Goal: Task Accomplishment & Management: Use online tool/utility

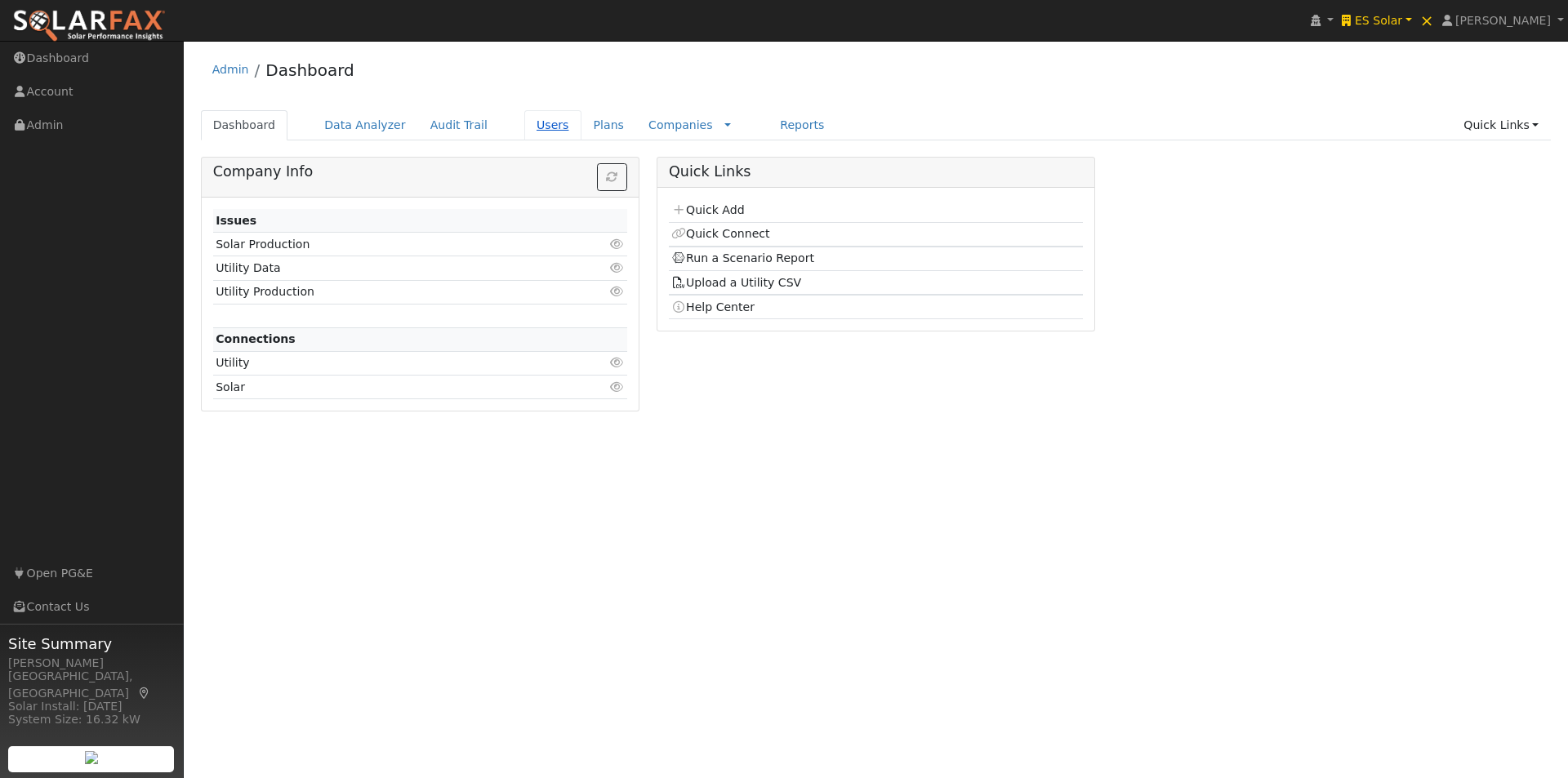
click at [528, 122] on link "Users" at bounding box center [552, 125] width 57 height 30
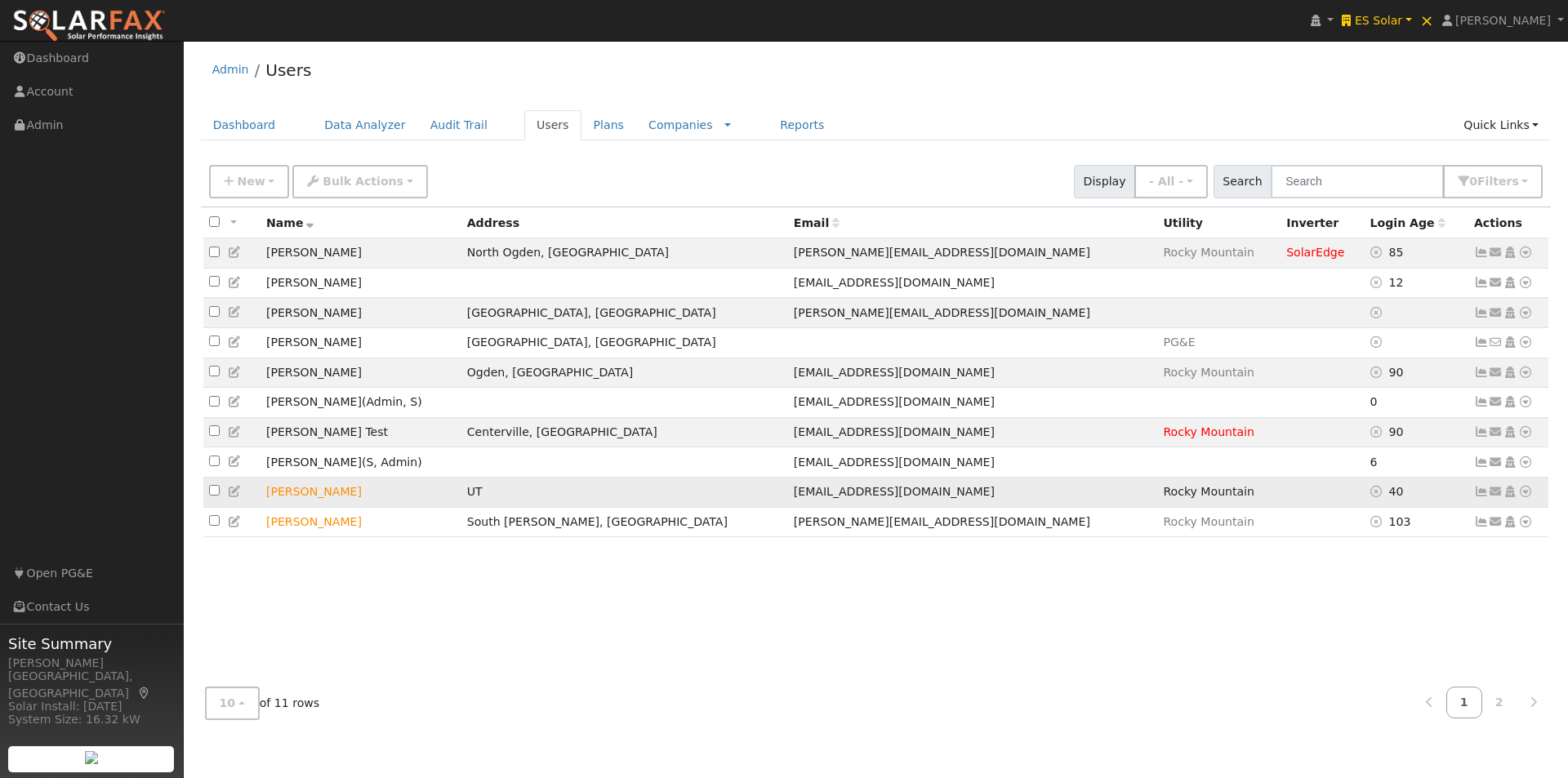
click at [448, 507] on td "[PERSON_NAME]" at bounding box center [360, 492] width 201 height 30
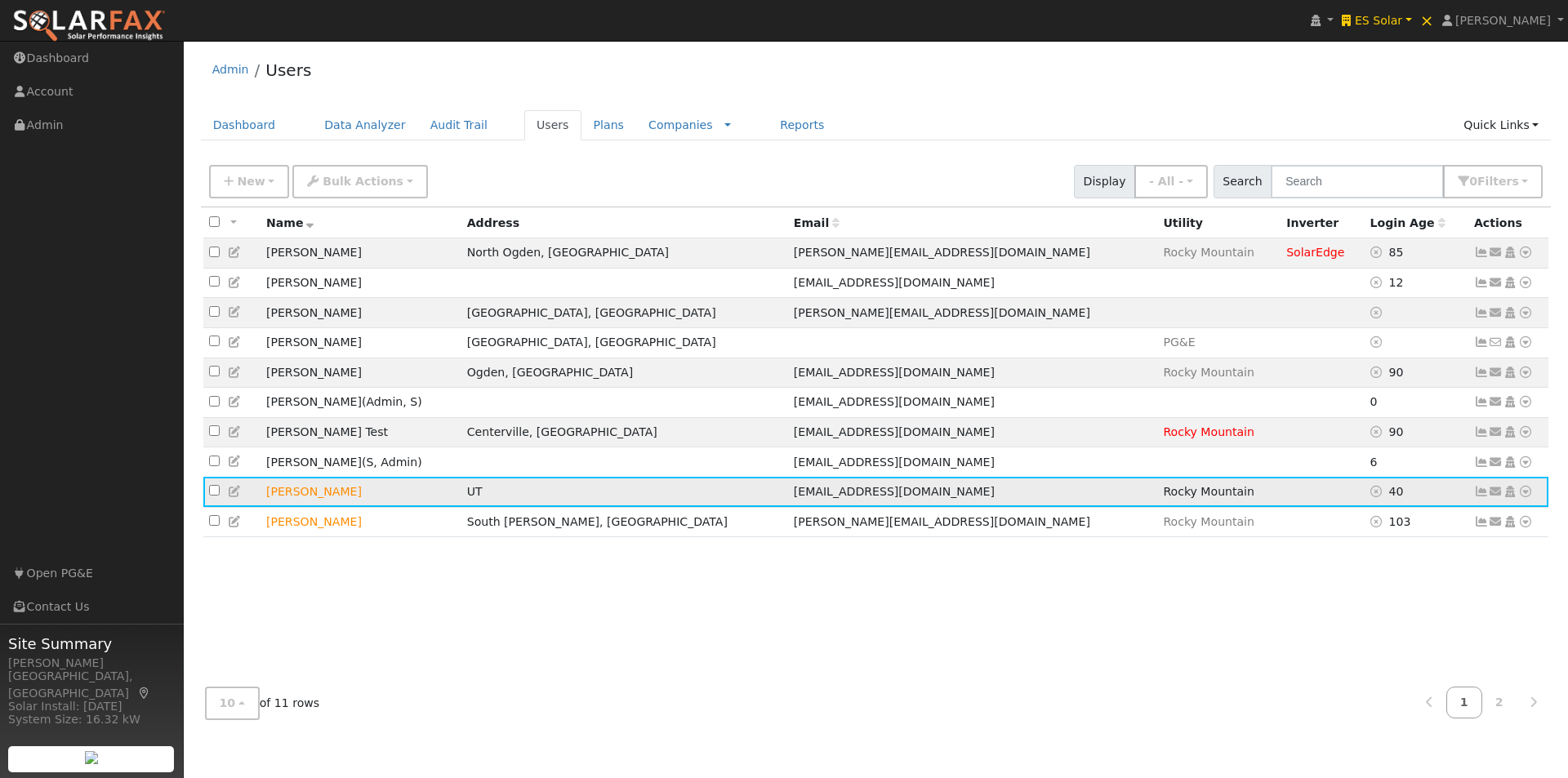
click at [1526, 497] on icon at bounding box center [1525, 491] width 15 height 12
click at [1306, 618] on div "All None All on page None on page Name Address Email Utility Inverter Login Age…" at bounding box center [875, 441] width 1350 height 467
click at [1528, 497] on icon at bounding box center [1525, 491] width 15 height 12
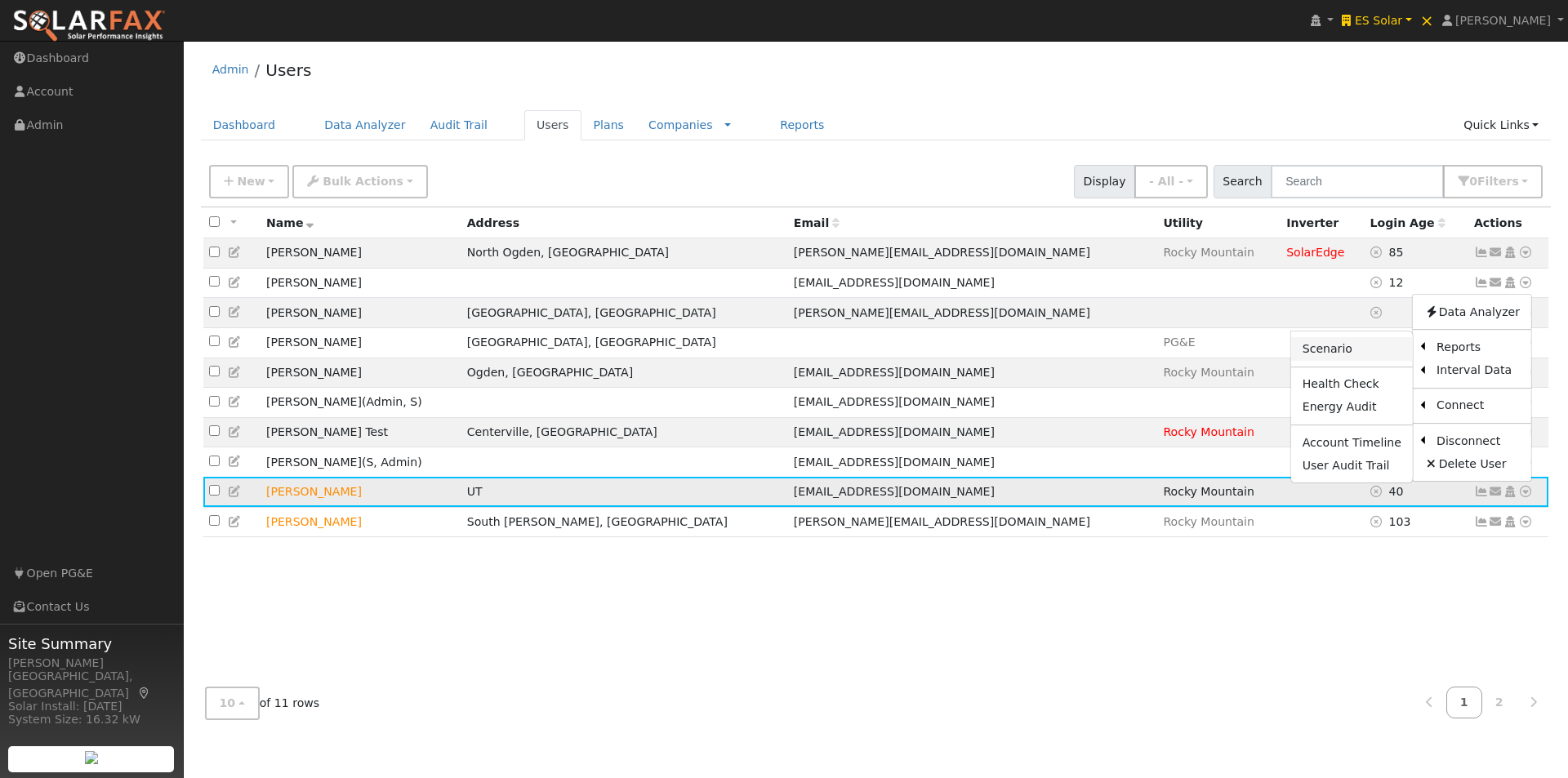
click at [1327, 361] on link "Scenario" at bounding box center [1351, 350] width 122 height 23
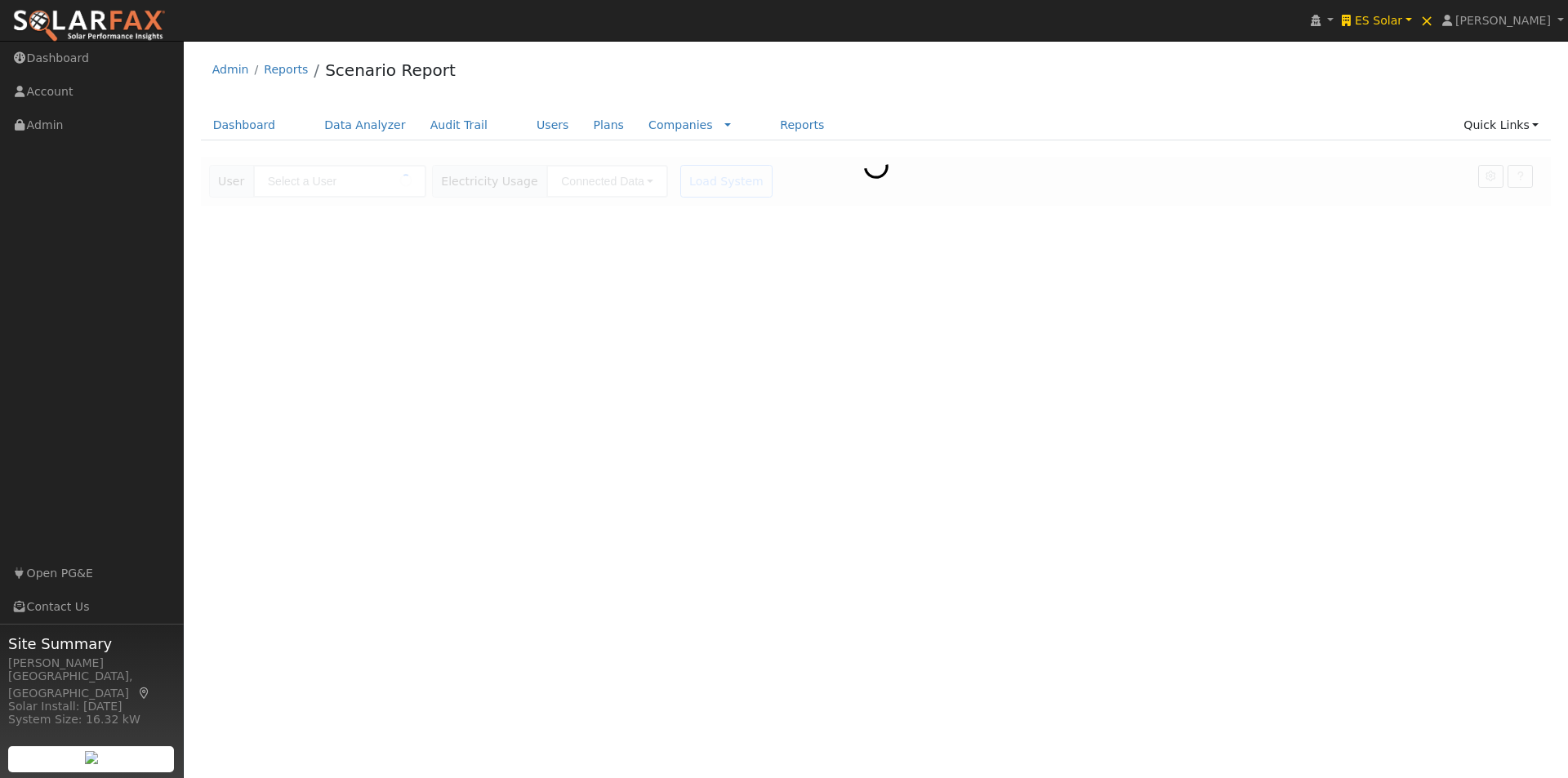
type input "[PERSON_NAME]"
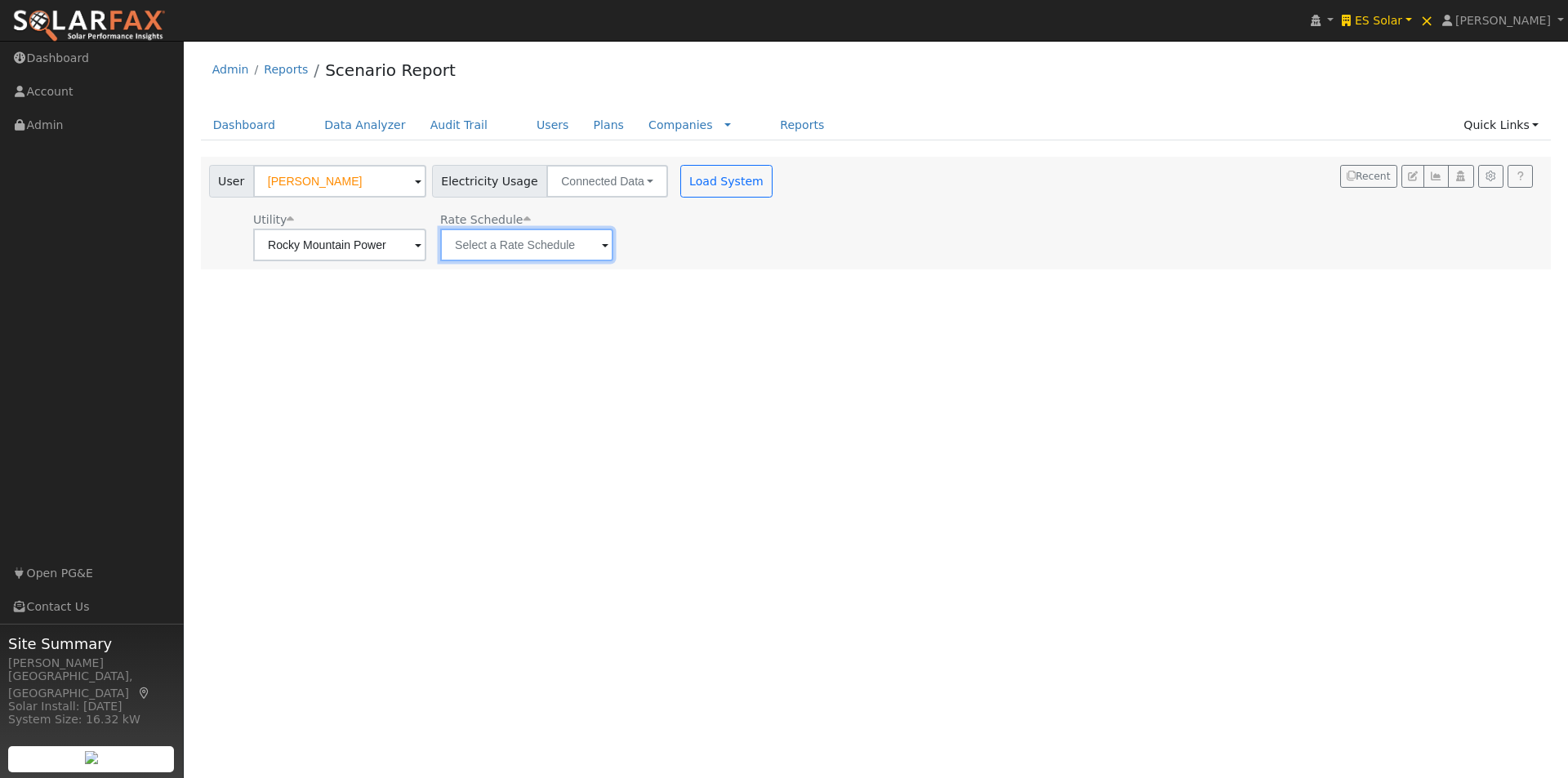
click at [561, 243] on input "text" at bounding box center [527, 244] width 173 height 33
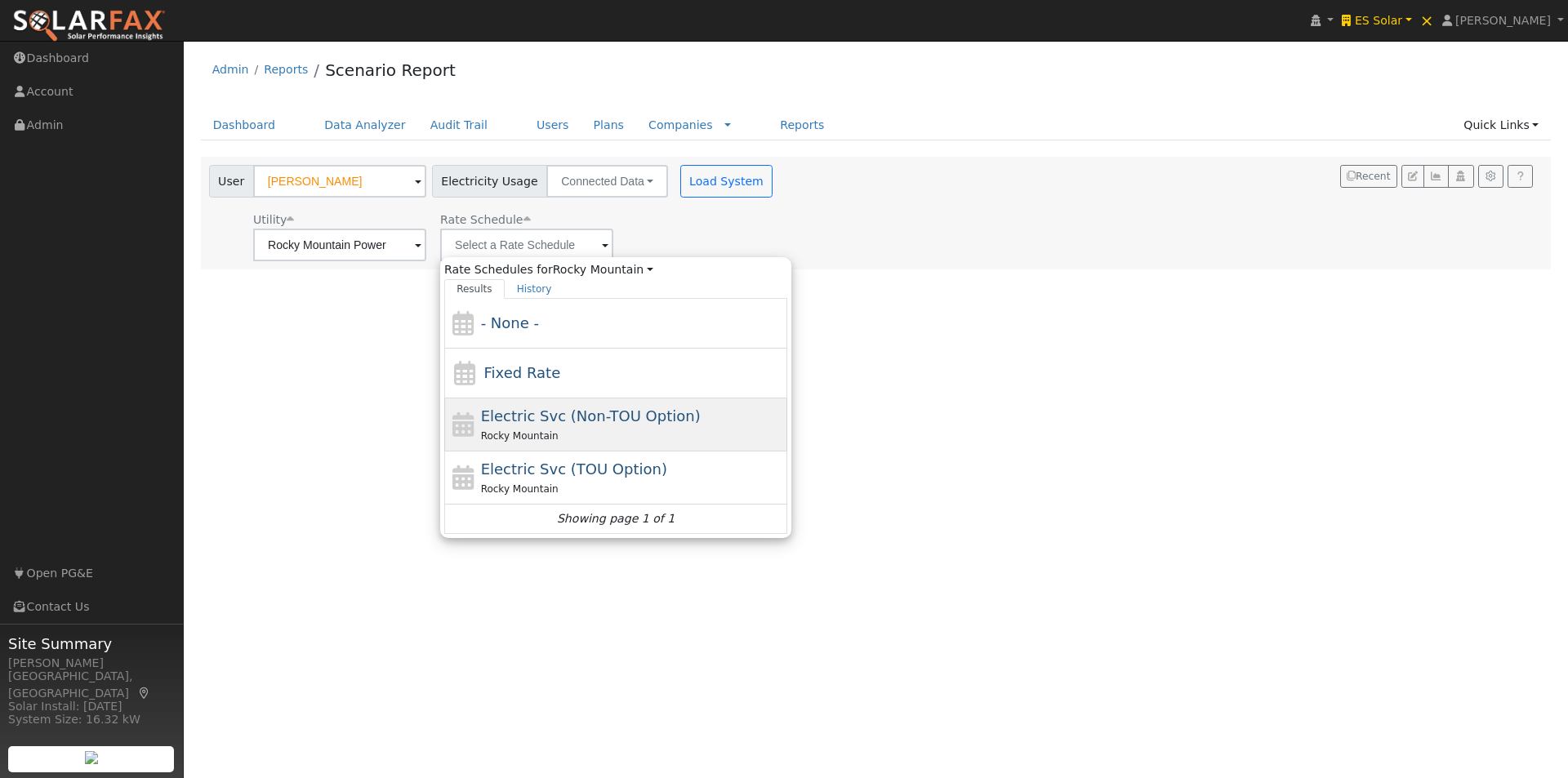
click at [507, 412] on span "Electric Svc (Non-TOU Option)" at bounding box center [590, 416] width 219 height 17
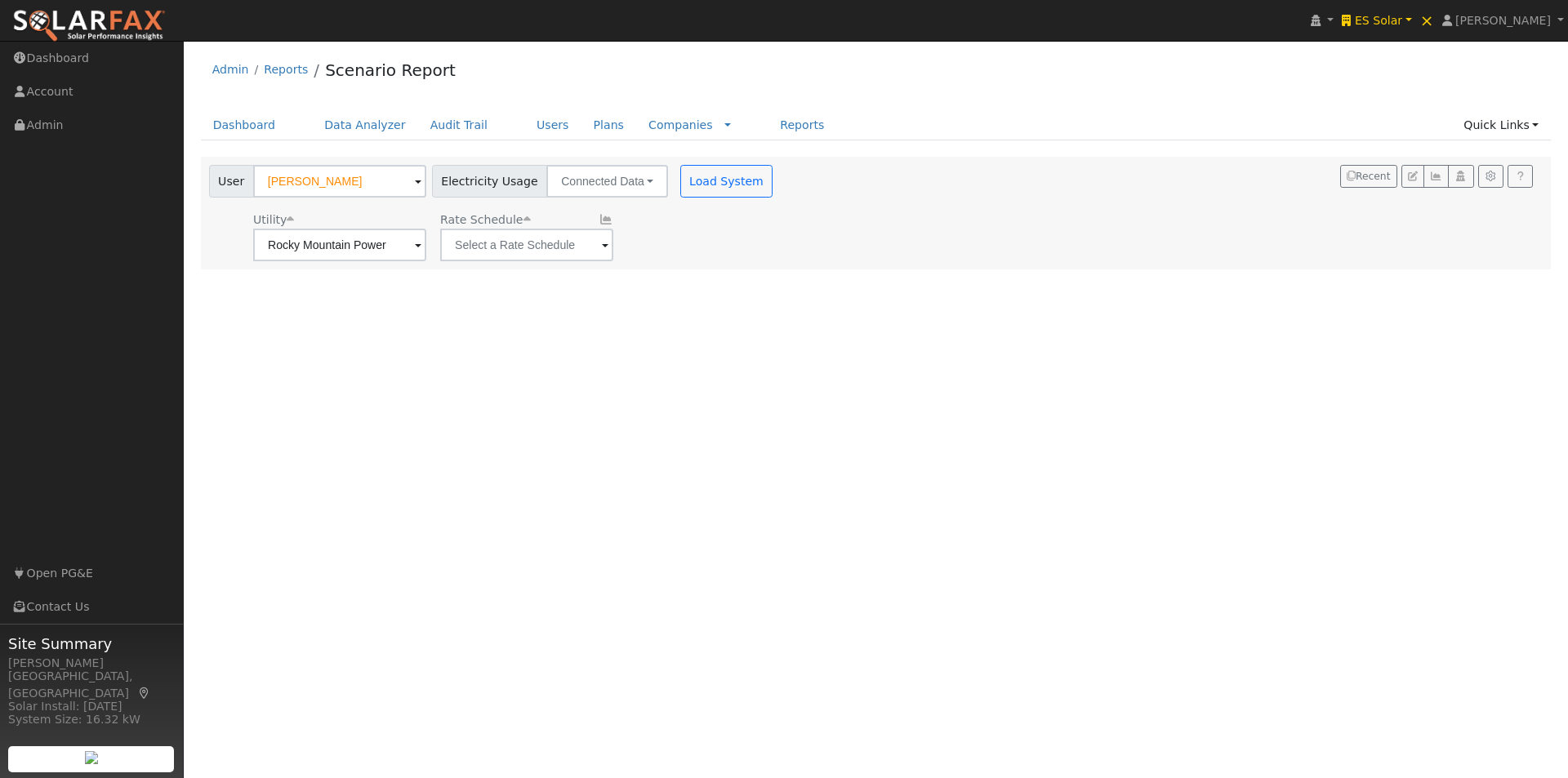
type input "Electric Svc (Non-TOU Option)"
click at [599, 218] on icon at bounding box center [606, 219] width 15 height 12
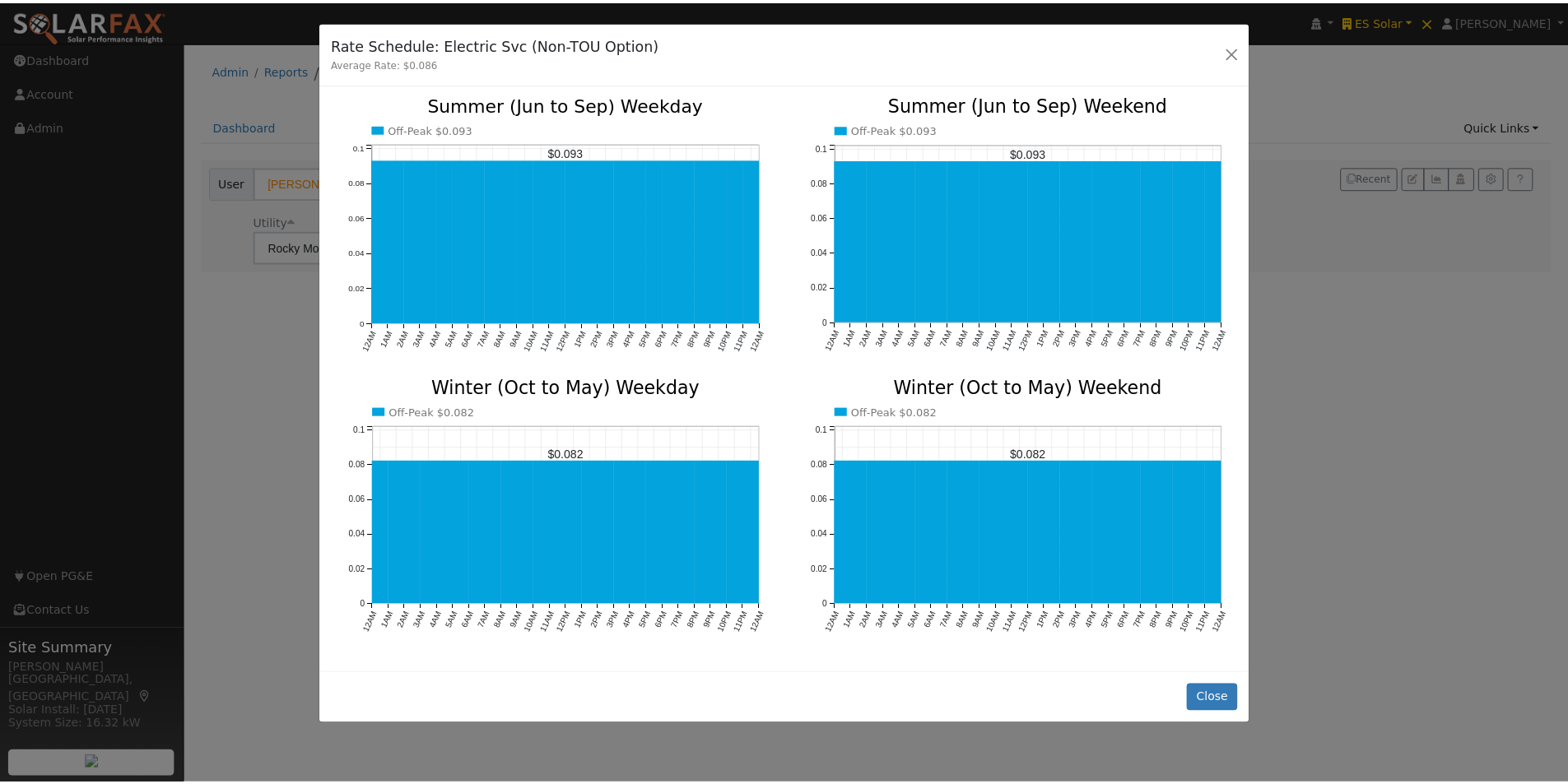
scroll to position [6, 0]
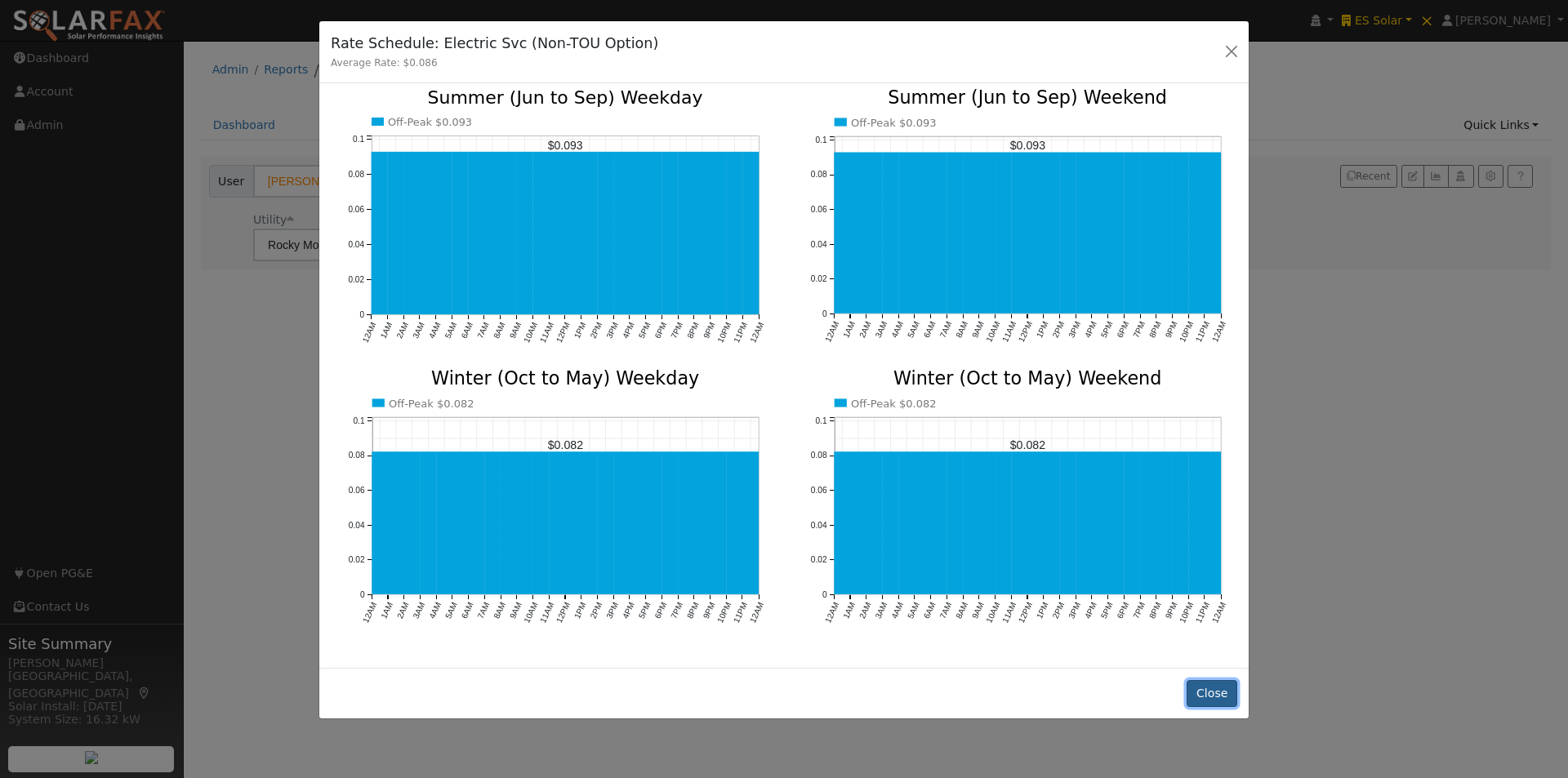
click at [1211, 680] on button "Close" at bounding box center [1211, 694] width 50 height 28
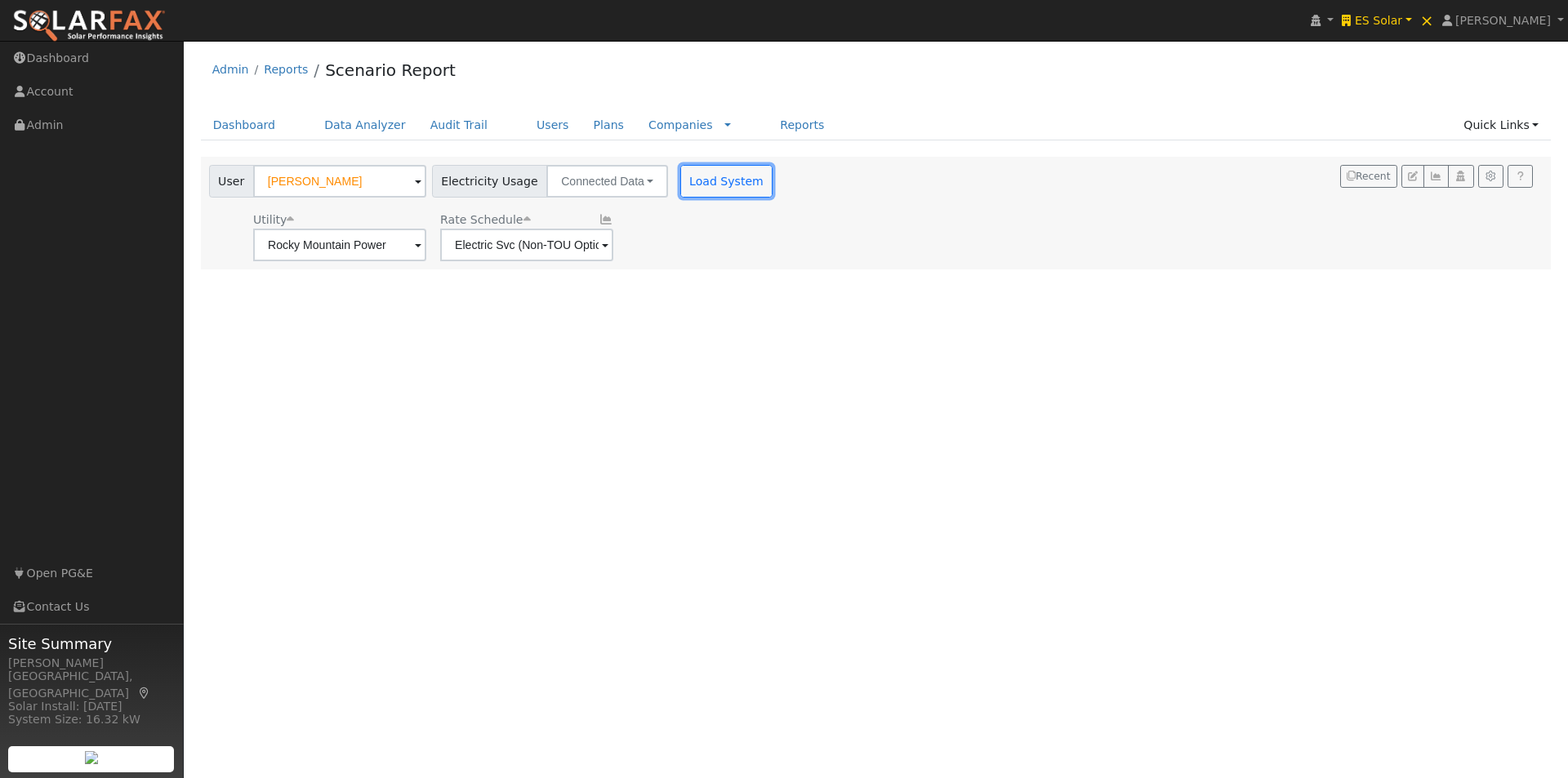
click at [696, 182] on button "Load System" at bounding box center [726, 181] width 93 height 33
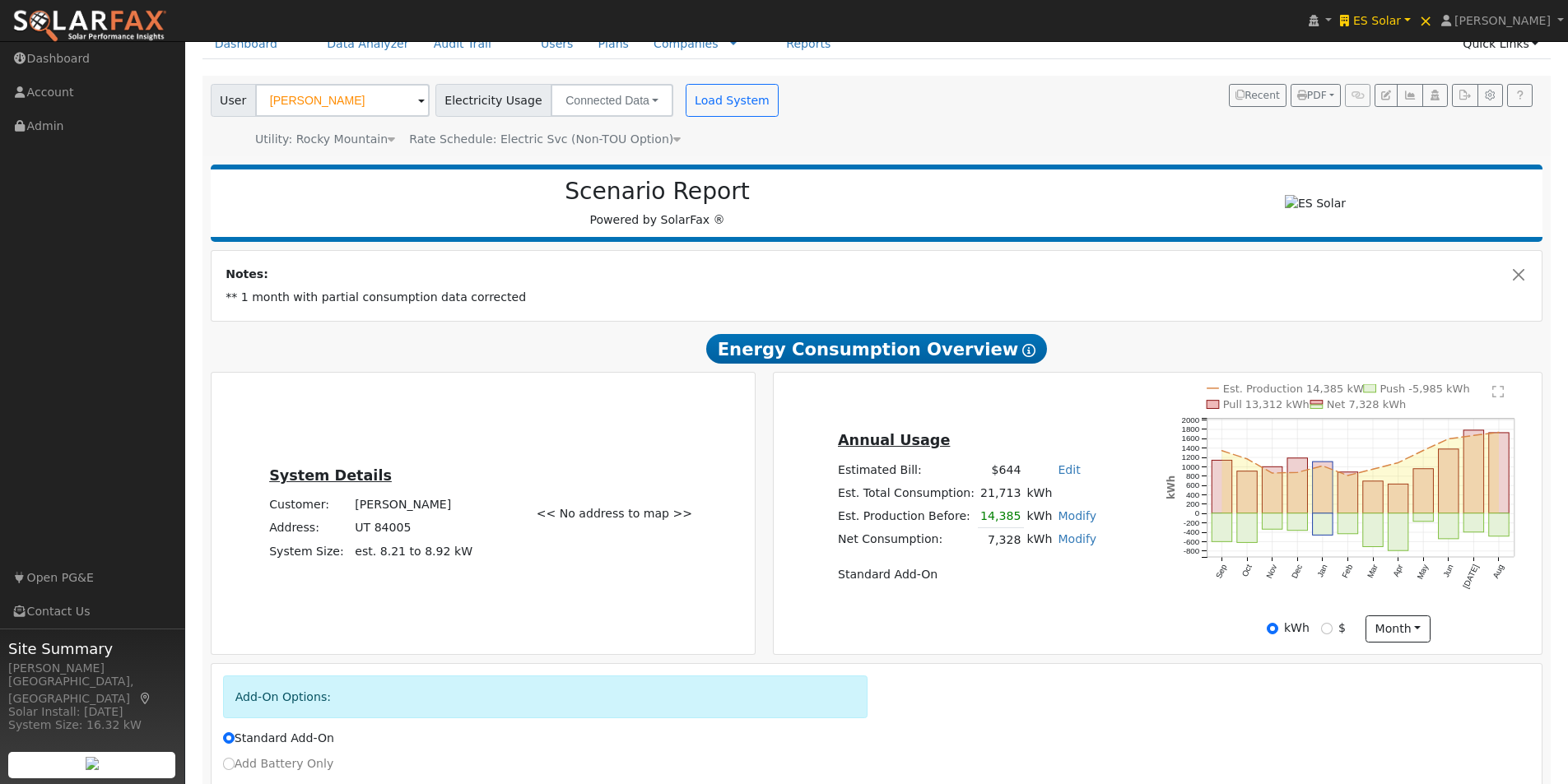
scroll to position [0, 0]
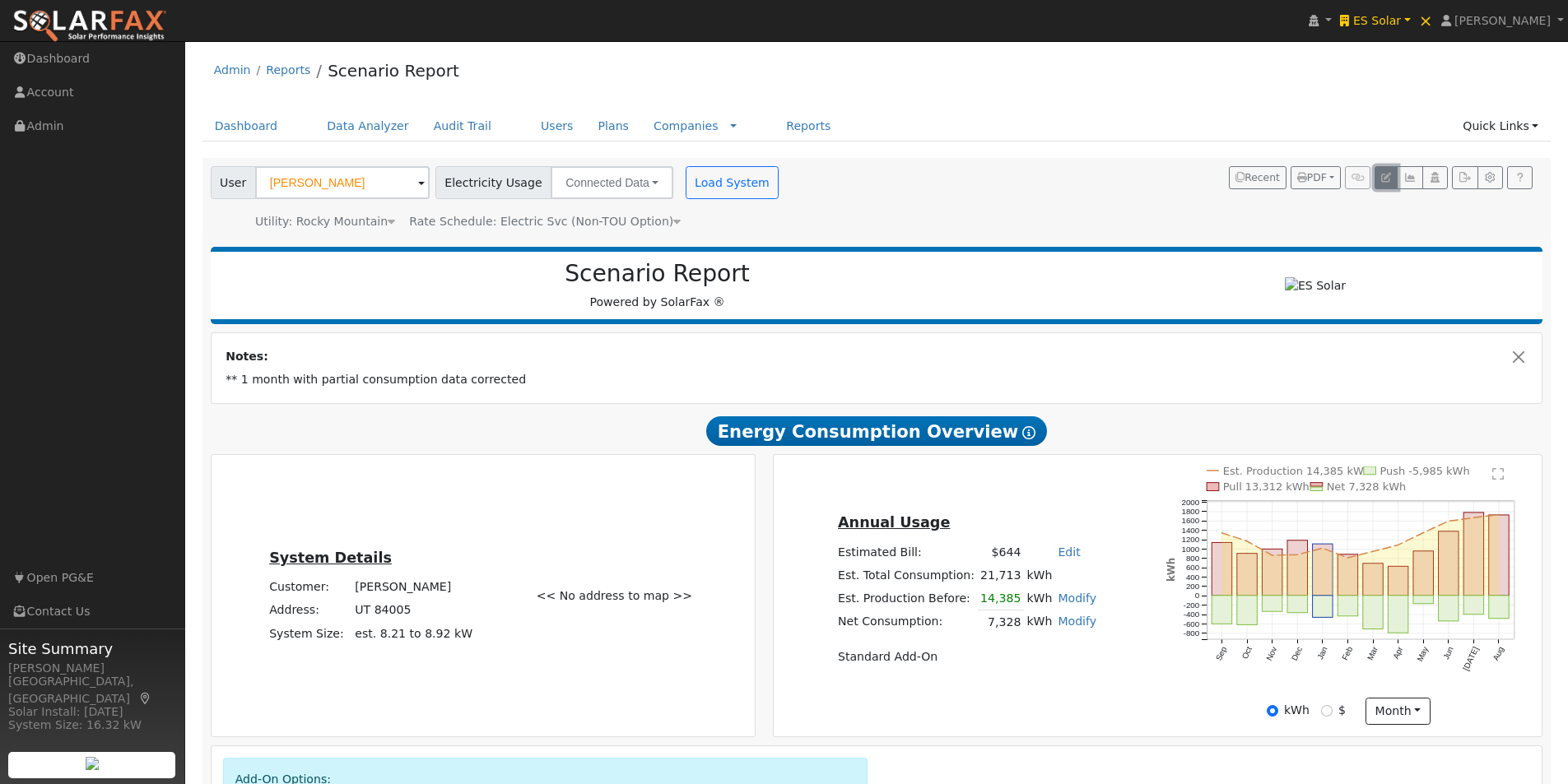
click at [1386, 175] on icon "button" at bounding box center [1385, 177] width 10 height 10
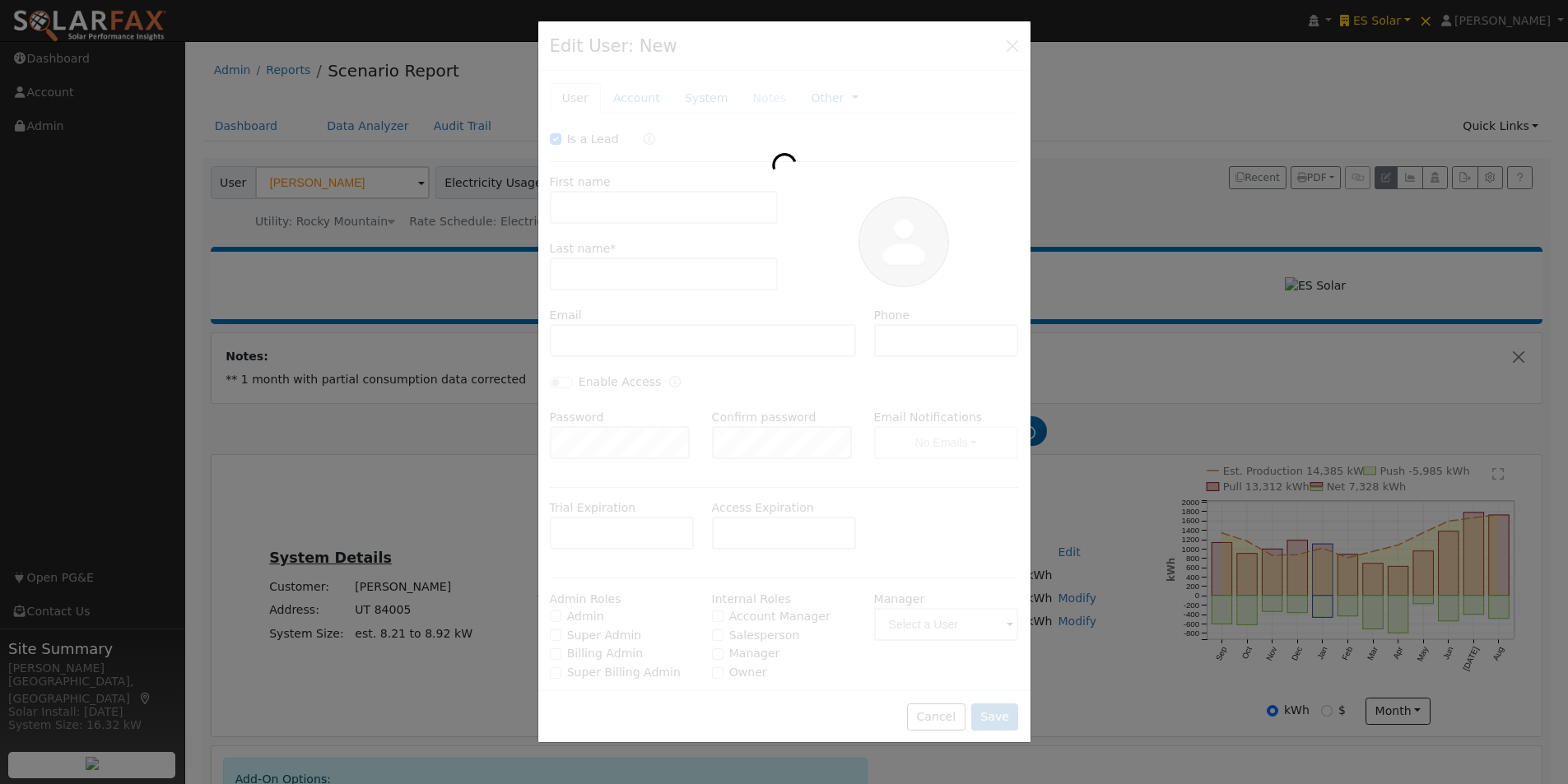
checkbox input "true"
type input "Winston"
type input "Petersen"
type input "Jwpetersen@gmail.com"
type input "Default Account"
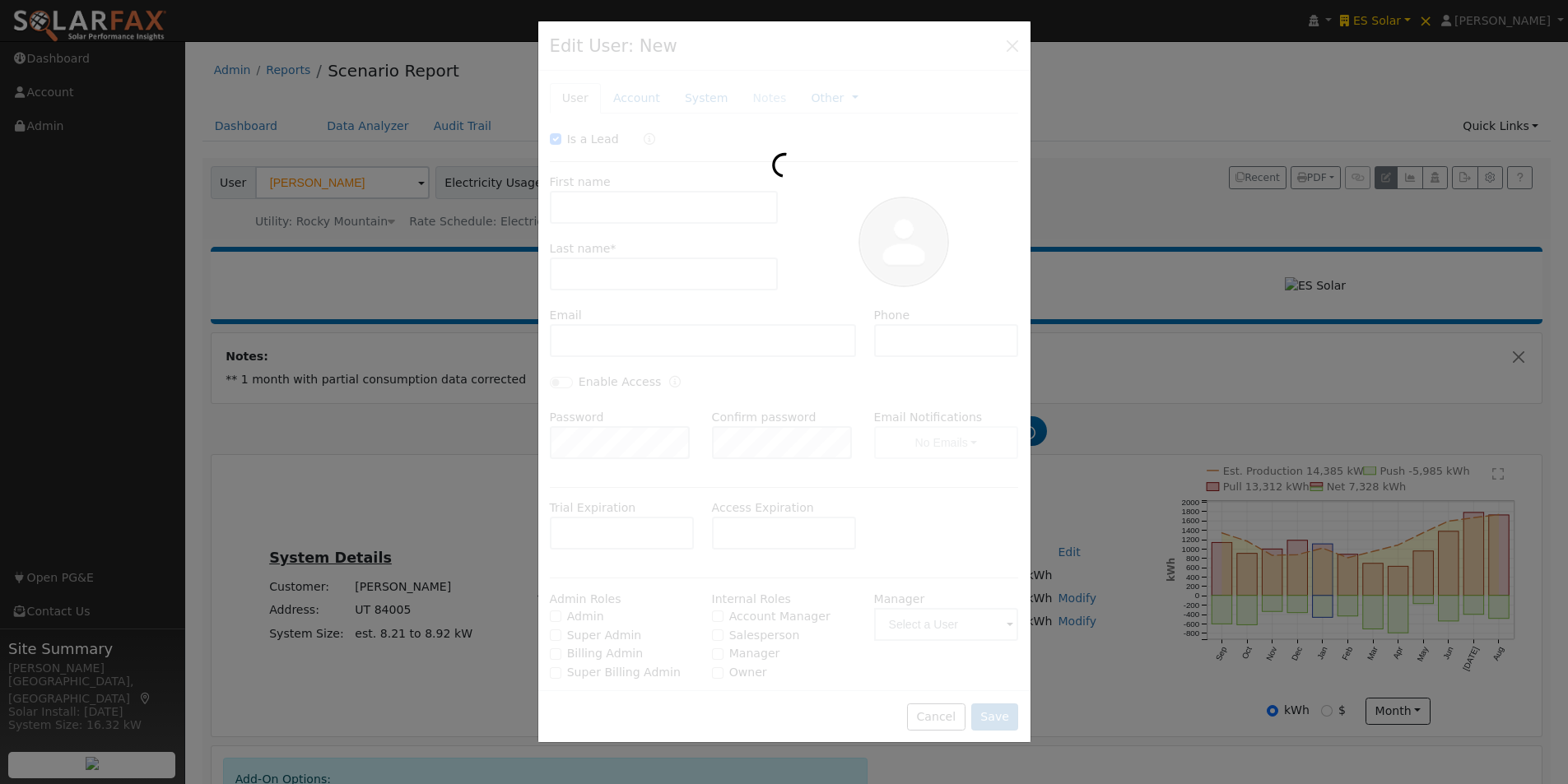
type input "UT"
type input "84005"
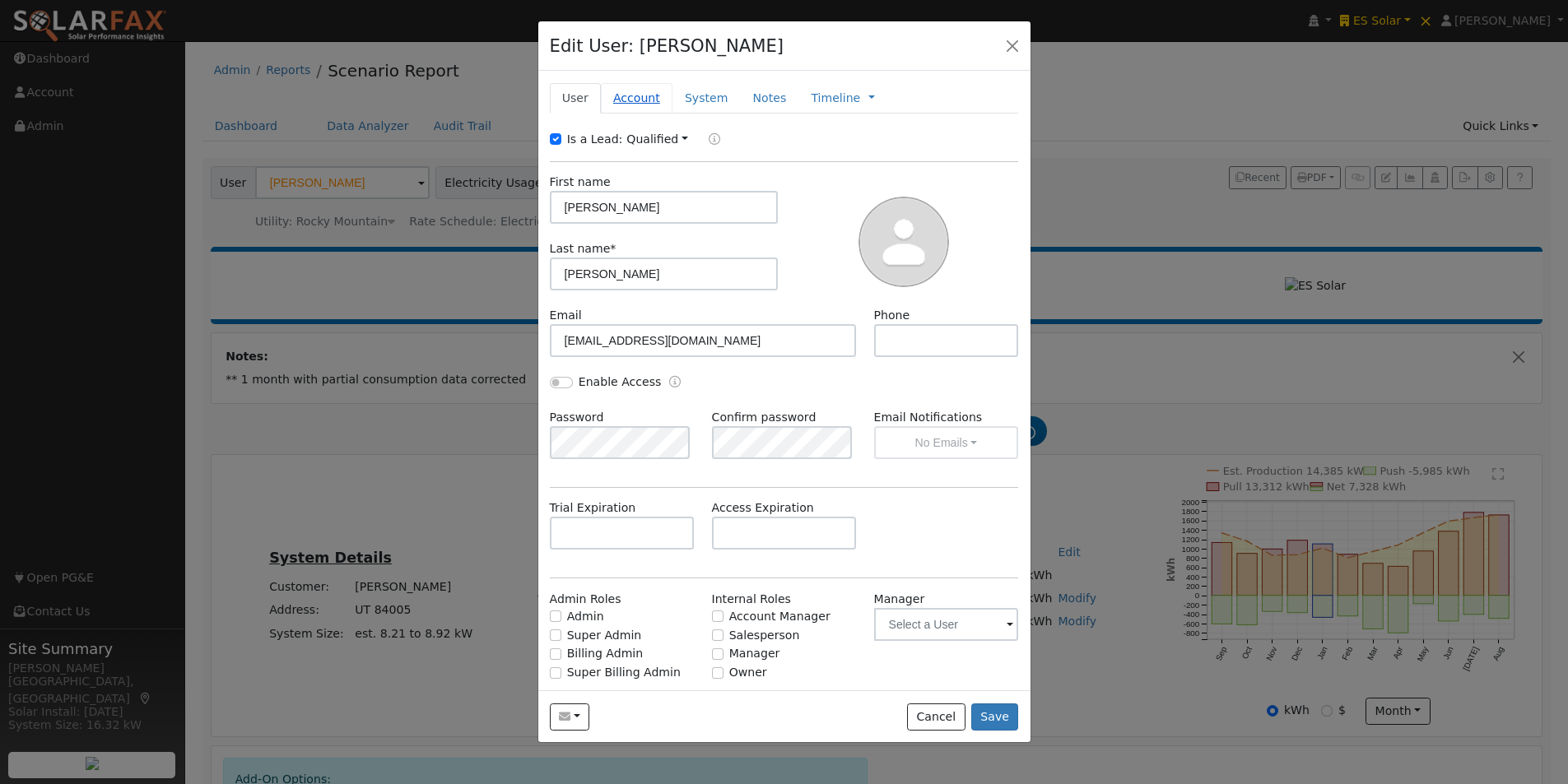
click at [629, 98] on link "Account" at bounding box center [636, 98] width 72 height 30
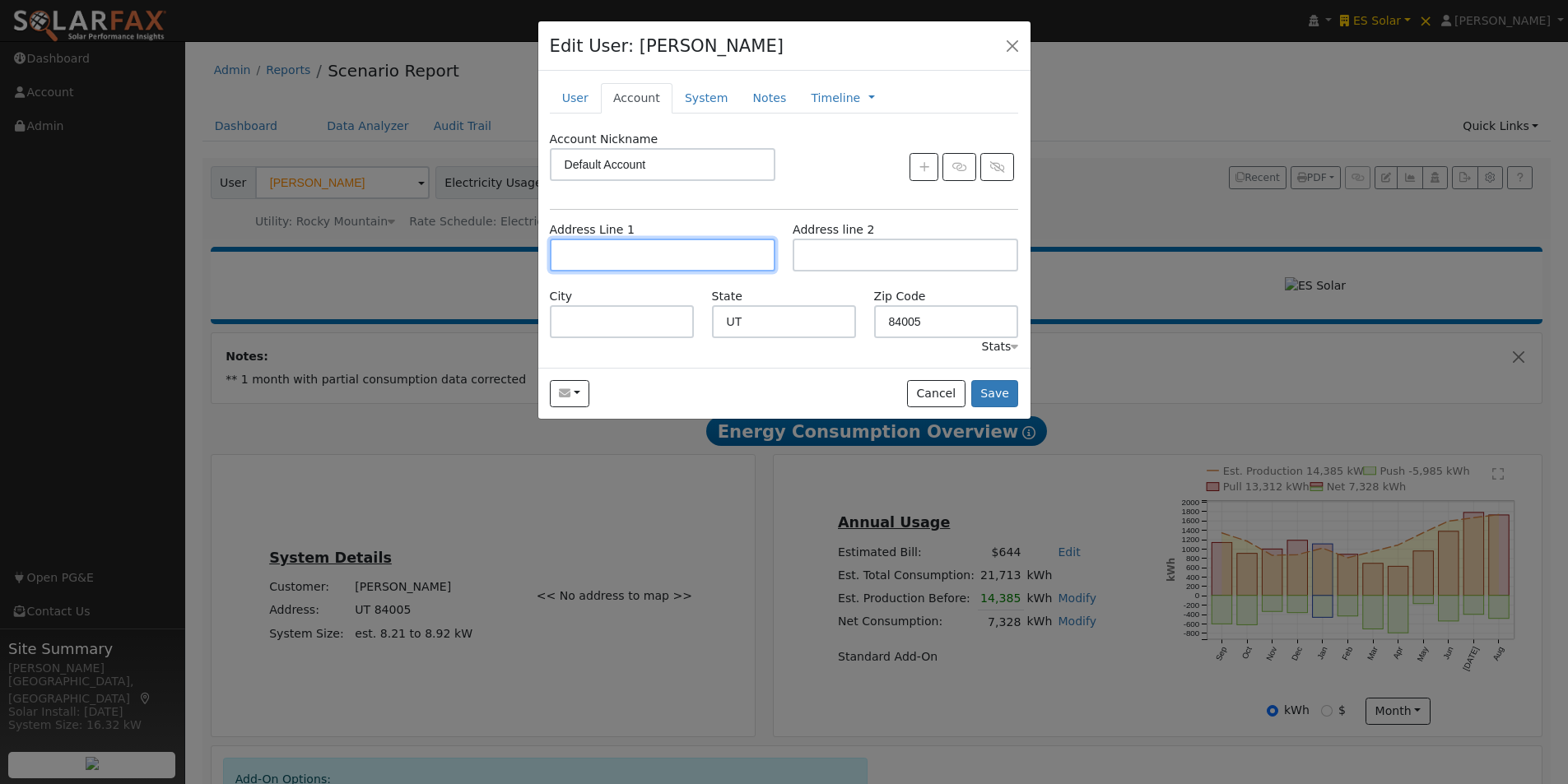
click at [638, 252] on input "text" at bounding box center [662, 255] width 226 height 33
type input "1173 Russell Road"
type input "Eagle Mountain"
click at [592, 254] on input "1173 Russell Road" at bounding box center [662, 255] width 226 height 33
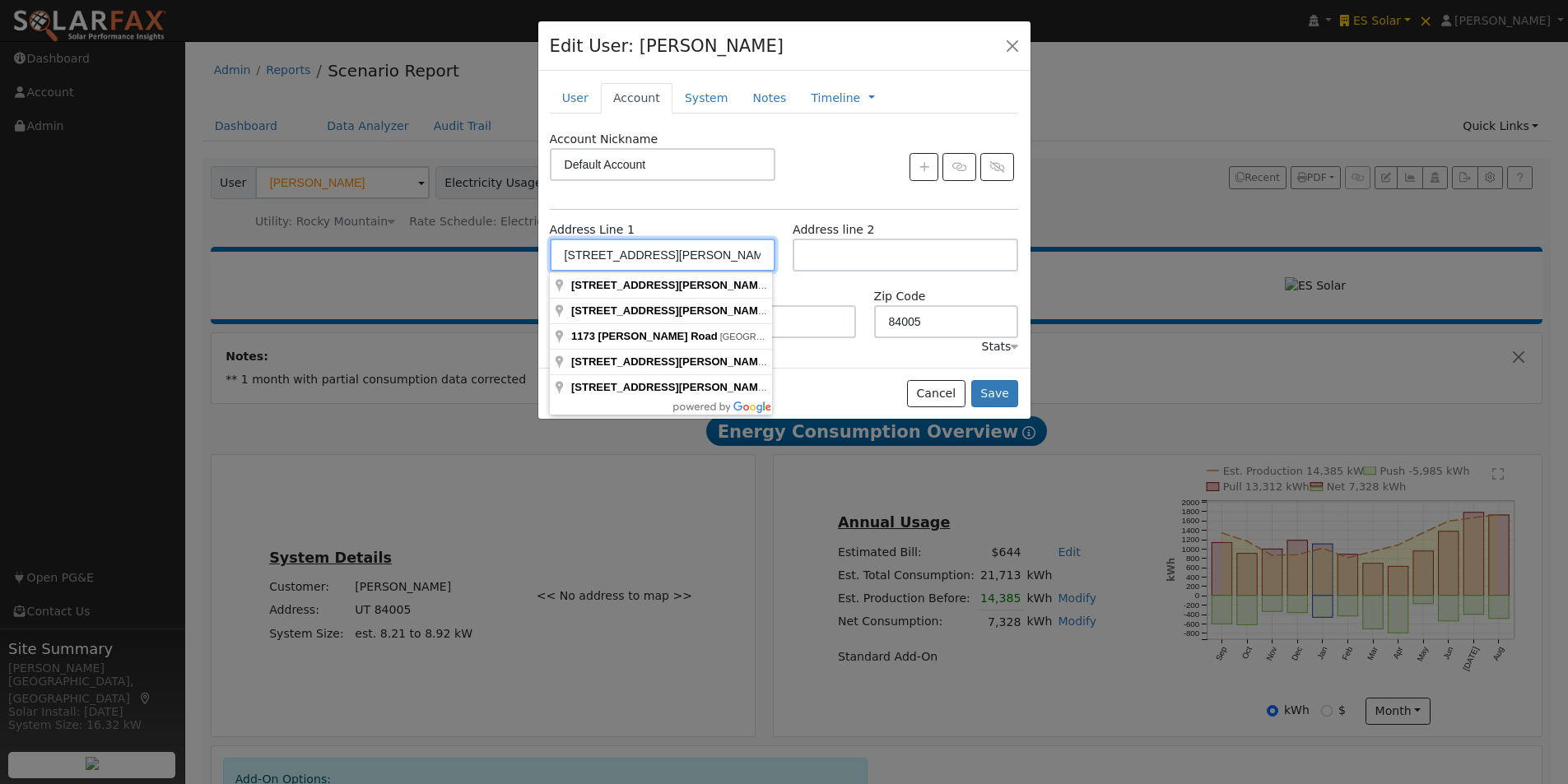
type input "1173 E. Russell Road"
click at [755, 210] on div "Account Nickname Default Account Address Line 1 1173 E. Russell Road Address li…" at bounding box center [784, 243] width 469 height 226
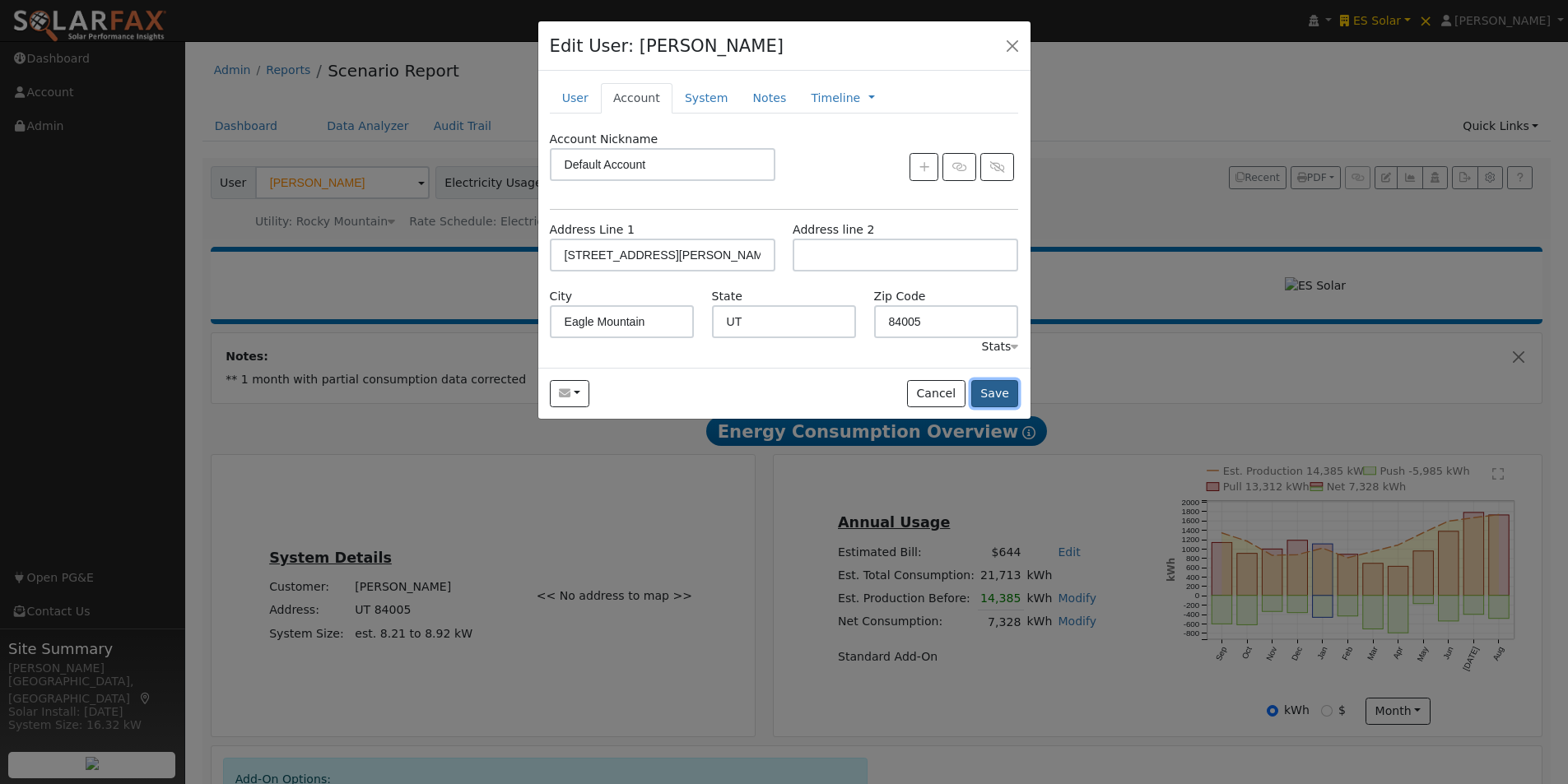
click at [998, 392] on button "Save" at bounding box center [994, 394] width 47 height 28
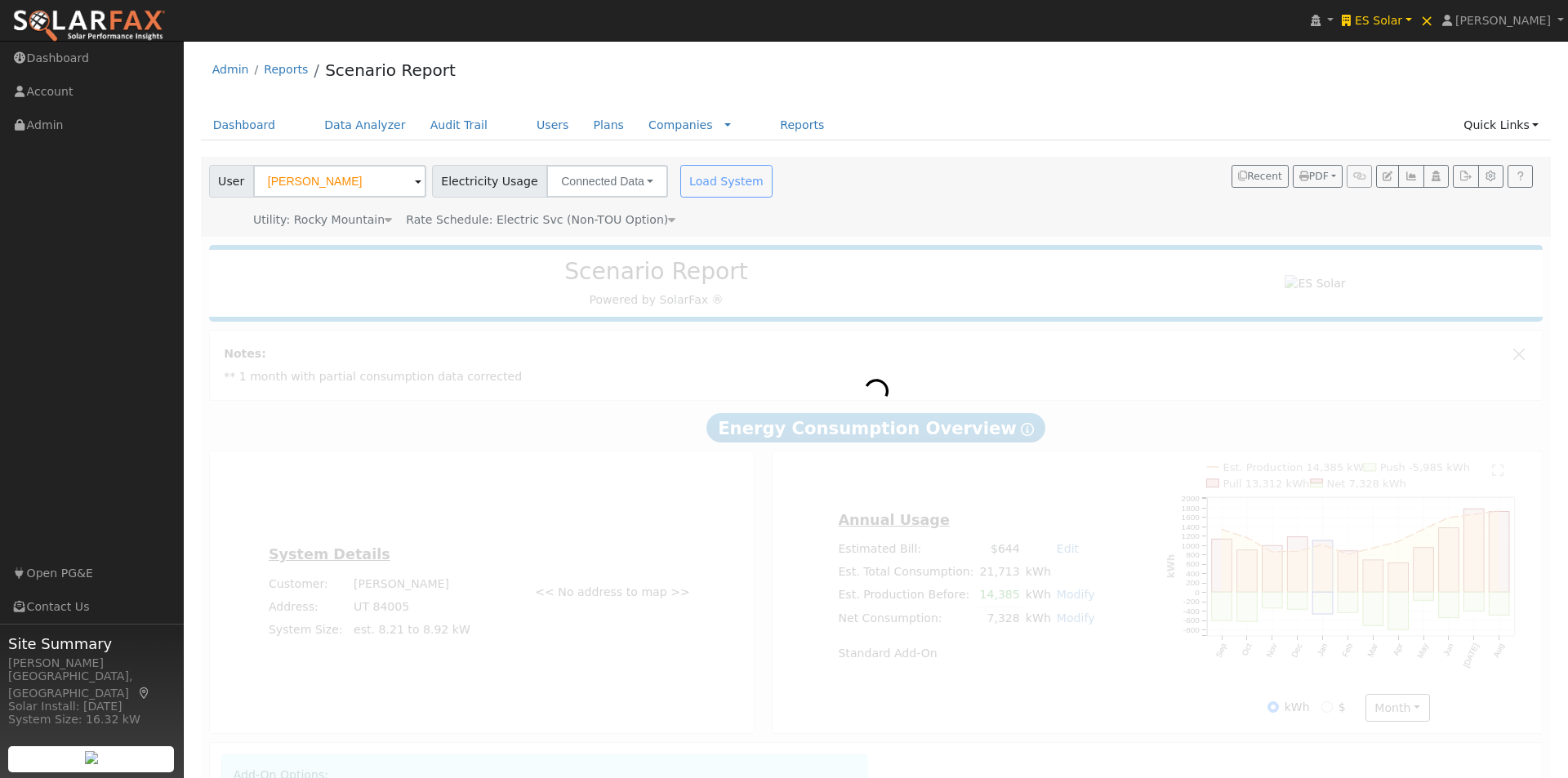
type input "Rocky Mountain Power"
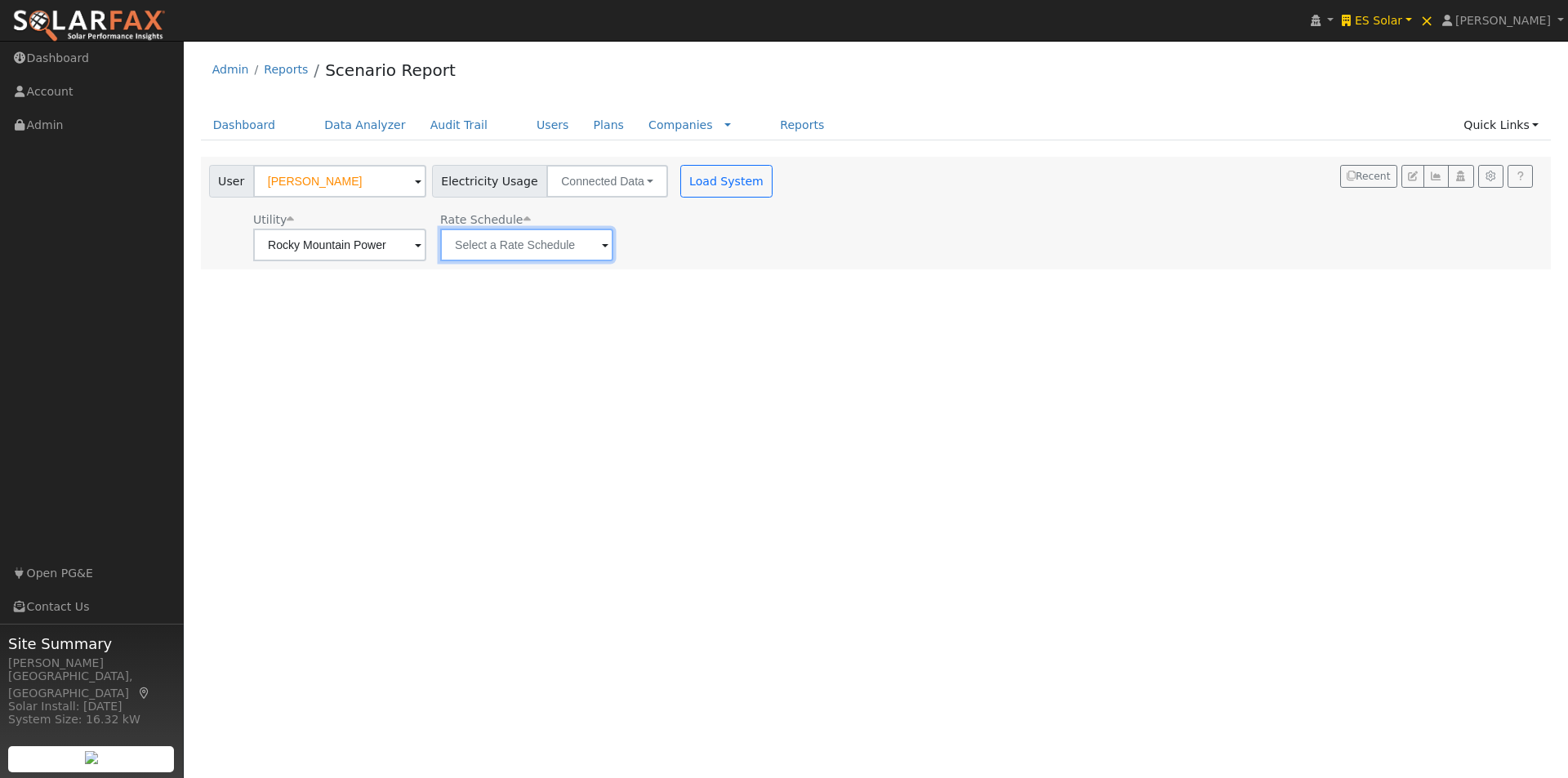
click at [562, 250] on input "text" at bounding box center [527, 244] width 173 height 33
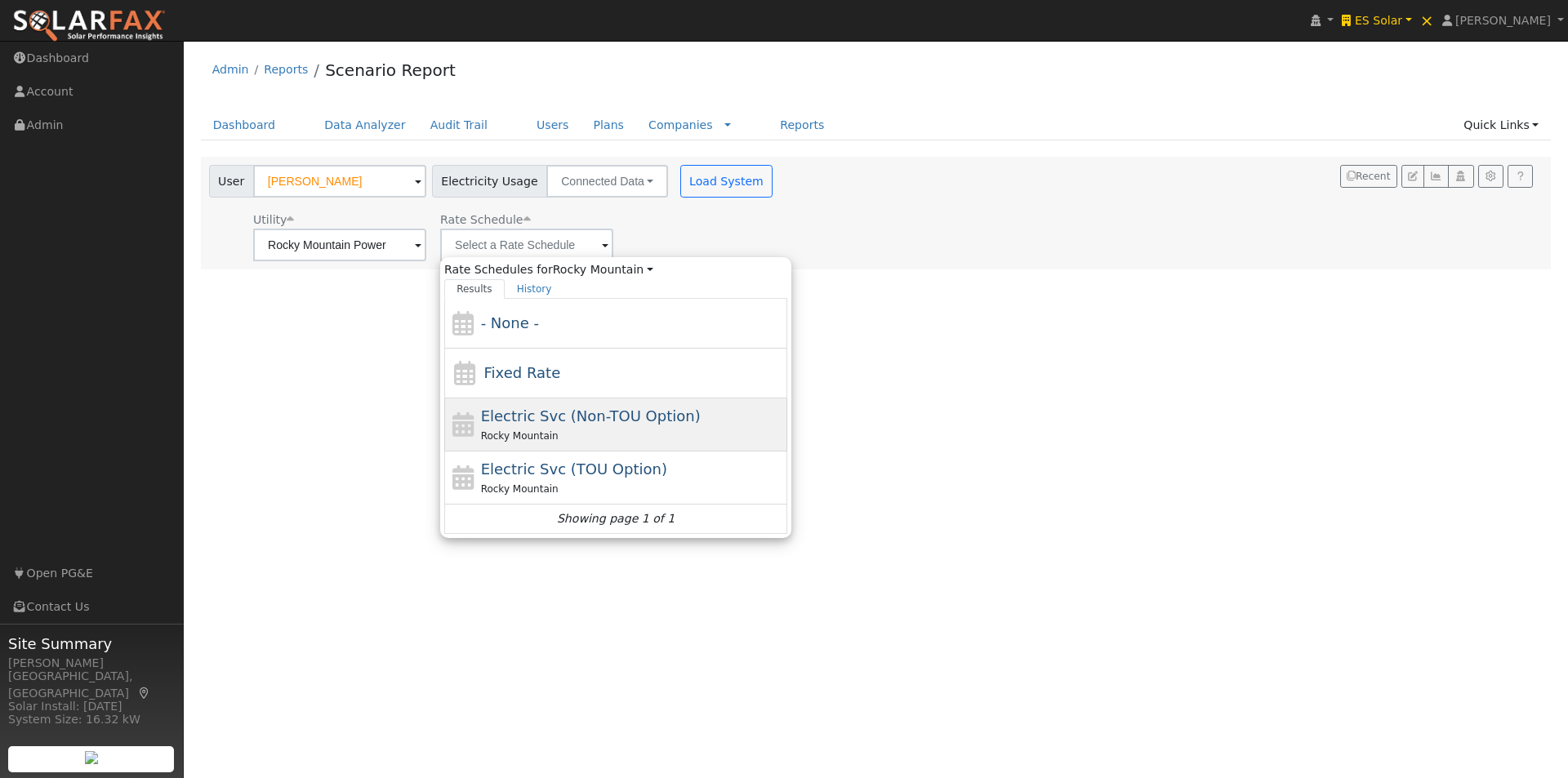
click at [502, 417] on span "Electric Svc (Non-TOU Option)" at bounding box center [590, 416] width 219 height 17
type input "Electric Svc (Non-TOU Option)"
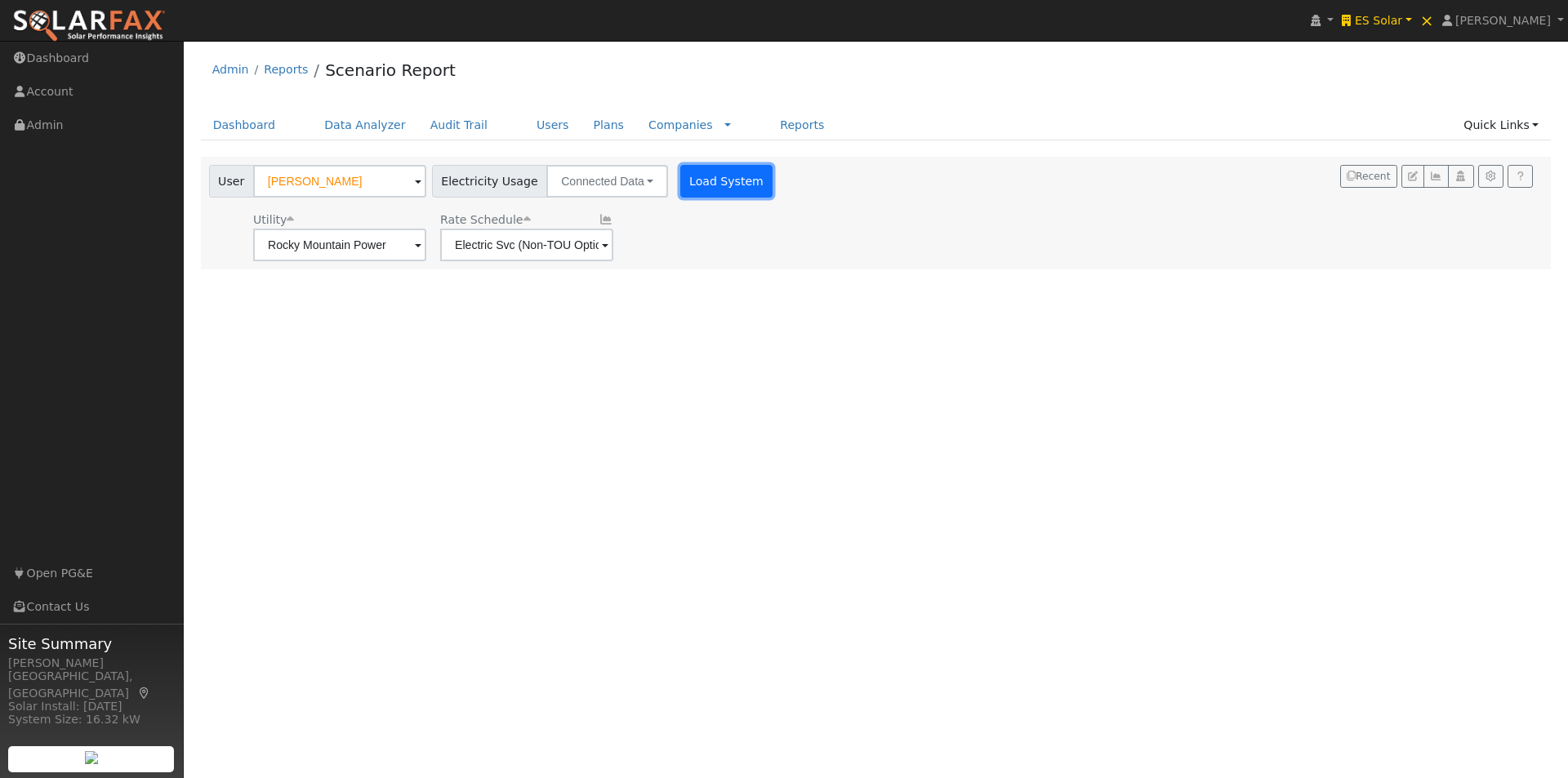
click at [700, 179] on button "Load System" at bounding box center [726, 181] width 93 height 33
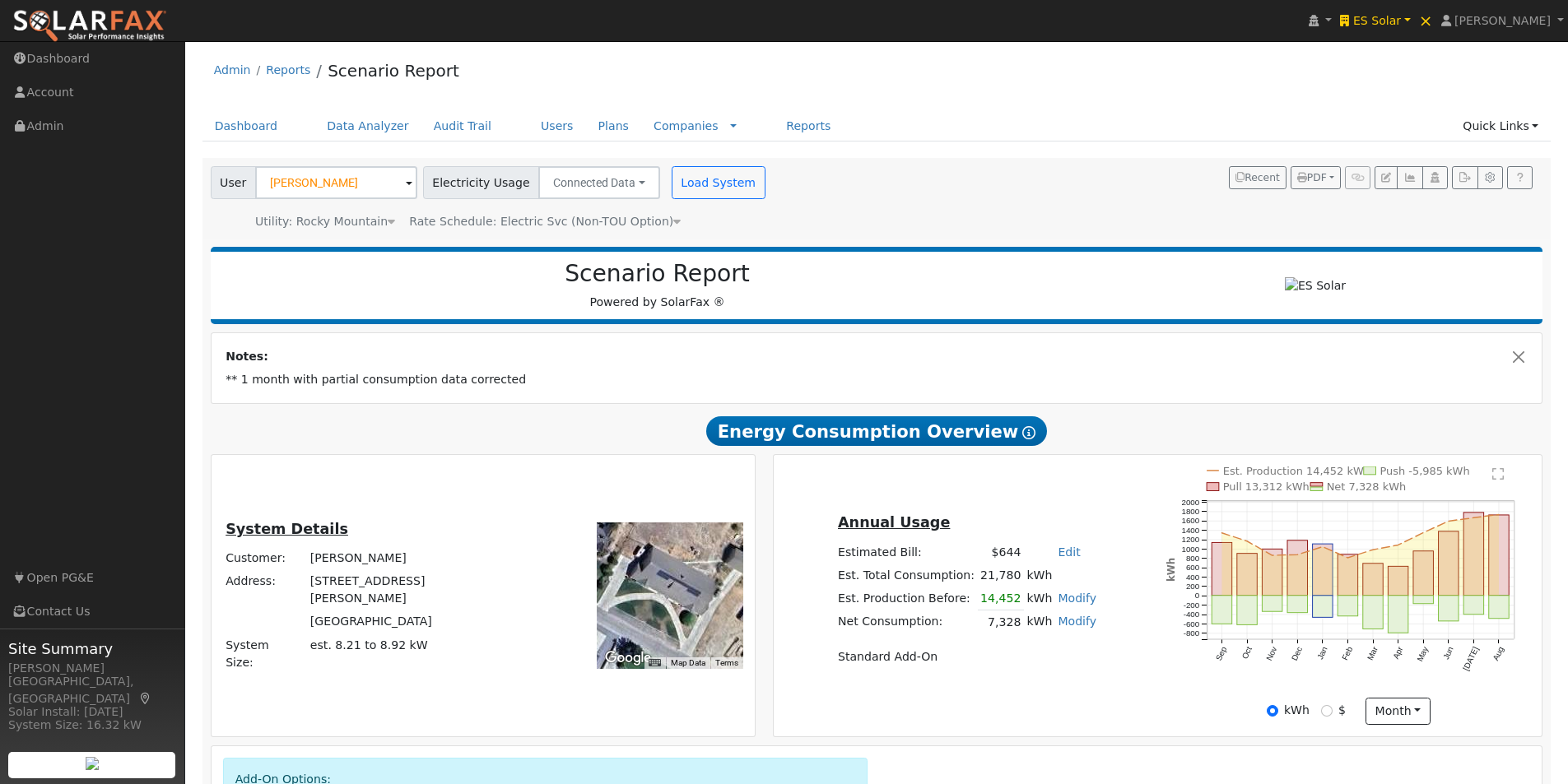
drag, startPoint x: 686, startPoint y: 609, endPoint x: 708, endPoint y: 585, distance: 32.6
click at [692, 592] on div at bounding box center [670, 596] width 147 height 147
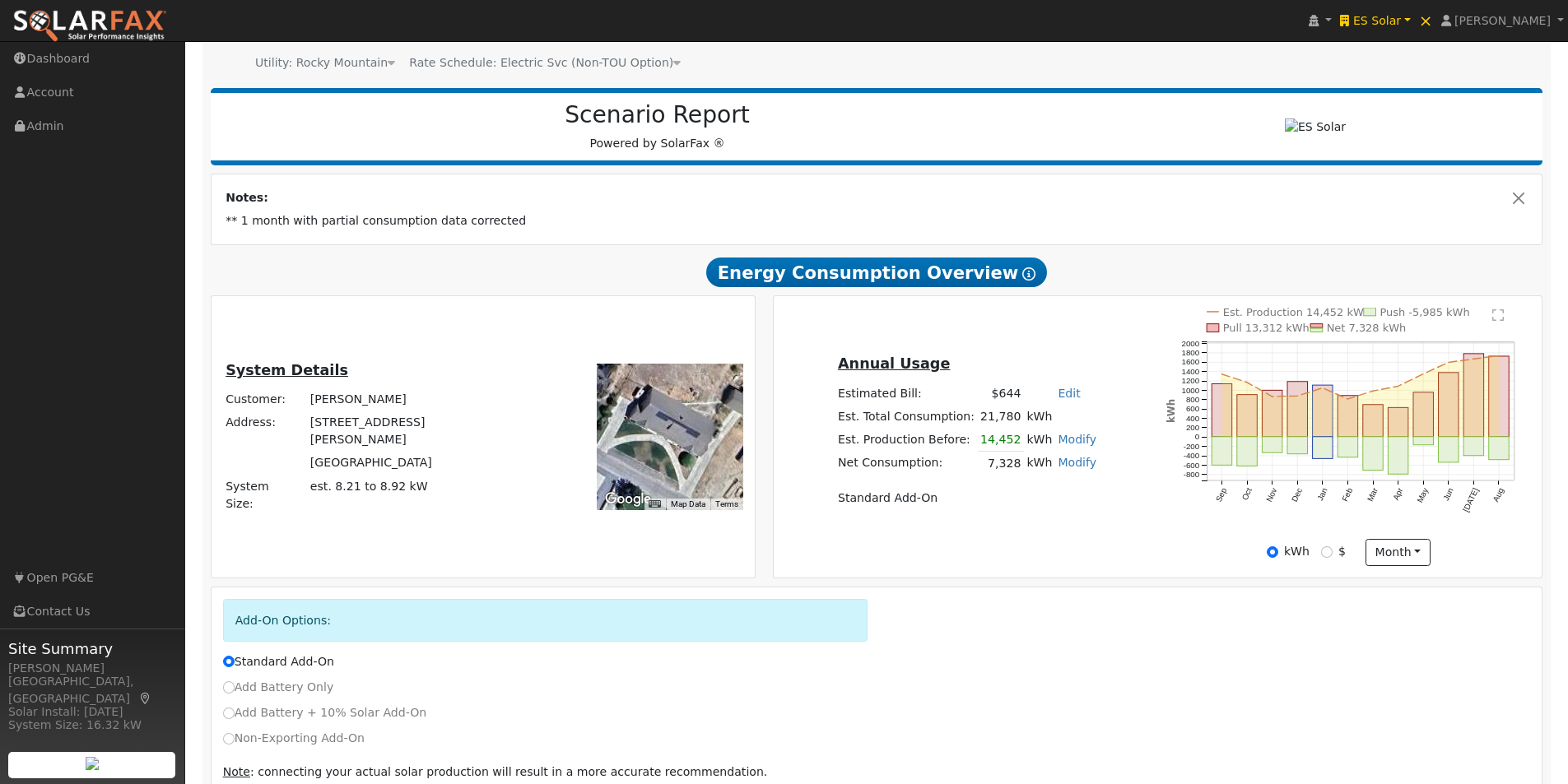
scroll to position [165, 0]
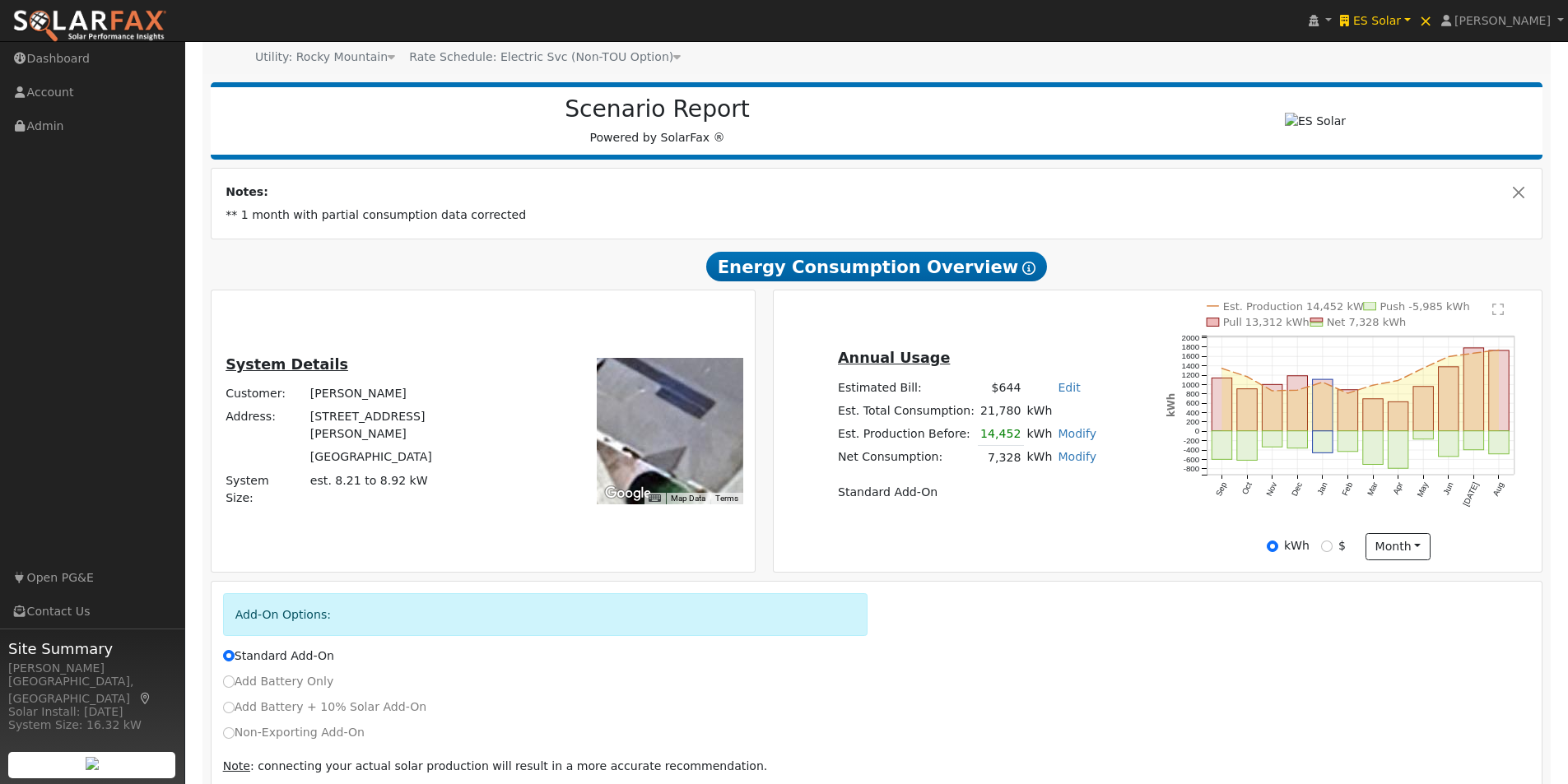
drag, startPoint x: 643, startPoint y: 430, endPoint x: 712, endPoint y: 454, distance: 73.1
click at [713, 453] on div at bounding box center [670, 431] width 147 height 147
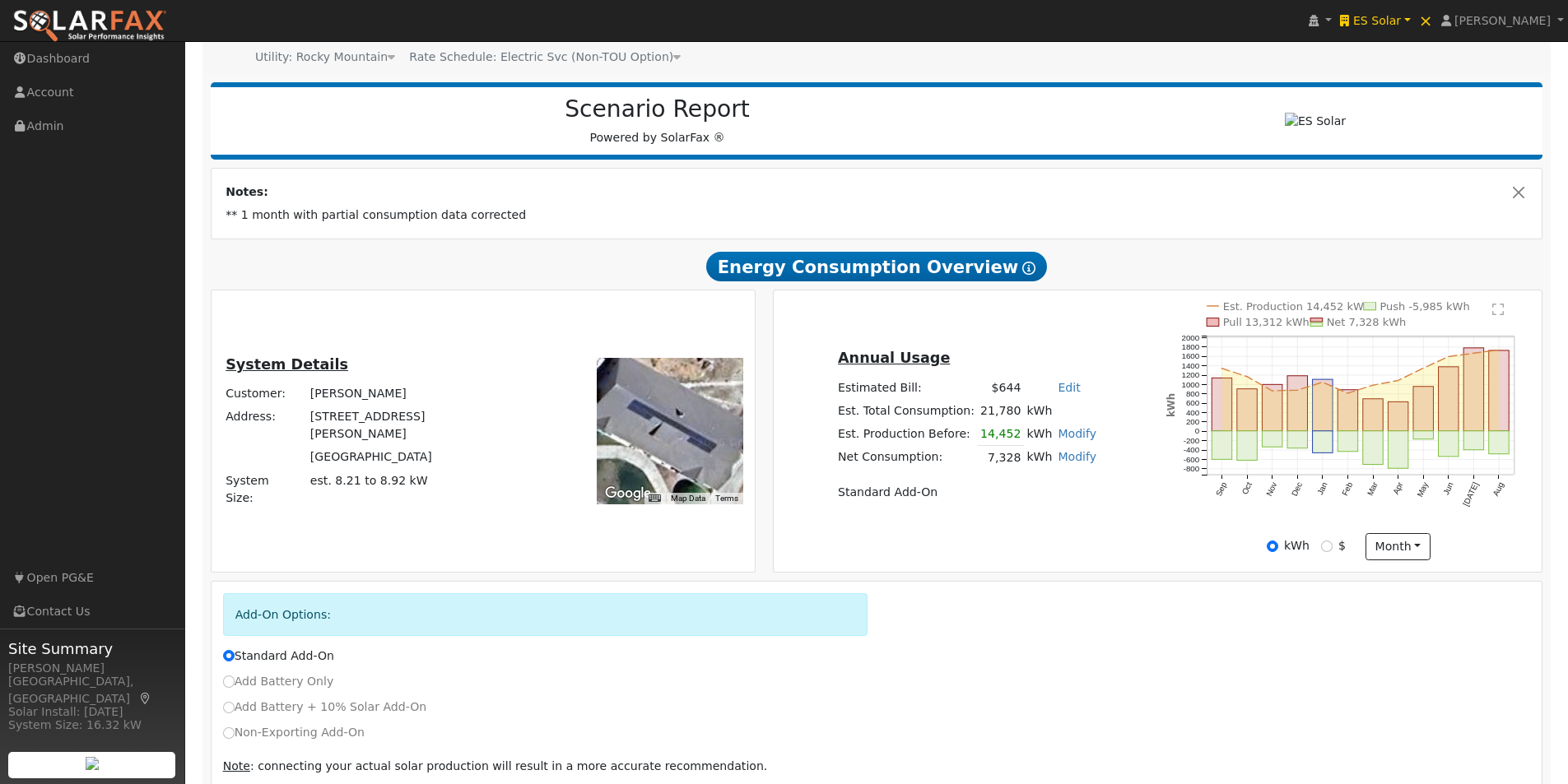
drag, startPoint x: 677, startPoint y: 440, endPoint x: 669, endPoint y: 453, distance: 15.3
click at [669, 456] on div at bounding box center [670, 431] width 147 height 147
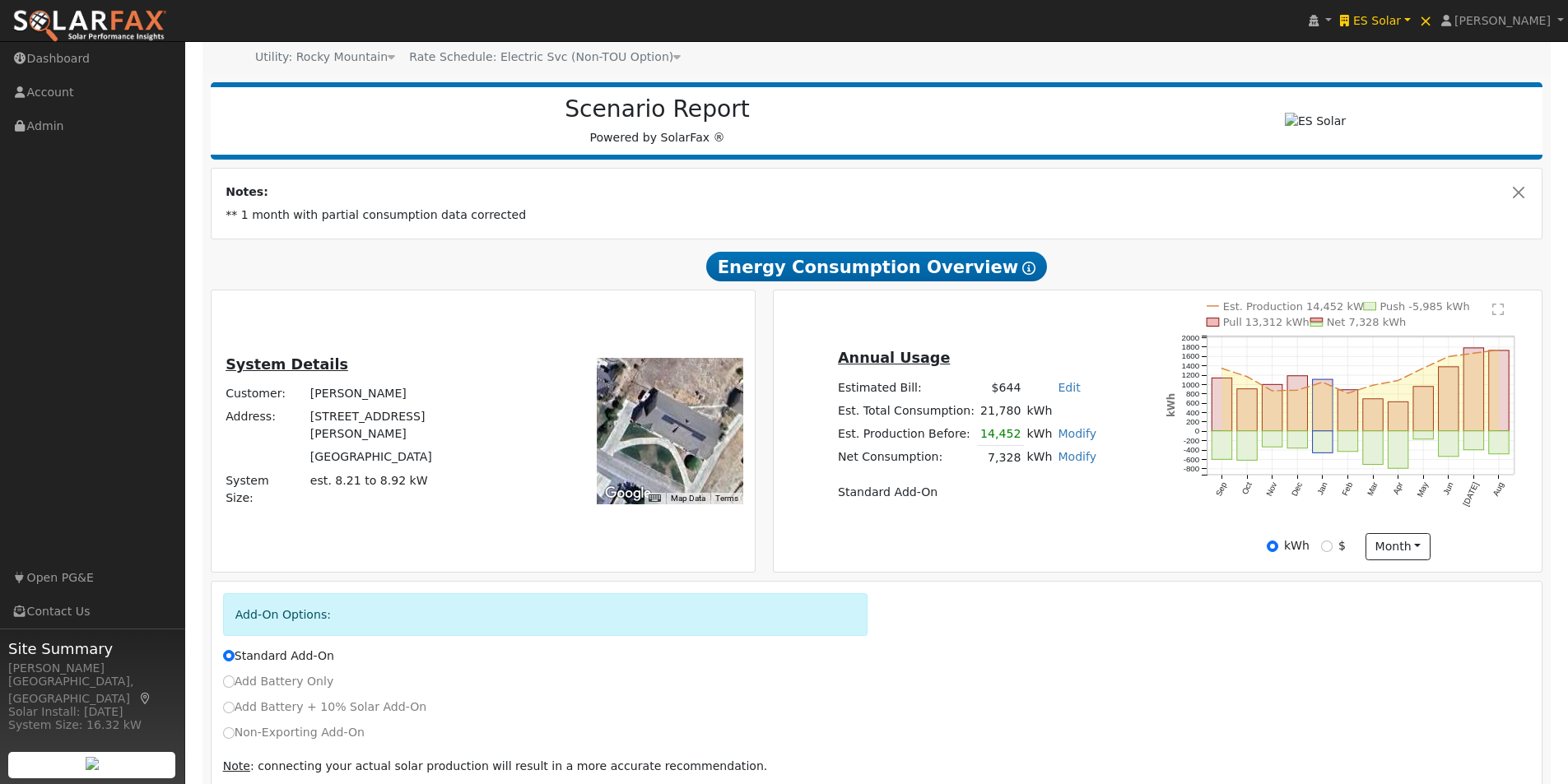
drag, startPoint x: 667, startPoint y: 449, endPoint x: 683, endPoint y: 444, distance: 16.8
click at [683, 444] on div at bounding box center [670, 431] width 147 height 147
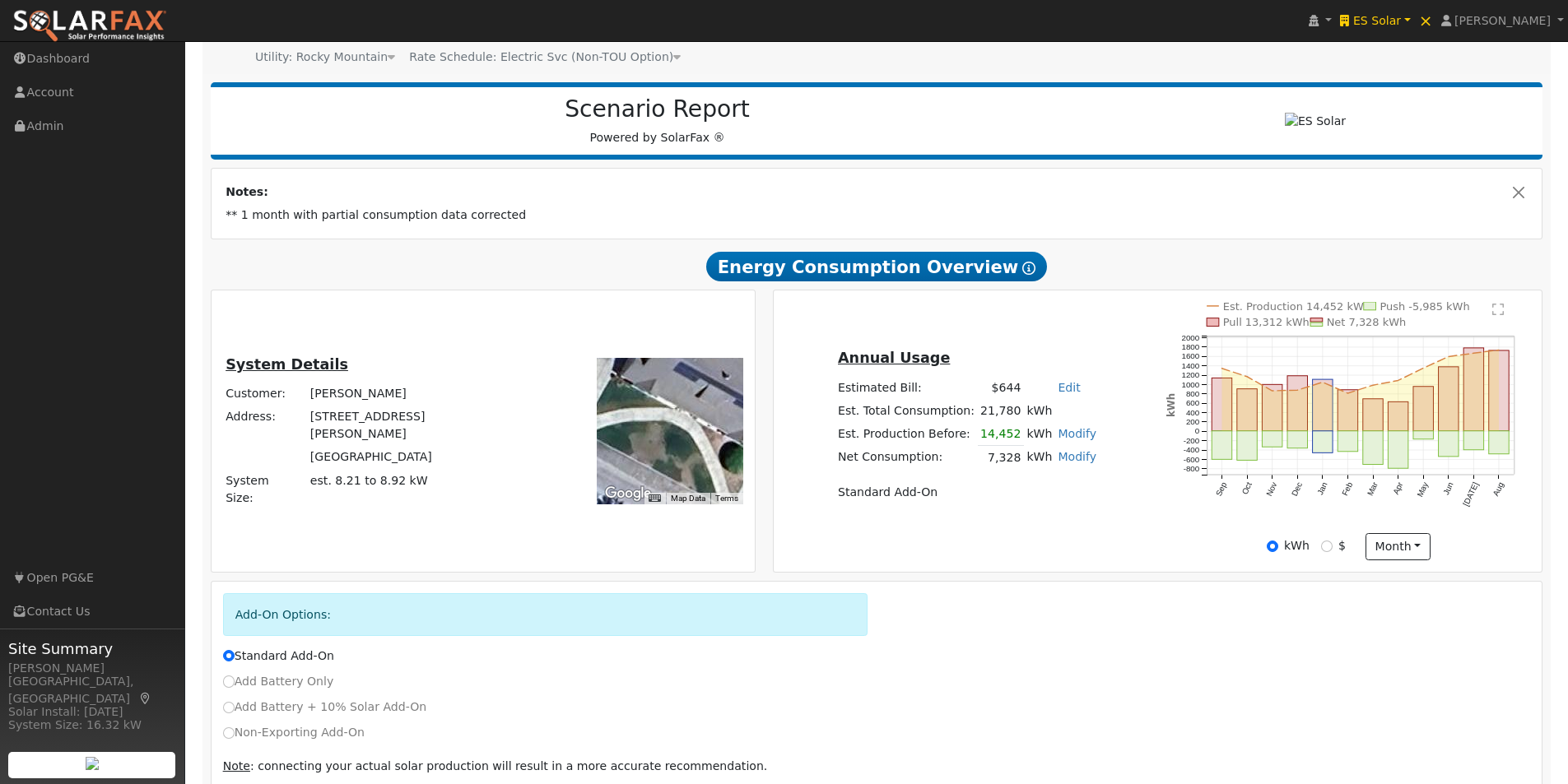
drag, startPoint x: 680, startPoint y: 449, endPoint x: 690, endPoint y: 431, distance: 20.6
click at [697, 427] on div at bounding box center [670, 431] width 147 height 147
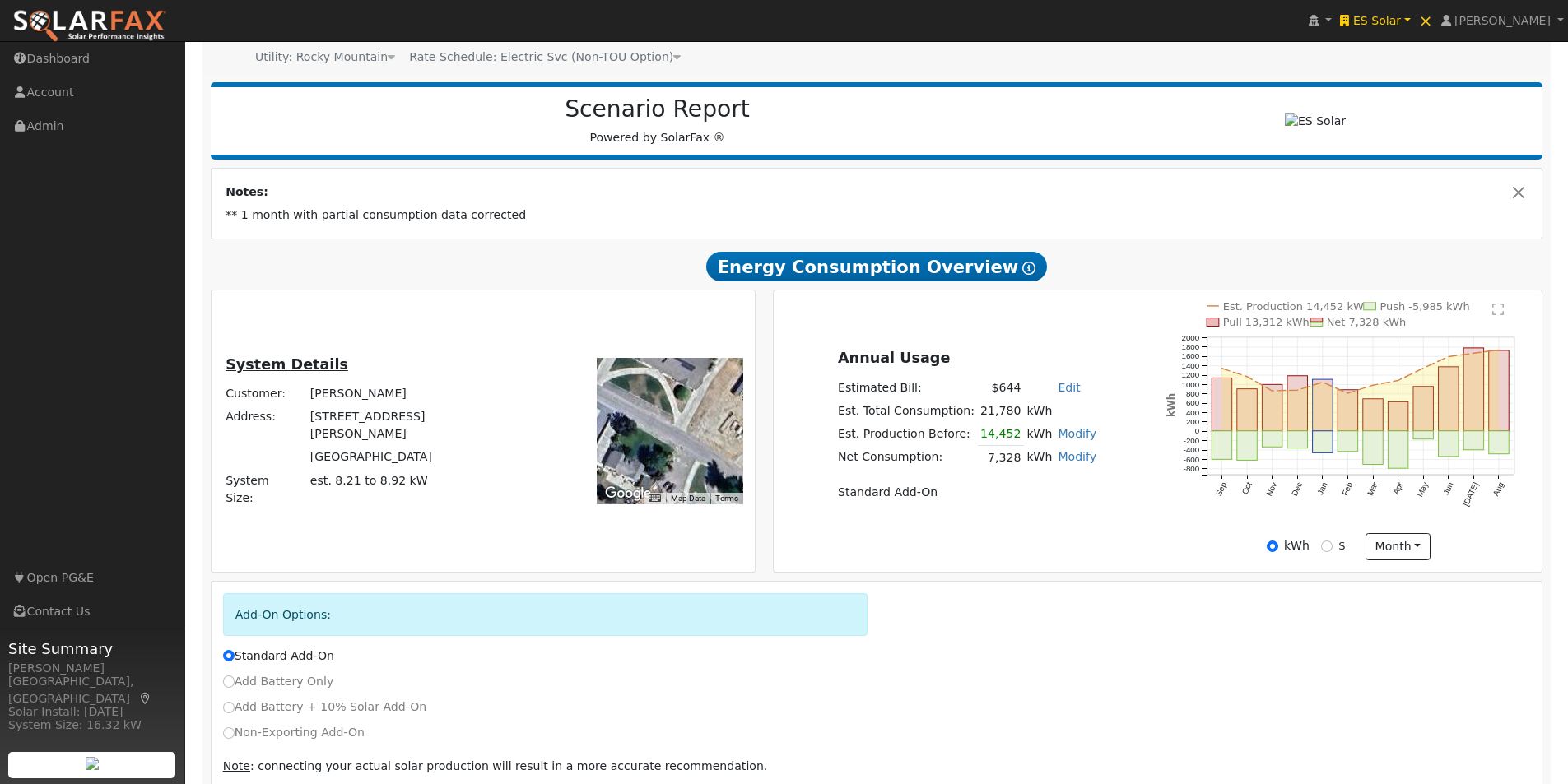
drag, startPoint x: 633, startPoint y: 397, endPoint x: 681, endPoint y: 493, distance: 107.3
click at [681, 493] on div at bounding box center [670, 431] width 147 height 147
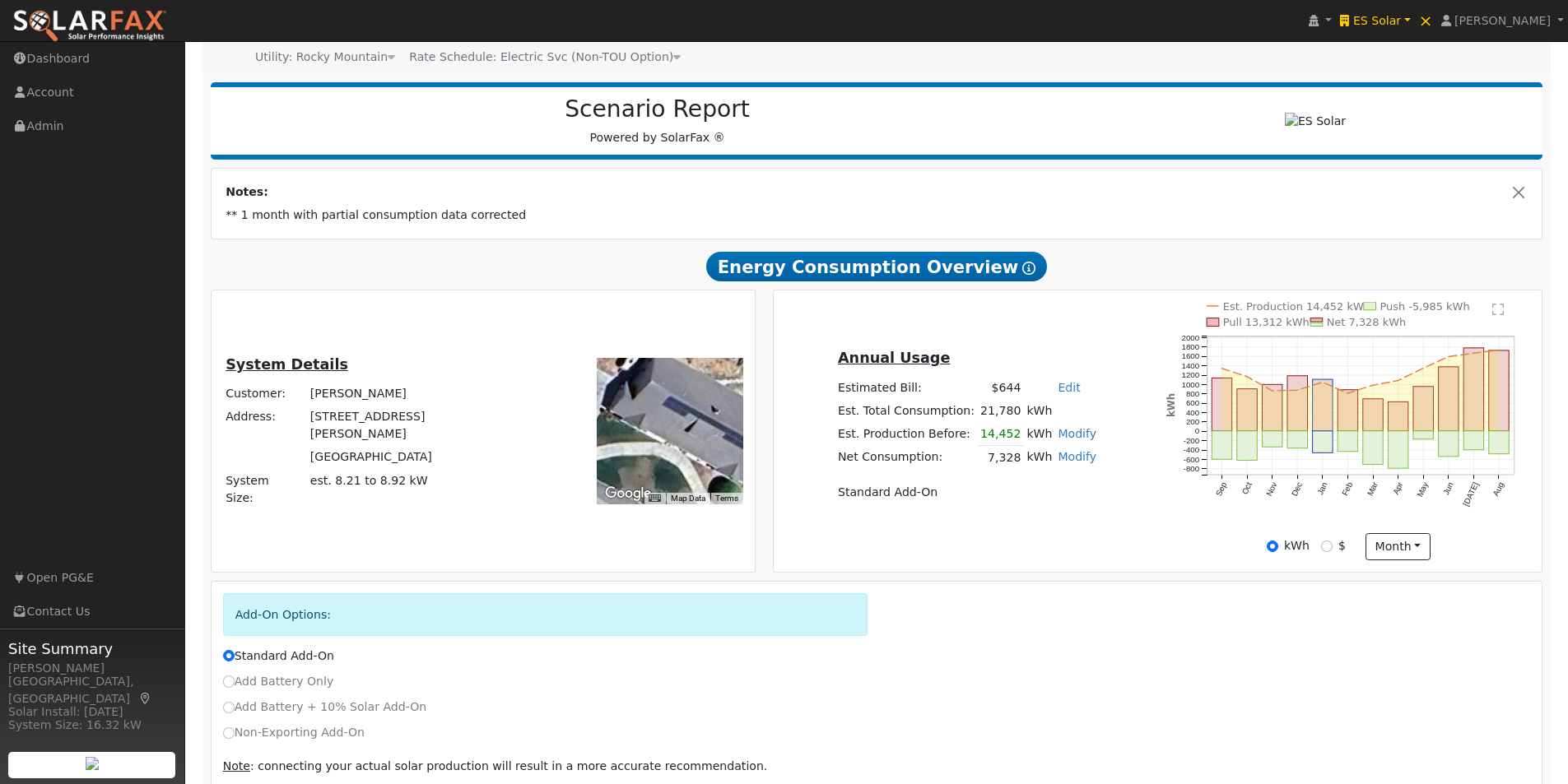
drag, startPoint x: 677, startPoint y: 419, endPoint x: 671, endPoint y: 473, distance: 54.3
click at [684, 494] on div at bounding box center [670, 431] width 147 height 147
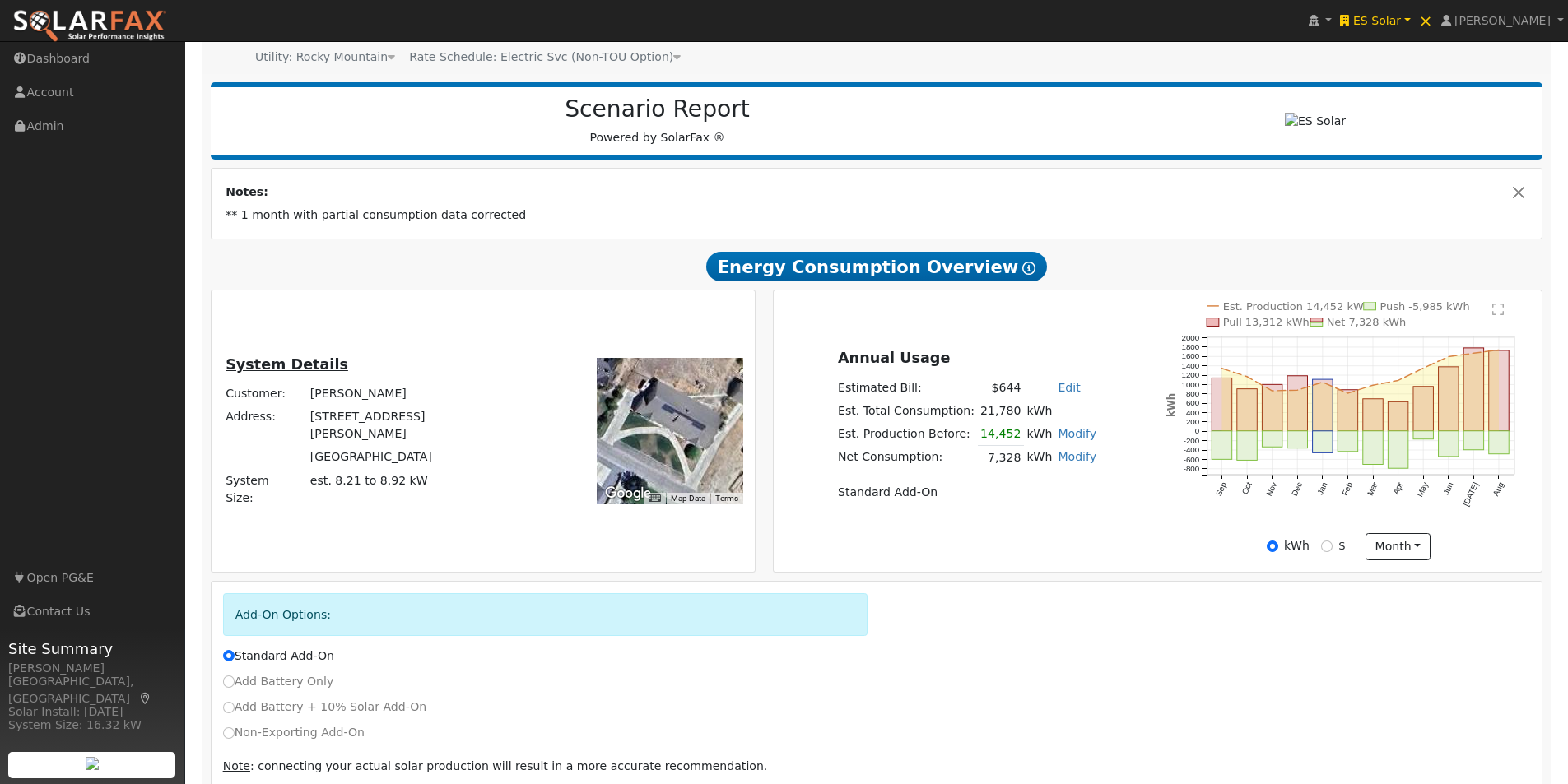
drag, startPoint x: 688, startPoint y: 447, endPoint x: 683, endPoint y: 430, distance: 17.7
click at [683, 430] on div at bounding box center [670, 431] width 147 height 147
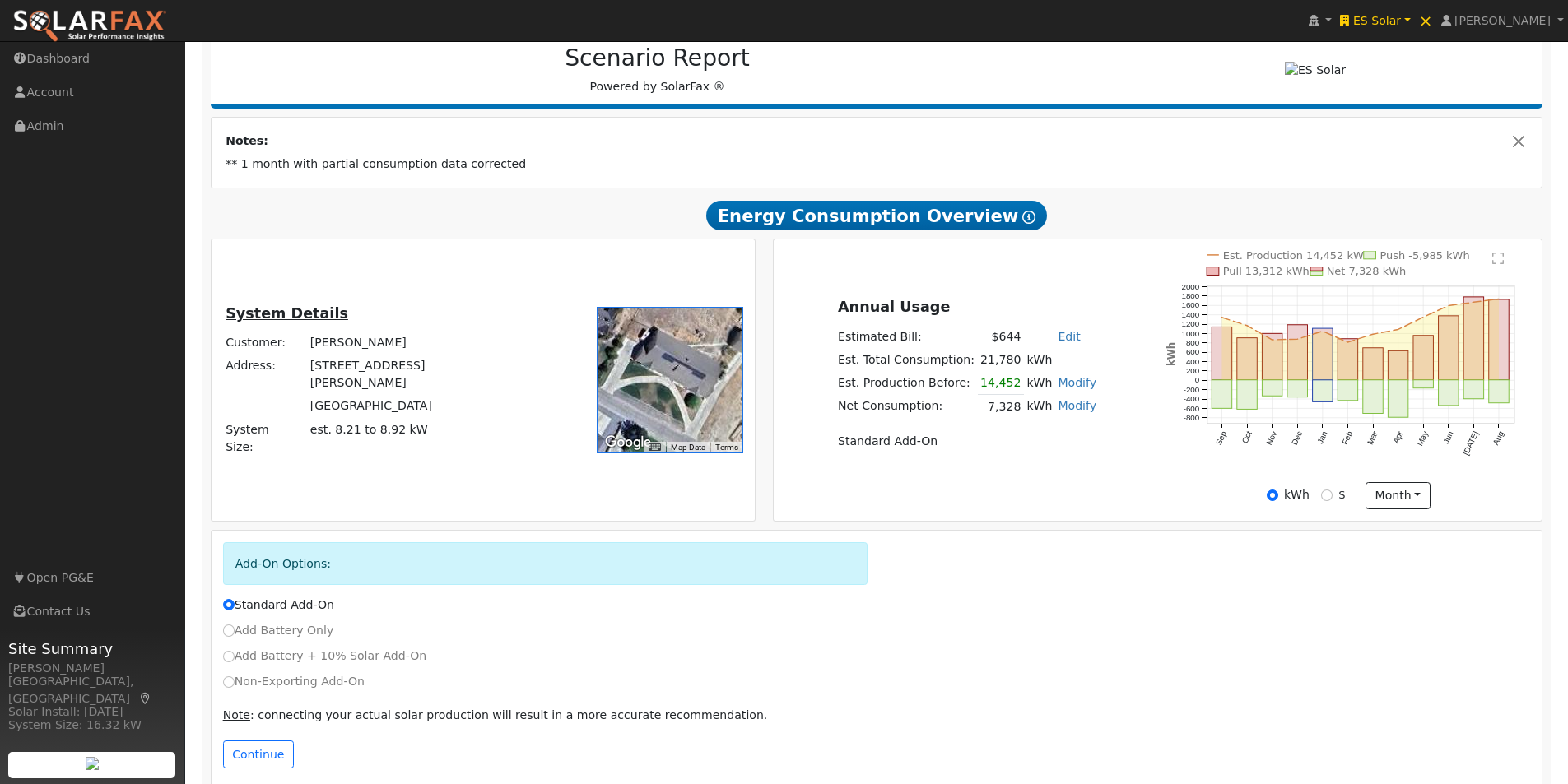
scroll to position [243, 0]
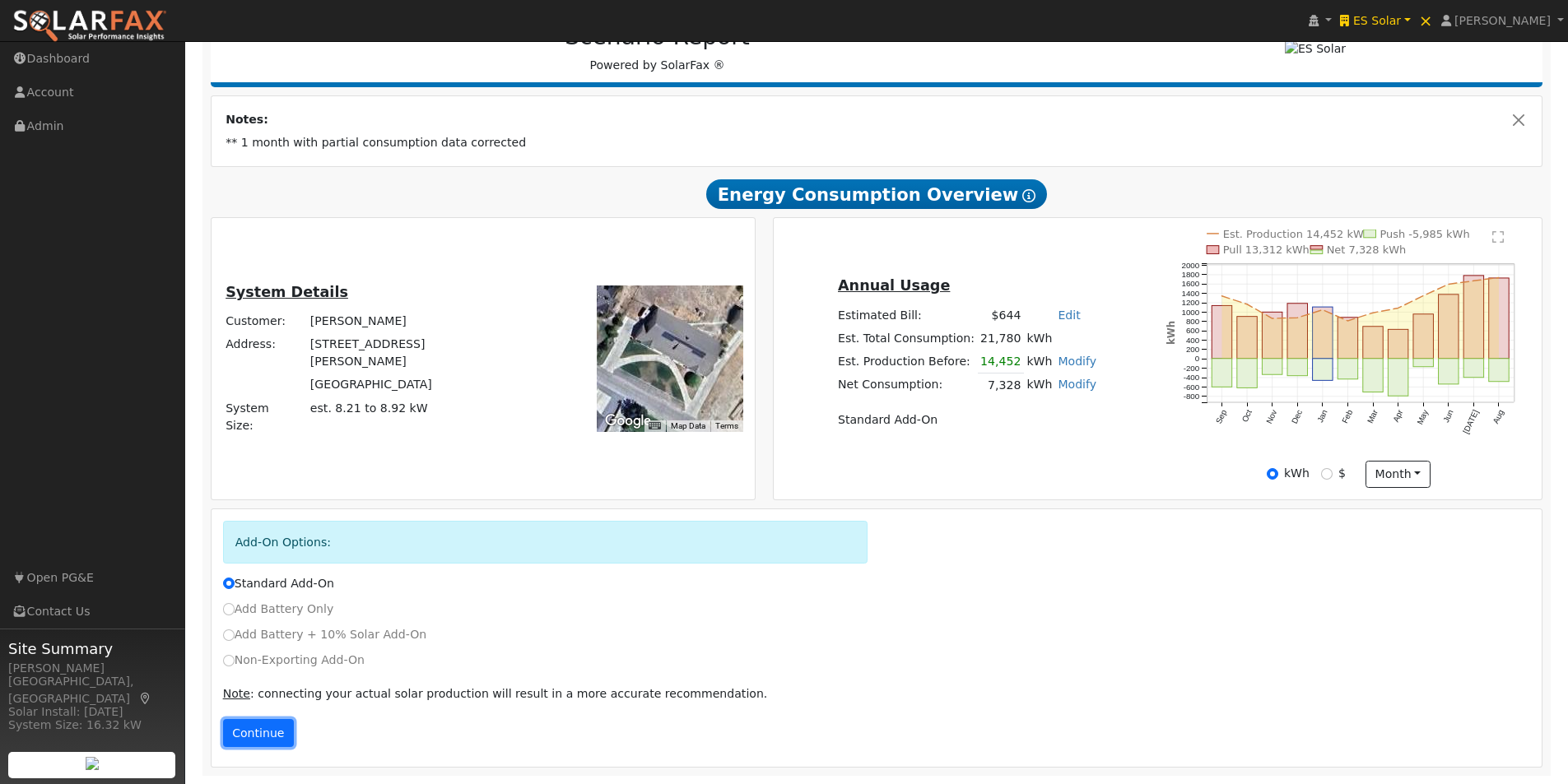
click at [250, 732] on button "Continue" at bounding box center [258, 733] width 71 height 28
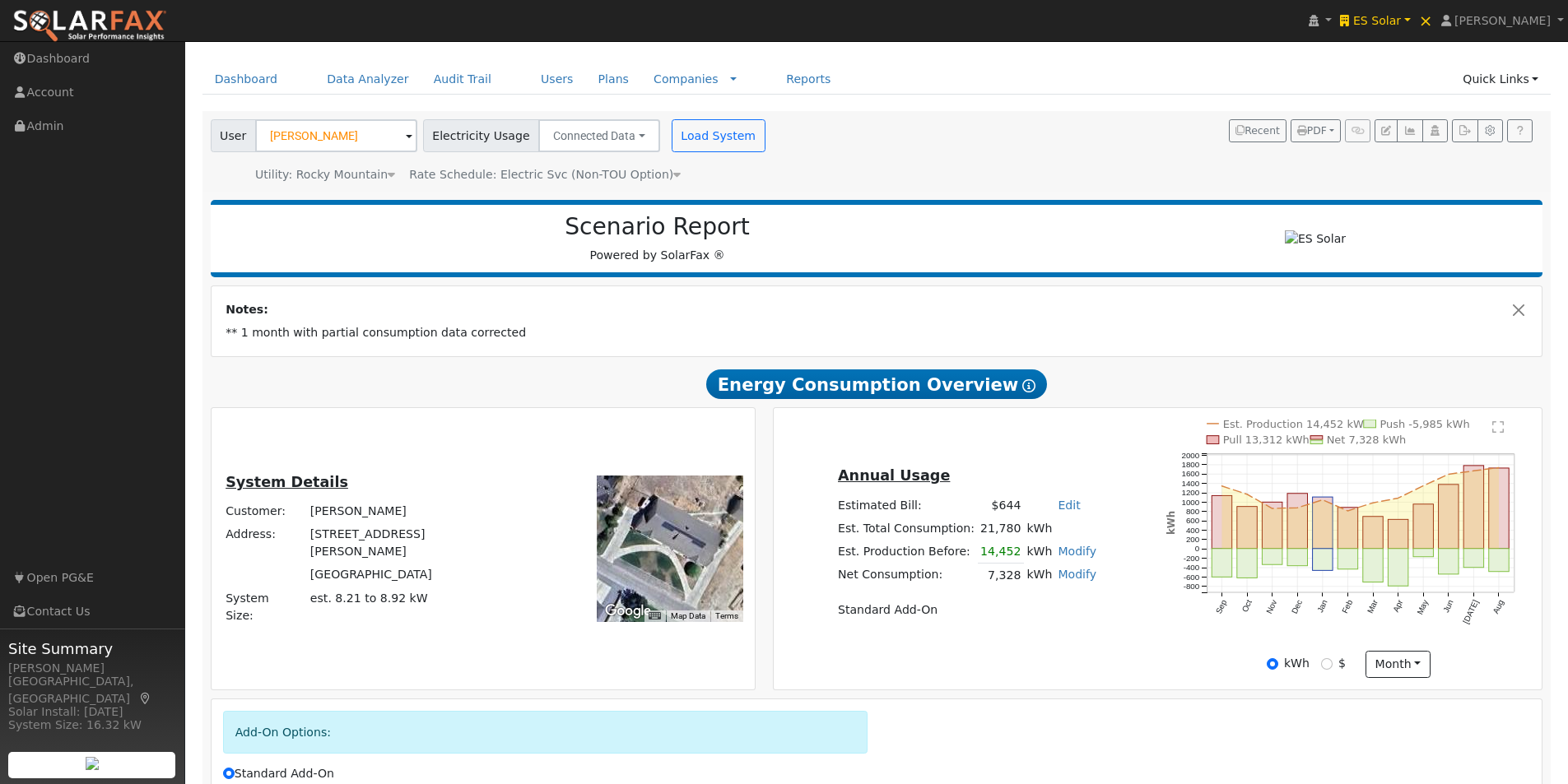
scroll to position [0, 0]
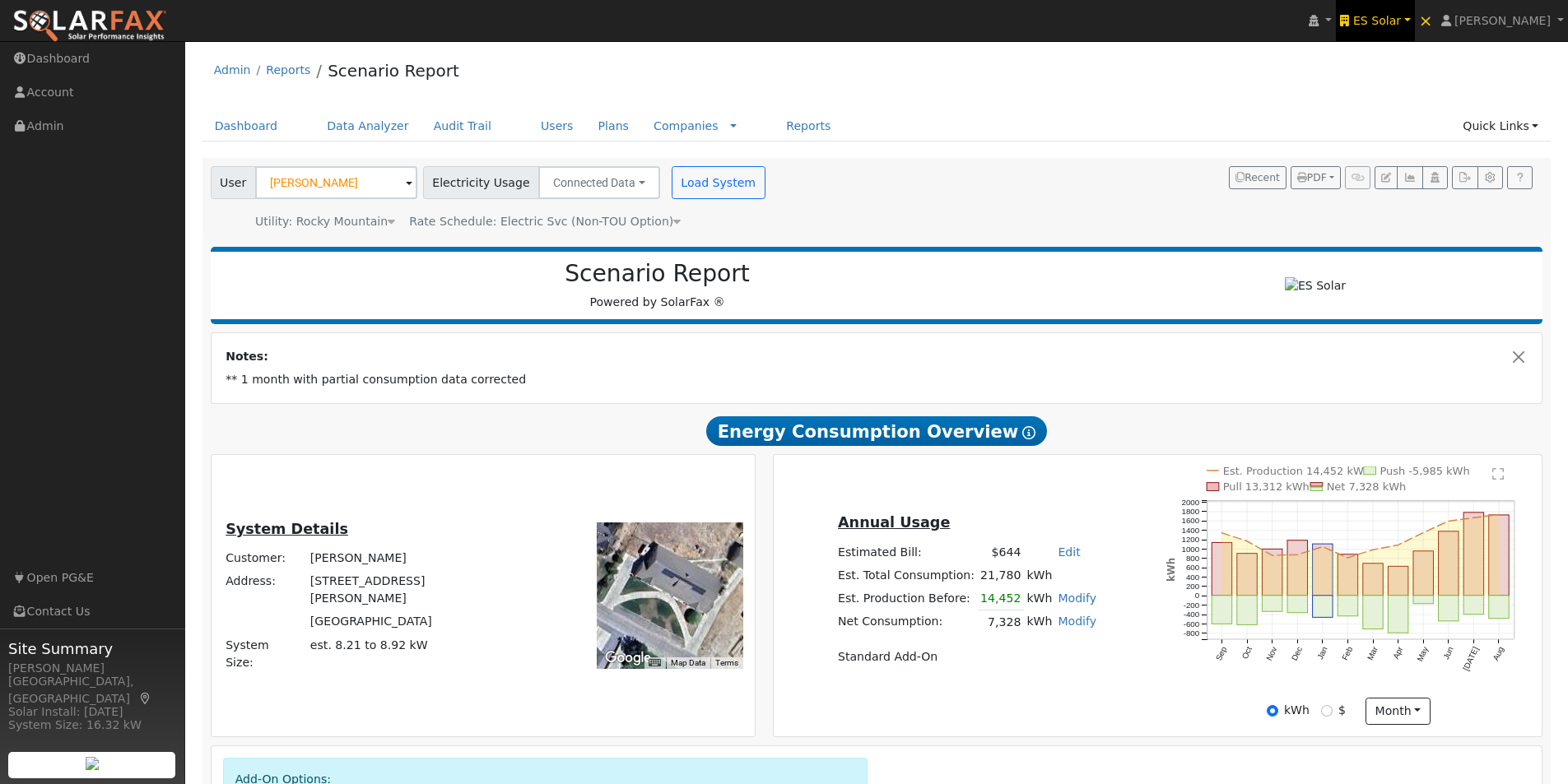
click at [1401, 19] on span "ES Solar" at bounding box center [1376, 21] width 47 height 13
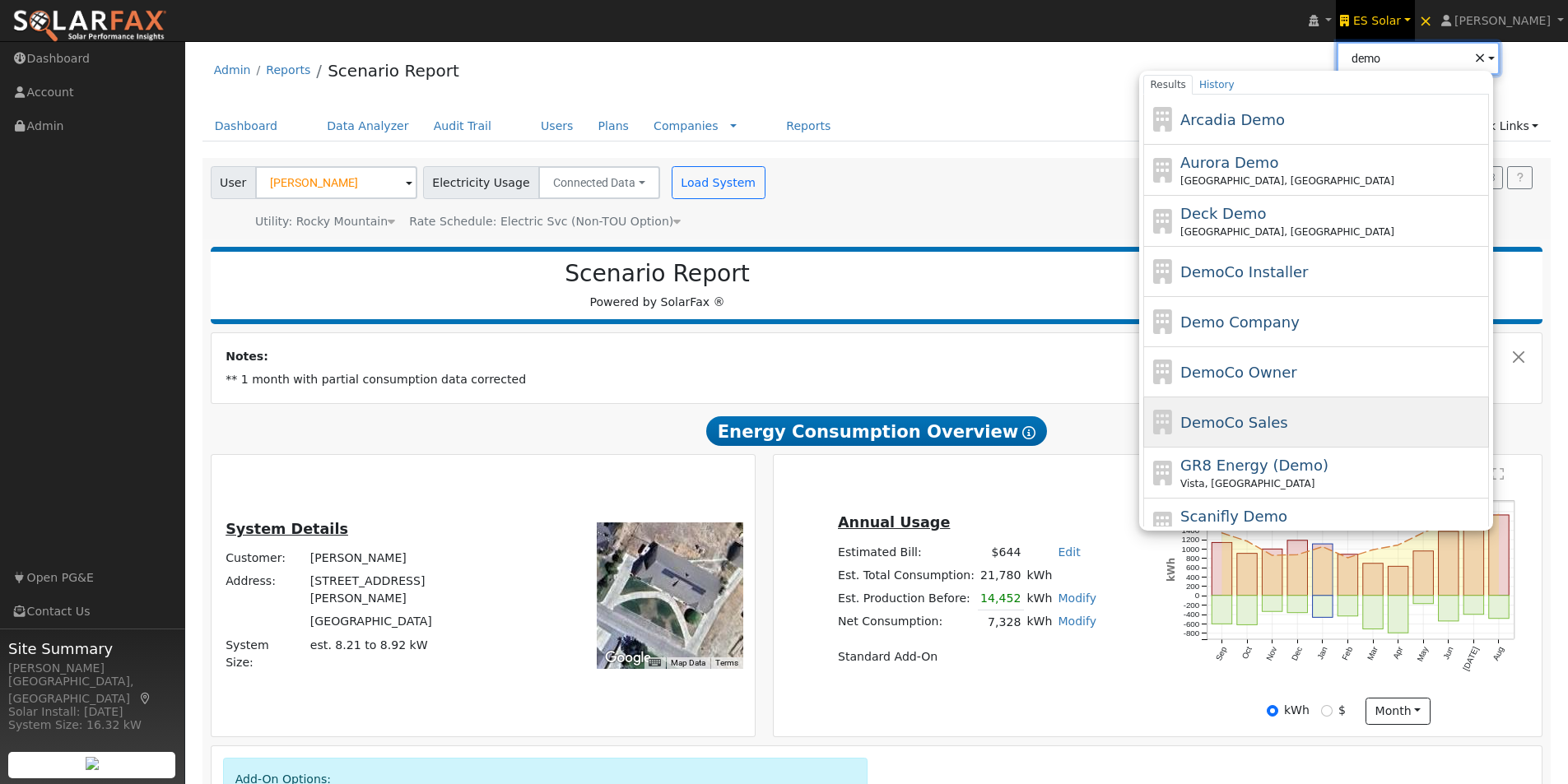
scroll to position [82, 0]
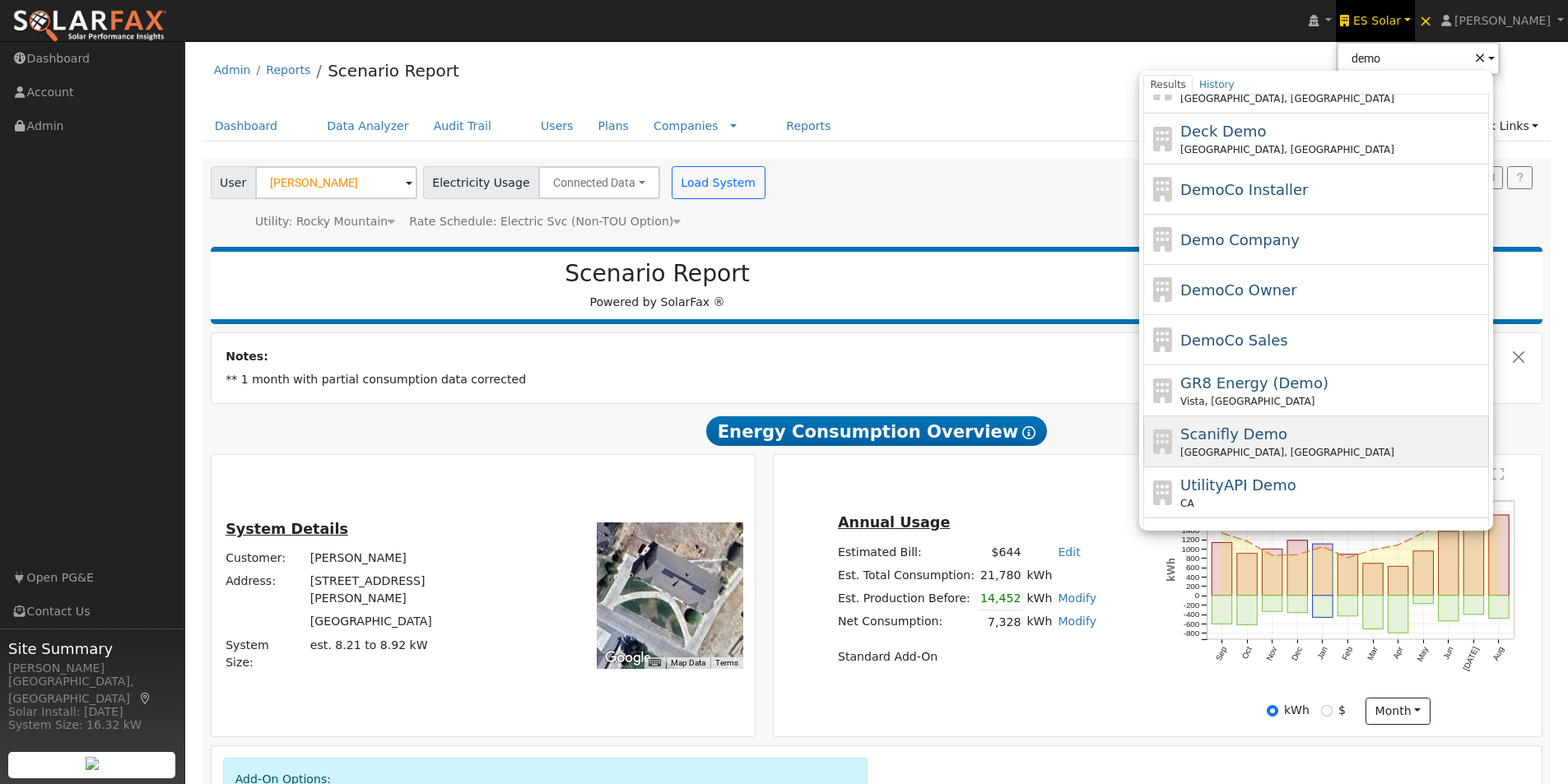
click at [1242, 435] on span "Scanifly Demo" at bounding box center [1234, 433] width 107 height 17
type input "Scanifly Demo"
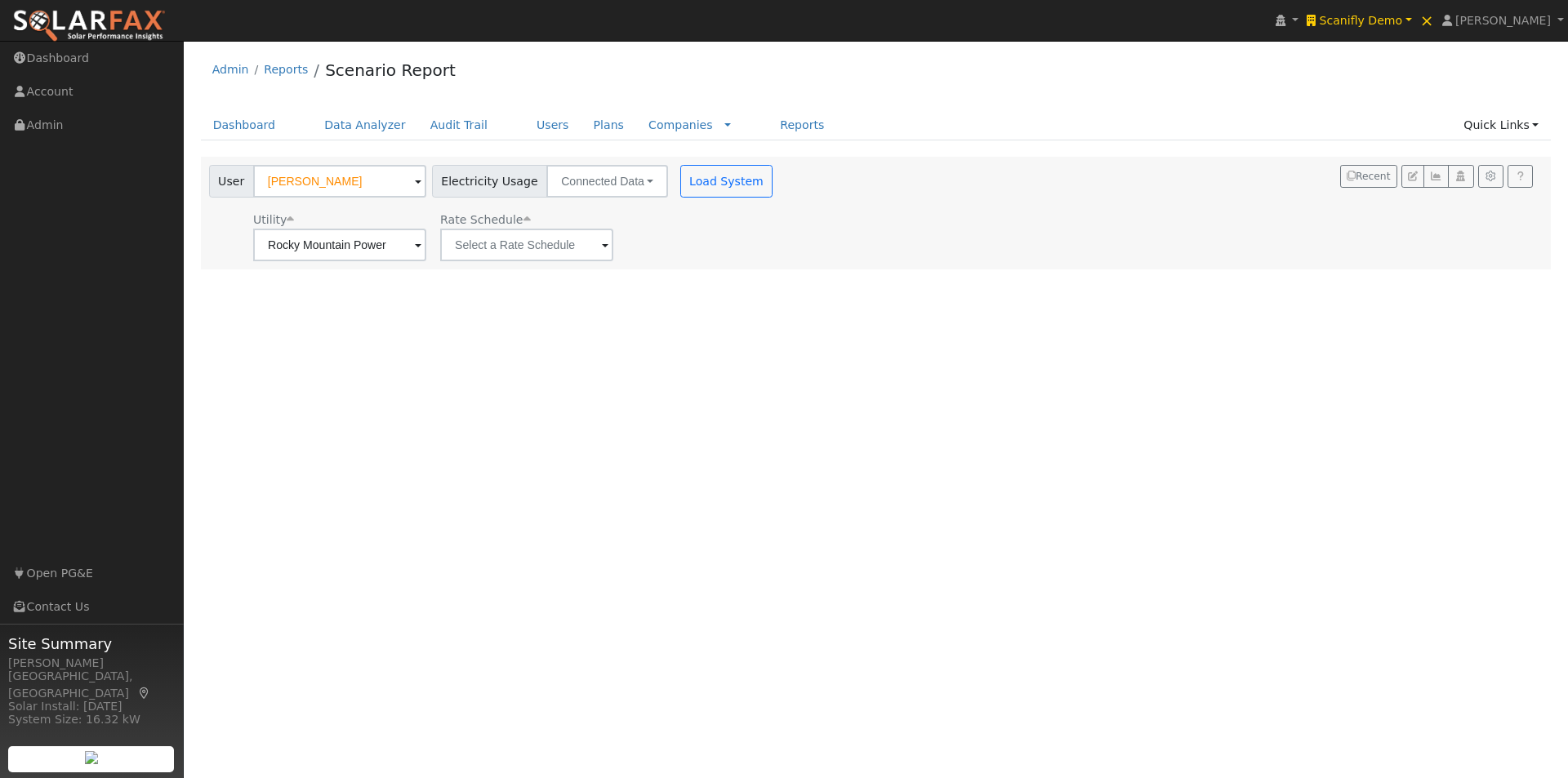
click at [415, 183] on span at bounding box center [417, 182] width 6 height 19
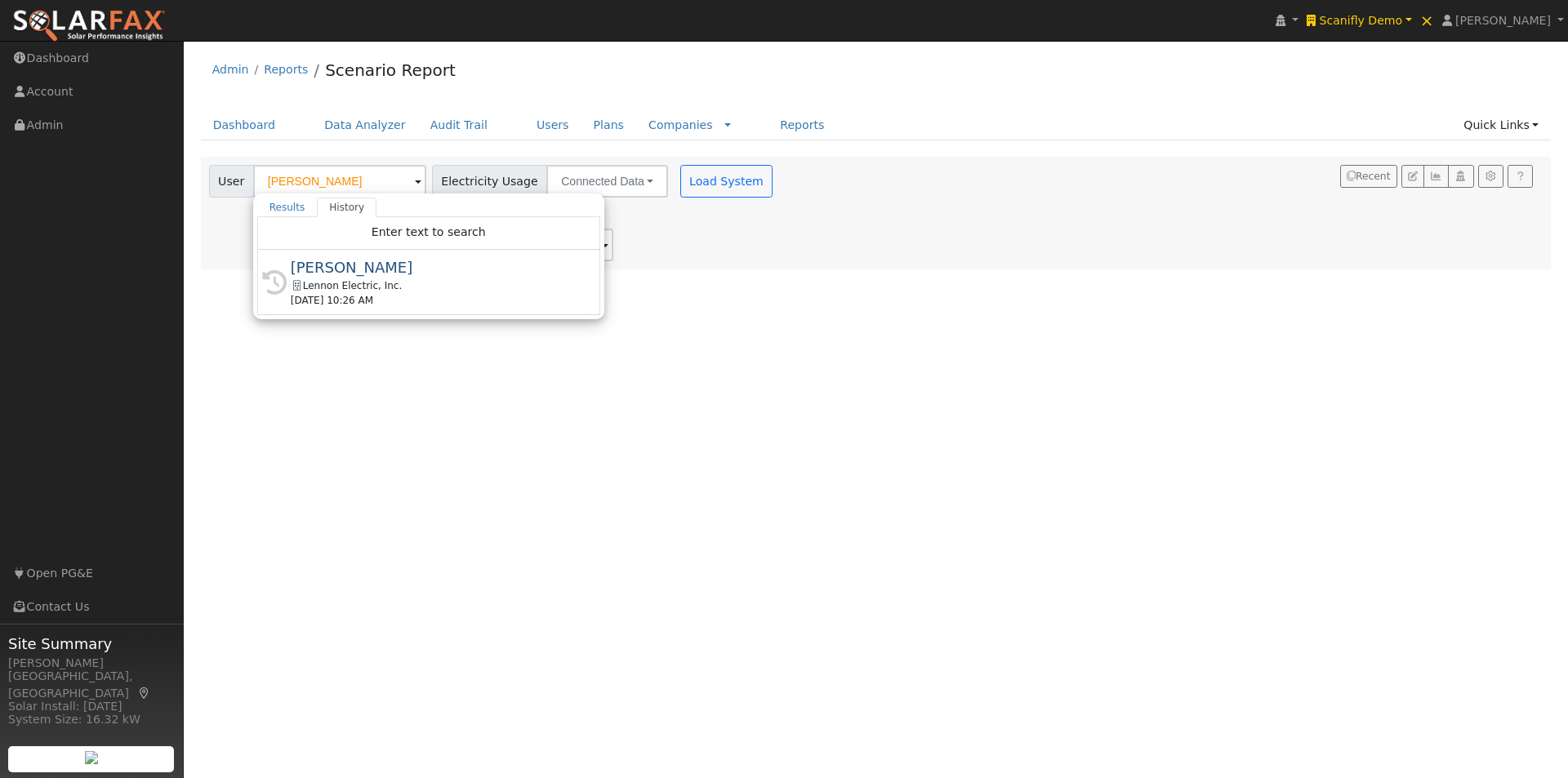
click at [415, 183] on span at bounding box center [417, 182] width 6 height 19
click at [670, 252] on div "Utility Rocky Mountain Power Rate Schedule" at bounding box center [493, 234] width 574 height 56
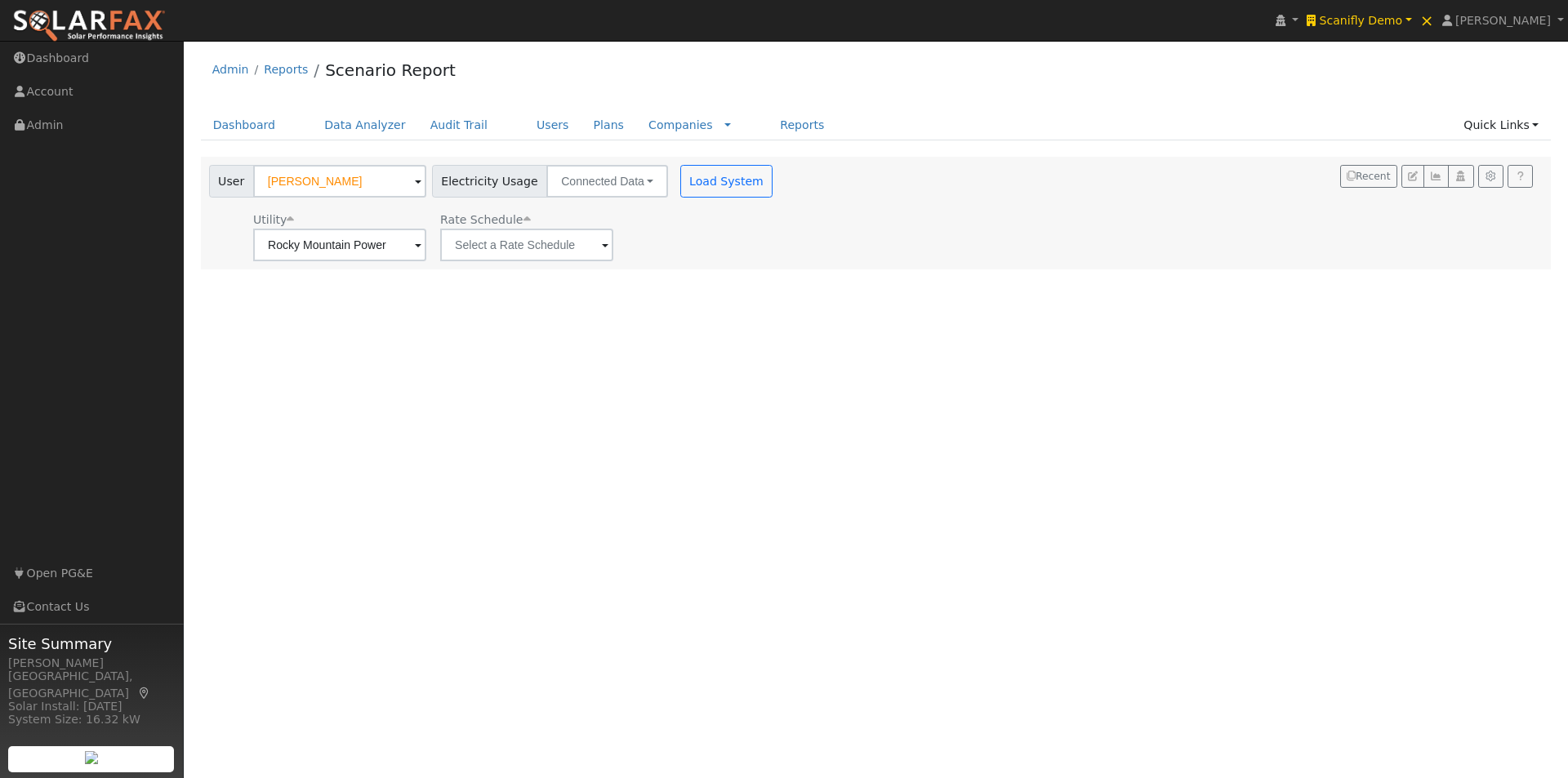
click at [602, 242] on span at bounding box center [605, 246] width 6 height 19
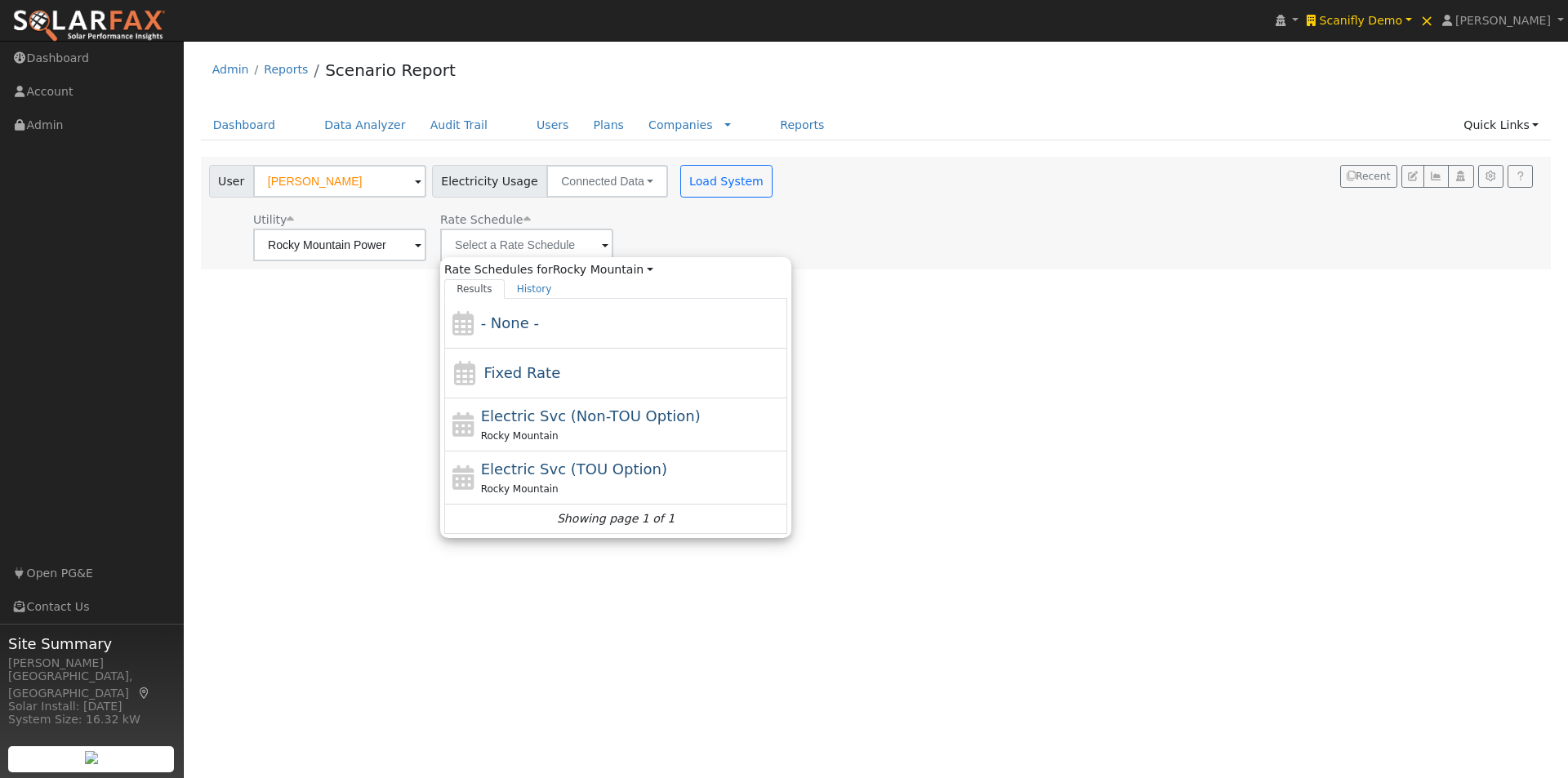
drag, startPoint x: 513, startPoint y: 370, endPoint x: 527, endPoint y: 354, distance: 21.3
click at [514, 370] on span "Fixed Rate" at bounding box center [522, 372] width 76 height 17
type input "Fixed Rate"
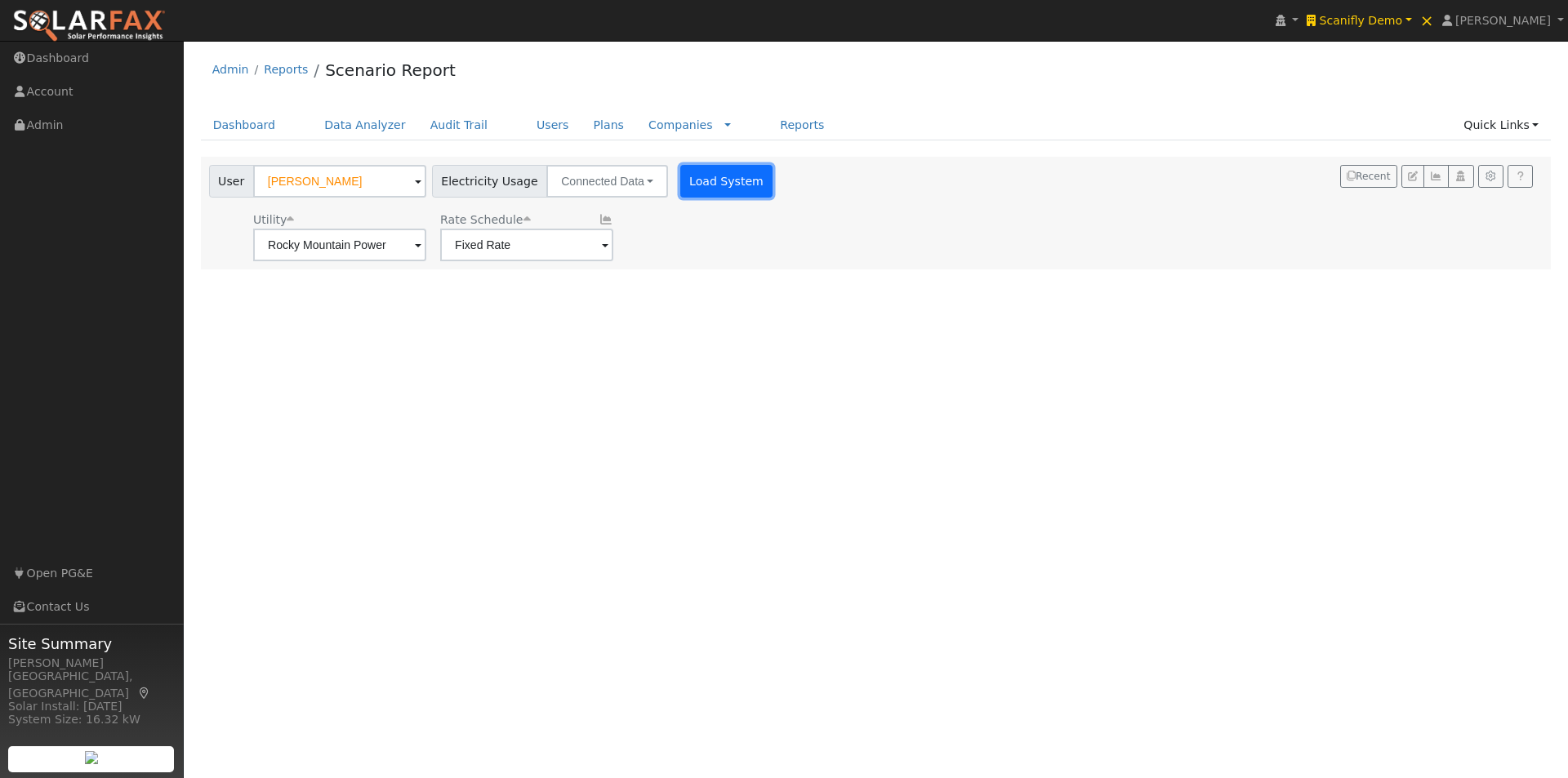
click at [685, 178] on button "Load System" at bounding box center [726, 181] width 93 height 33
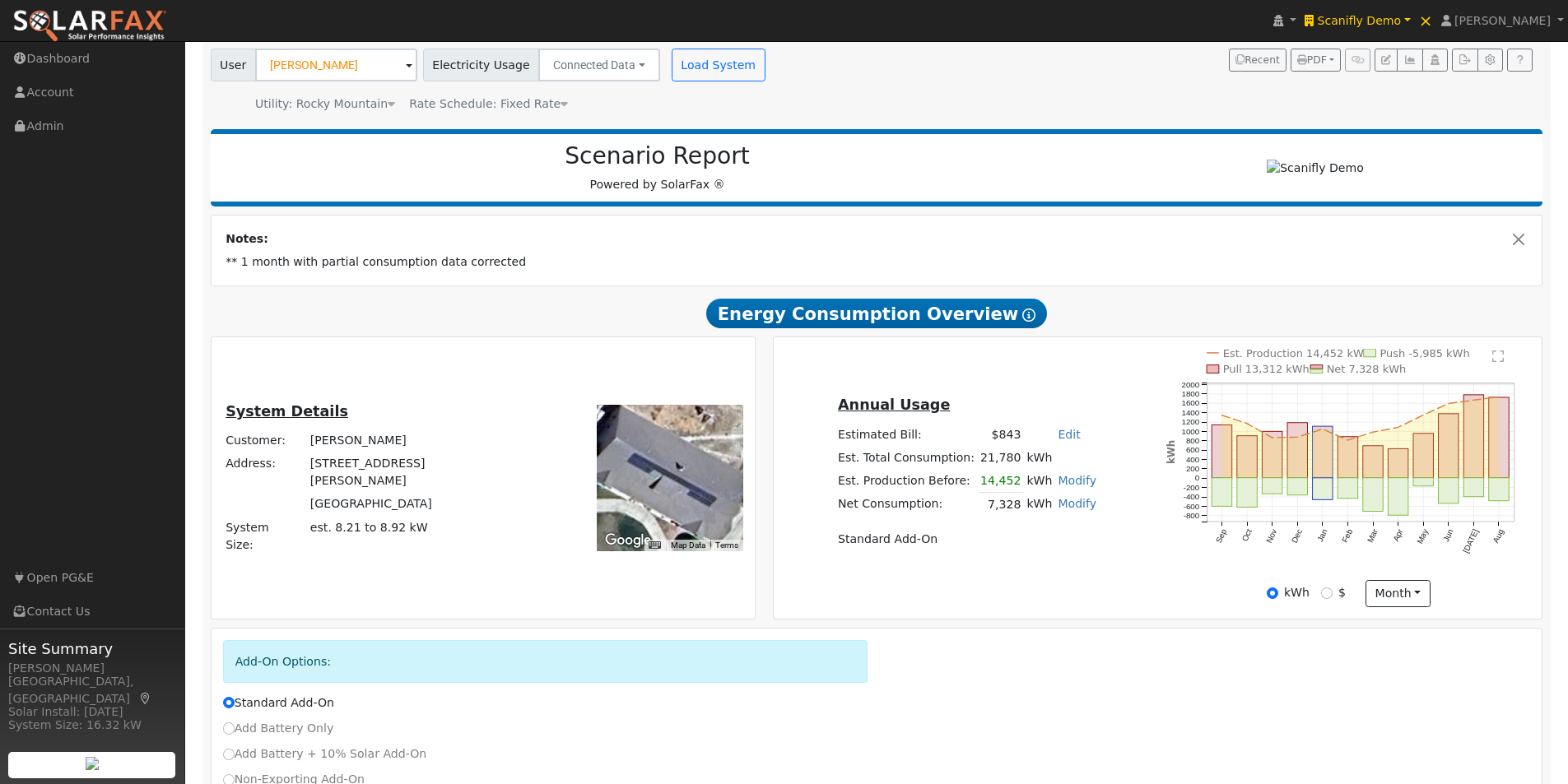
scroll to position [243, 0]
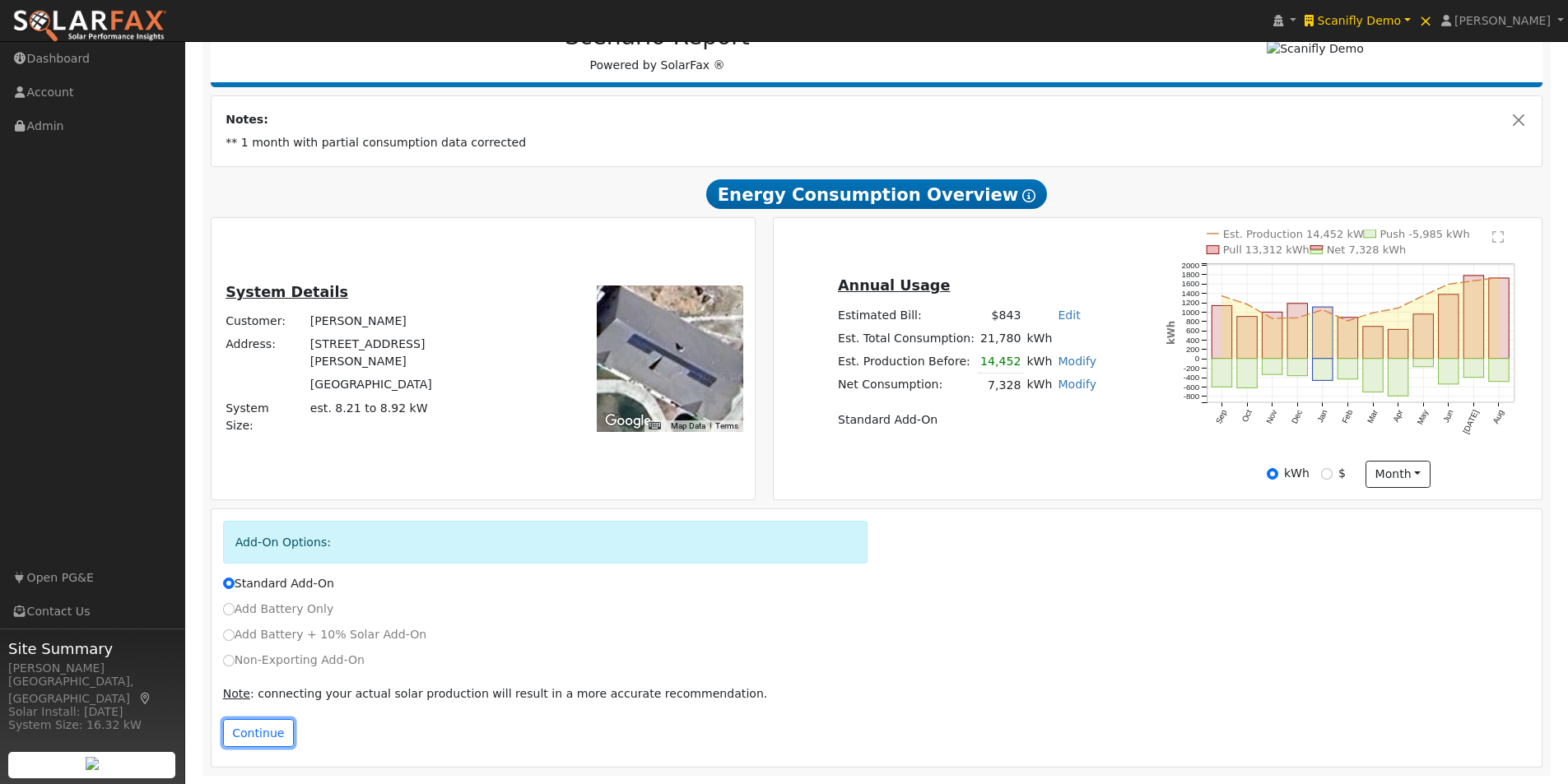
drag, startPoint x: 255, startPoint y: 733, endPoint x: 466, endPoint y: 639, distance: 231.0
click at [256, 733] on button "Continue" at bounding box center [258, 733] width 71 height 28
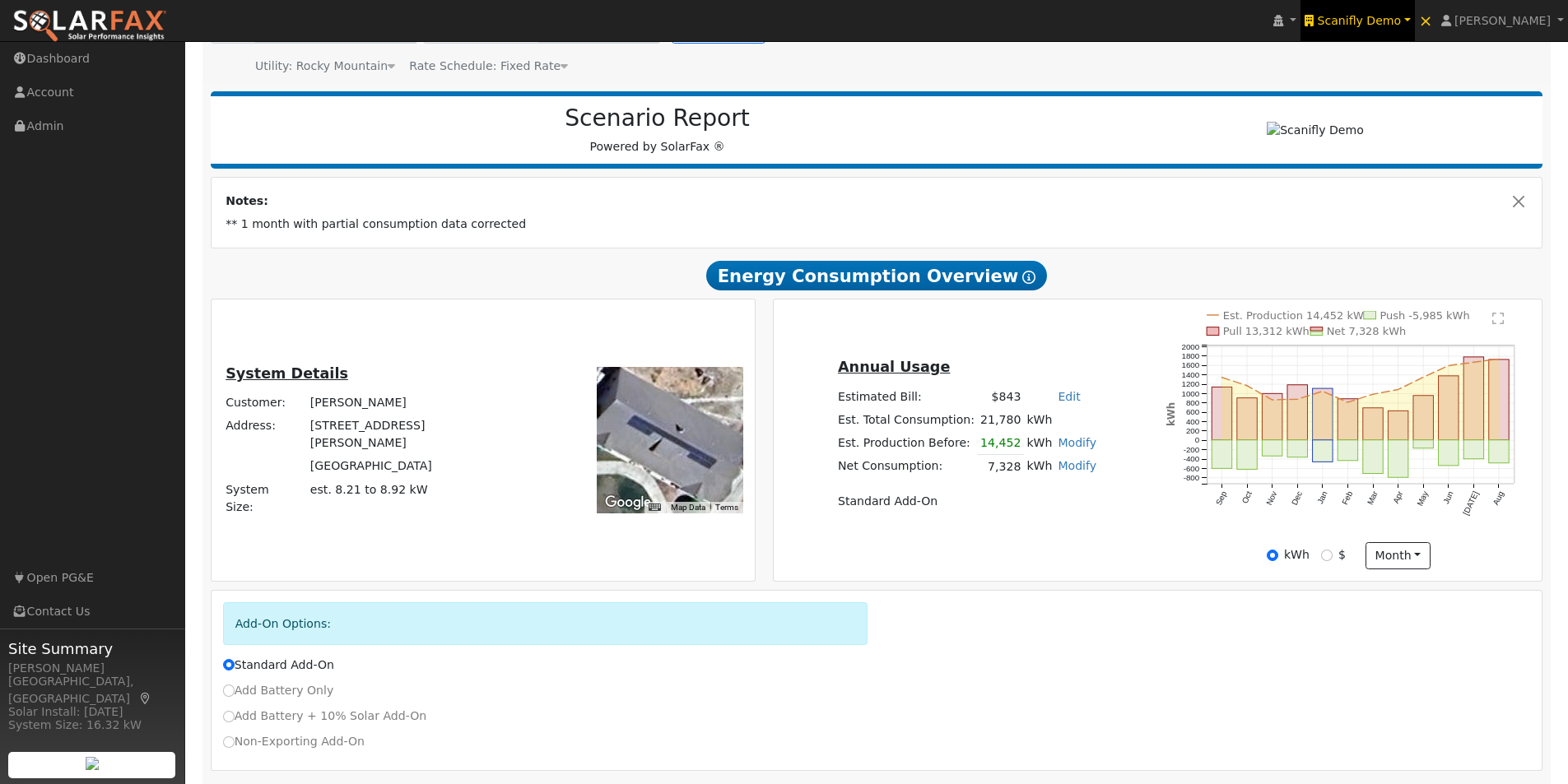
click at [1389, 14] on span "Scanifly Demo" at bounding box center [1359, 21] width 84 height 13
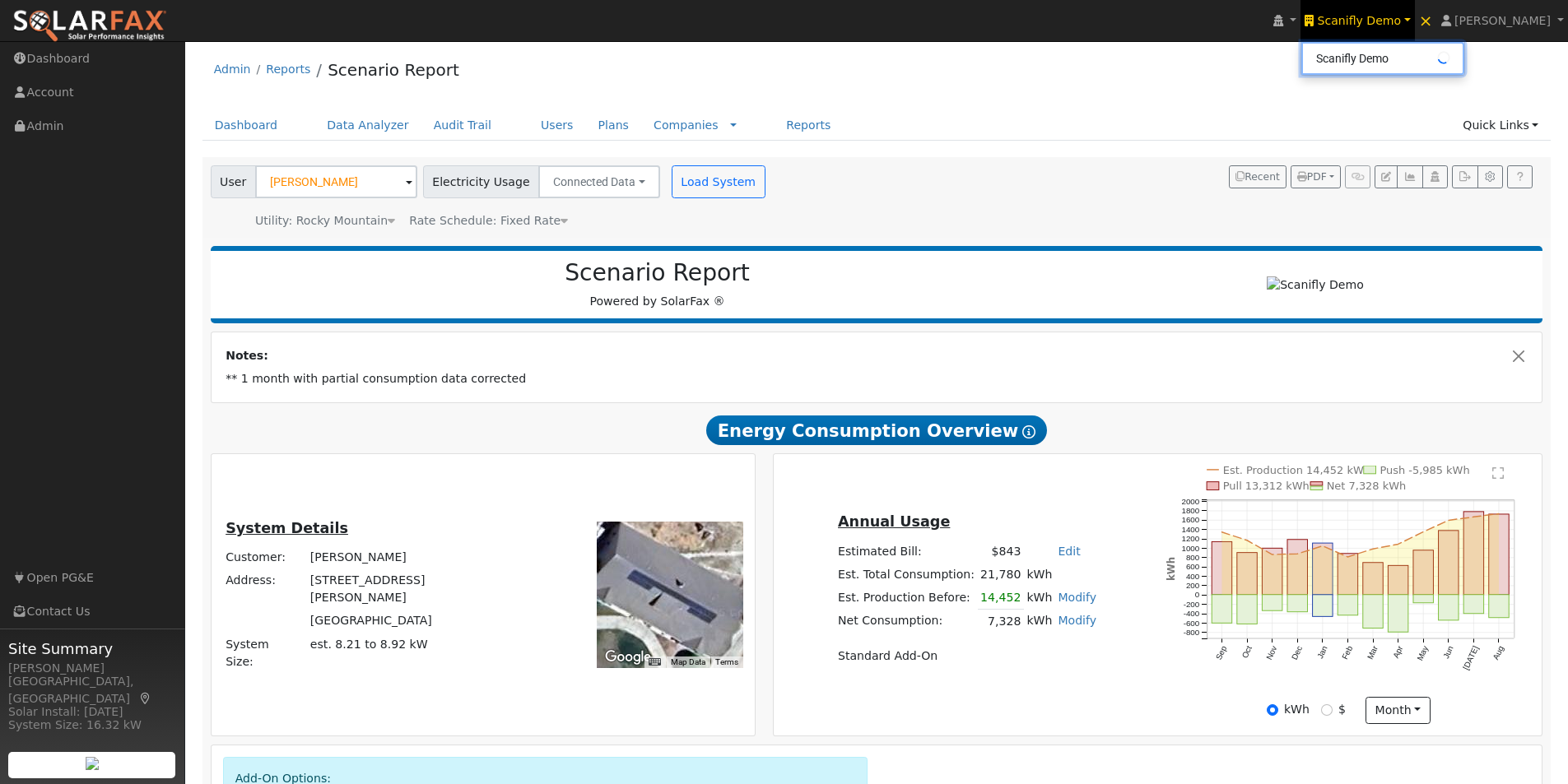
scroll to position [0, 0]
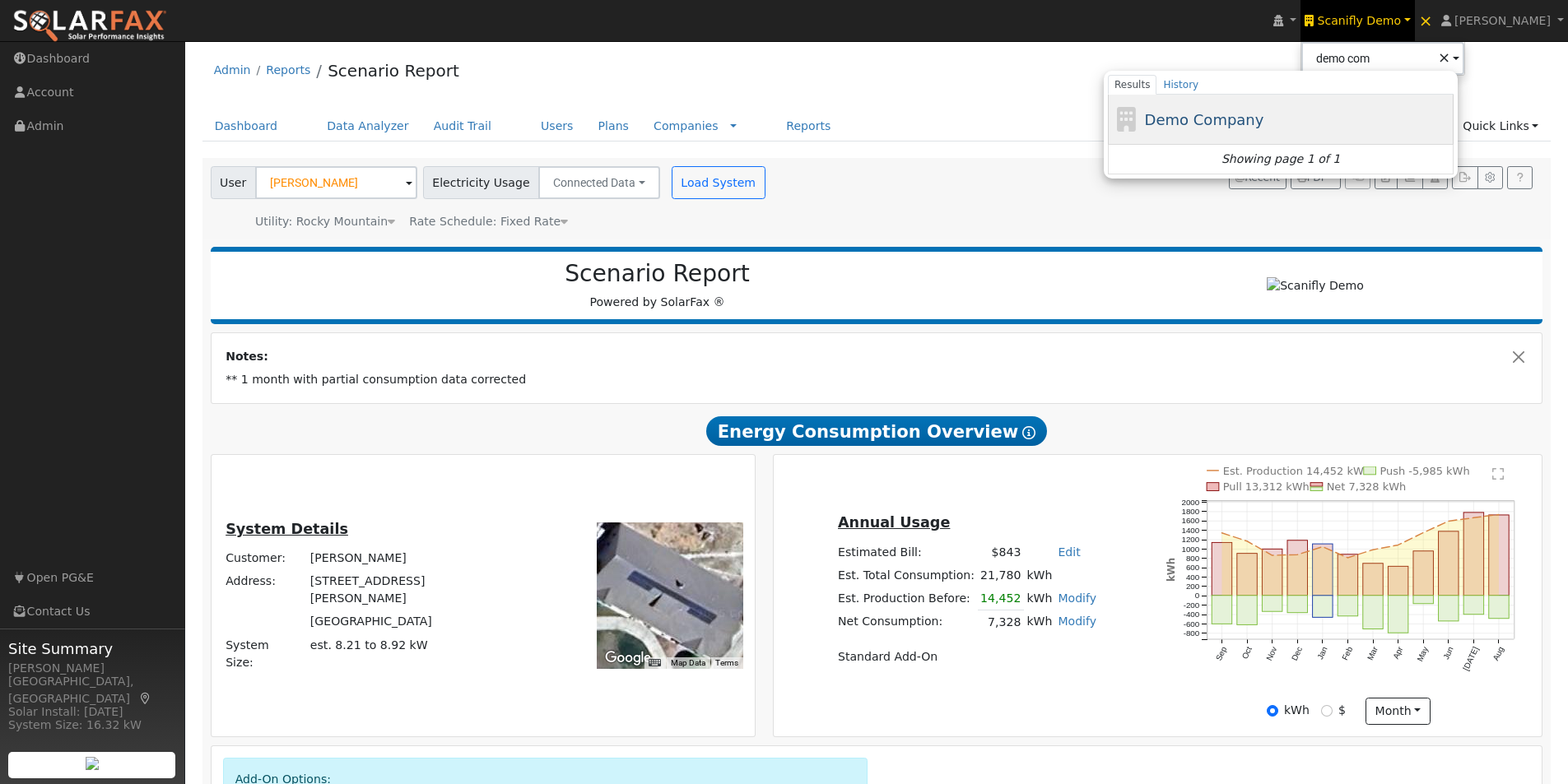
drag, startPoint x: 1230, startPoint y: 120, endPoint x: 1244, endPoint y: 120, distance: 14.0
click at [1234, 120] on span "Demo Company" at bounding box center [1204, 119] width 119 height 17
type input "Demo Company"
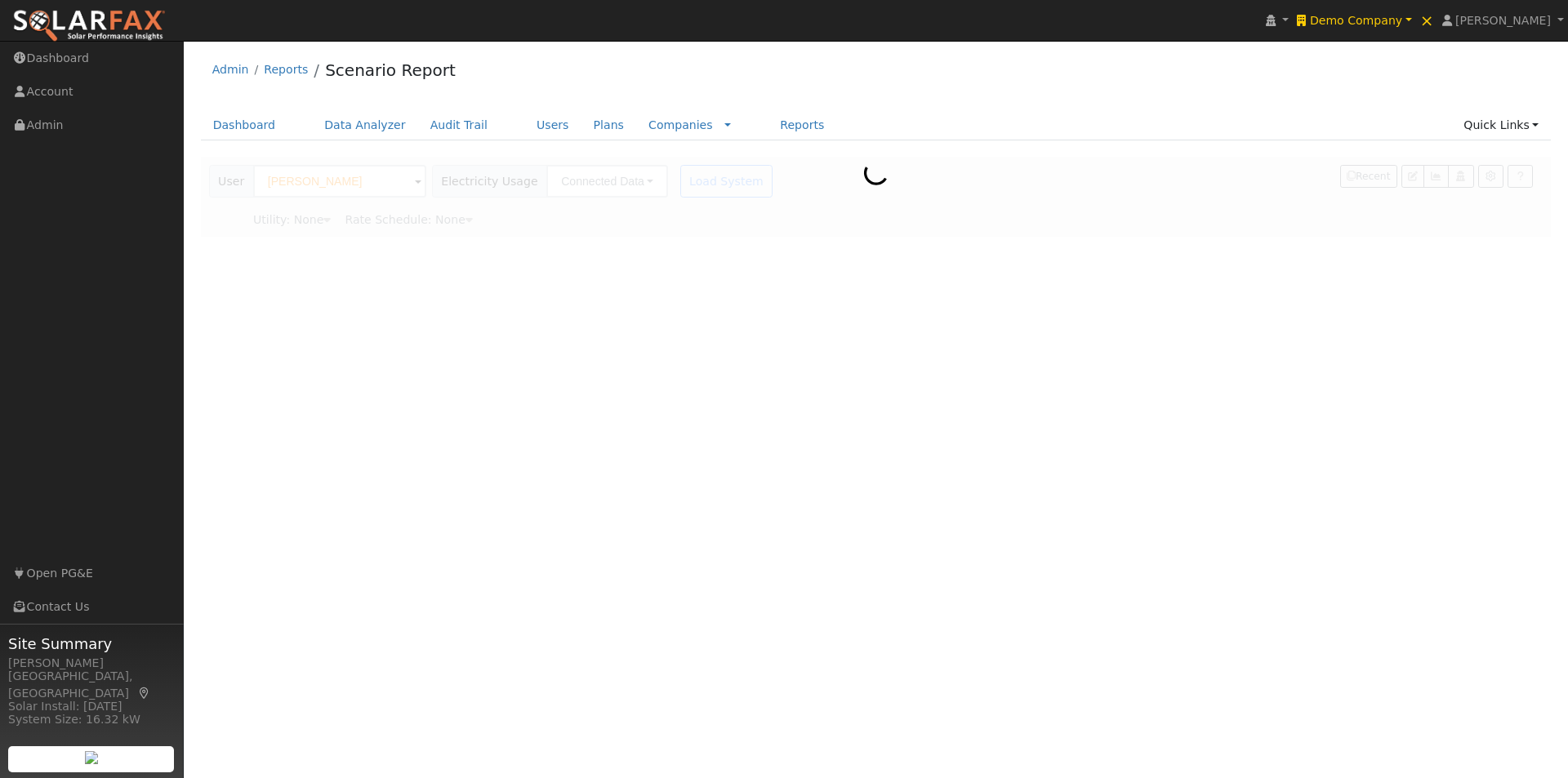
type input "Rocky Mountain Power"
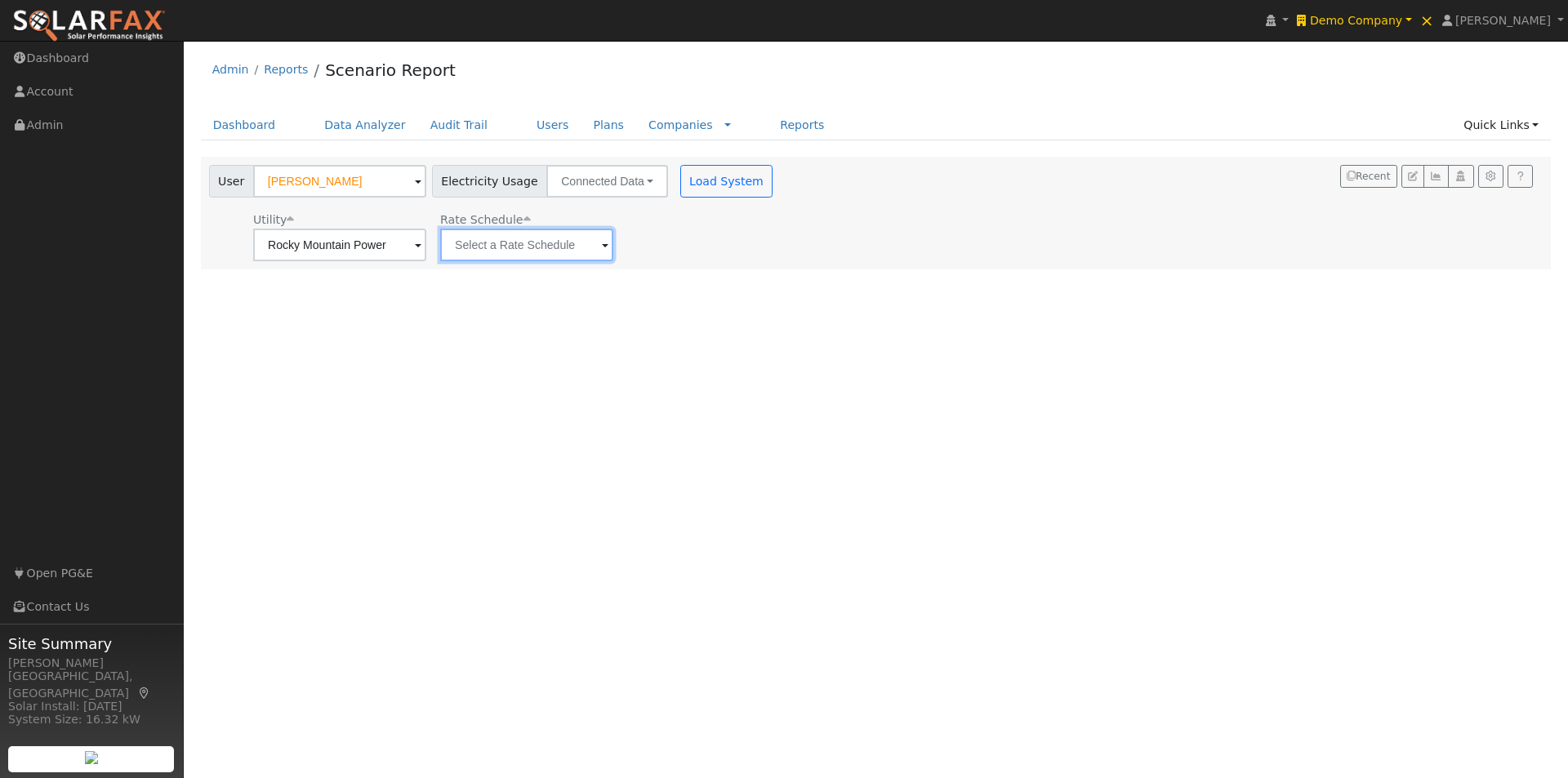
click at [566, 240] on input "text" at bounding box center [527, 244] width 173 height 33
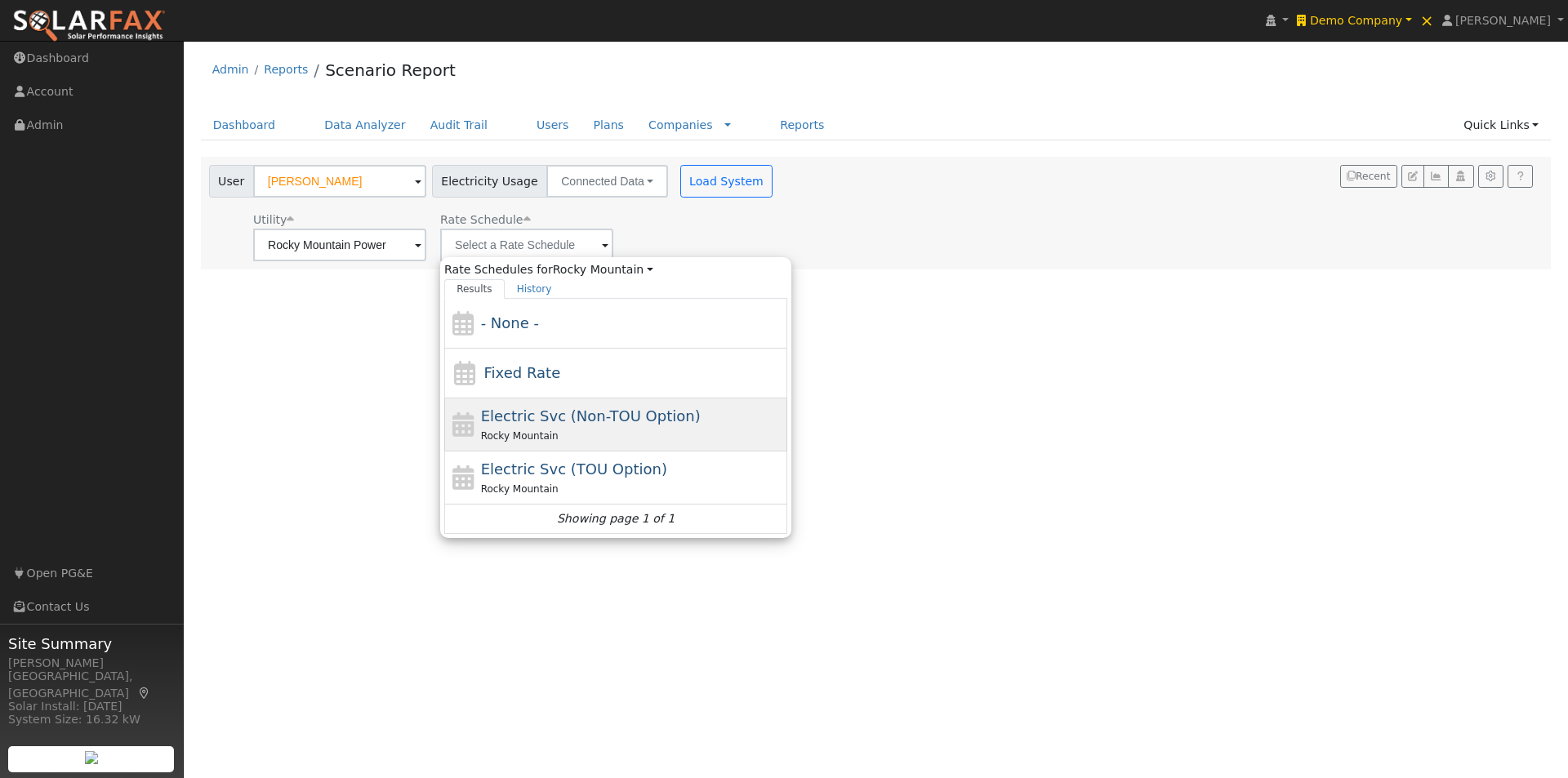
click at [513, 417] on span "Electric Svc (Non-TOU Option)" at bounding box center [590, 416] width 219 height 17
type input "Electric Svc (Non-TOU Option)"
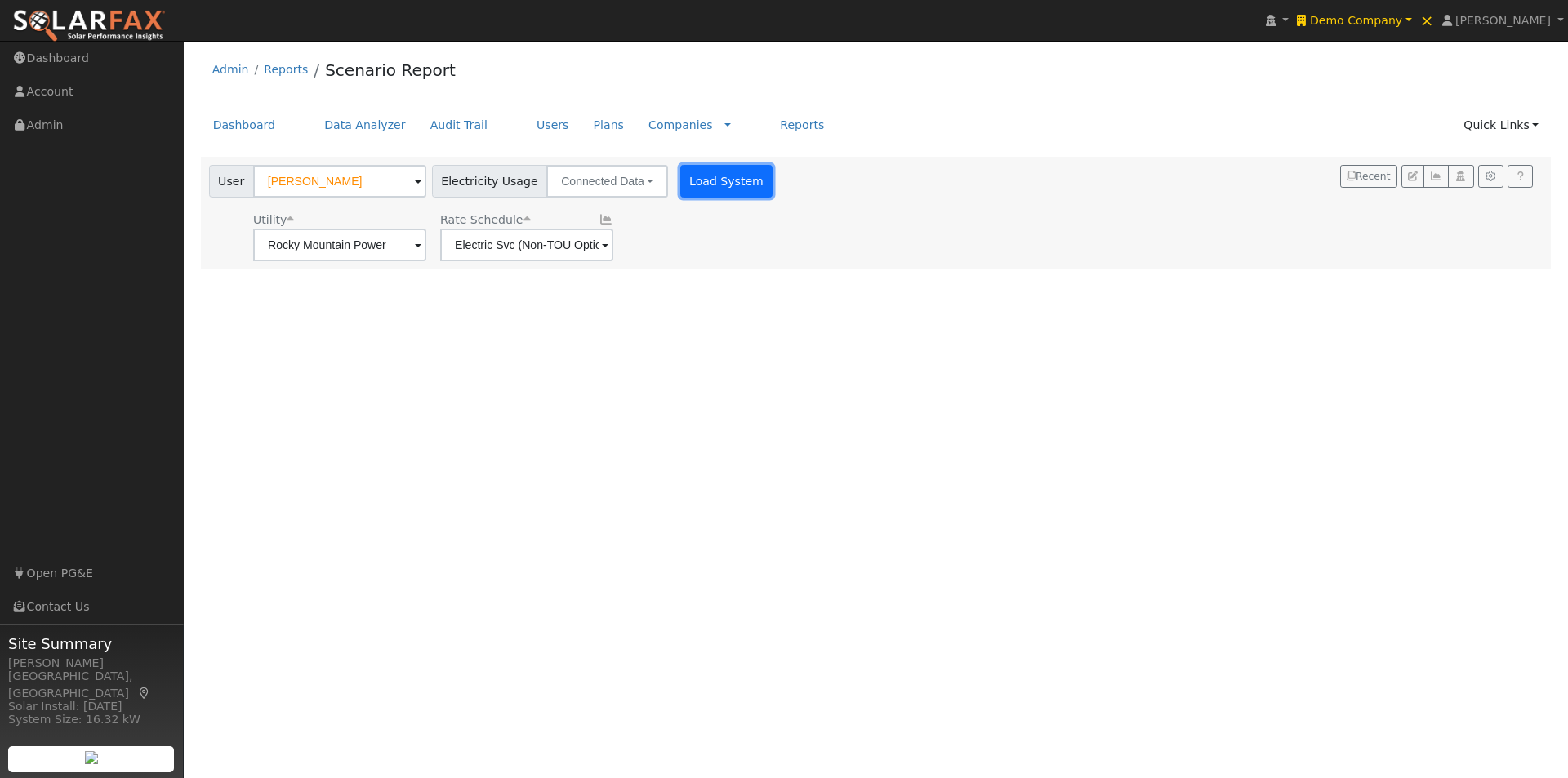
click at [694, 172] on button "Load System" at bounding box center [726, 181] width 93 height 33
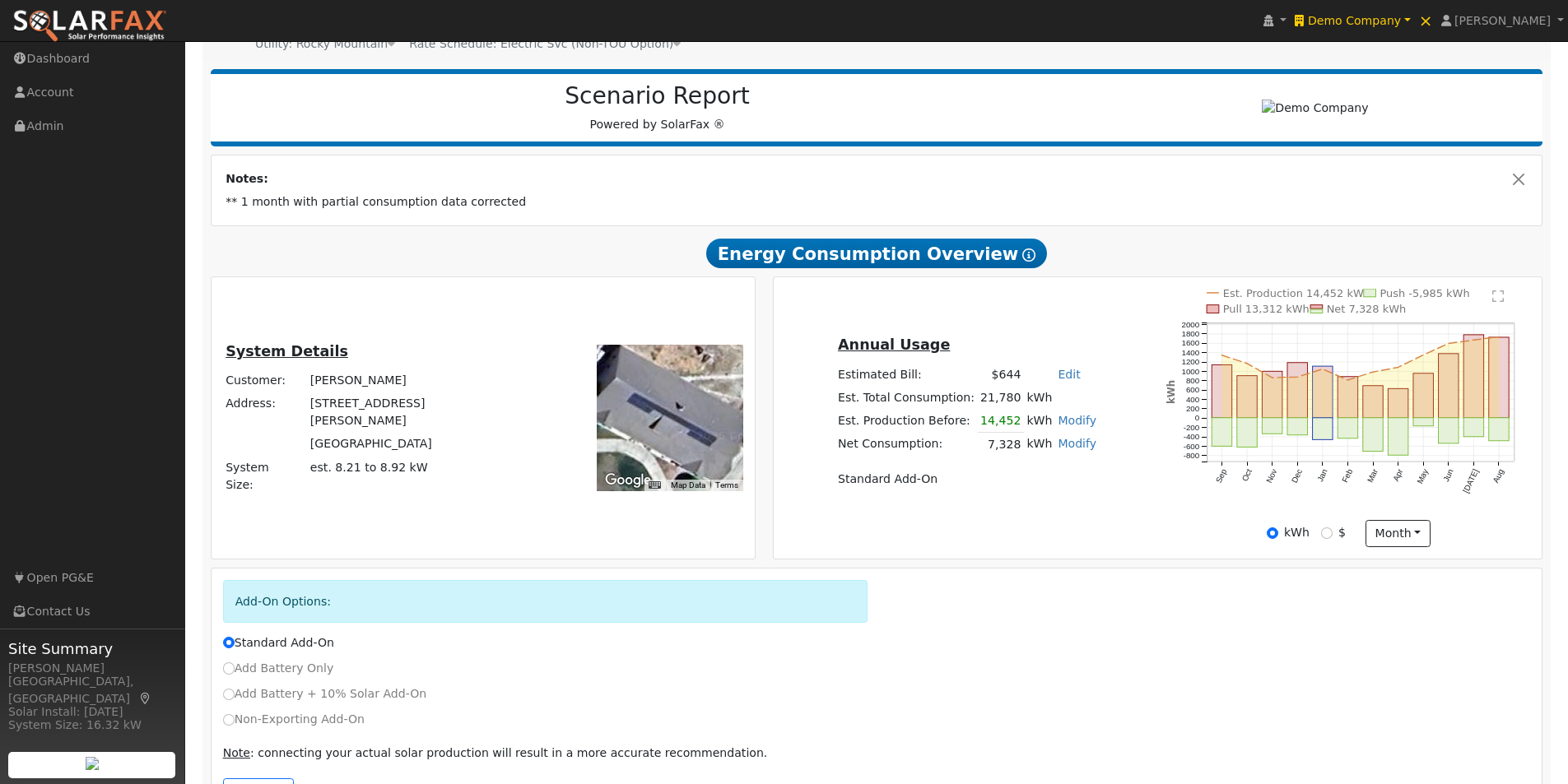
scroll to position [243, 0]
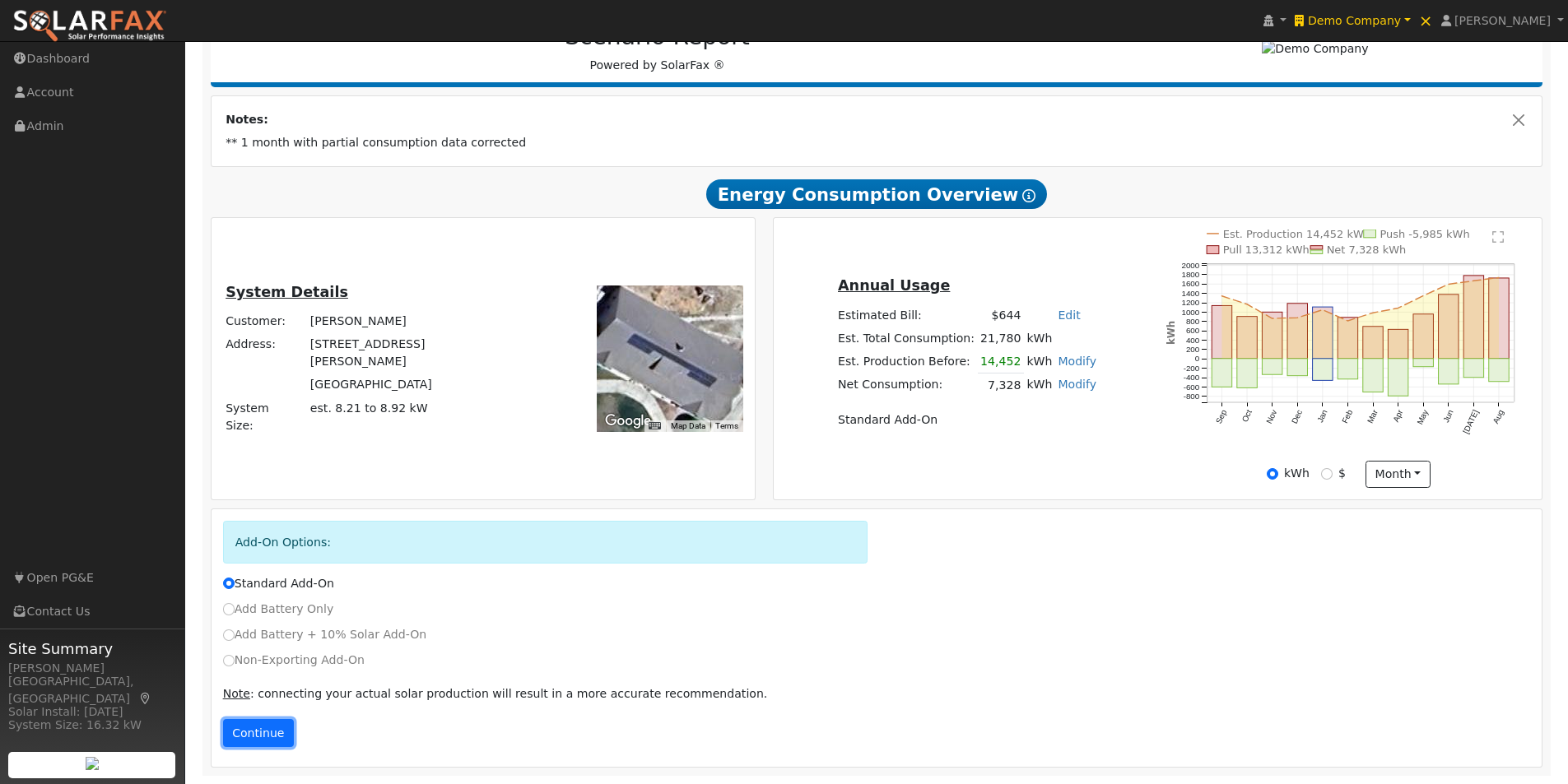
click at [243, 733] on button "Continue" at bounding box center [258, 733] width 71 height 28
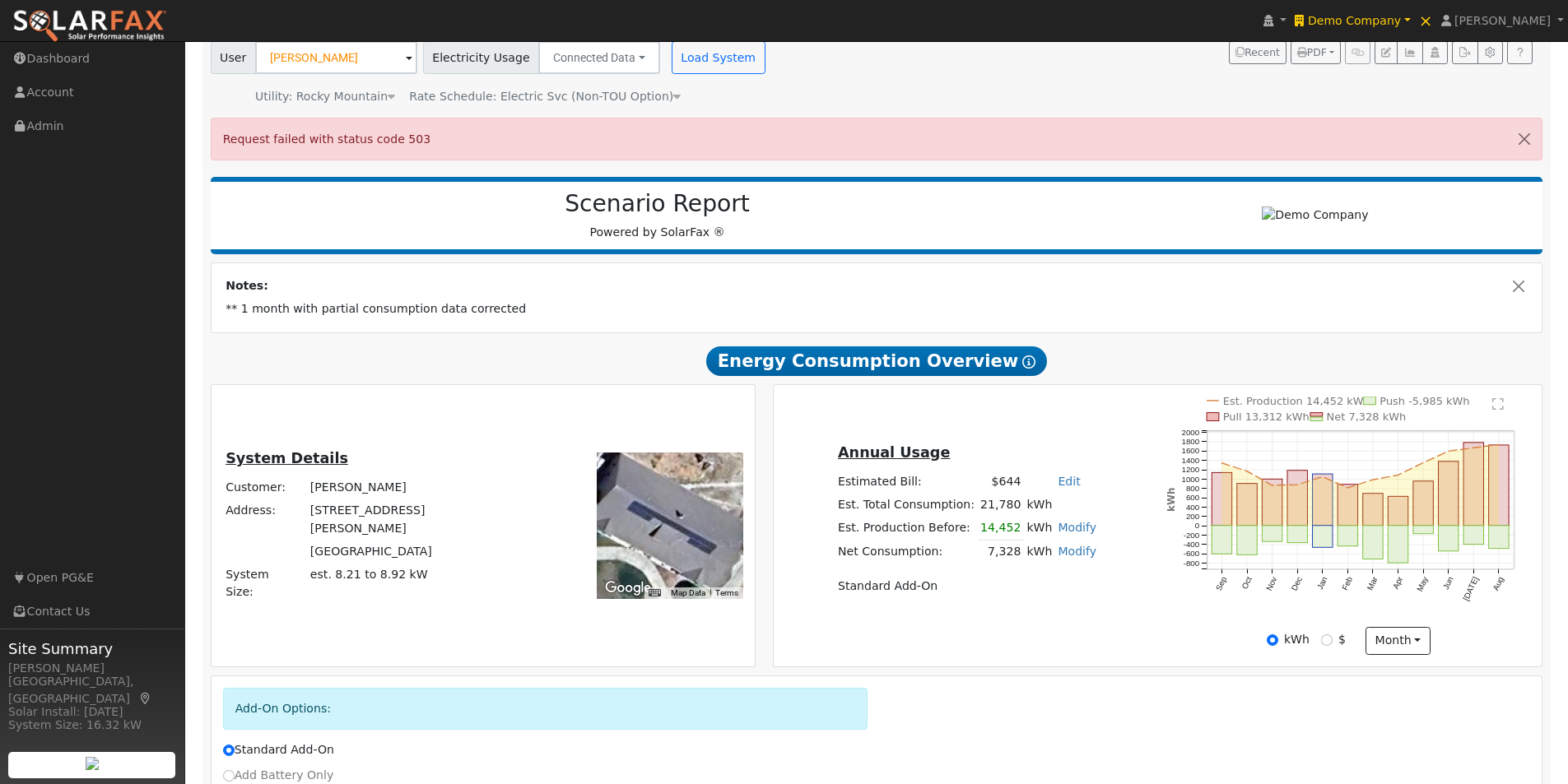
scroll to position [0, 0]
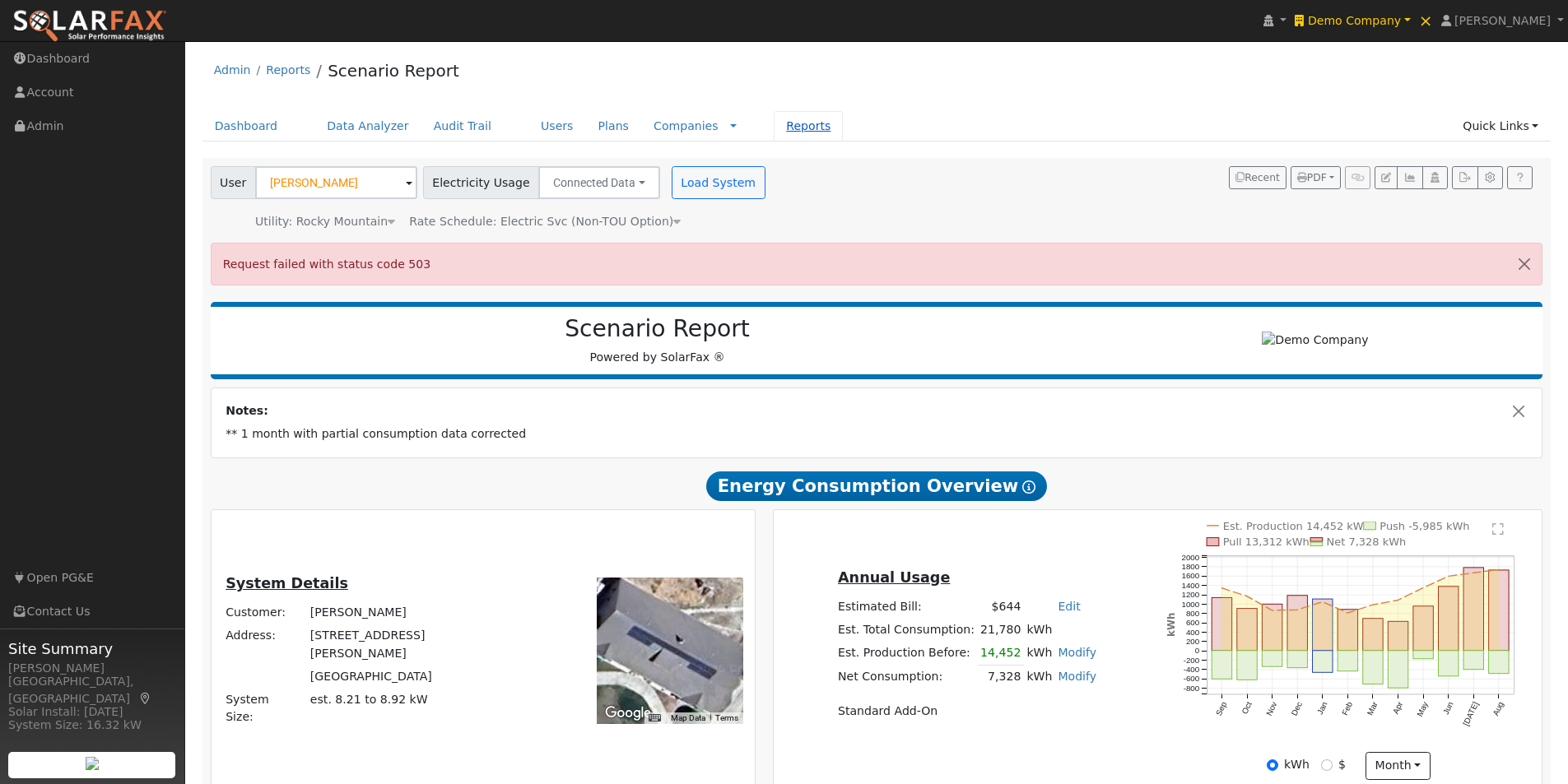
drag, startPoint x: 630, startPoint y: 128, endPoint x: 780, endPoint y: 139, distance: 150.4
click at [653, 127] on link "Companies" at bounding box center [686, 125] width 65 height 13
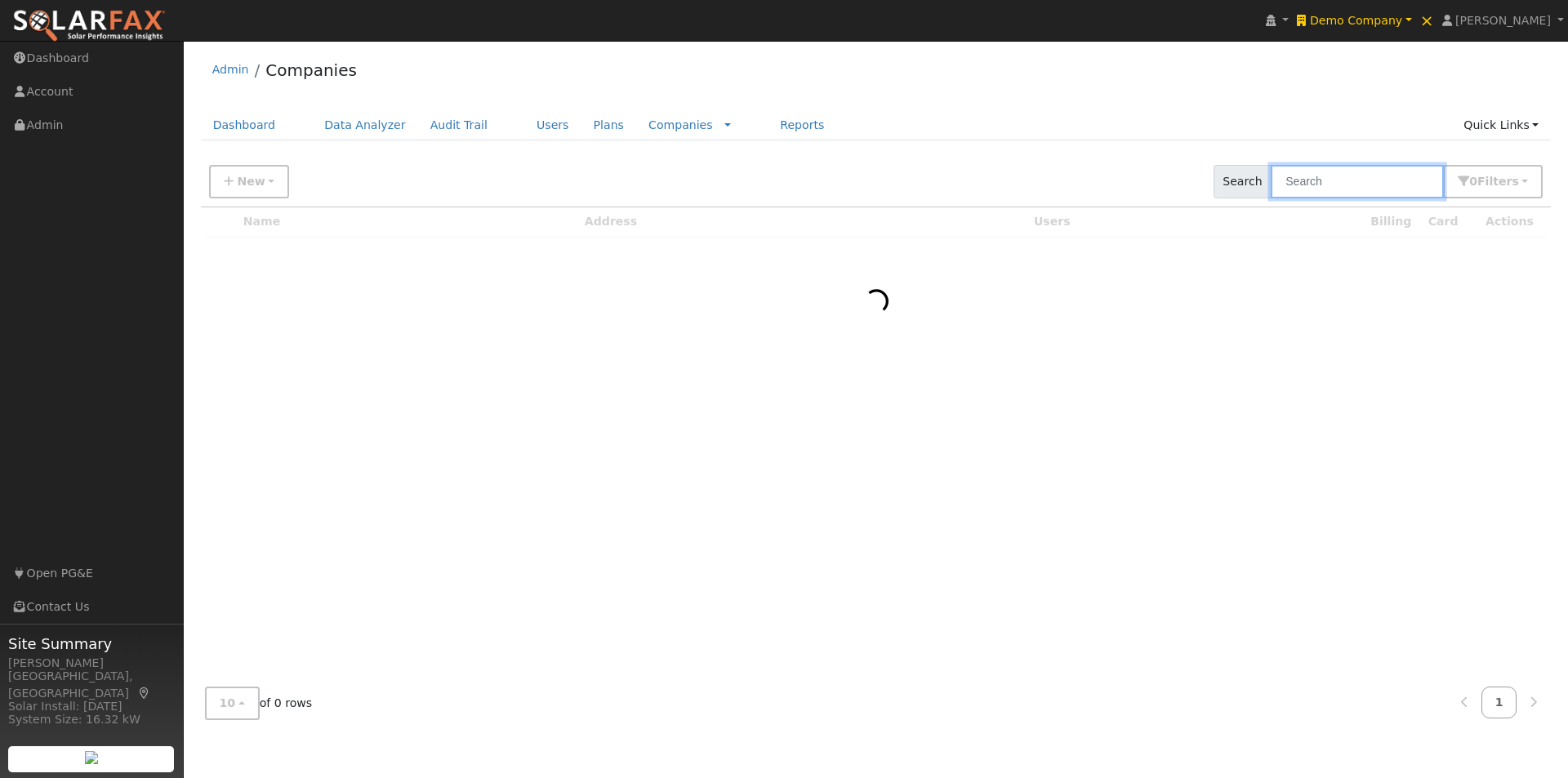
click at [1379, 179] on input "text" at bounding box center [1357, 182] width 173 height 34
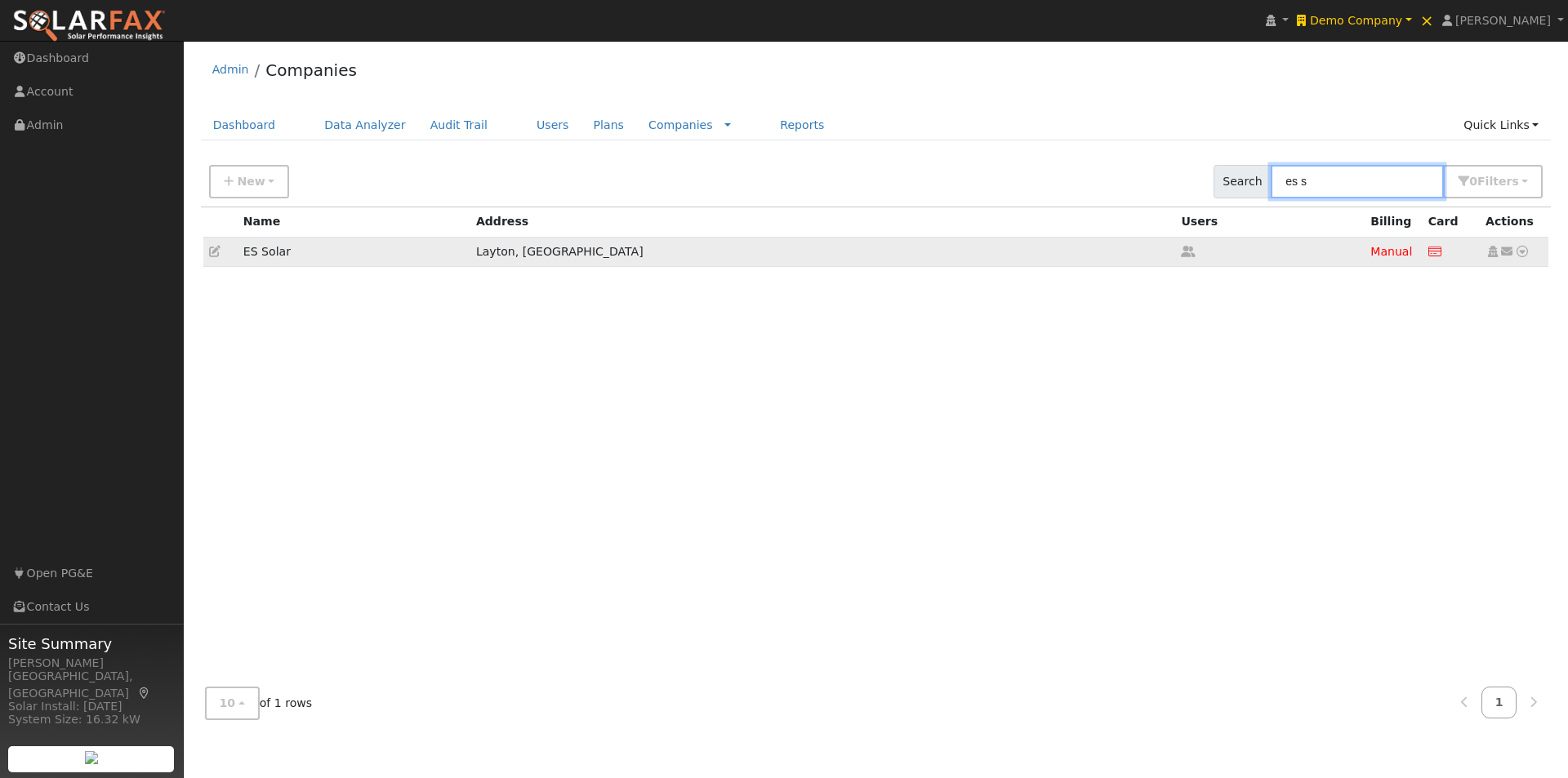
type input "es s"
click at [213, 251] on icon at bounding box center [214, 251] width 12 height 12
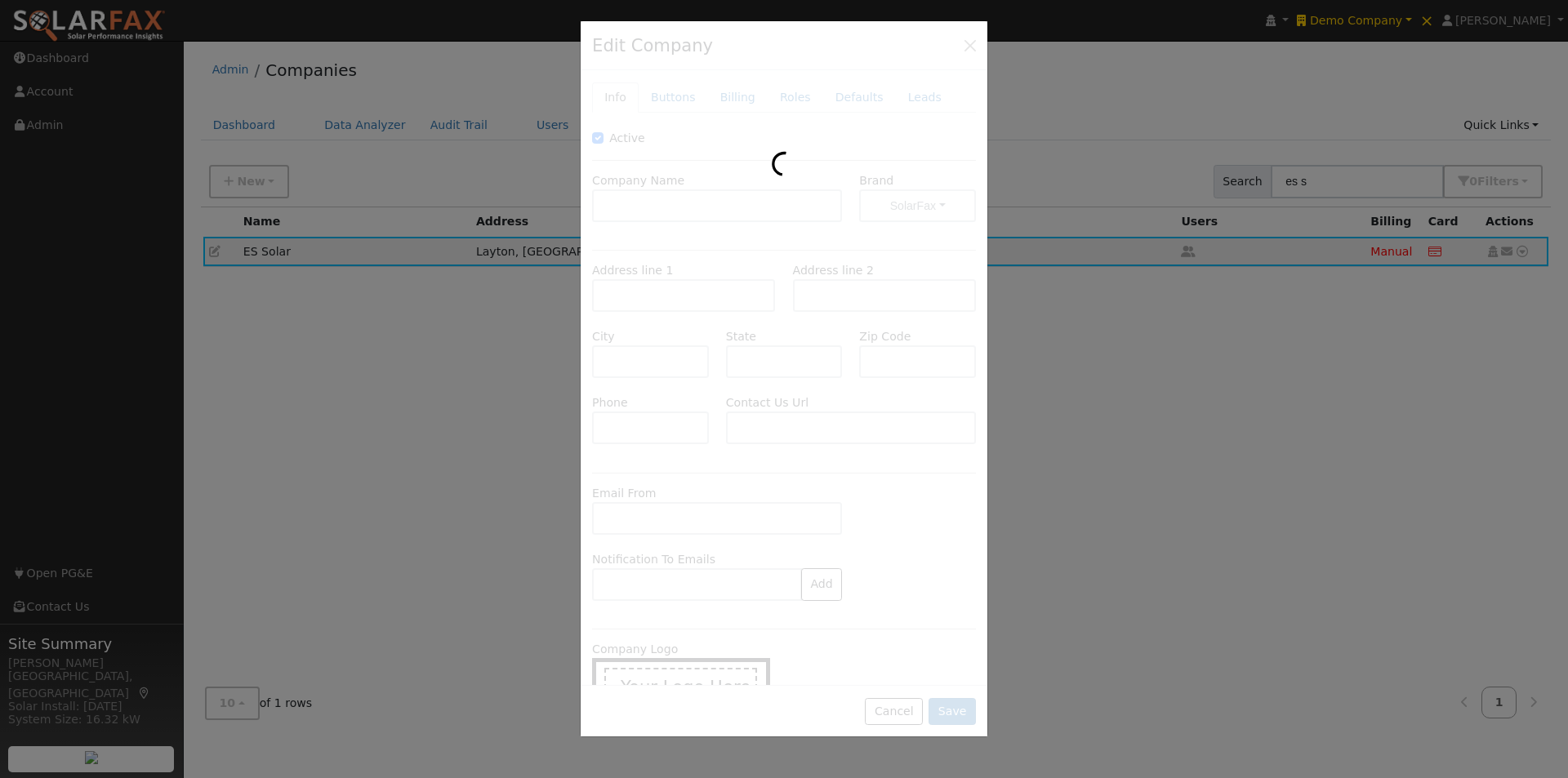
type input "ES Solar"
type input "[STREET_ADDRESS]"
type input "[PERSON_NAME]"
type input "UT"
type input "84041"
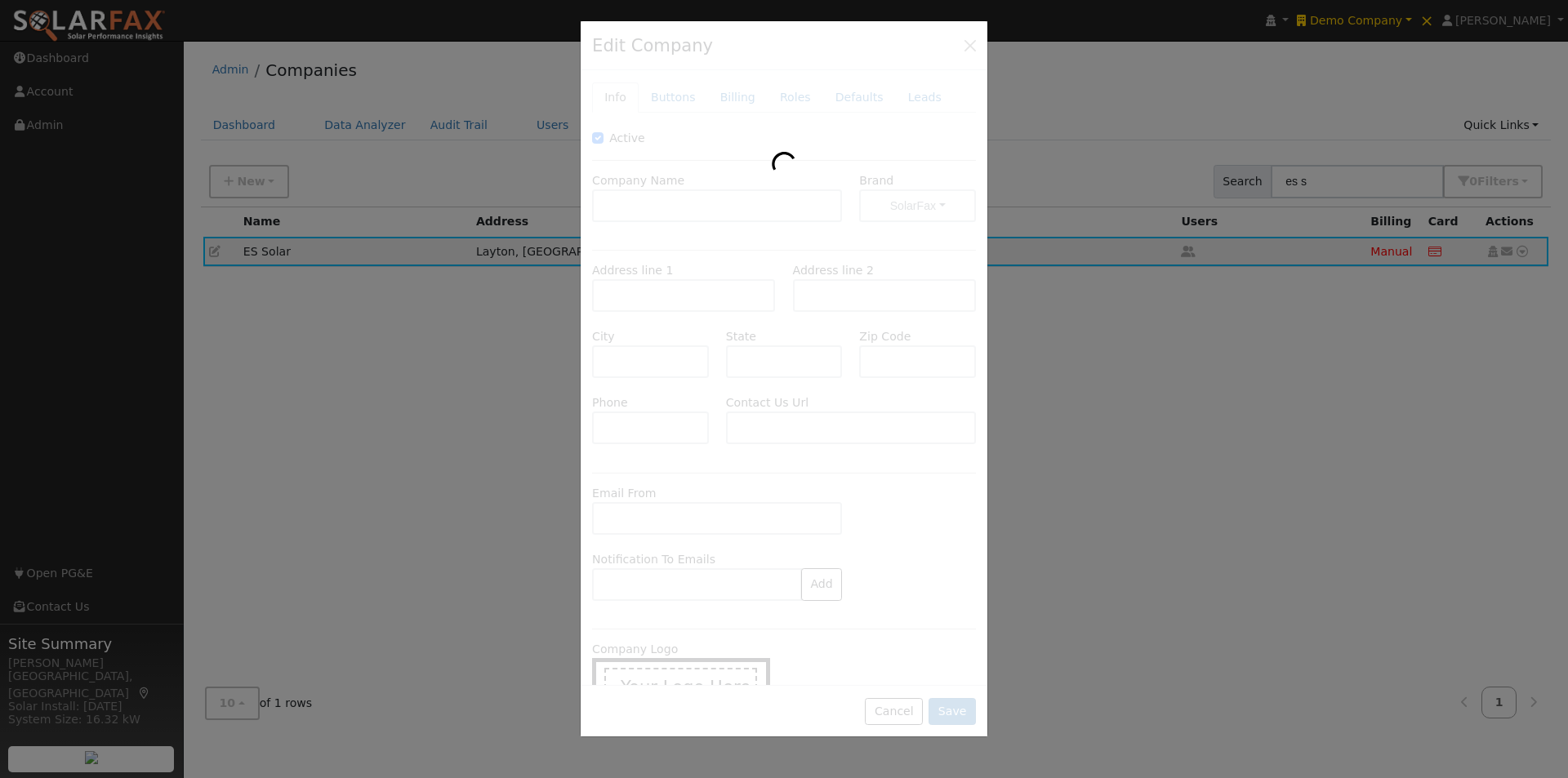
type input "[PHONE_NUMBER]"
type input "[URL][DOMAIN_NAME]"
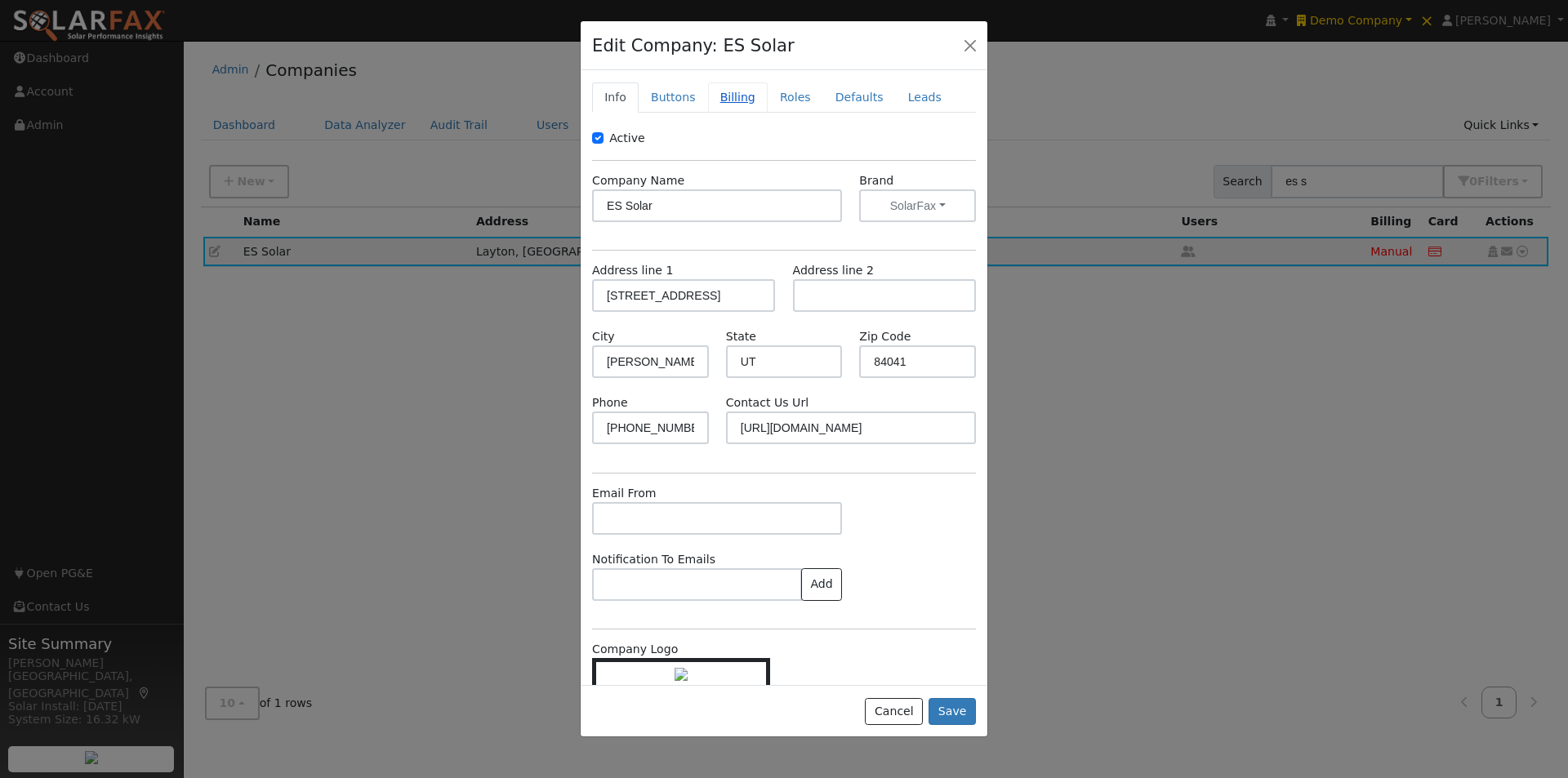
click at [730, 95] on link "Billing" at bounding box center [737, 98] width 59 height 30
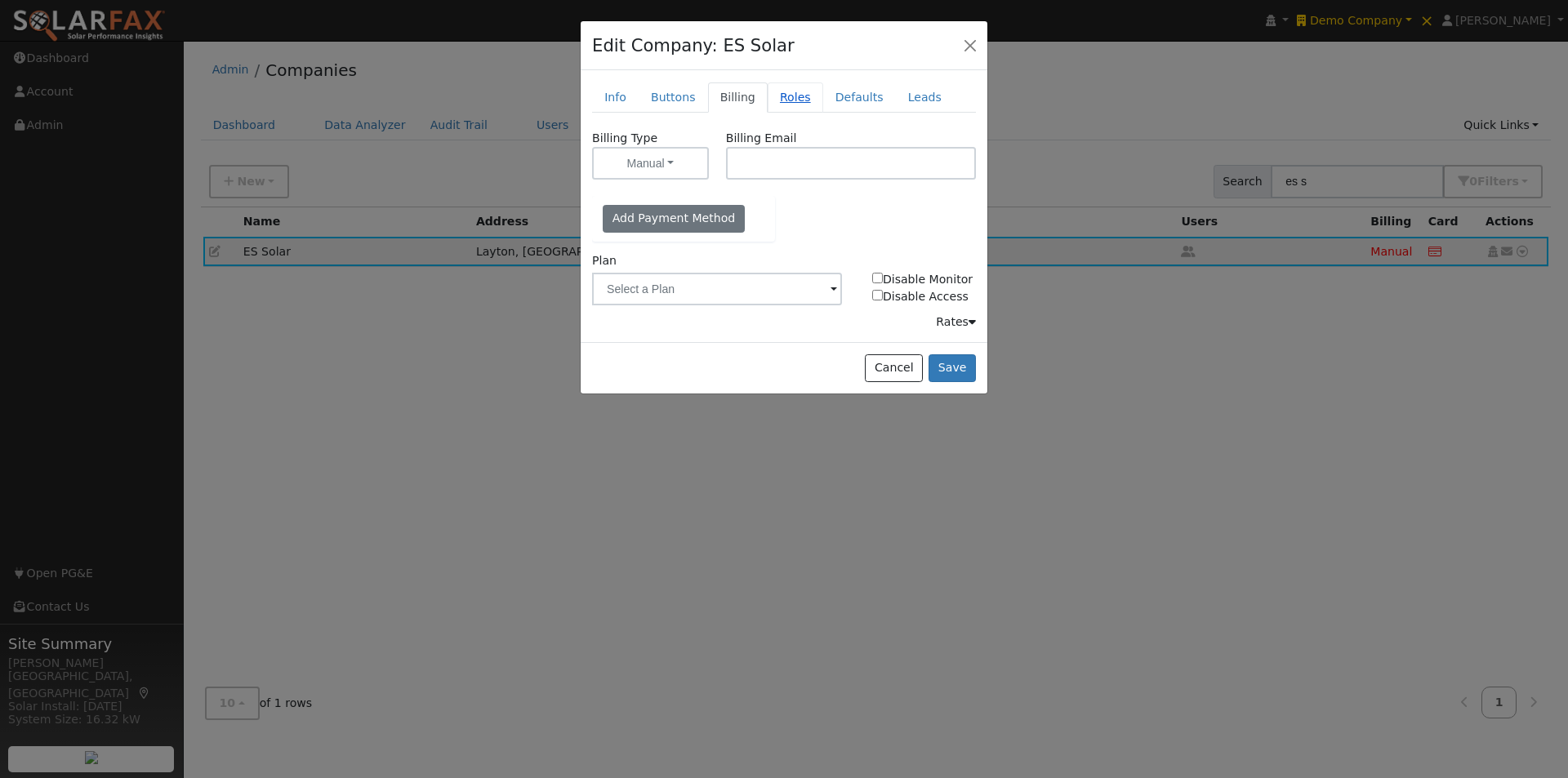
click at [779, 91] on link "Roles" at bounding box center [795, 98] width 56 height 30
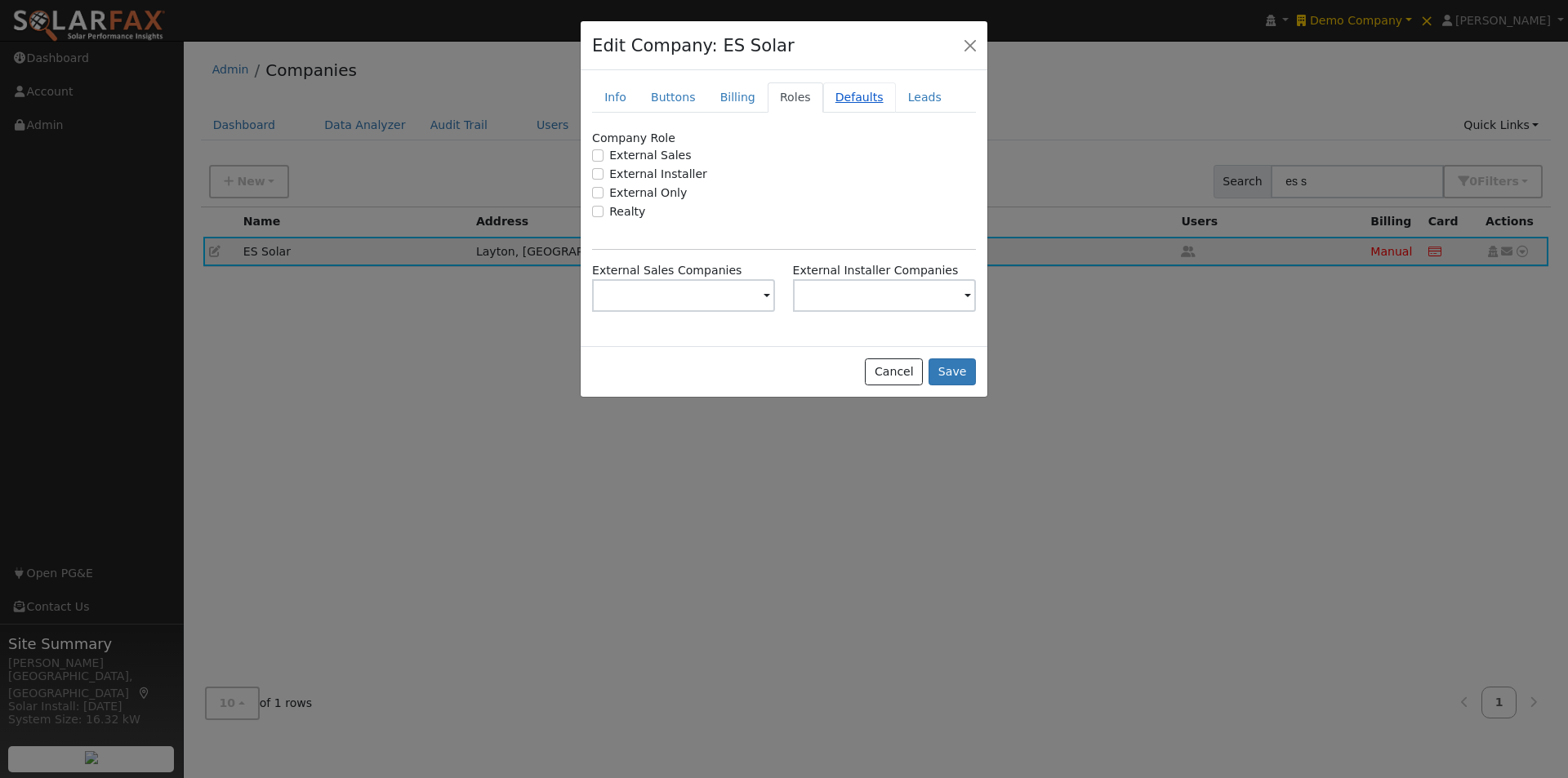
click at [833, 99] on link "Defaults" at bounding box center [859, 98] width 73 height 30
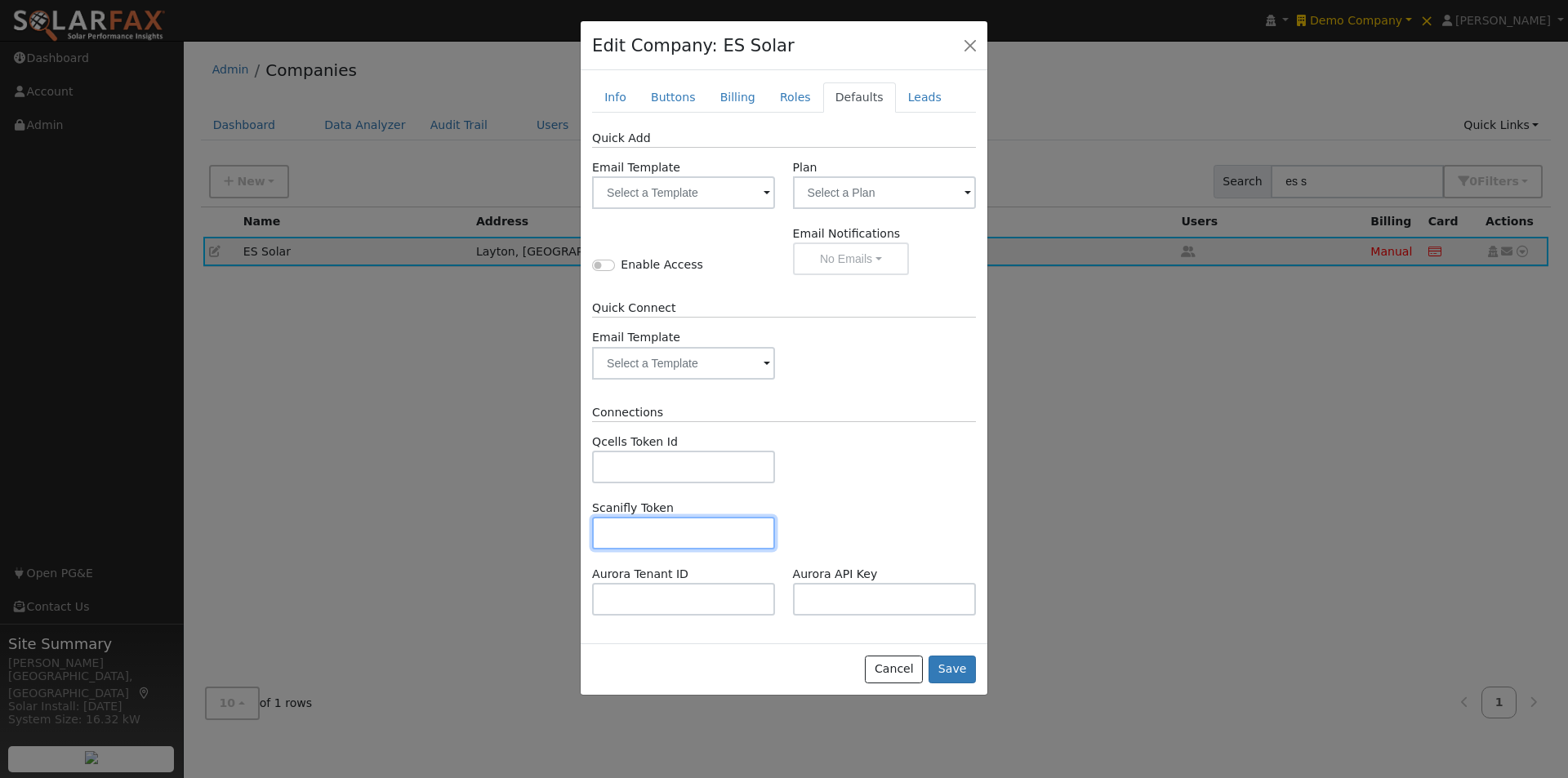
click at [678, 536] on input "text" at bounding box center [684, 533] width 183 height 33
paste input "d3a71ab8-d617-495c-8d7b-7e953b148809"
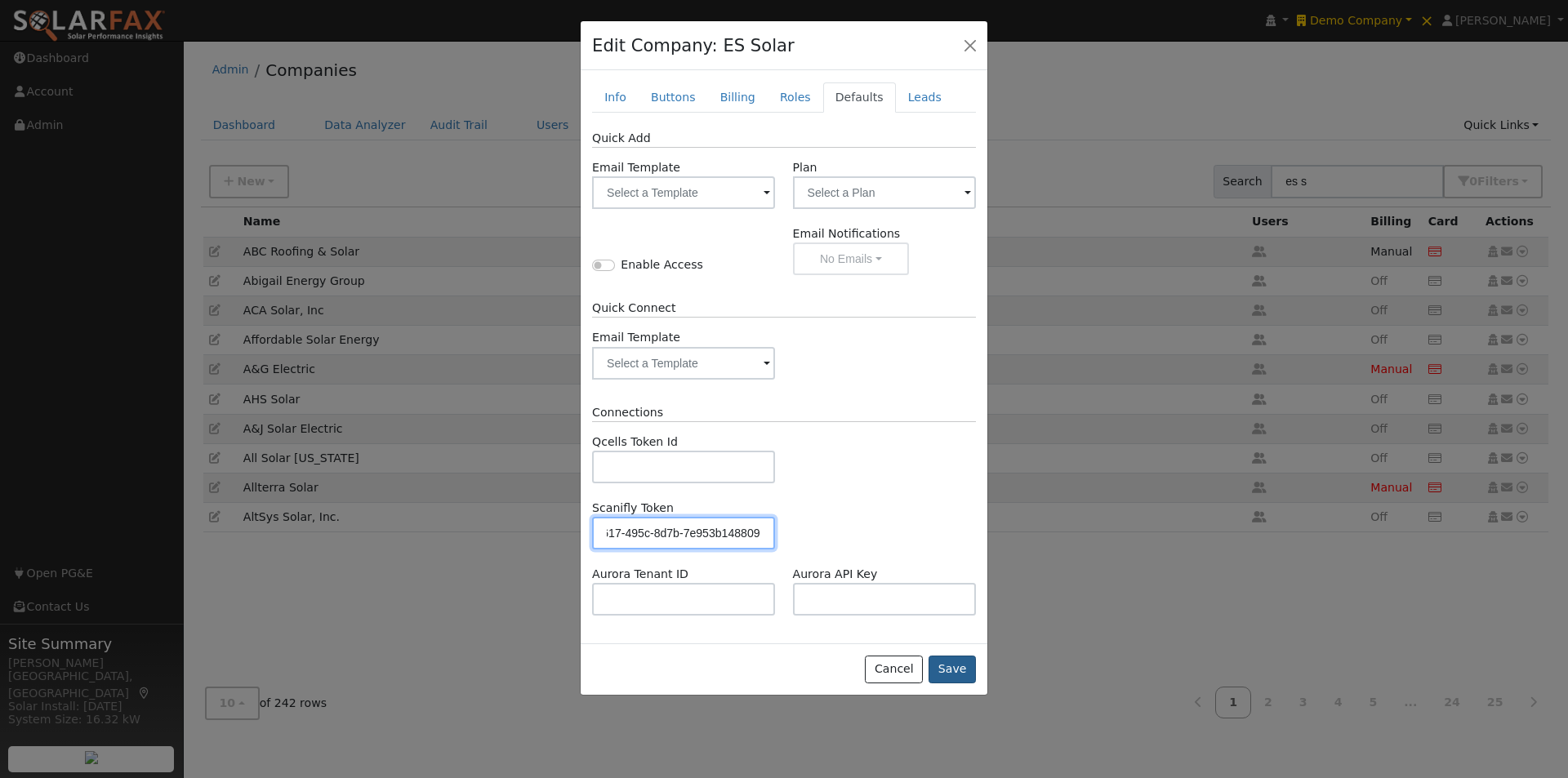
type input "d3a71ab8-d617-495c-8d7b-7e953b148809"
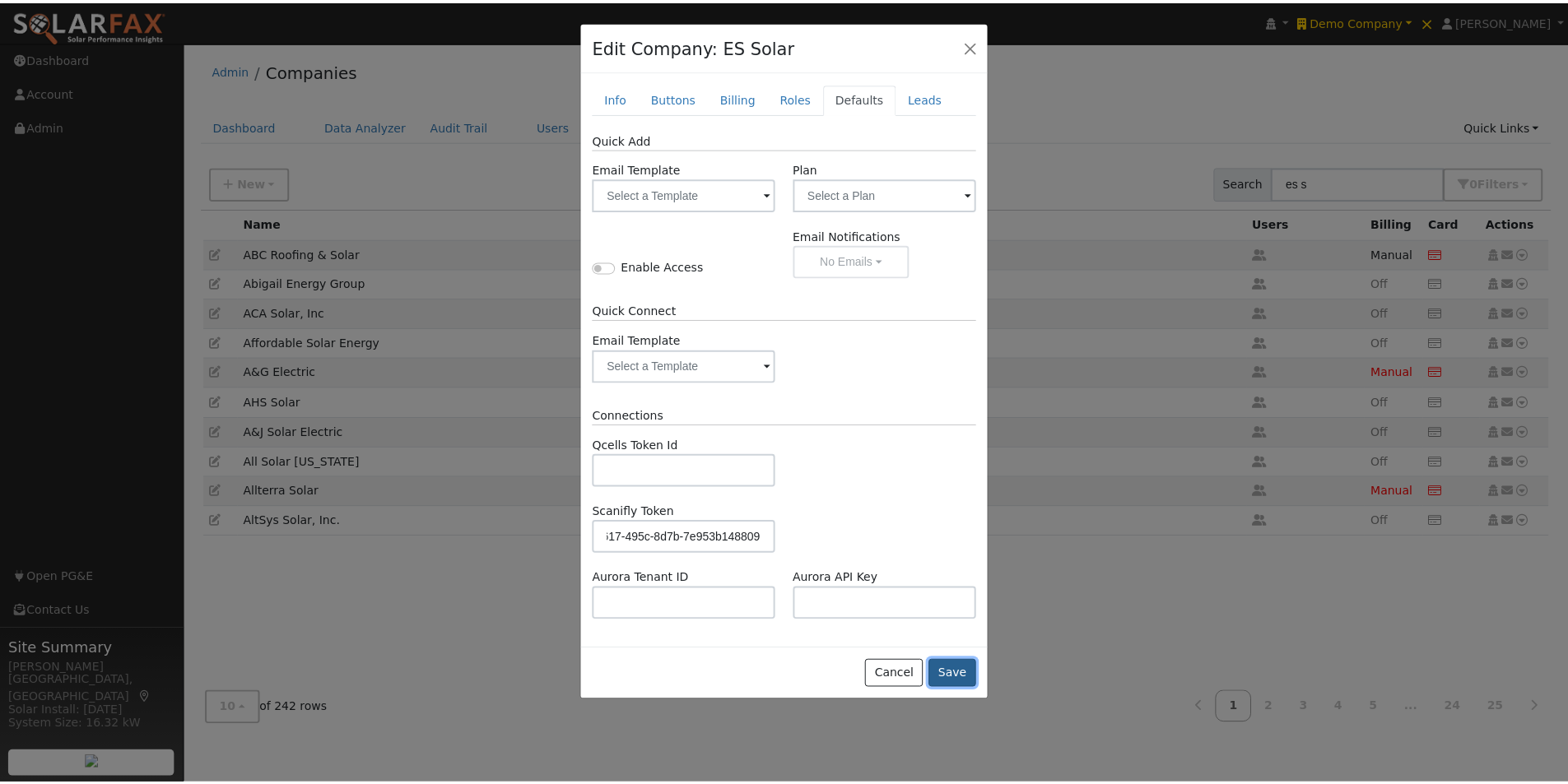
scroll to position [0, 0]
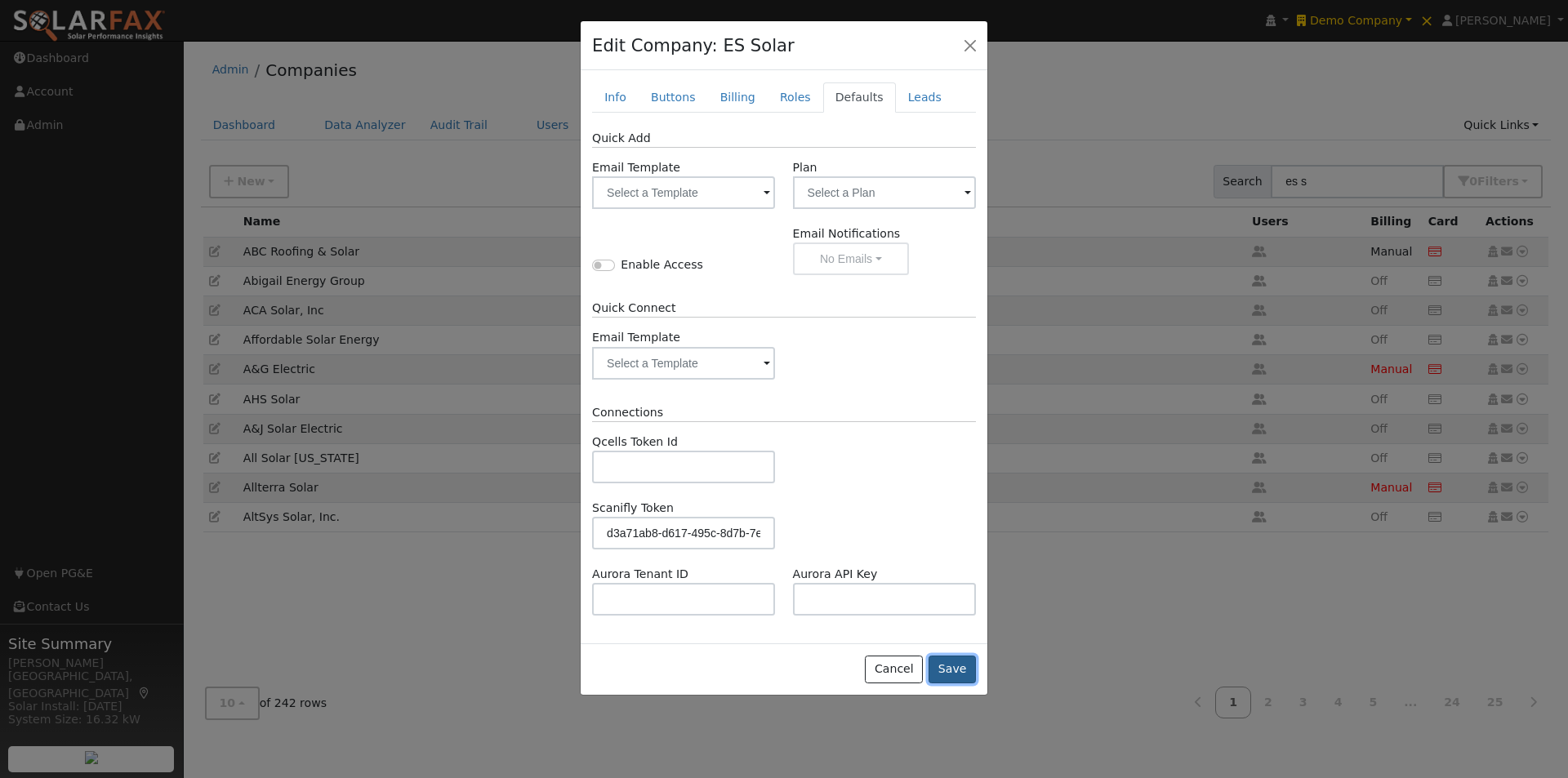
click at [953, 665] on button "Save" at bounding box center [952, 669] width 47 height 28
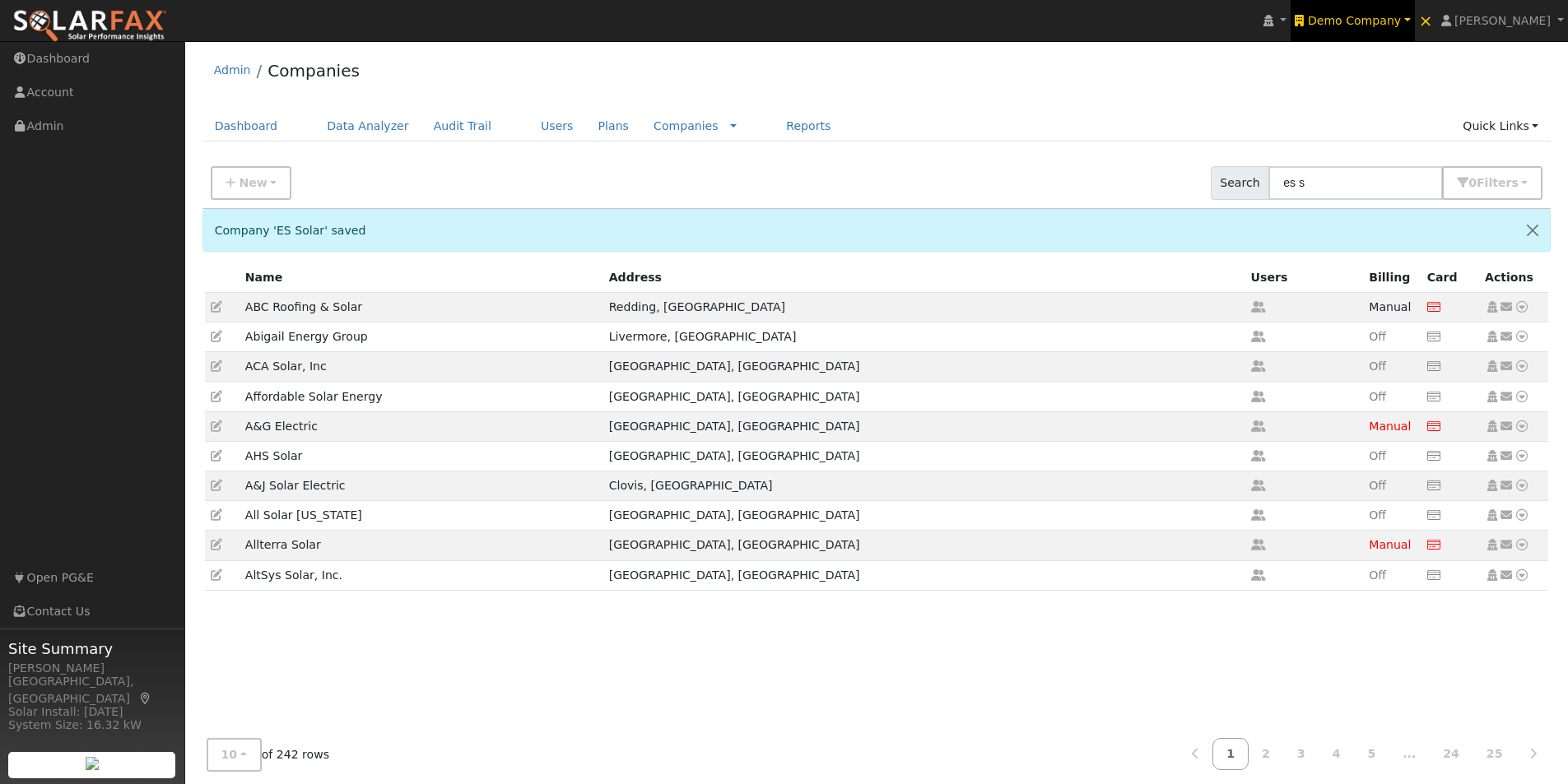
click at [1387, 11] on link "Demo Company" at bounding box center [1352, 21] width 124 height 41
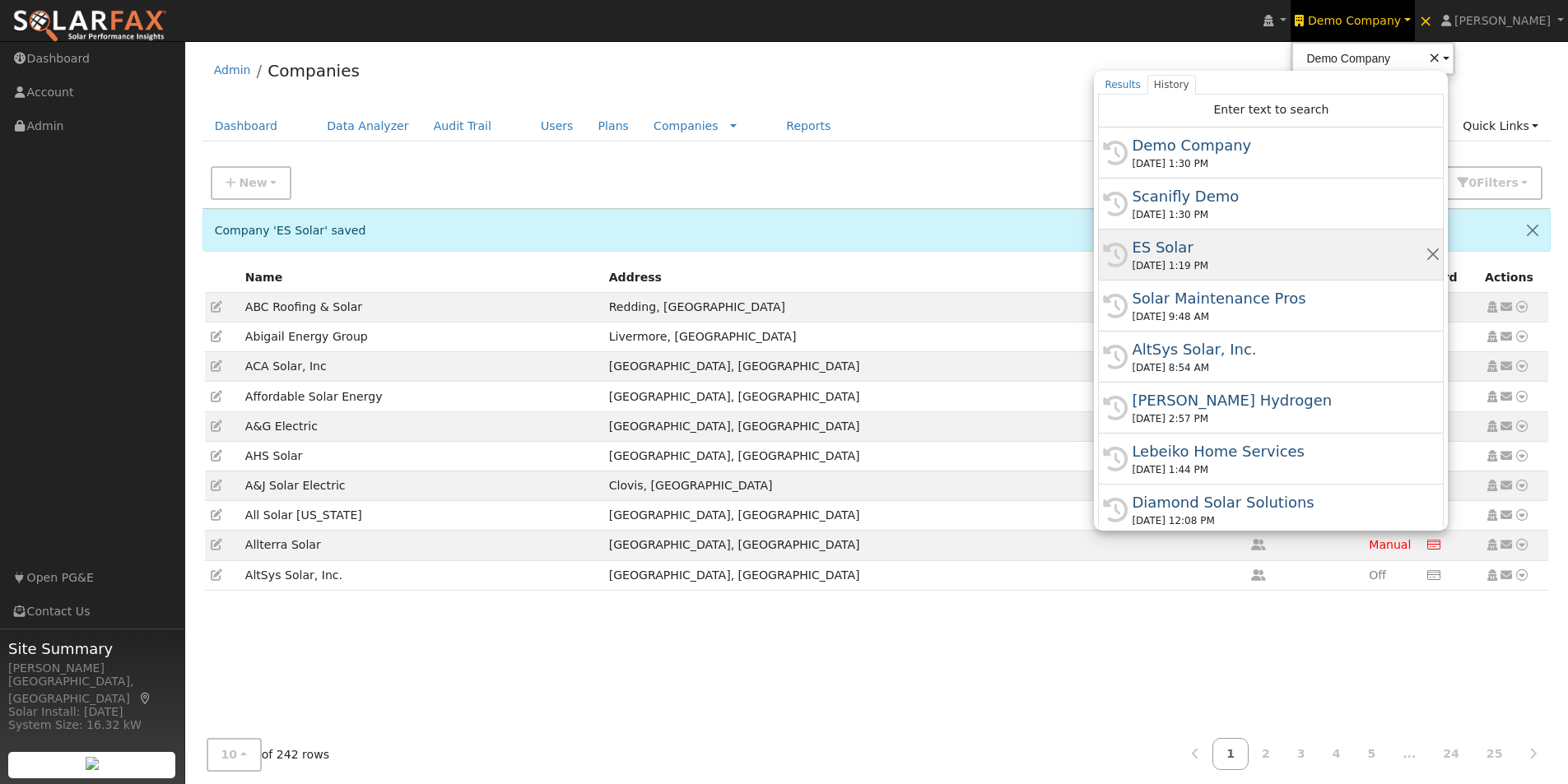
click at [1182, 255] on div "ES Solar" at bounding box center [1277, 247] width 293 height 22
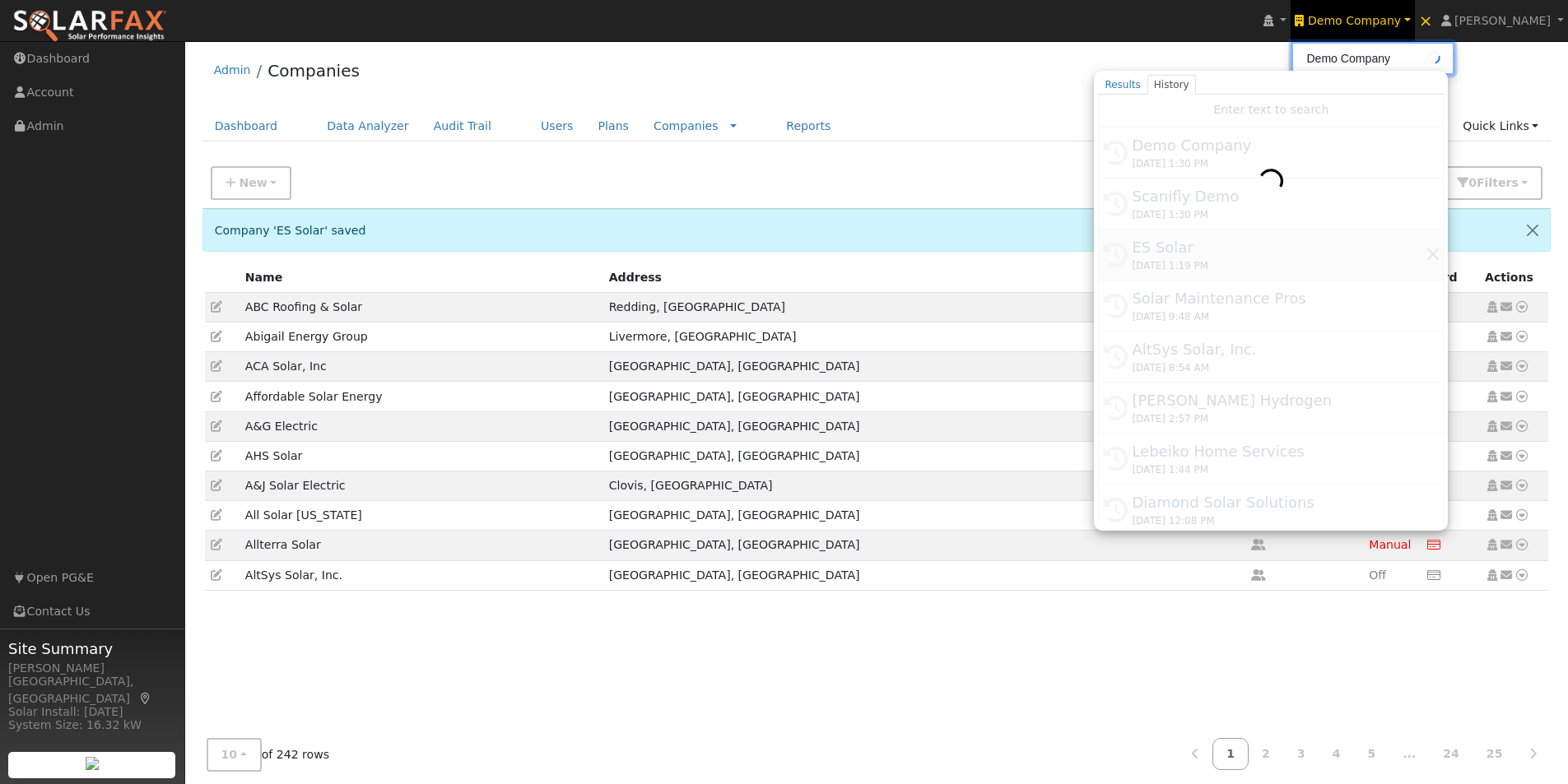
type input "ES Solar"
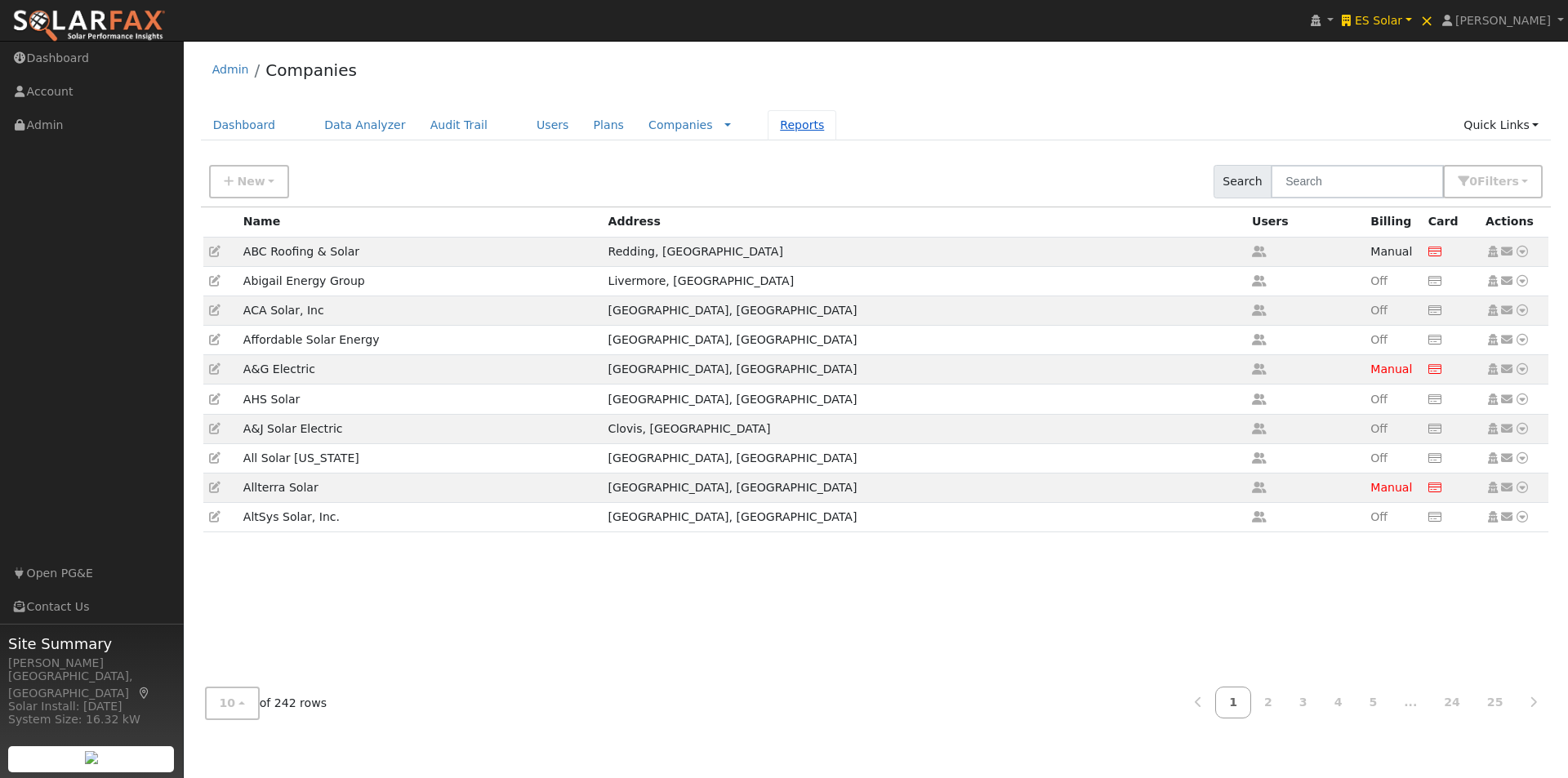
click at [767, 122] on link "Reports" at bounding box center [801, 125] width 68 height 30
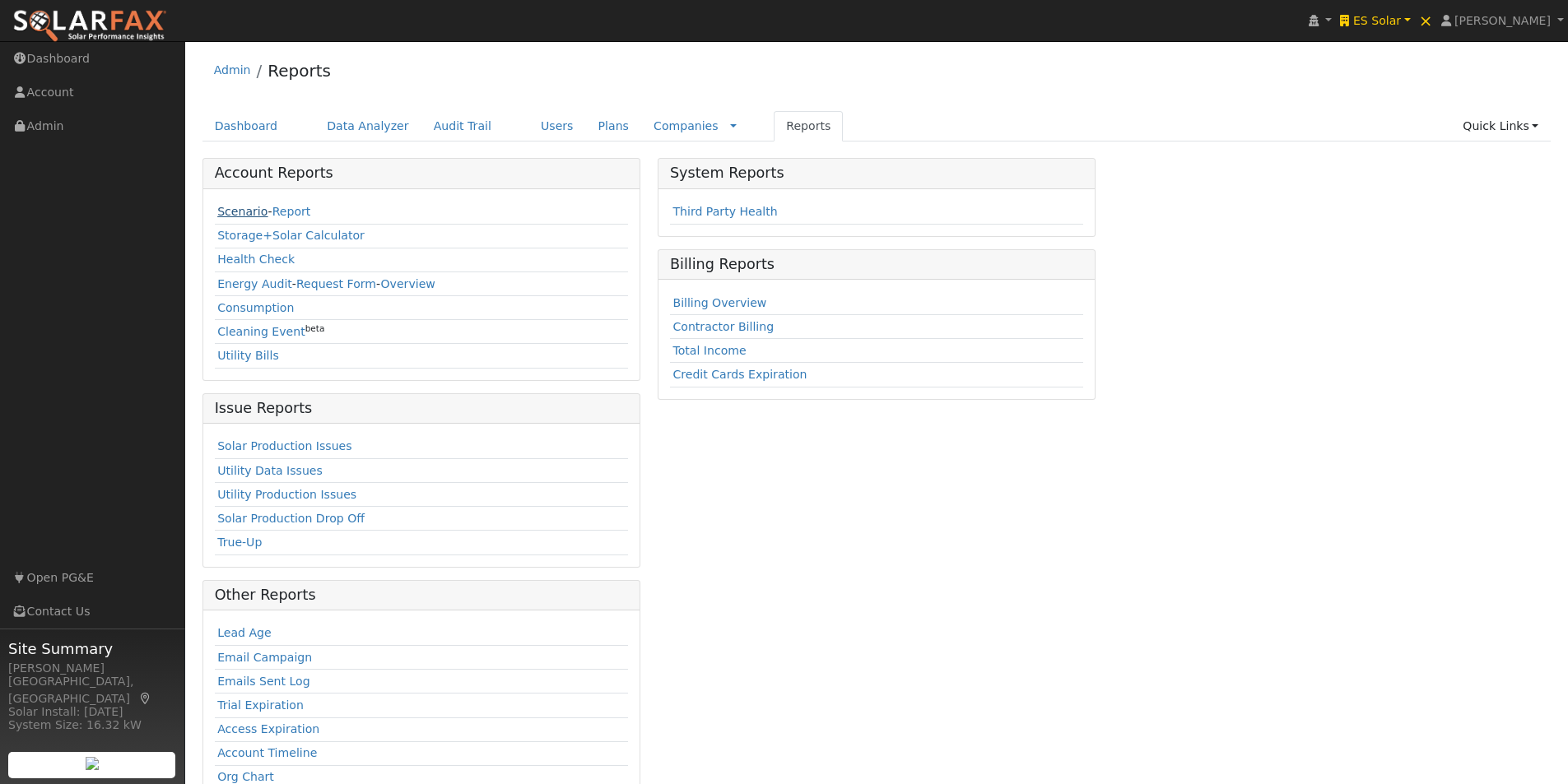
click at [226, 207] on link "Scenario" at bounding box center [243, 211] width 50 height 13
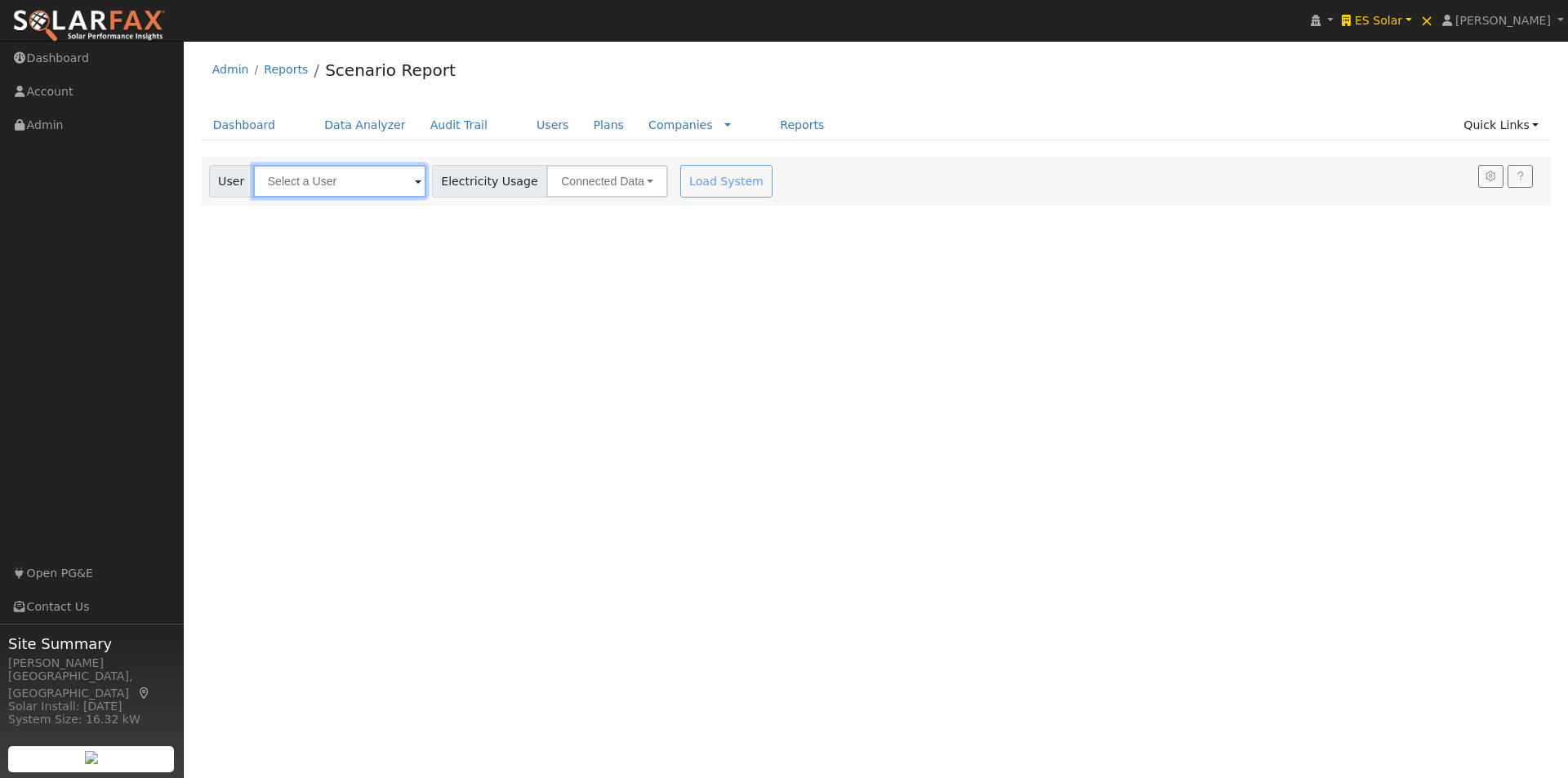
click at [356, 175] on input "text" at bounding box center [339, 181] width 173 height 33
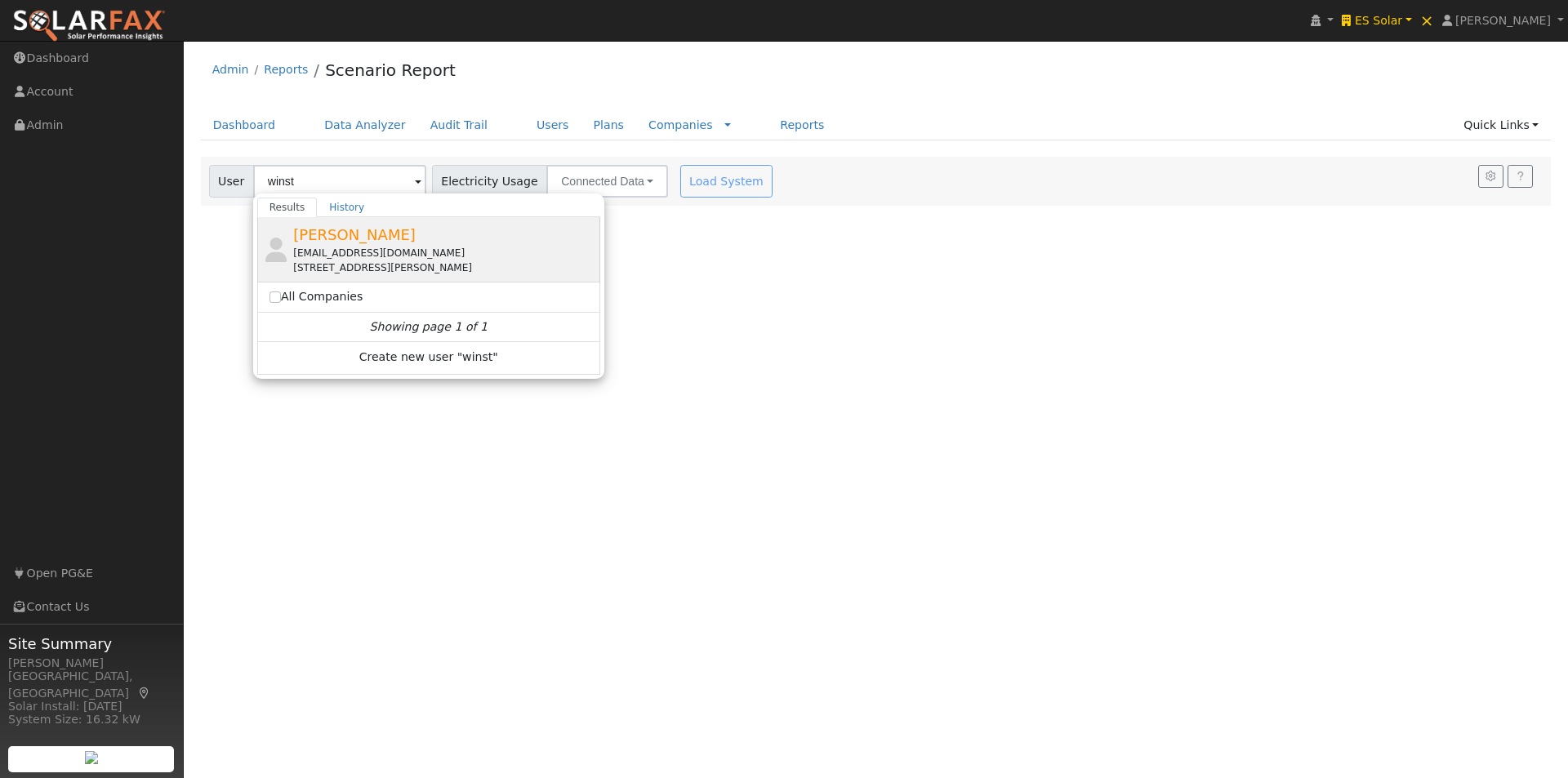
click at [321, 229] on span "[PERSON_NAME]" at bounding box center [354, 234] width 123 height 17
type input "[PERSON_NAME]"
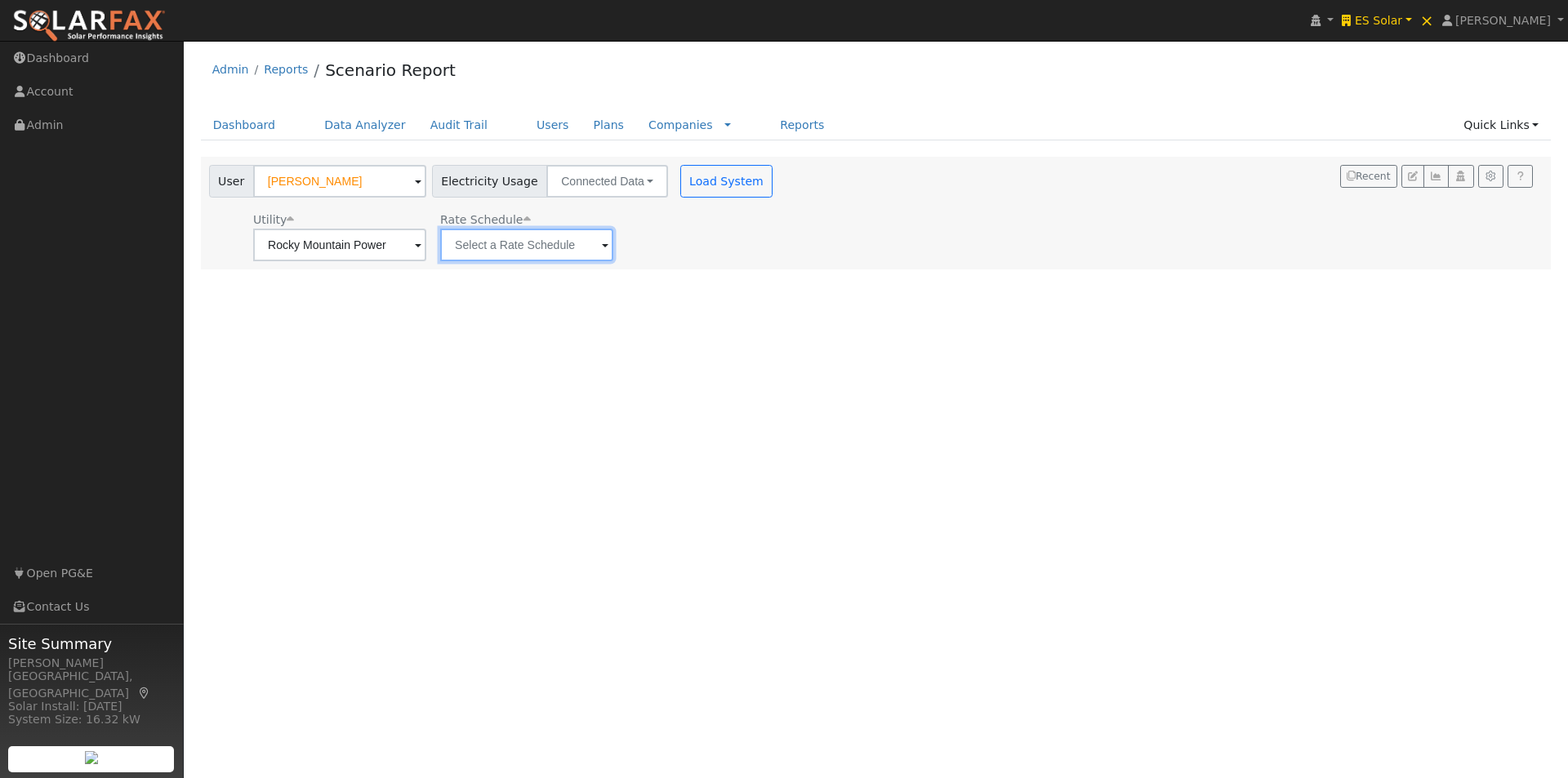
click at [572, 252] on input "text" at bounding box center [527, 244] width 173 height 33
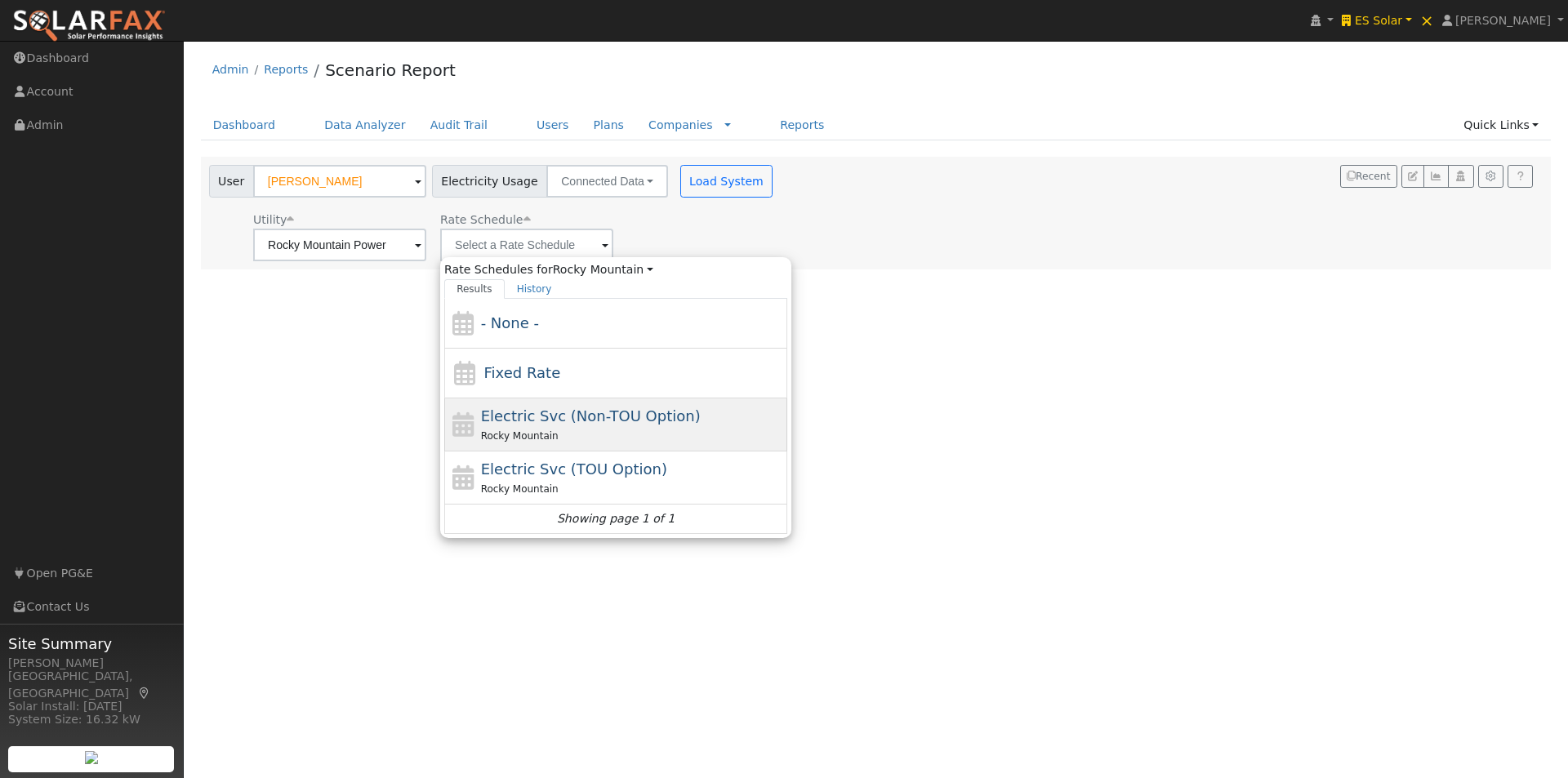
click at [509, 417] on span "Electric Svc (Non-TOU Option)" at bounding box center [590, 416] width 219 height 17
type input "Electric Svc (Non-TOU Option)"
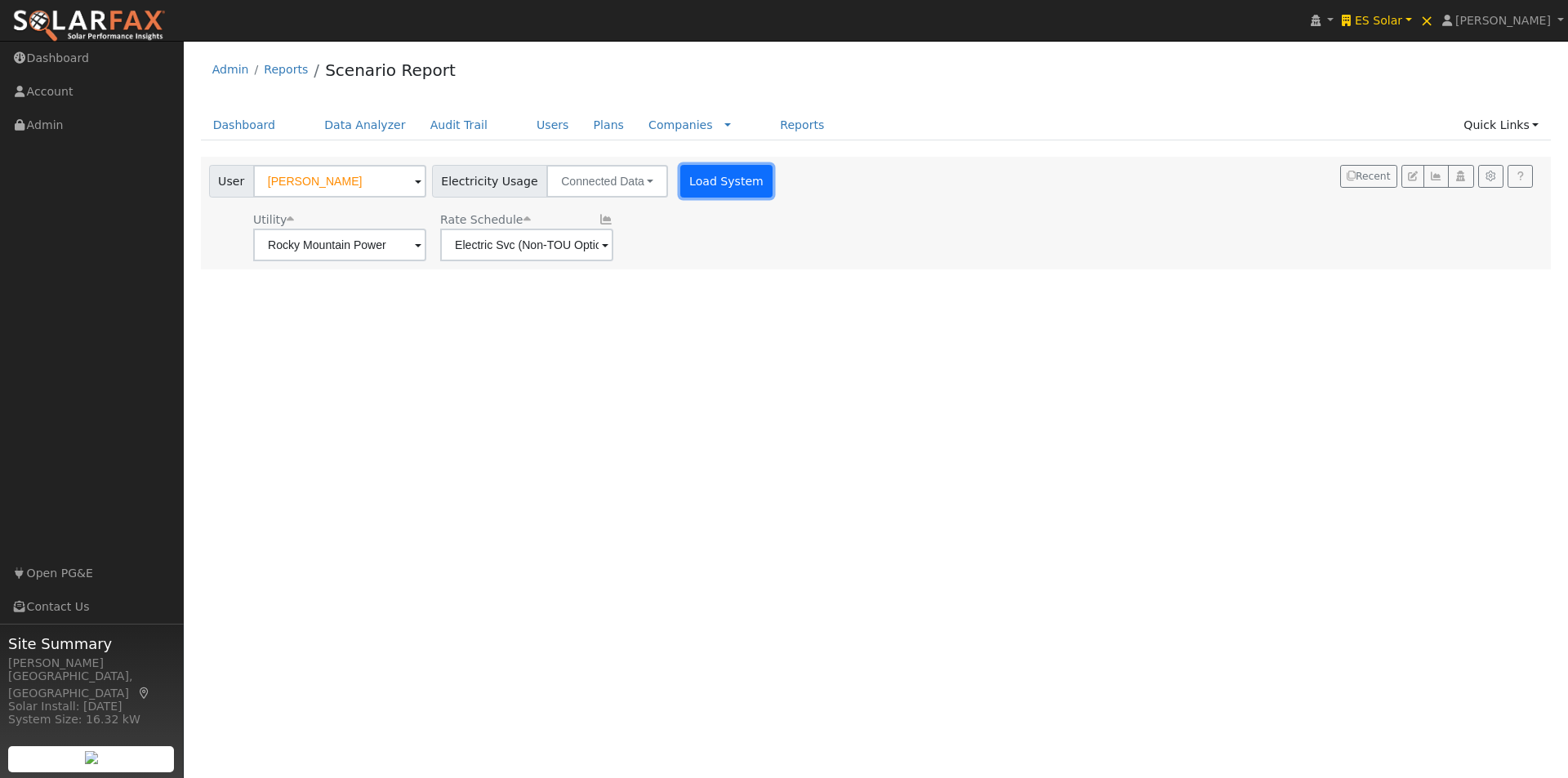
click at [693, 182] on button "Load System" at bounding box center [726, 181] width 93 height 33
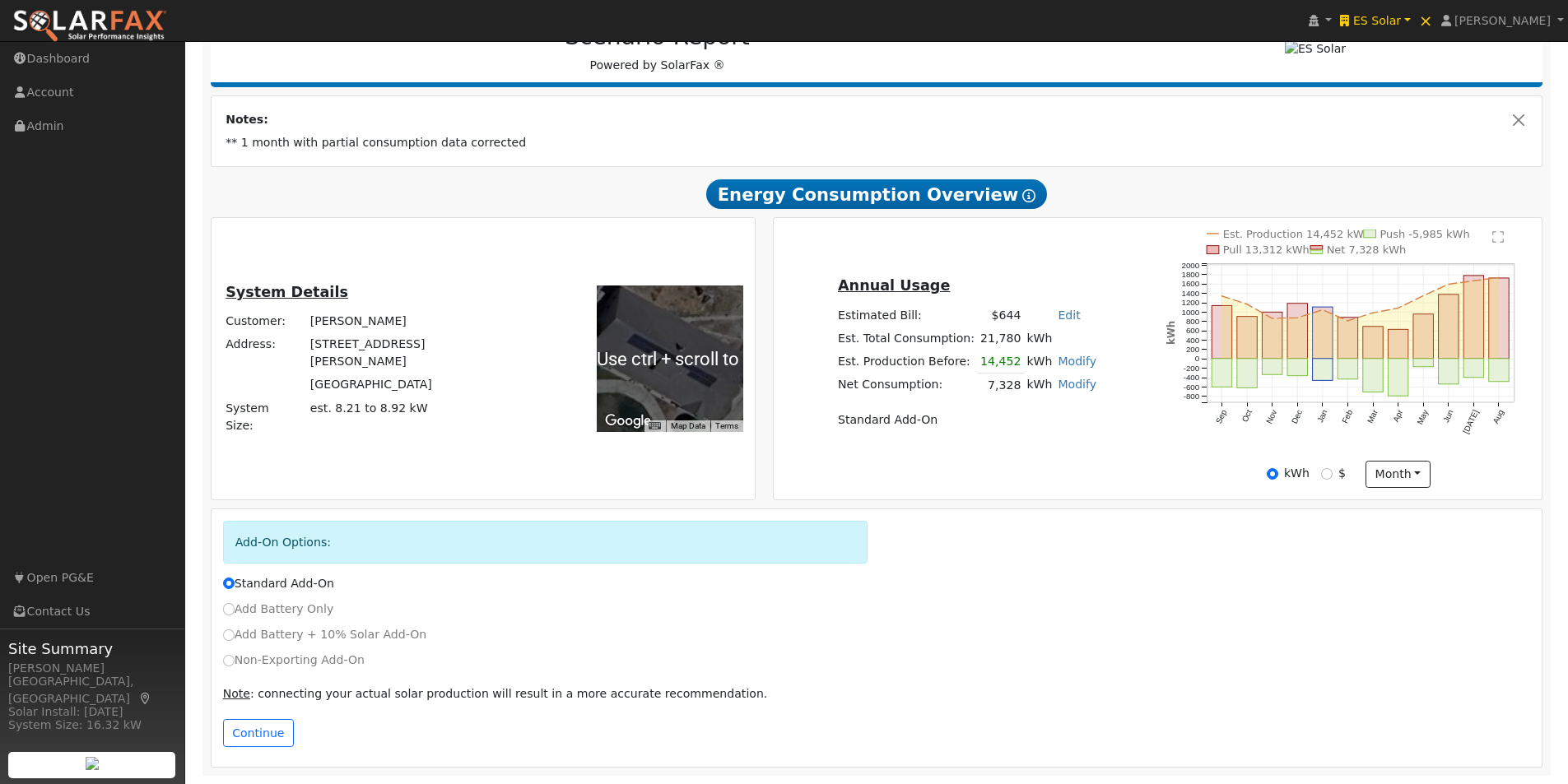
scroll to position [243, 0]
click at [252, 736] on button "Continue" at bounding box center [258, 733] width 71 height 28
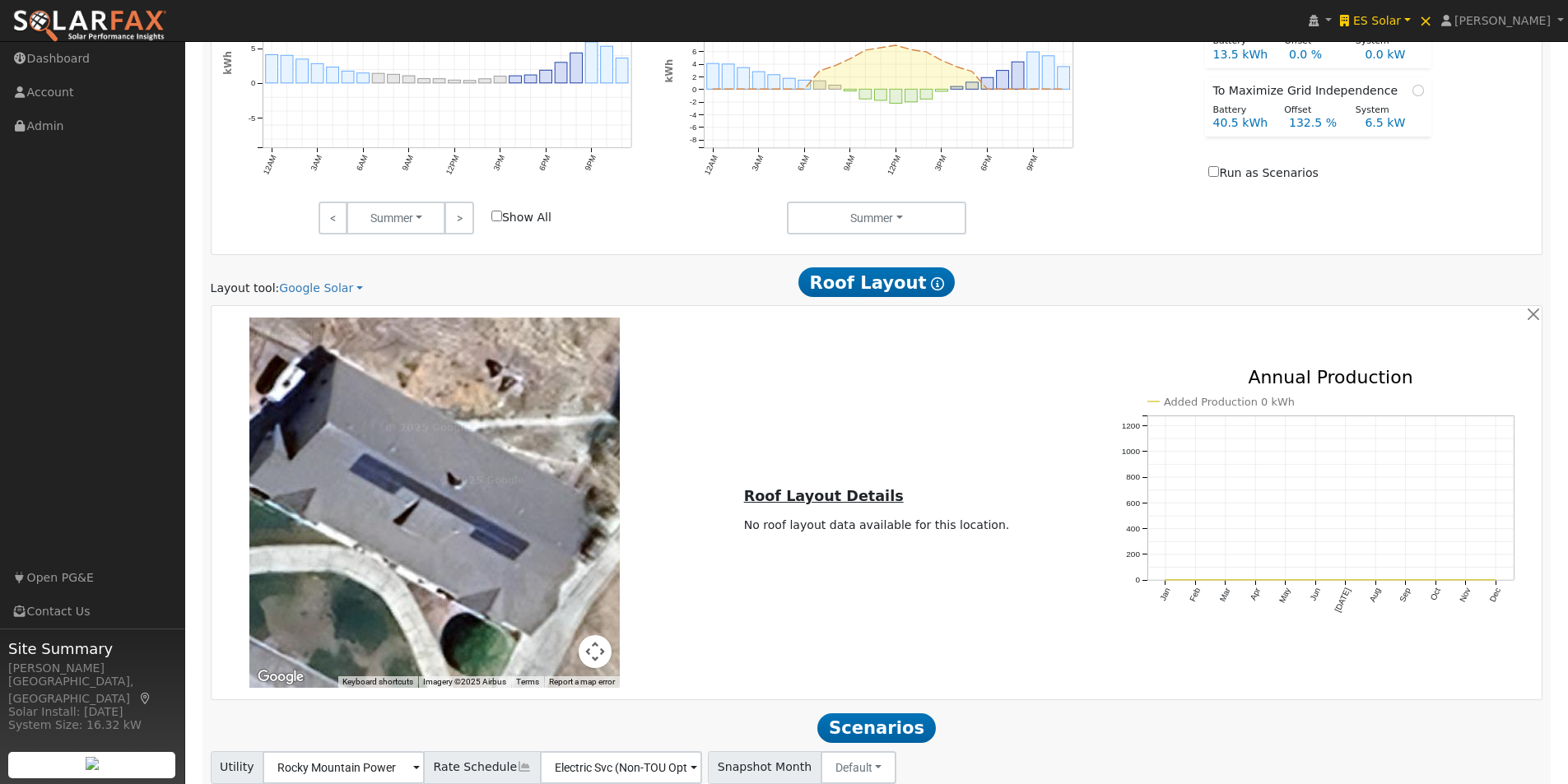
scroll to position [1061, 0]
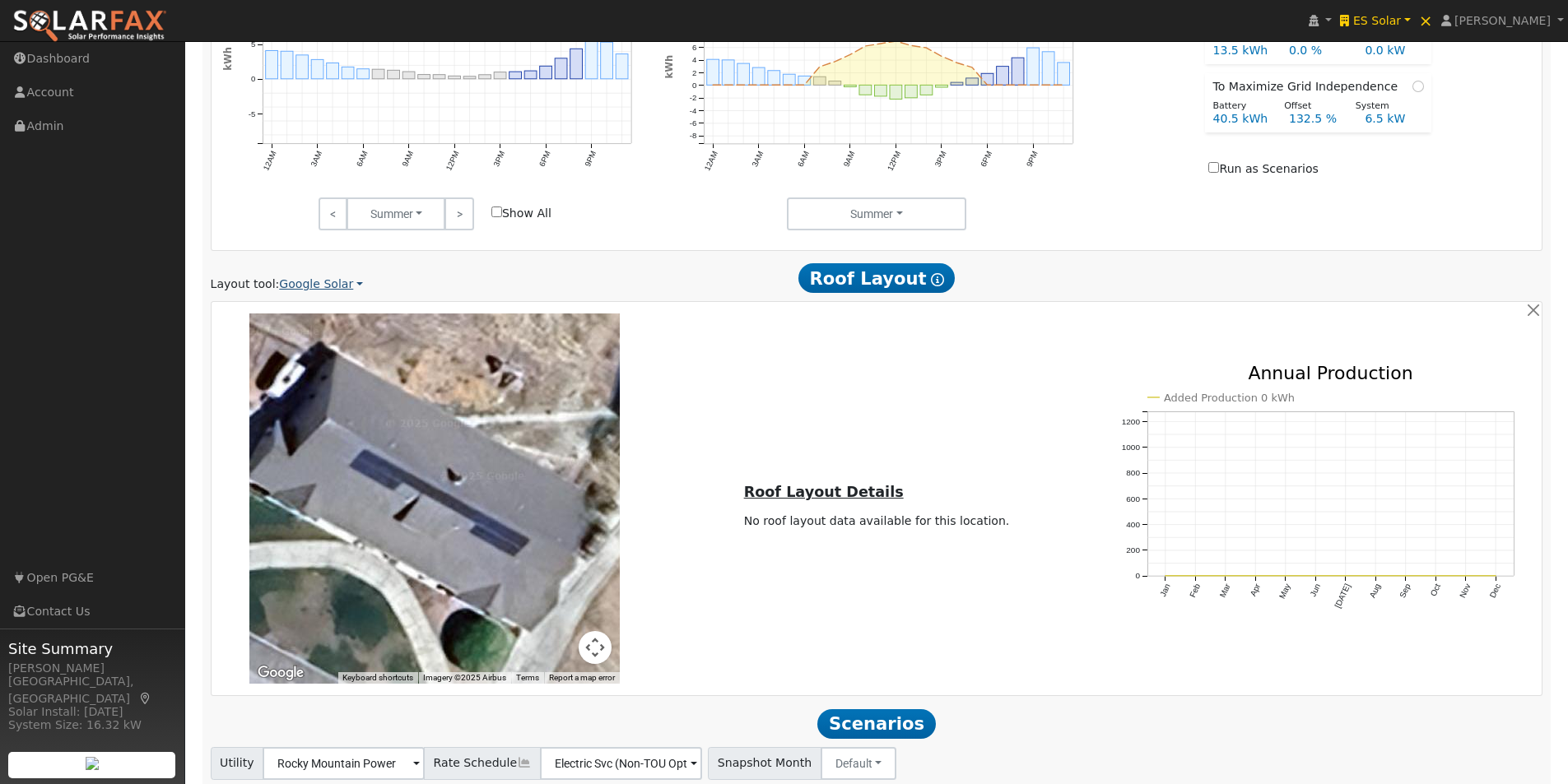
click at [344, 290] on link "Google Solar" at bounding box center [321, 284] width 84 height 17
click at [297, 344] on link "Scanifly" at bounding box center [332, 345] width 115 height 23
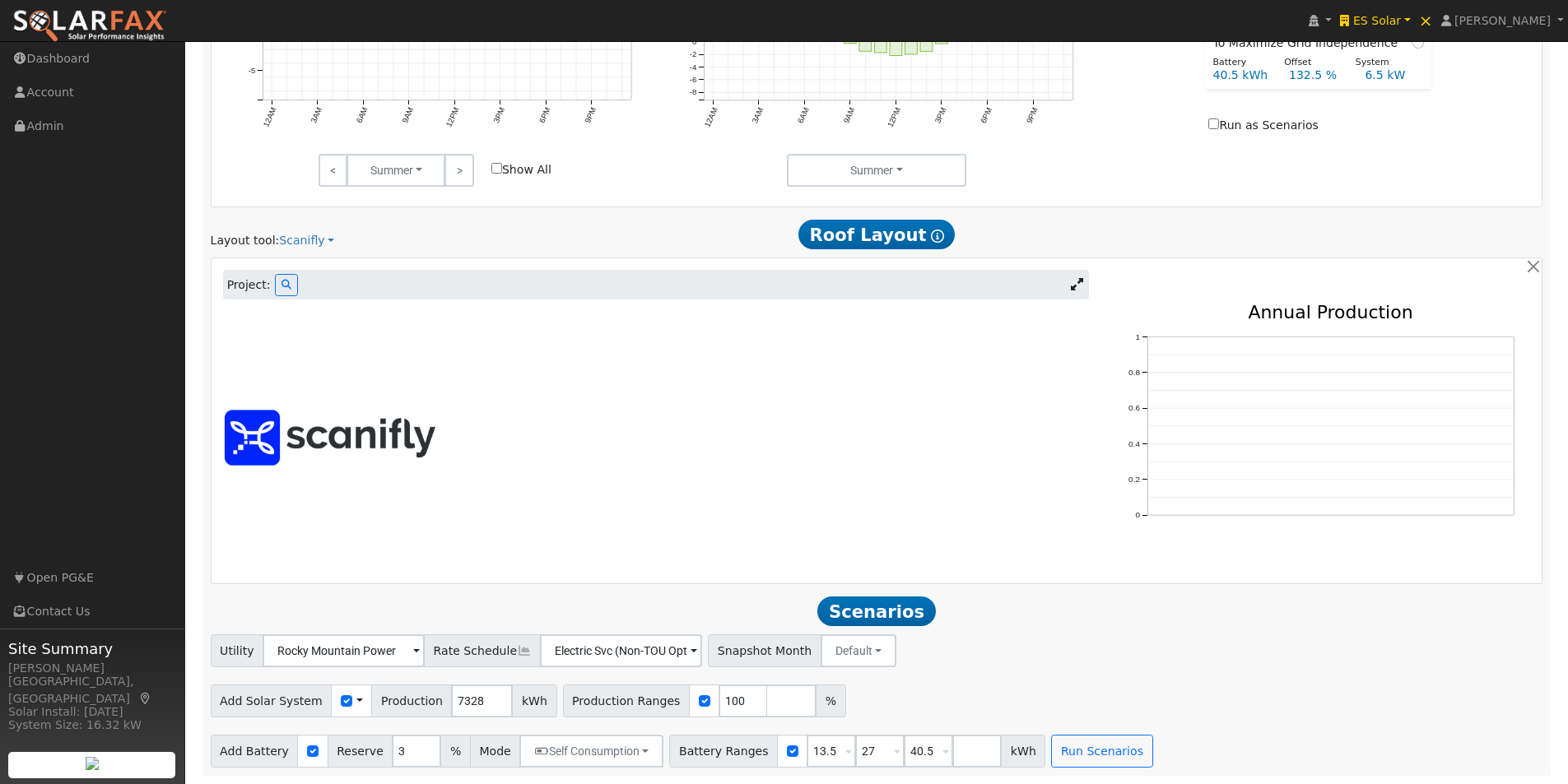
scroll to position [1112, 0]
click at [282, 285] on icon at bounding box center [286, 285] width 10 height 10
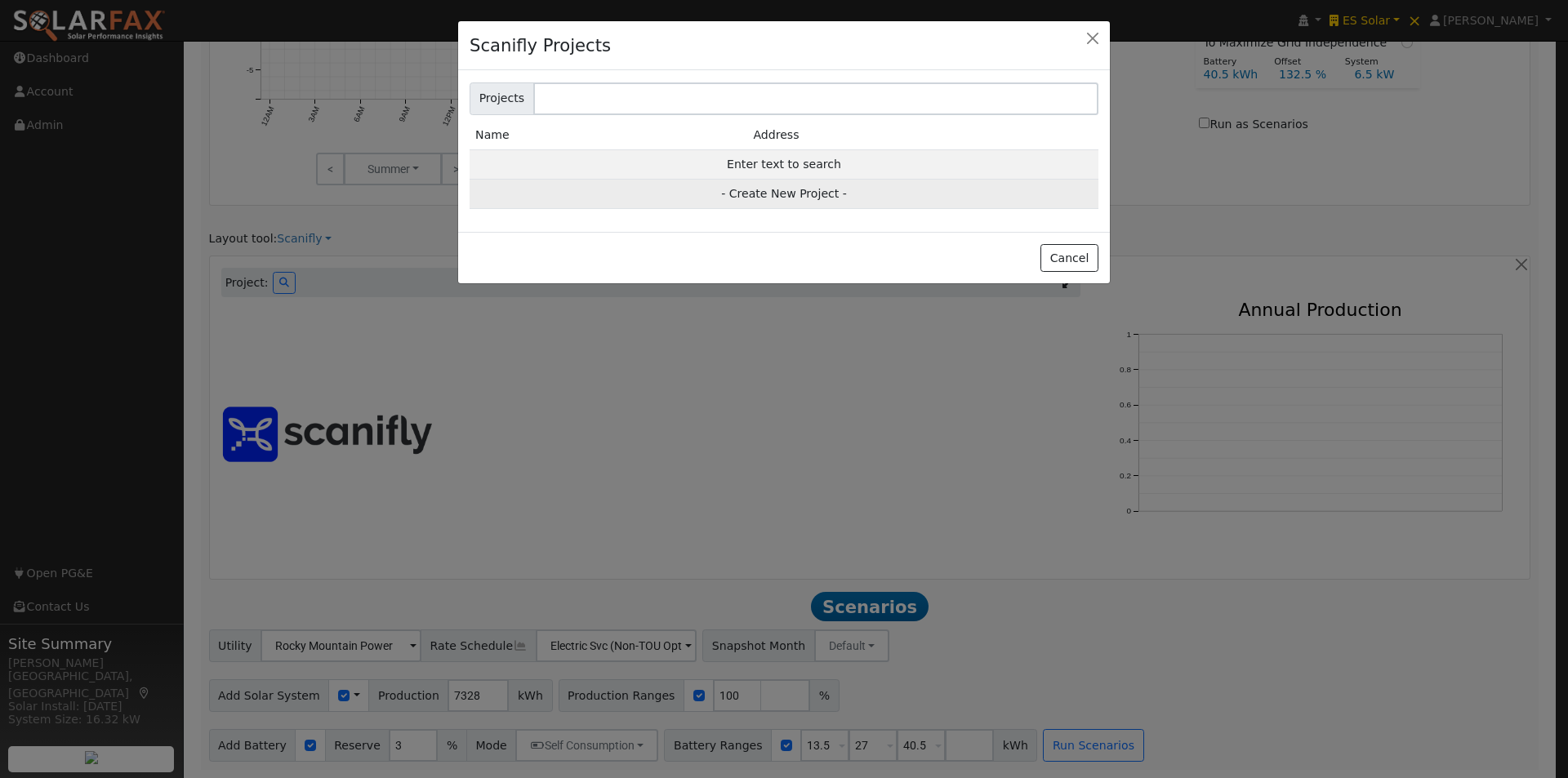
click at [793, 193] on td "- Create New Project -" at bounding box center [784, 193] width 629 height 29
type input "[PERSON_NAME]"
type input "[STREET_ADDRESS][PERSON_NAME]"
type input "Eagle Mountain"
type input "UT"
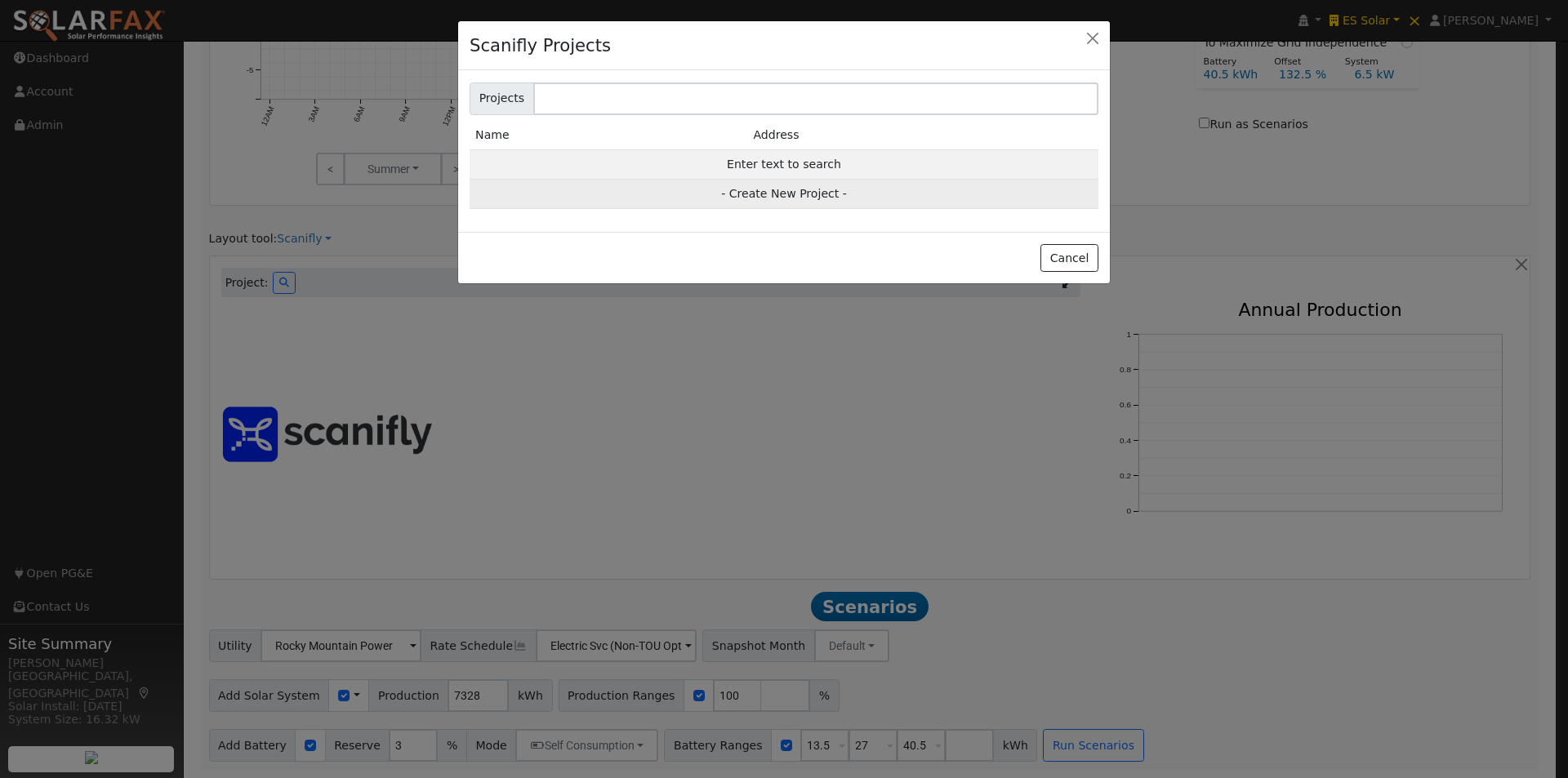
type input "84005"
type input "Remote Design"
checkbox input "true"
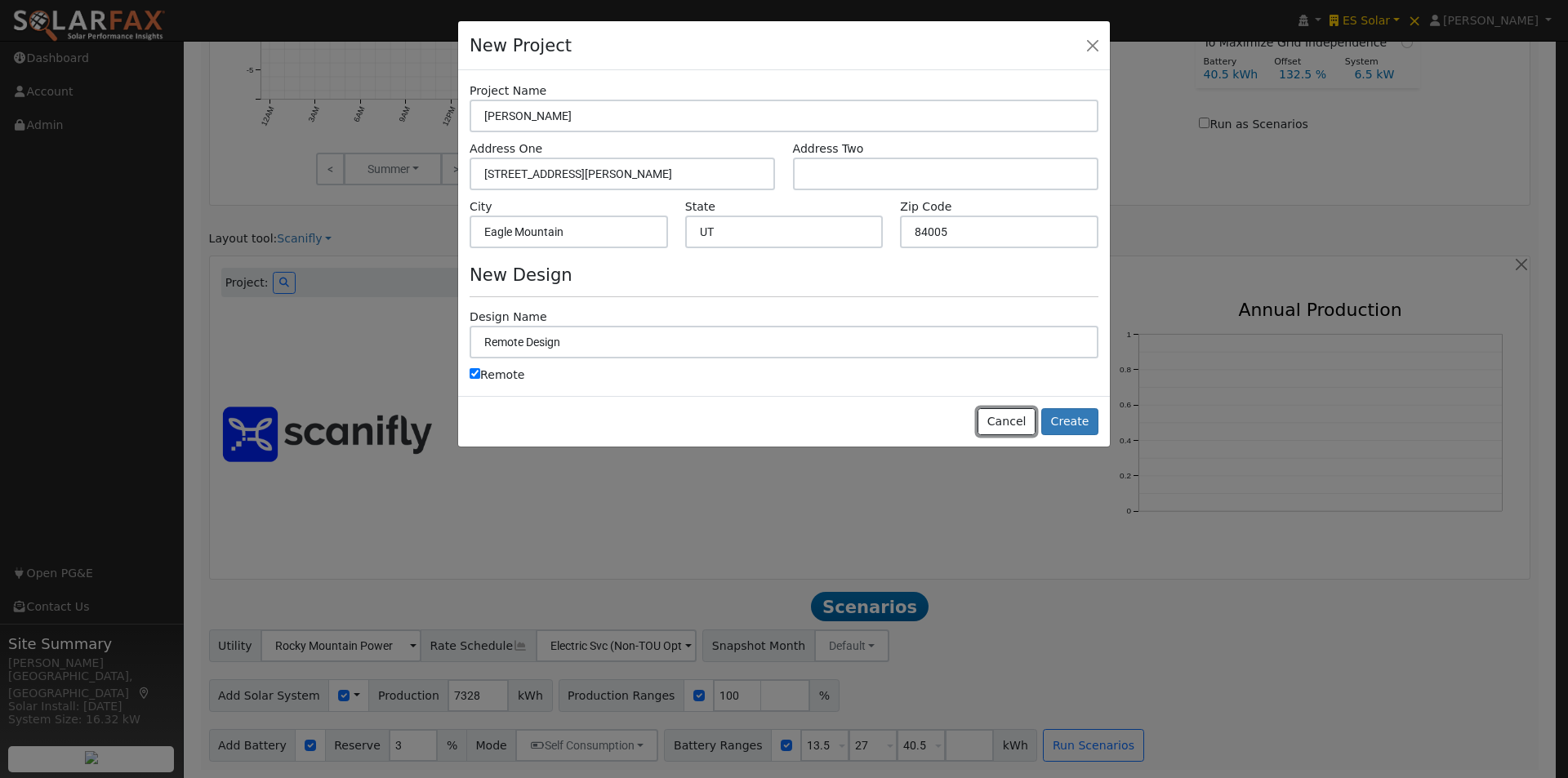
click at [1018, 424] on button "Cancel" at bounding box center [1006, 422] width 58 height 28
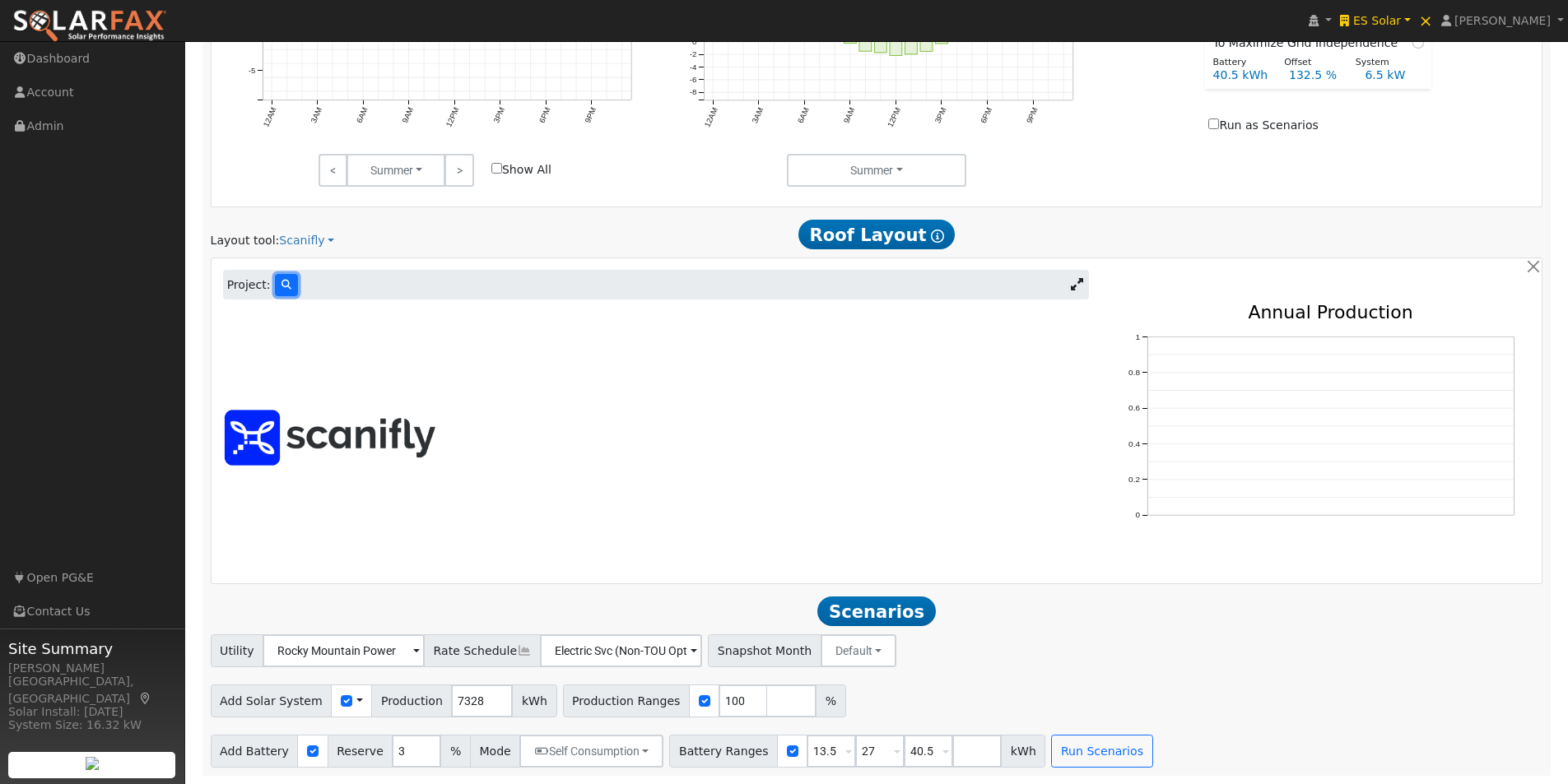
click at [282, 283] on icon at bounding box center [286, 285] width 10 height 10
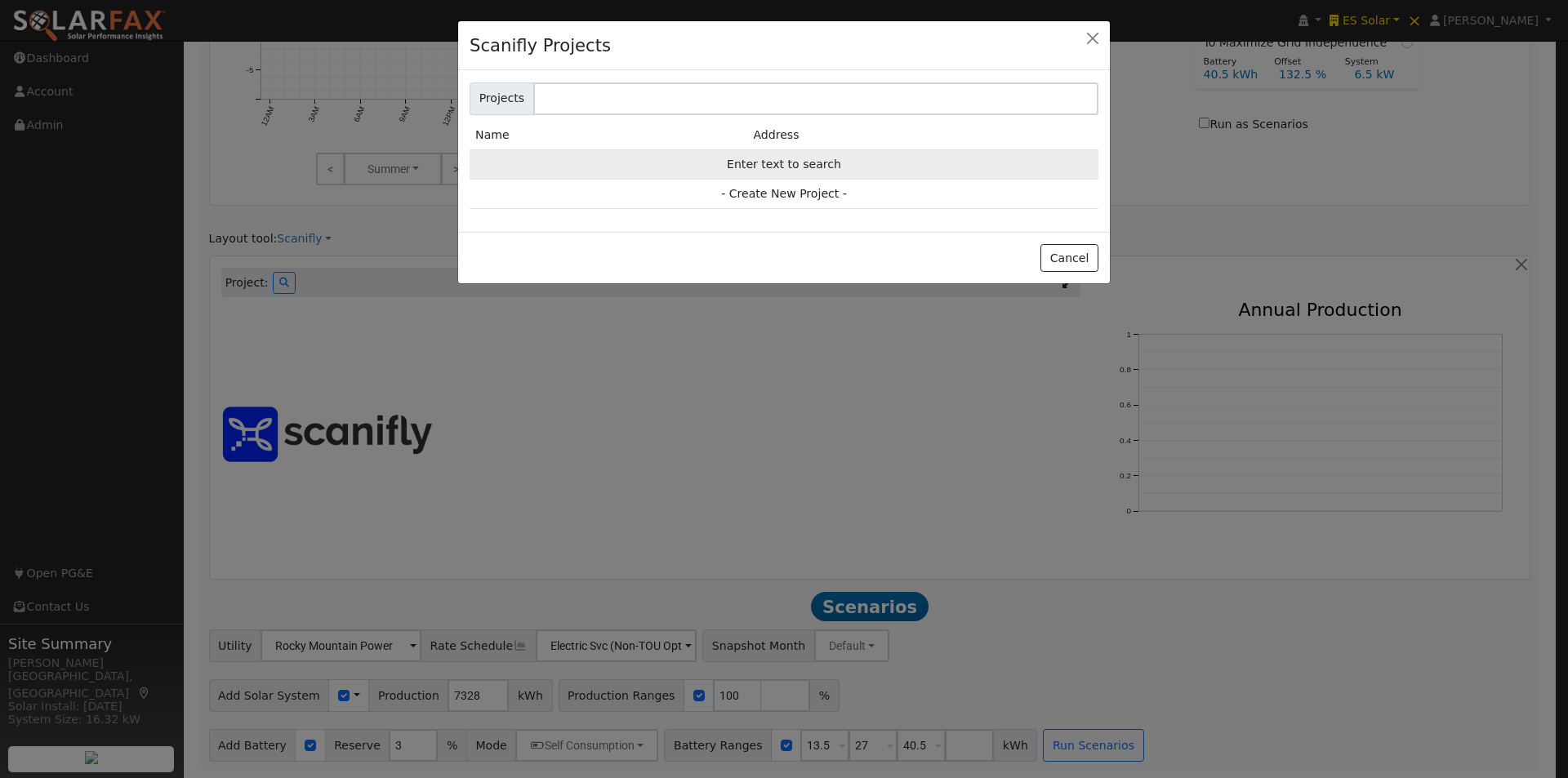
click at [788, 166] on td "Enter text to search" at bounding box center [784, 163] width 629 height 29
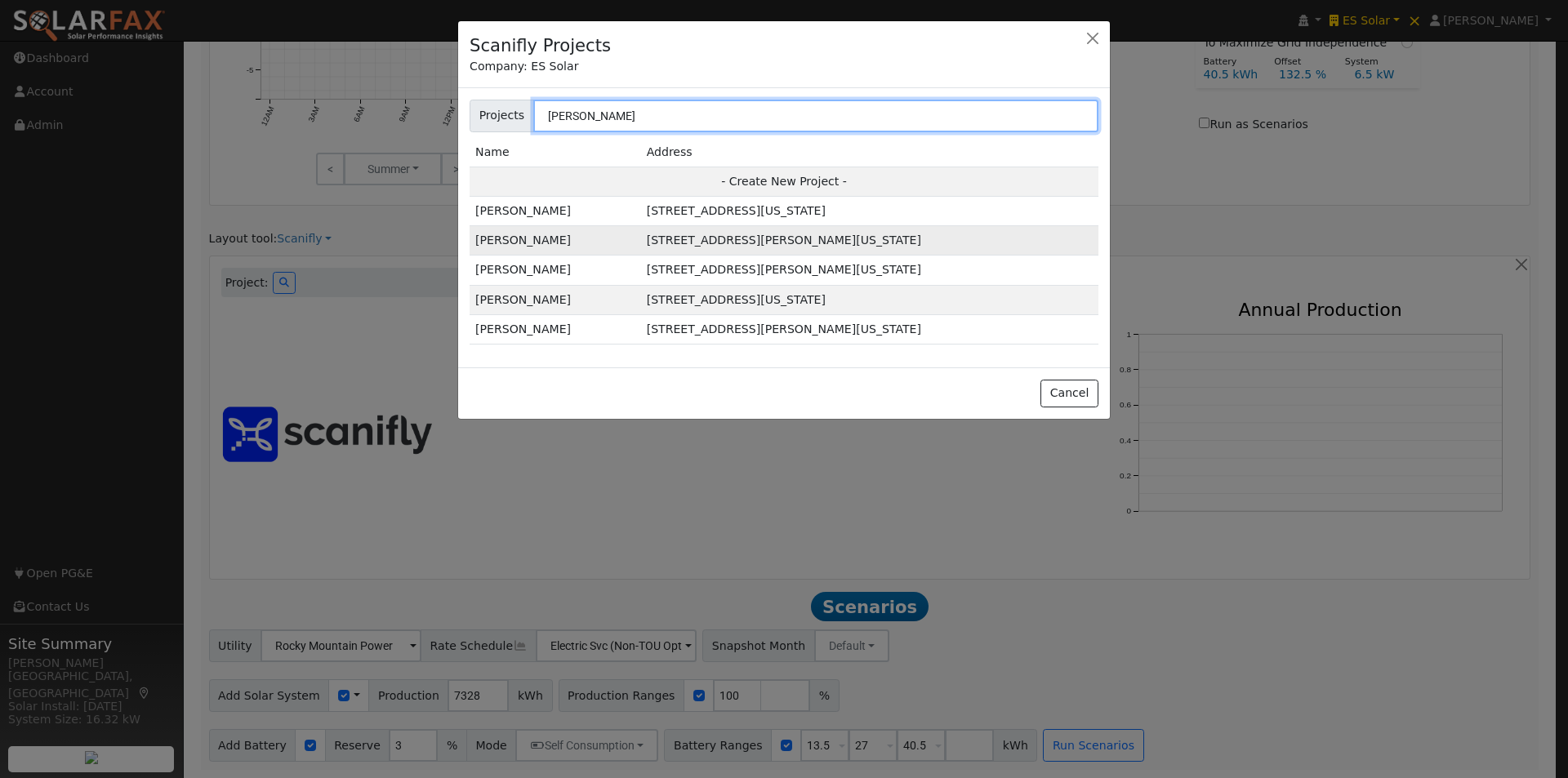
type input "[PERSON_NAME]"
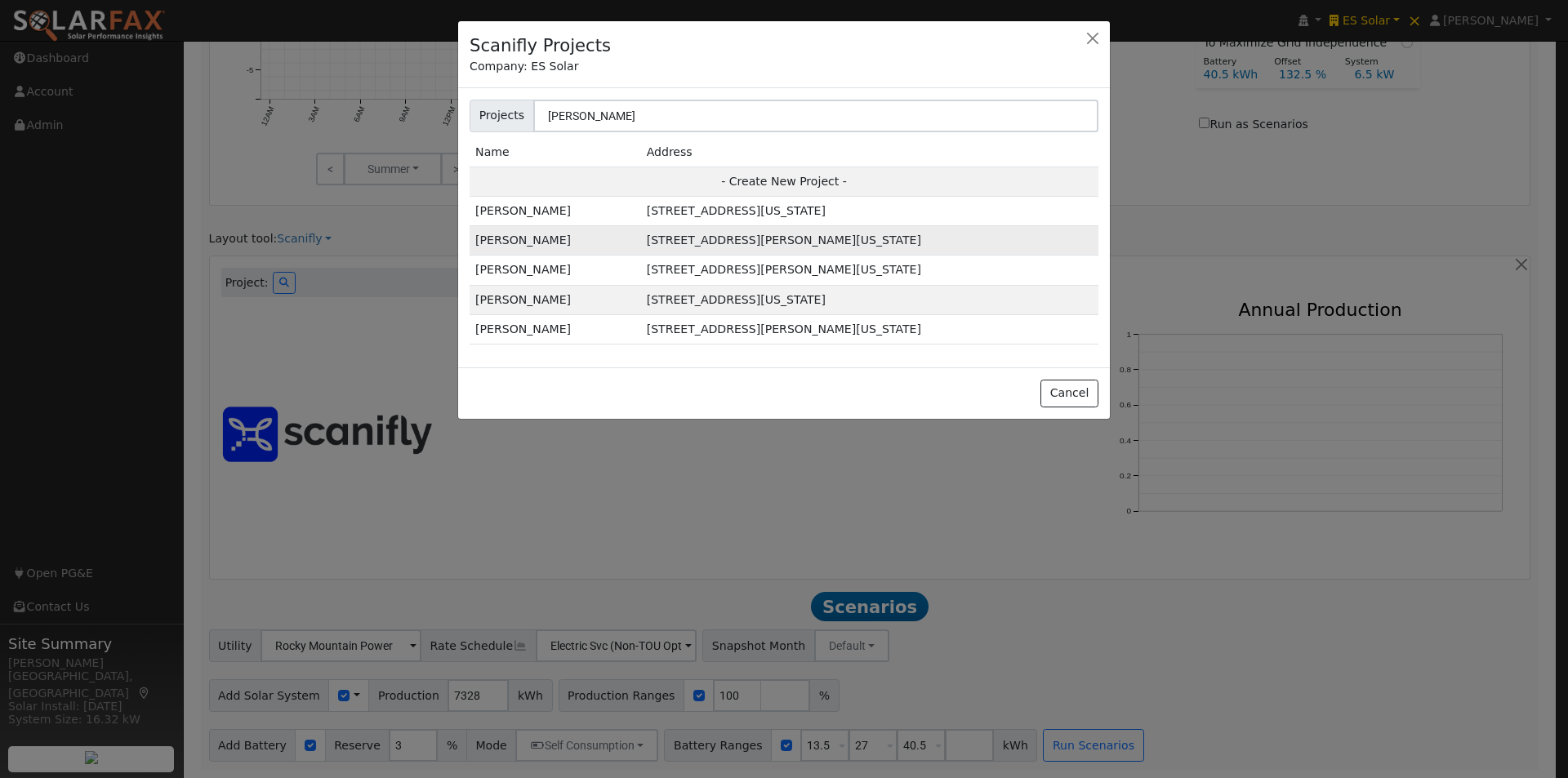
click at [643, 239] on td "[STREET_ADDRESS][PERSON_NAME][US_STATE]" at bounding box center [869, 241] width 457 height 29
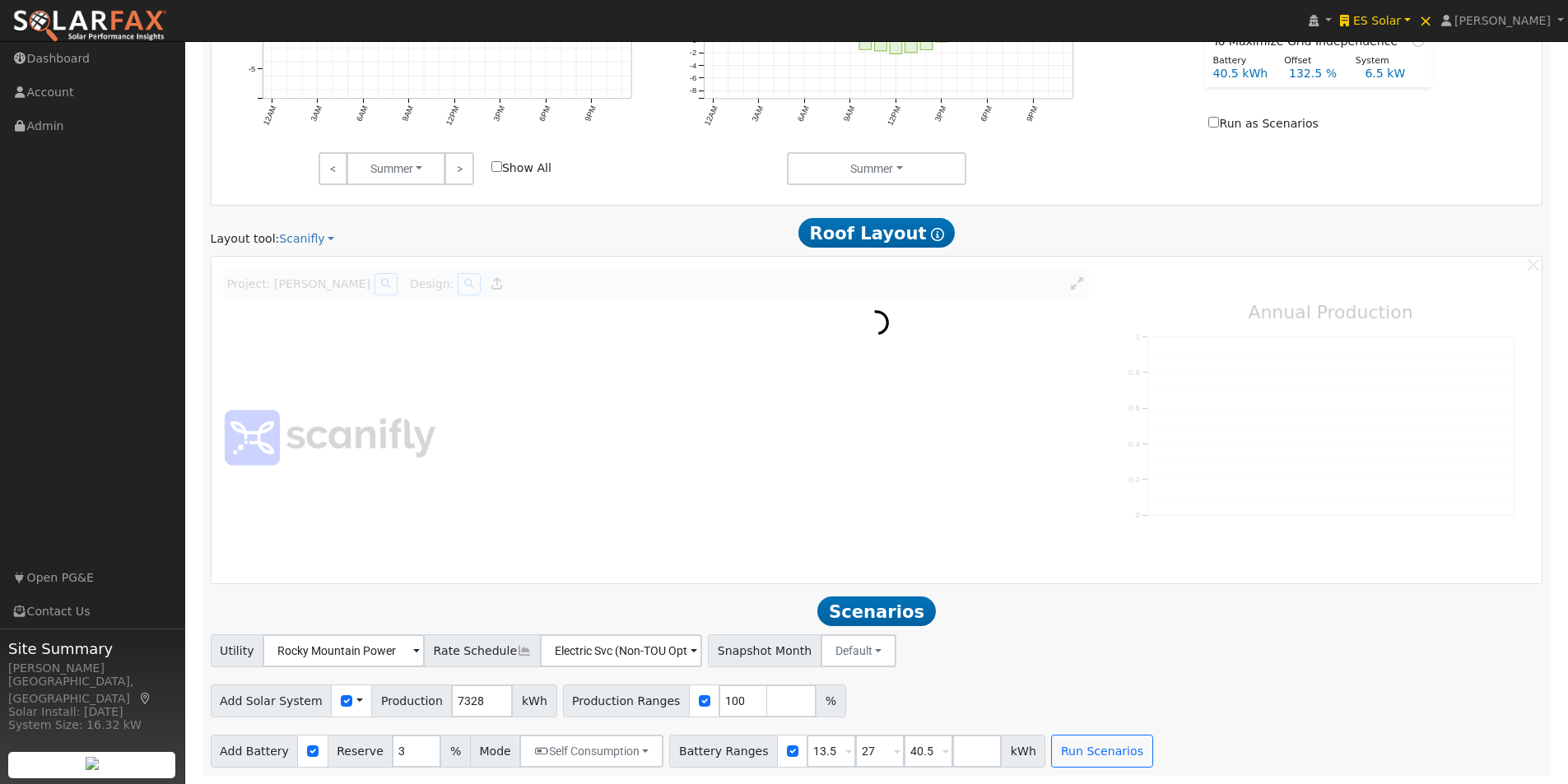
scroll to position [1113, 0]
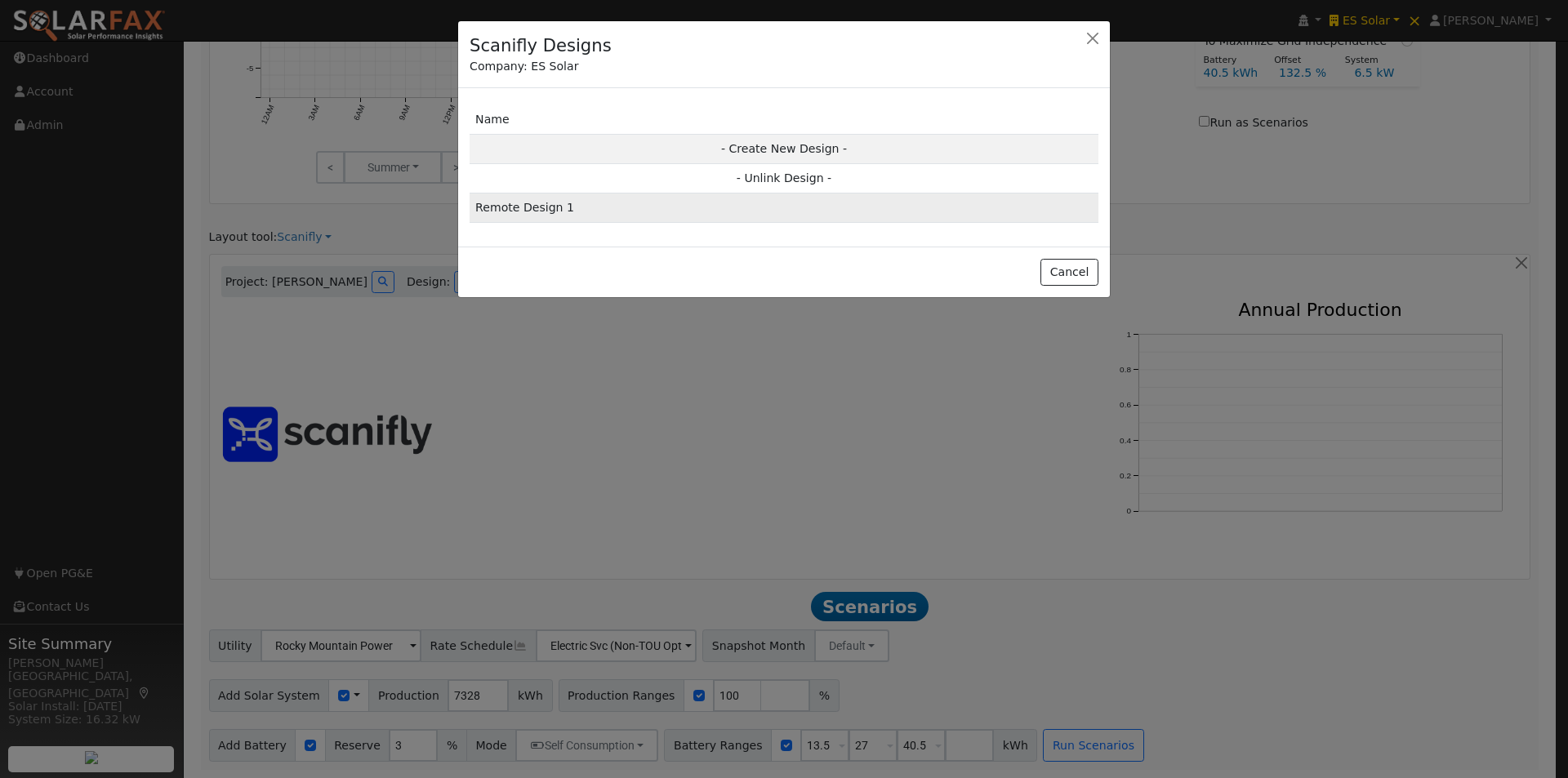
click at [531, 207] on td "Remote Design 1" at bounding box center [784, 208] width 629 height 29
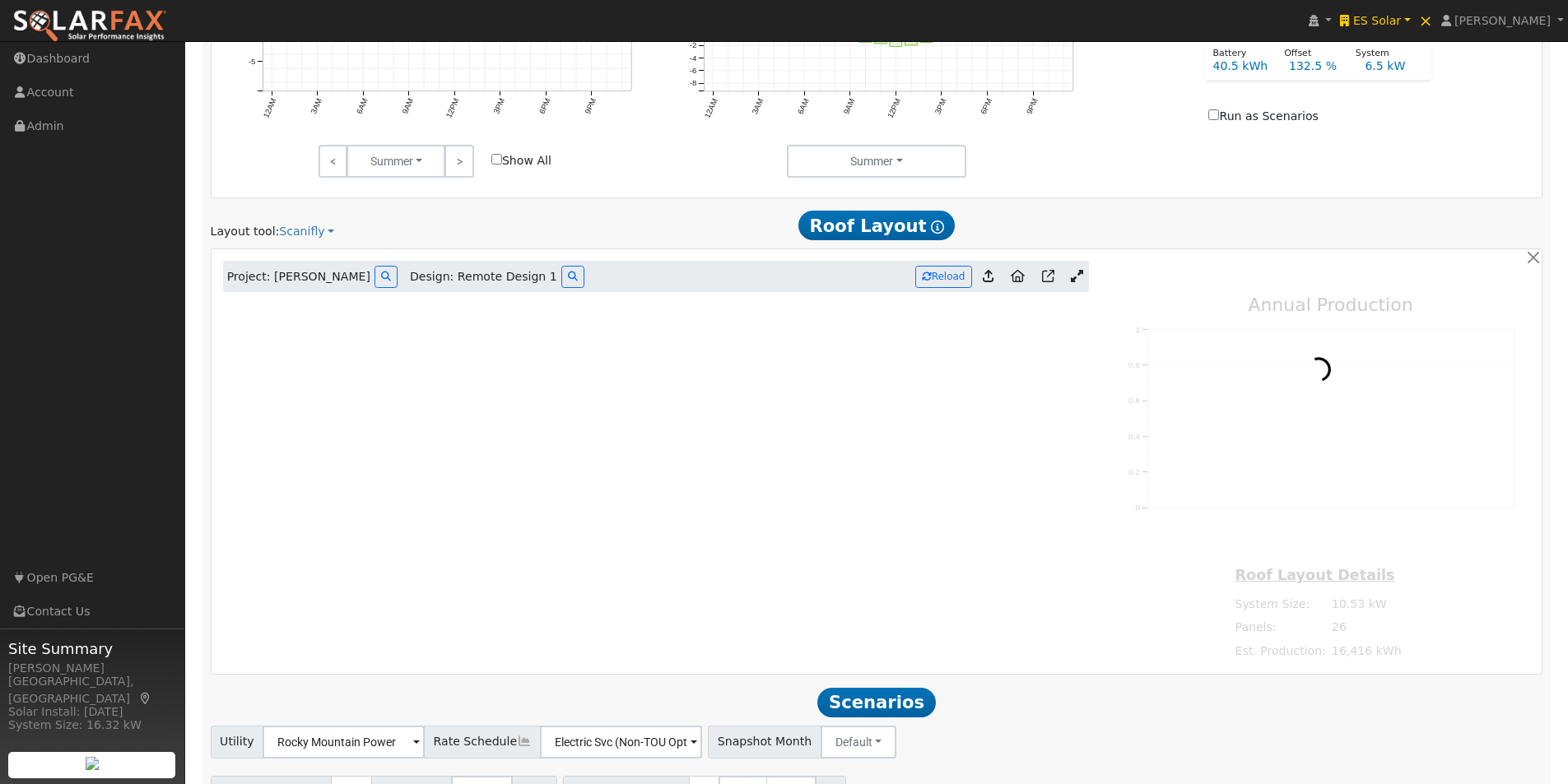
type input "16416"
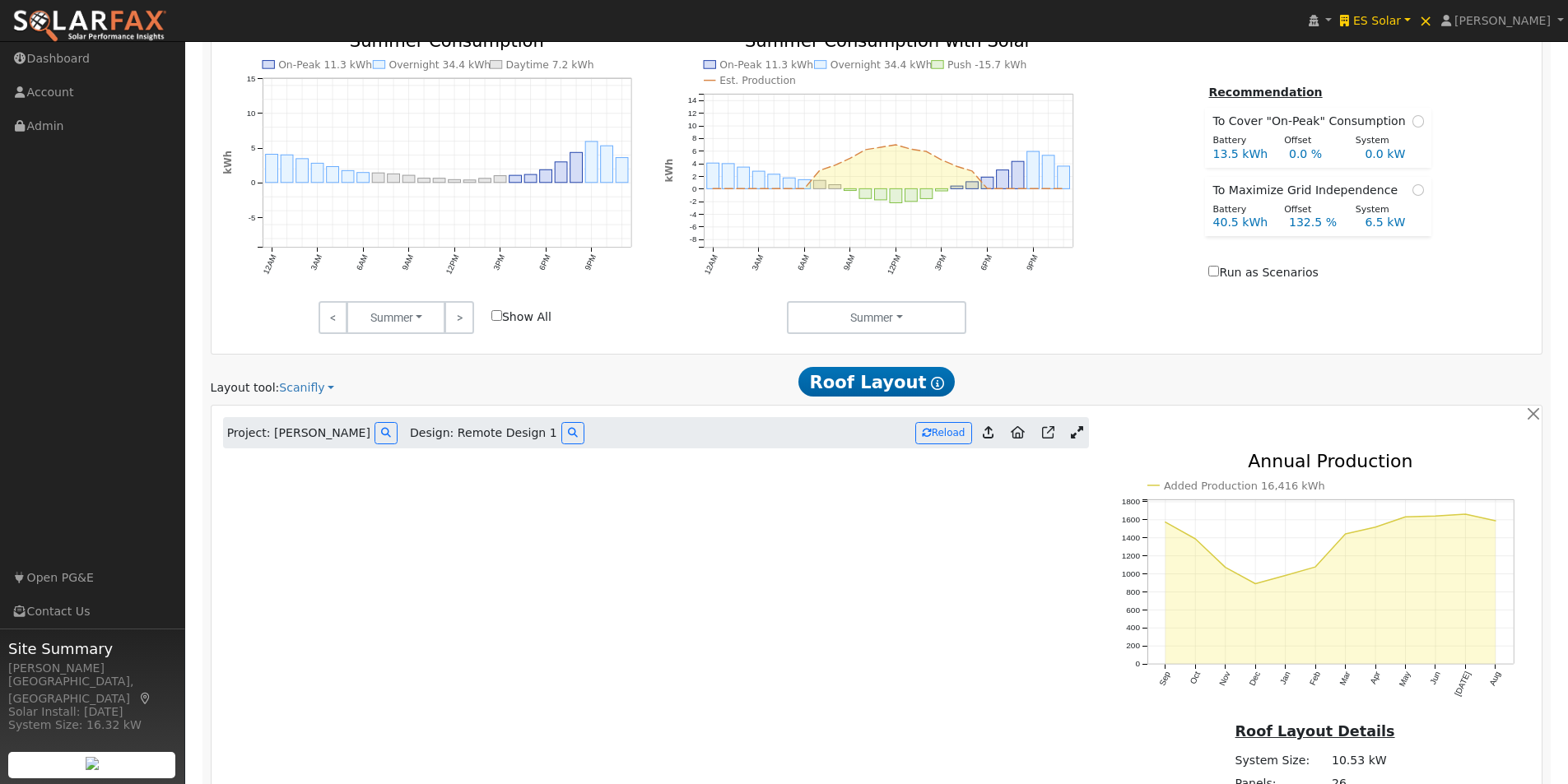
scroll to position [1213, 0]
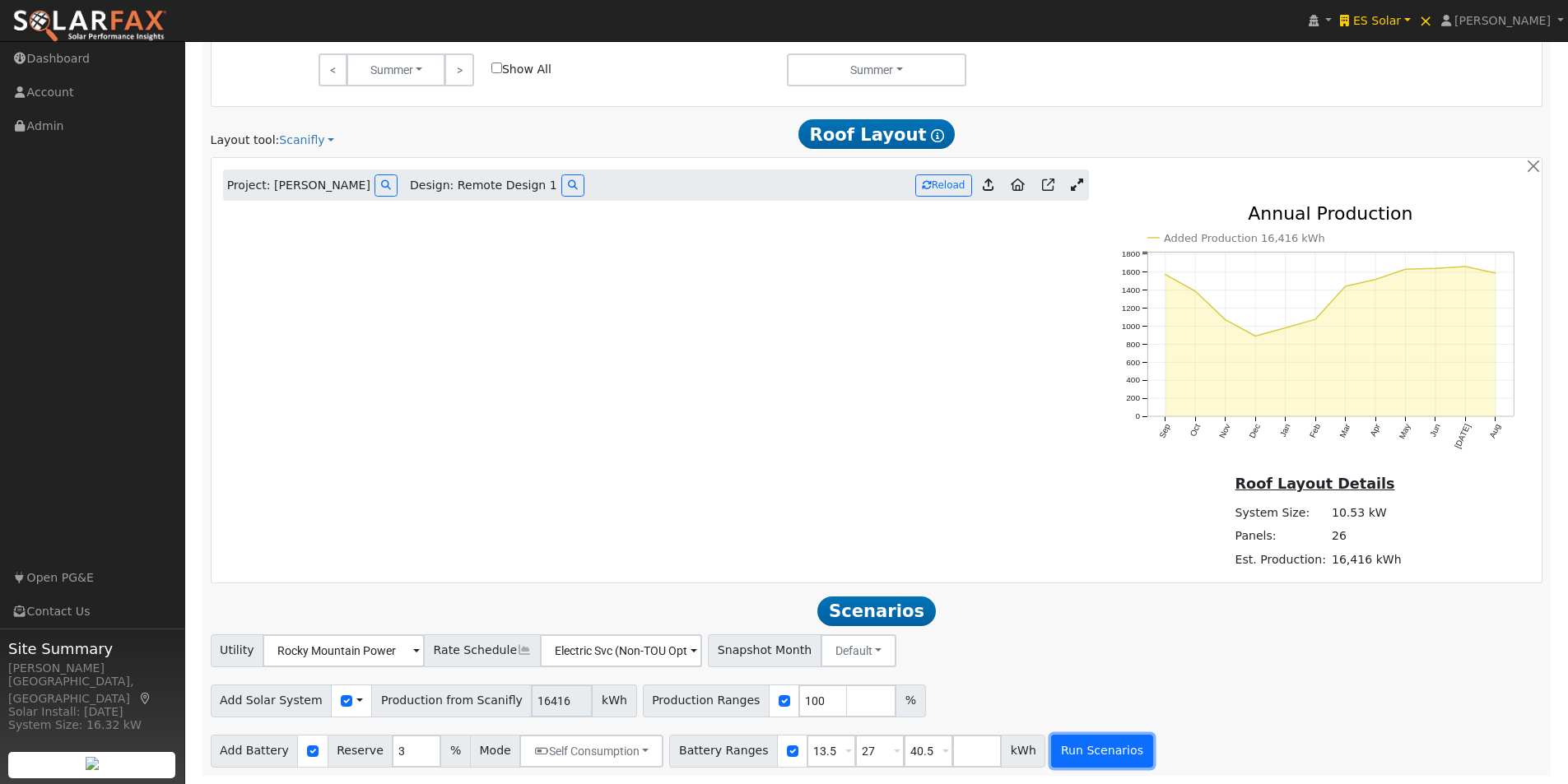
click at [1067, 753] on button "Run Scenarios" at bounding box center [1101, 751] width 101 height 33
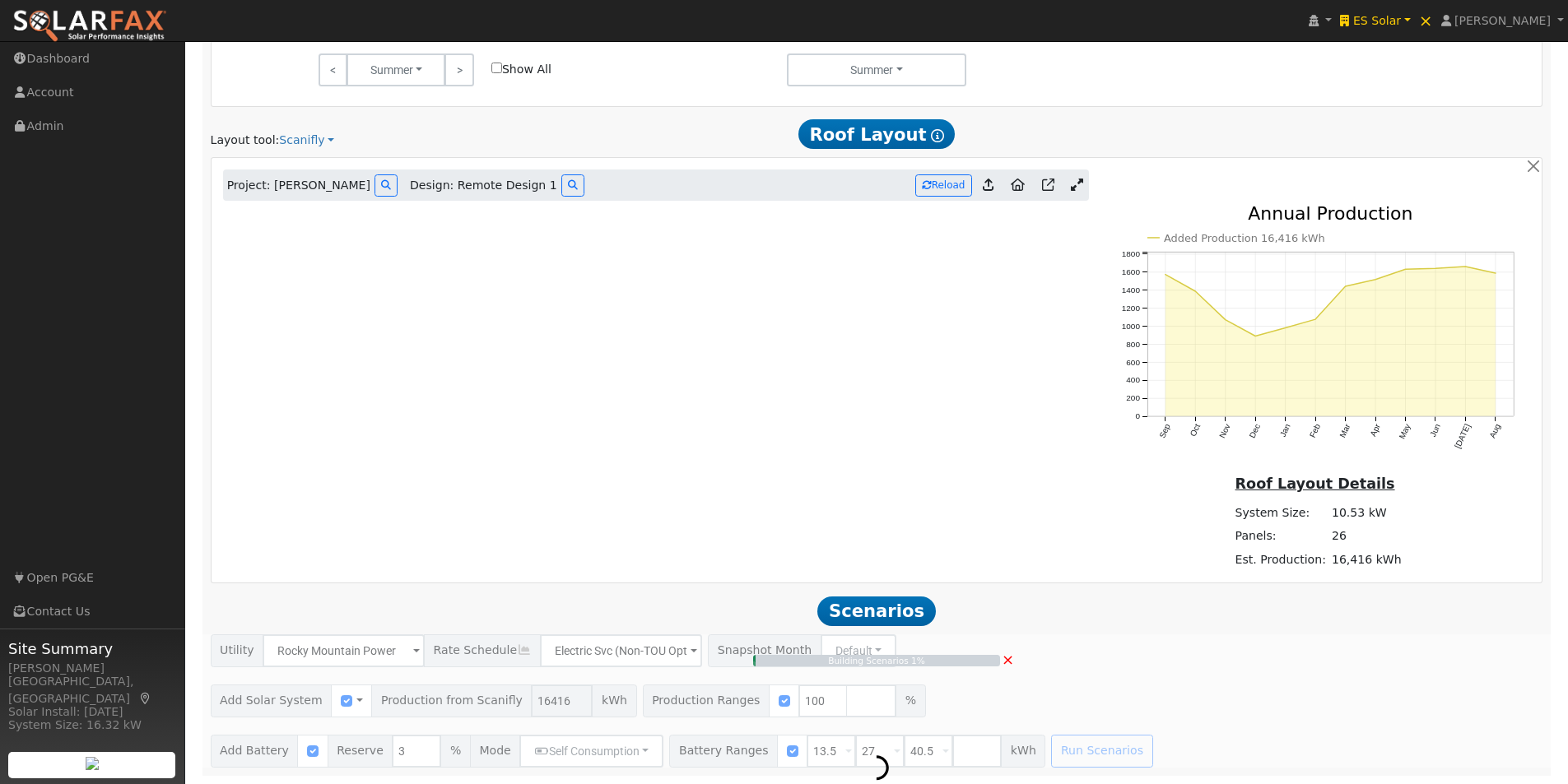
type input "10.9"
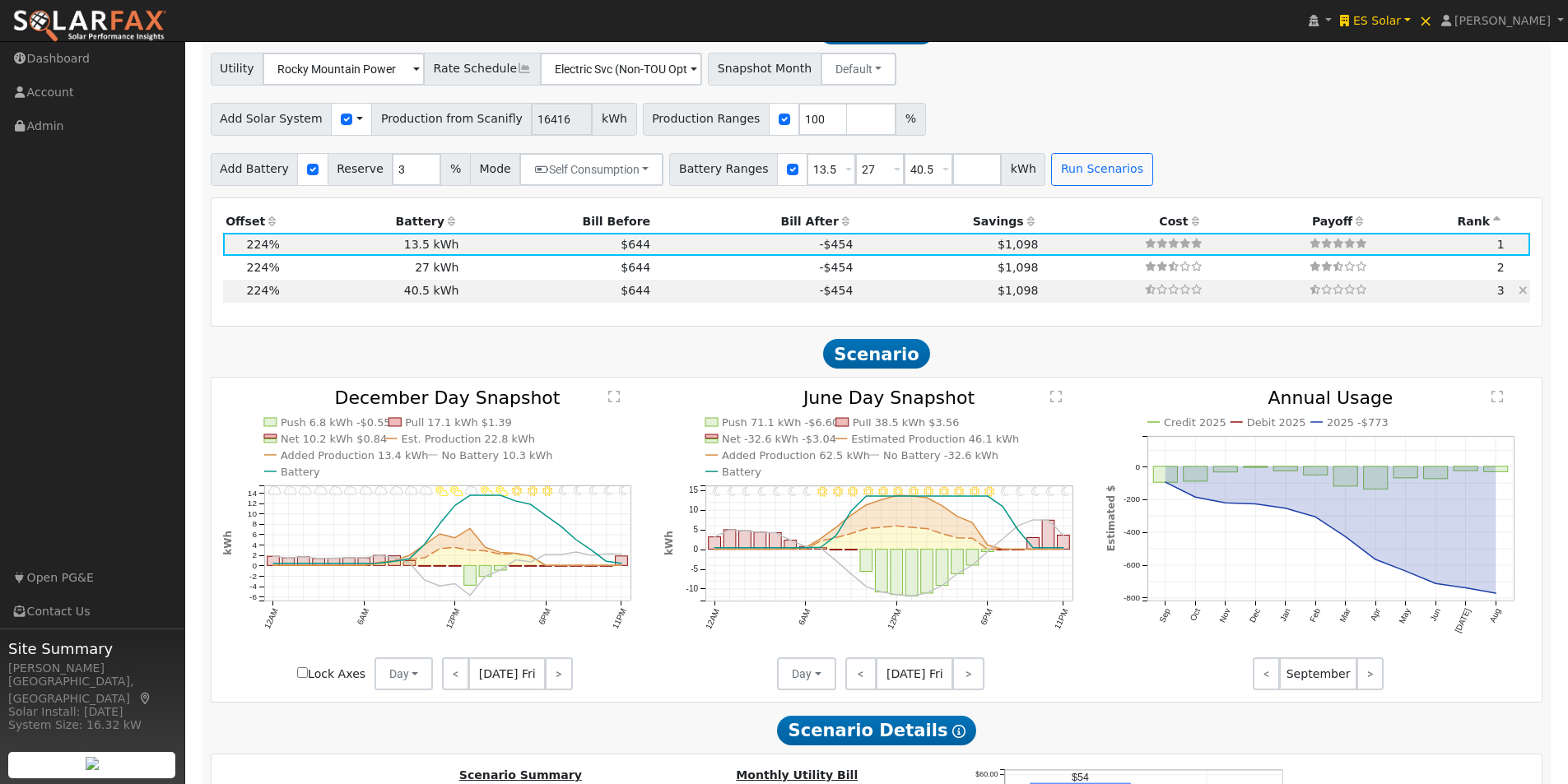
scroll to position [1758, 0]
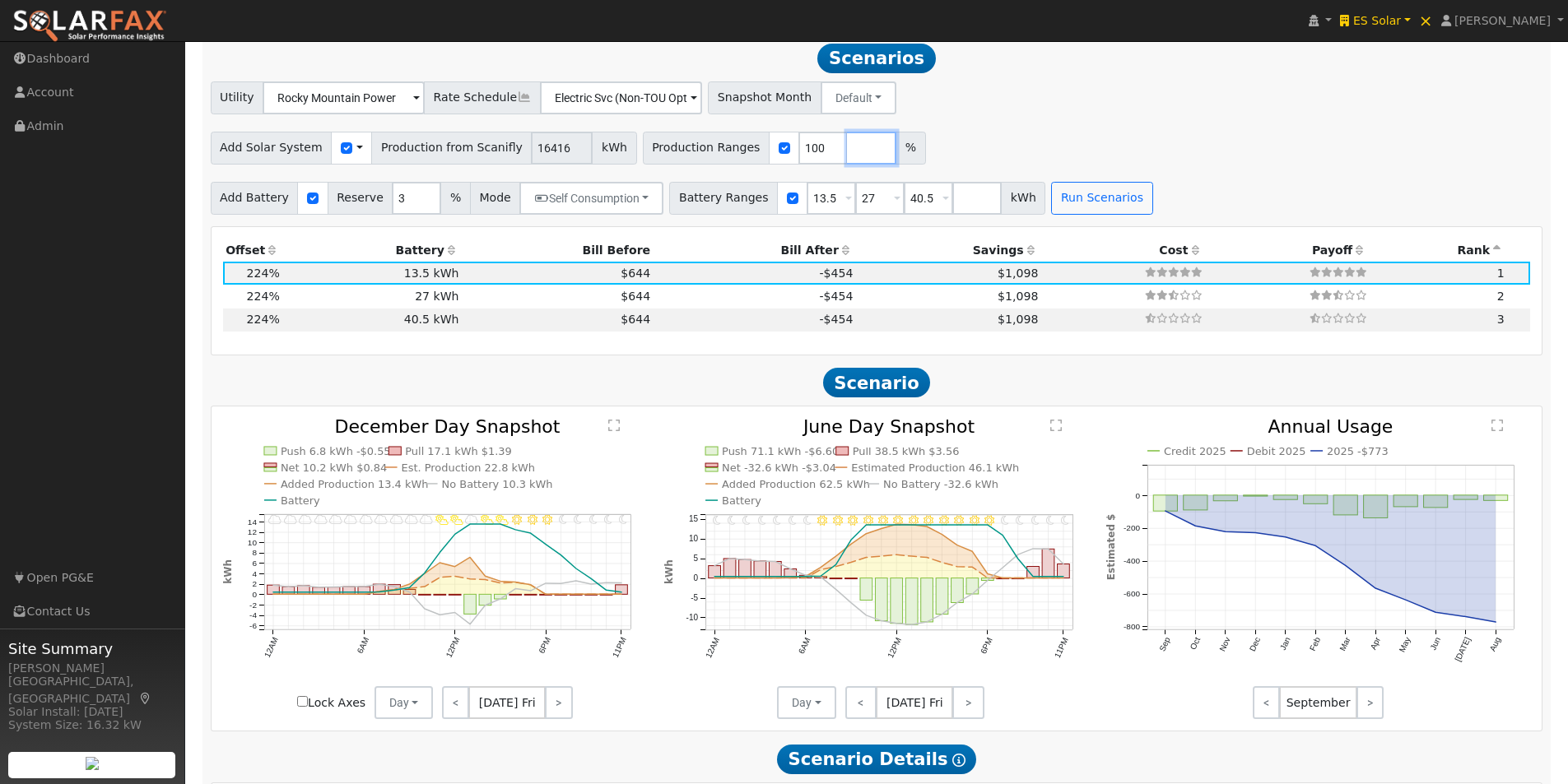
click at [847, 152] on input "number" at bounding box center [871, 148] width 49 height 33
type input "0"
type input "100"
click at [1078, 208] on button "Run Scenarios" at bounding box center [1101, 198] width 101 height 33
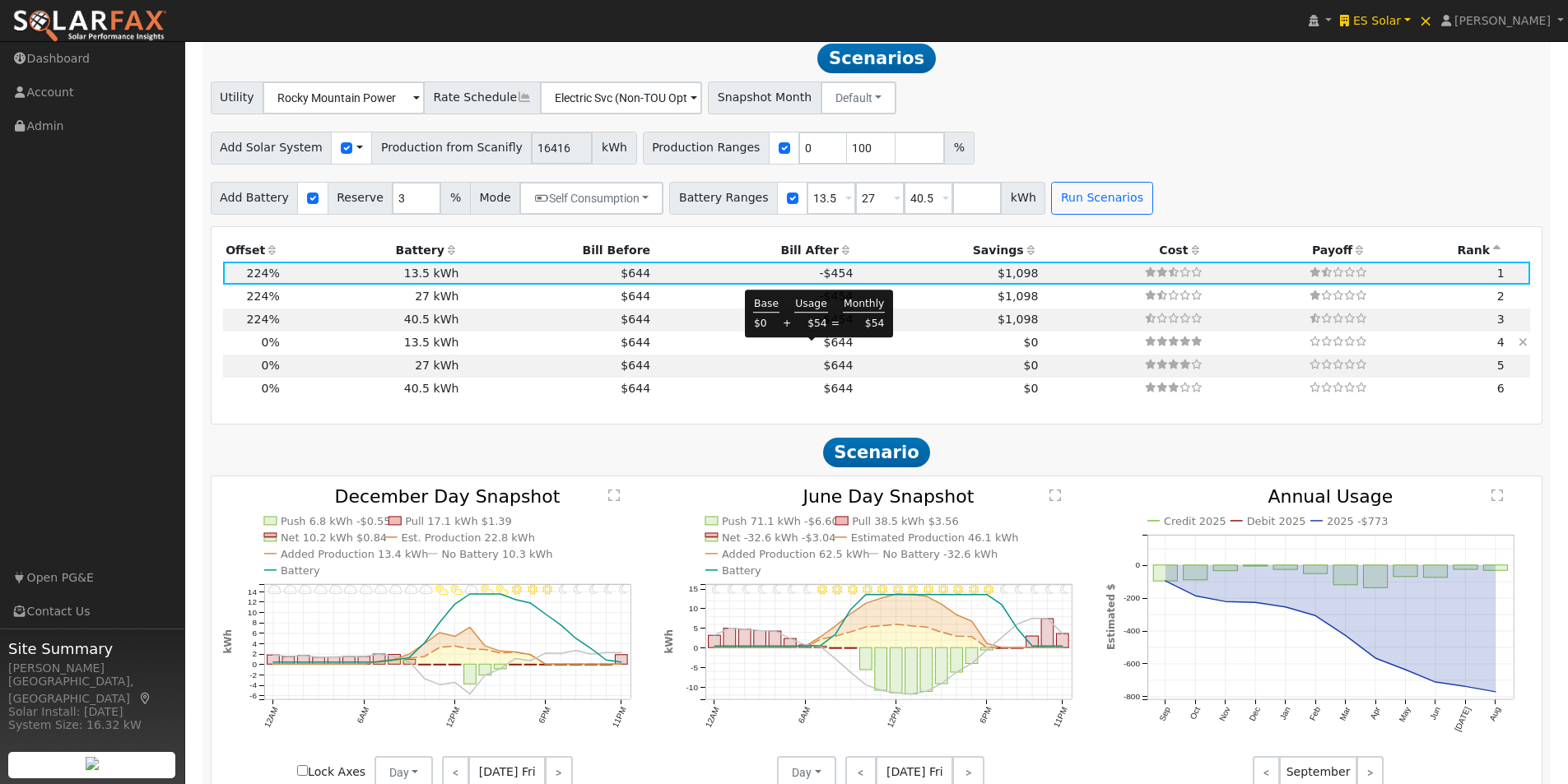
click at [824, 349] on span "$644" at bounding box center [839, 342] width 30 height 13
type input "0.0"
type input "$4,860"
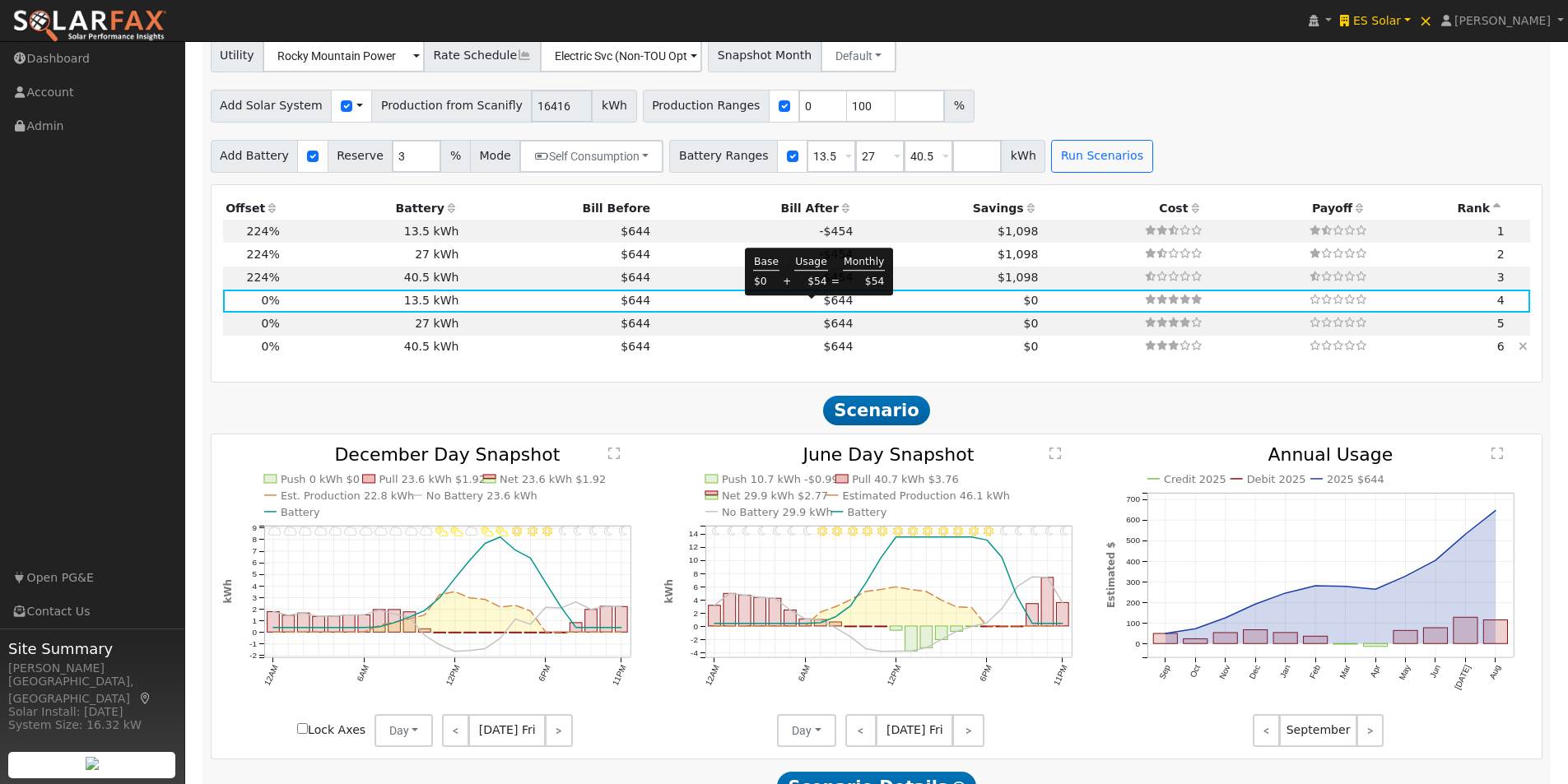
scroll to position [1840, 0]
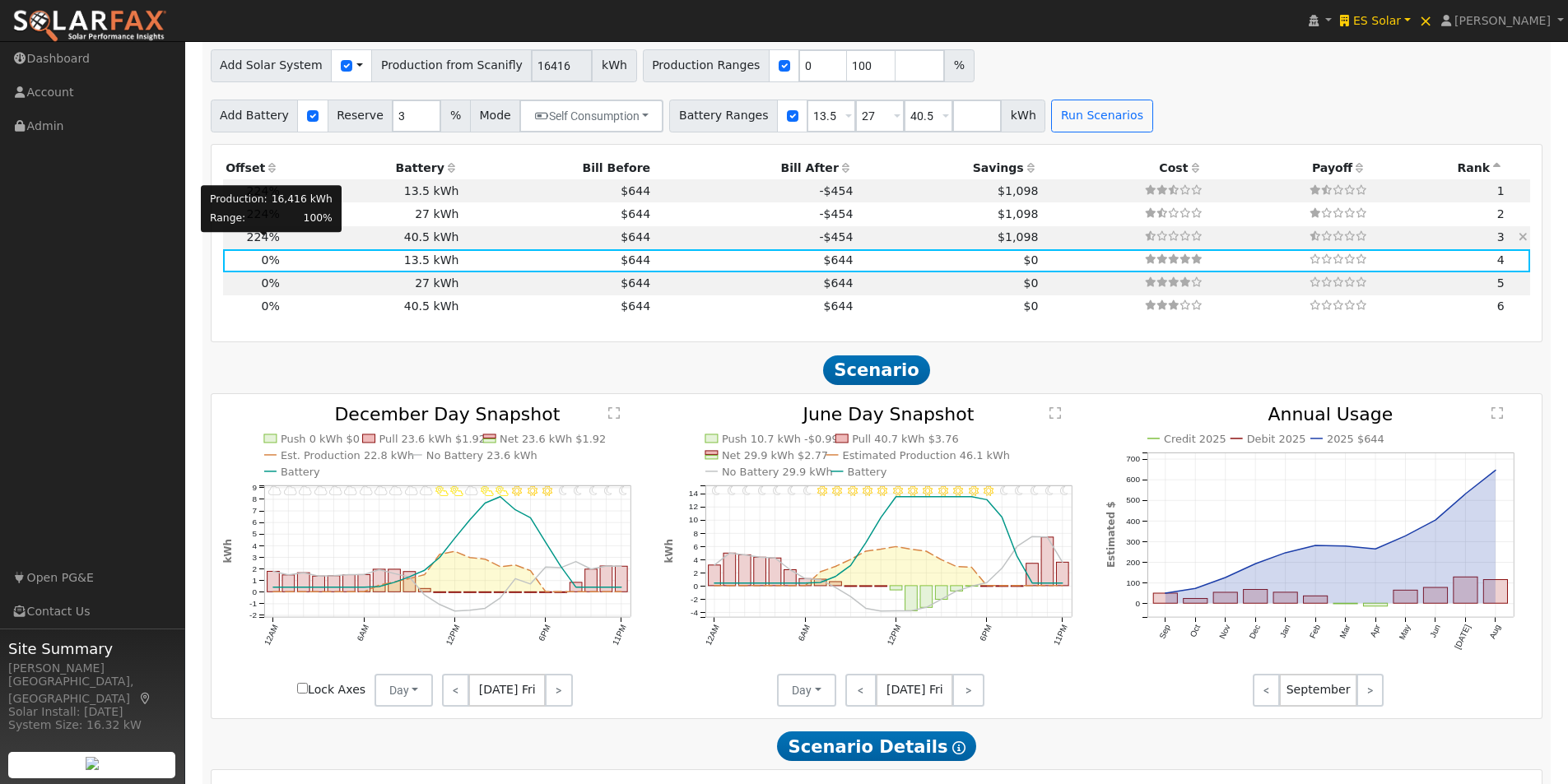
click at [275, 243] on span "224%" at bounding box center [263, 236] width 33 height 13
type input "10.9"
type input "$48,600"
type input "$26,071"
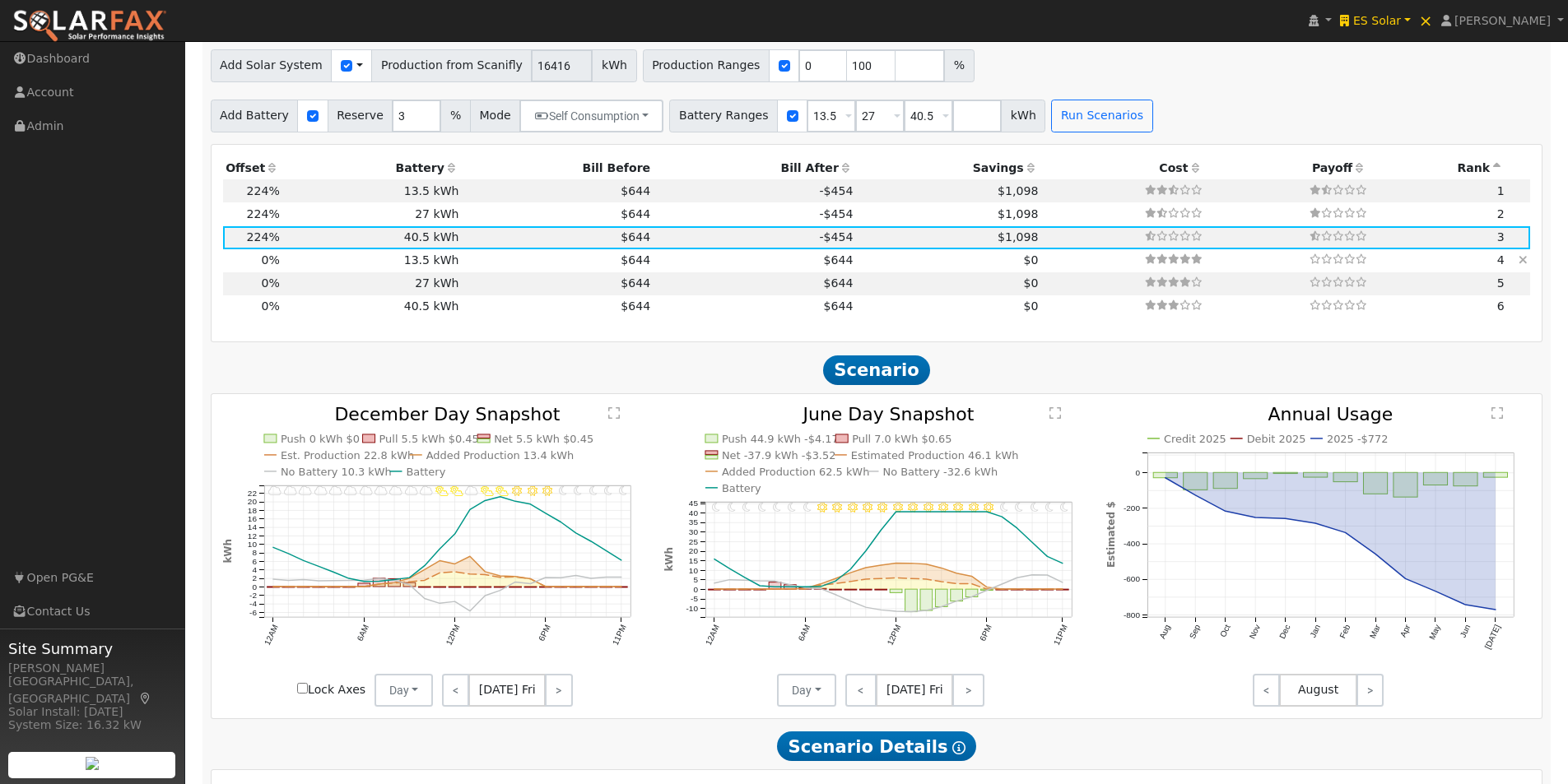
click at [414, 265] on td "13.5 kWh" at bounding box center [371, 261] width 179 height 23
type input "0.0"
type input "$16,200"
type input "$4,860"
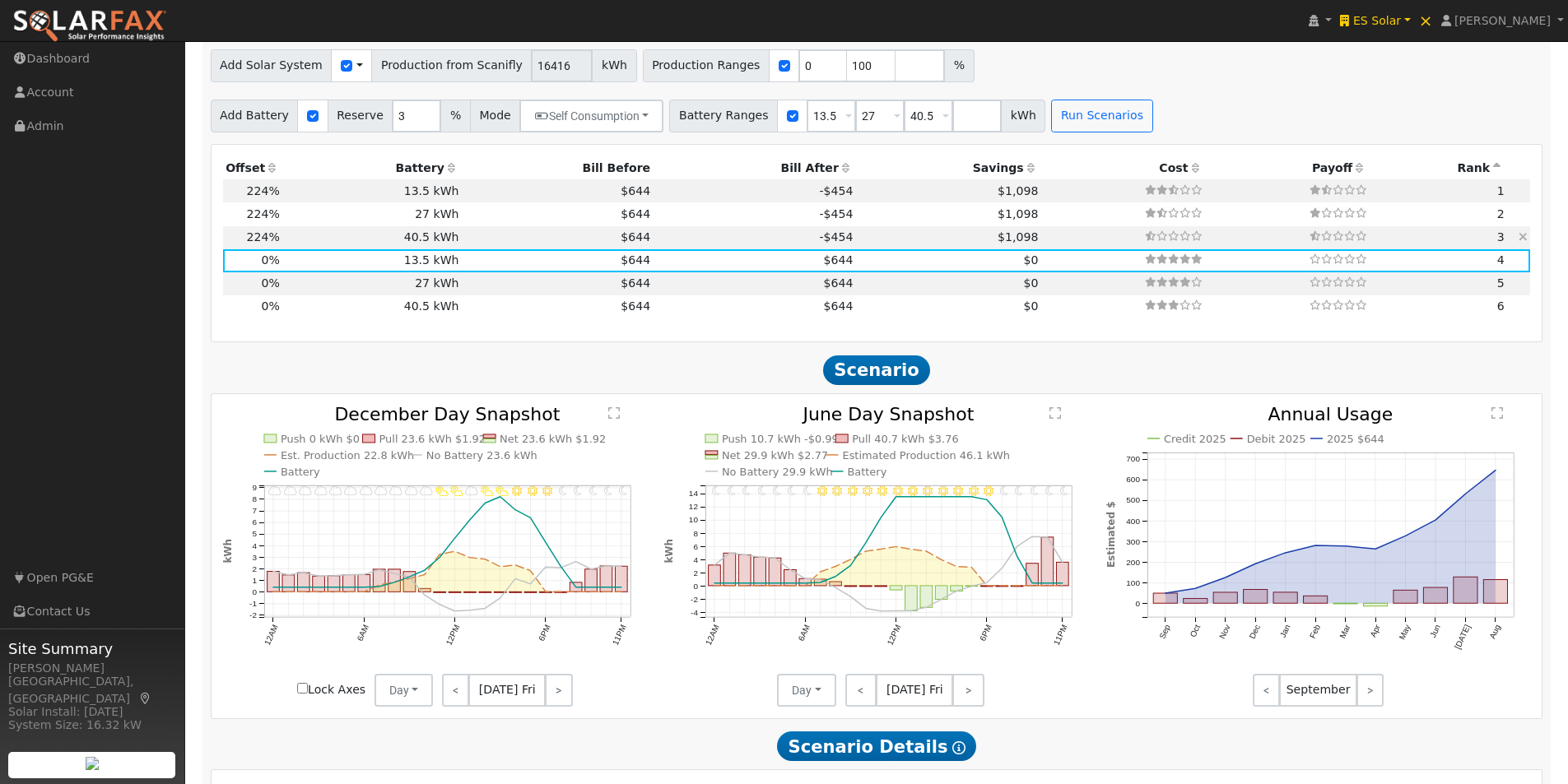
click at [426, 246] on td "40.5 kWh" at bounding box center [371, 238] width 179 height 23
type input "10.9"
type input "$48,600"
type input "$26,071"
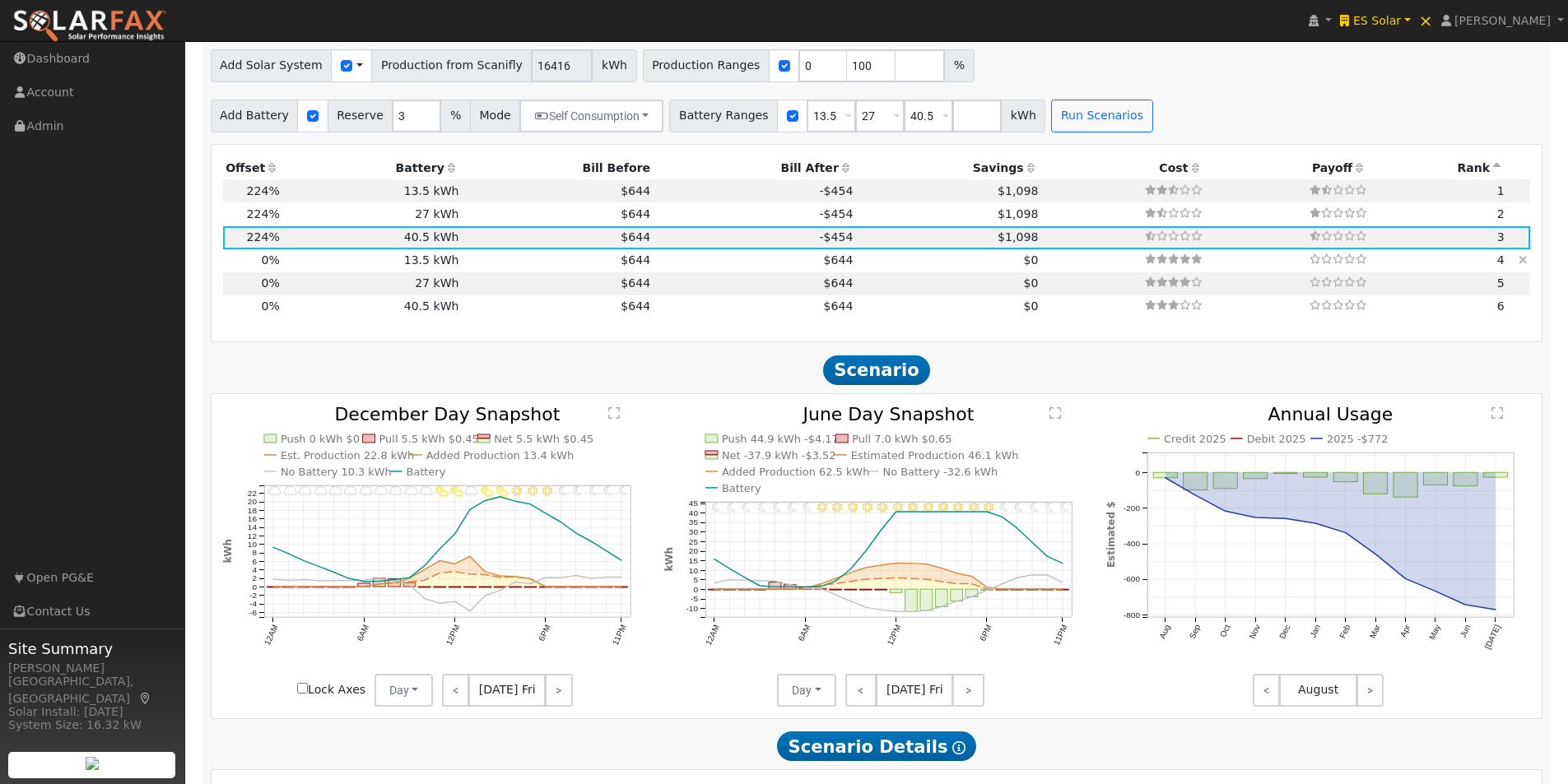
click at [427, 272] on td "13.5 kWh" at bounding box center [371, 261] width 179 height 23
type input "0.0"
type input "$16,200"
type input "$4,860"
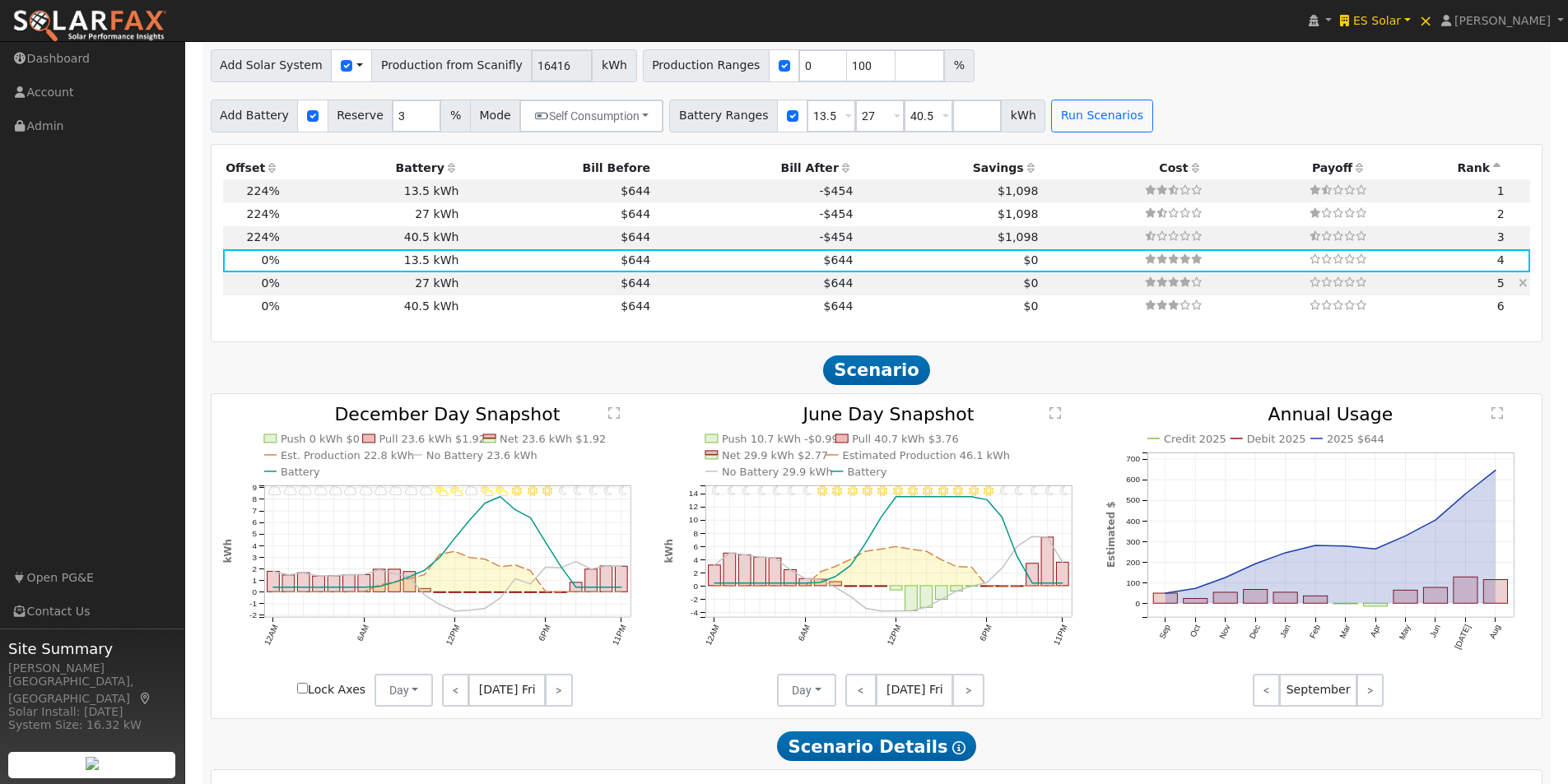
click at [425, 294] on td "27 kWh" at bounding box center [371, 284] width 179 height 23
type input "$32,400"
type input "$9,720"
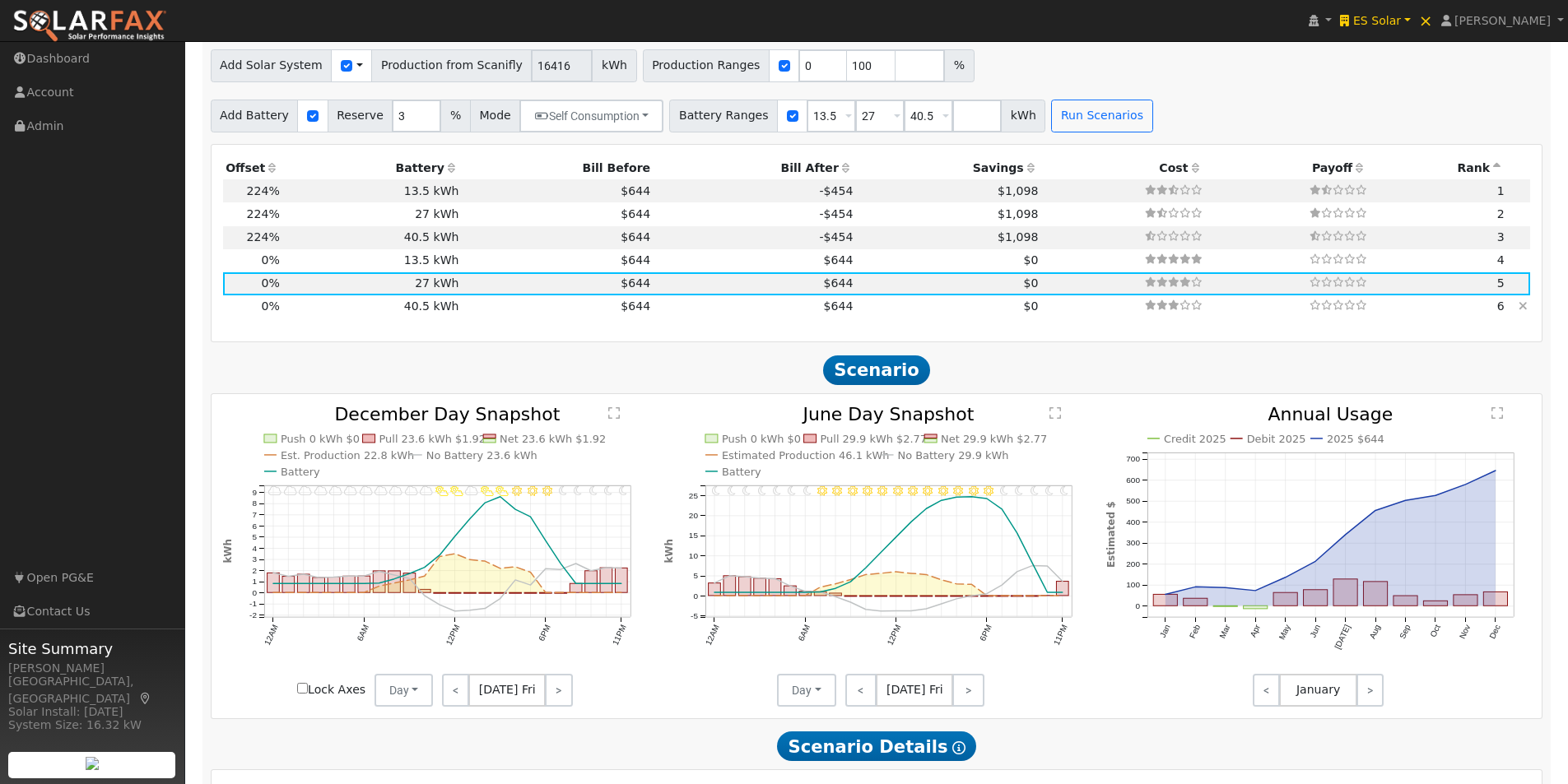
click at [430, 313] on td "40.5 kWh" at bounding box center [371, 307] width 179 height 23
type input "$48,600"
type input "$14,580"
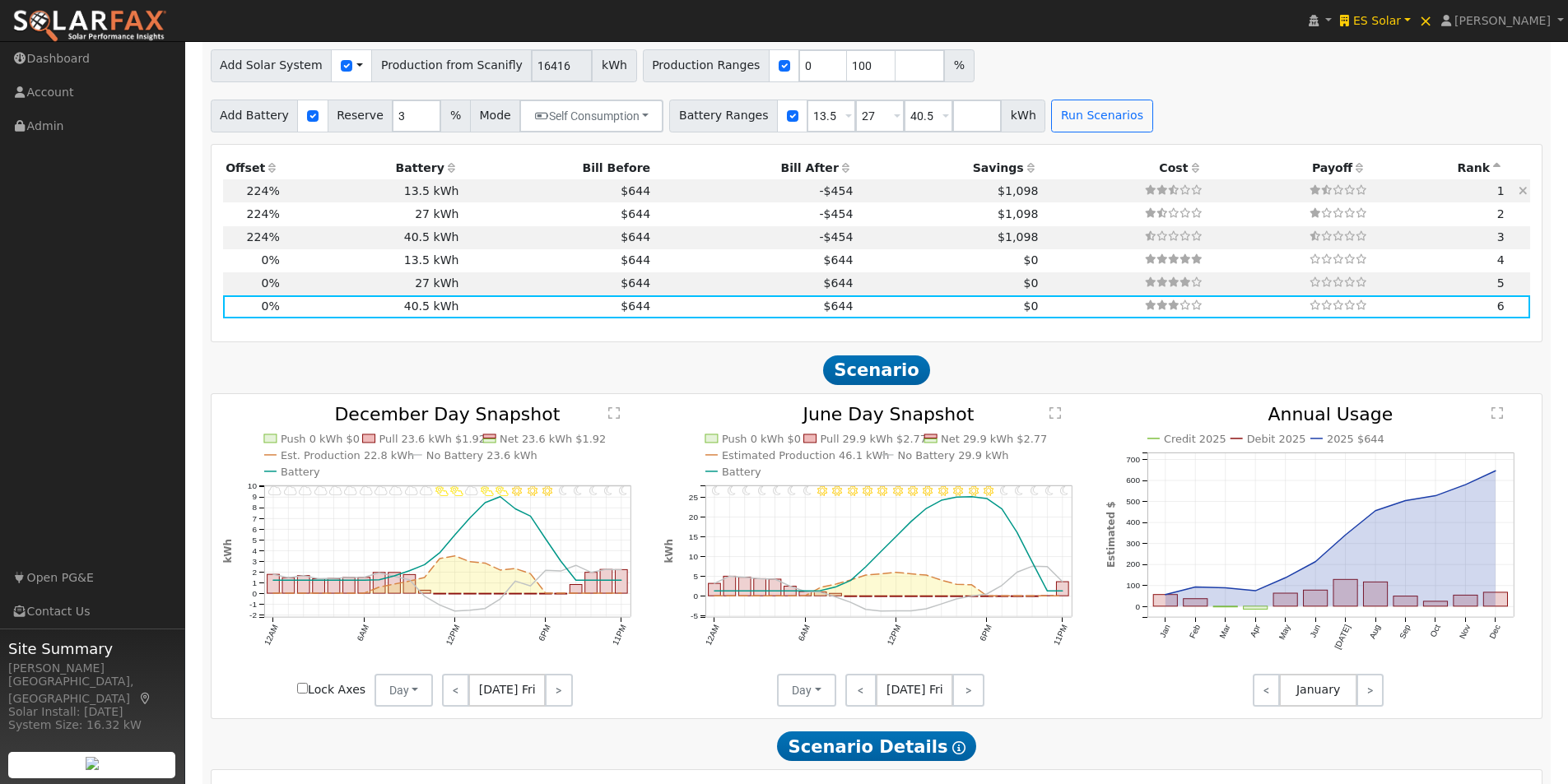
click at [478, 200] on td "$644" at bounding box center [558, 191] width 192 height 23
type input "10.9"
type input "$16,200"
type input "$16,351"
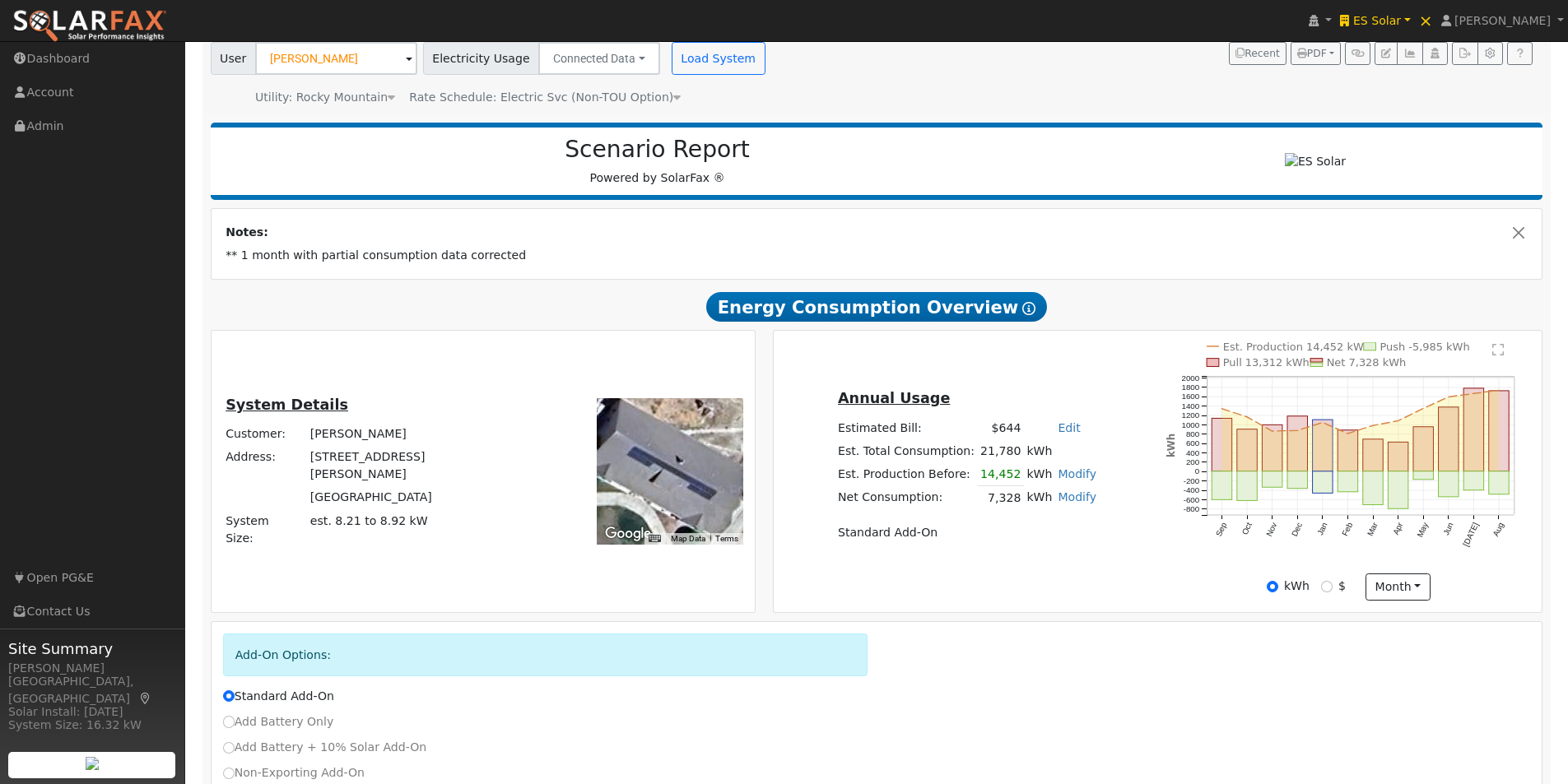
scroll to position [30, 0]
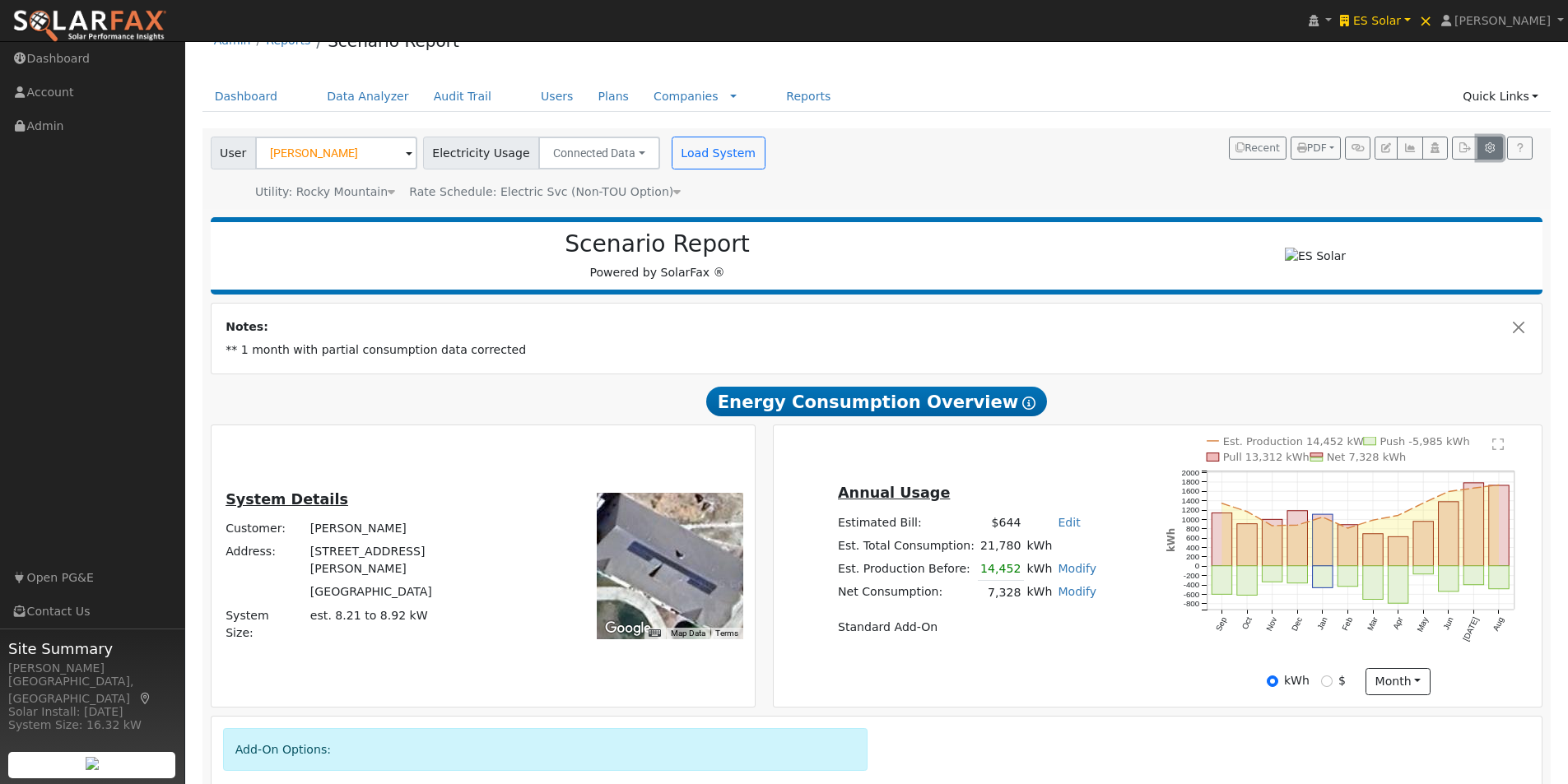
click at [1484, 149] on icon "button" at bounding box center [1490, 148] width 13 height 10
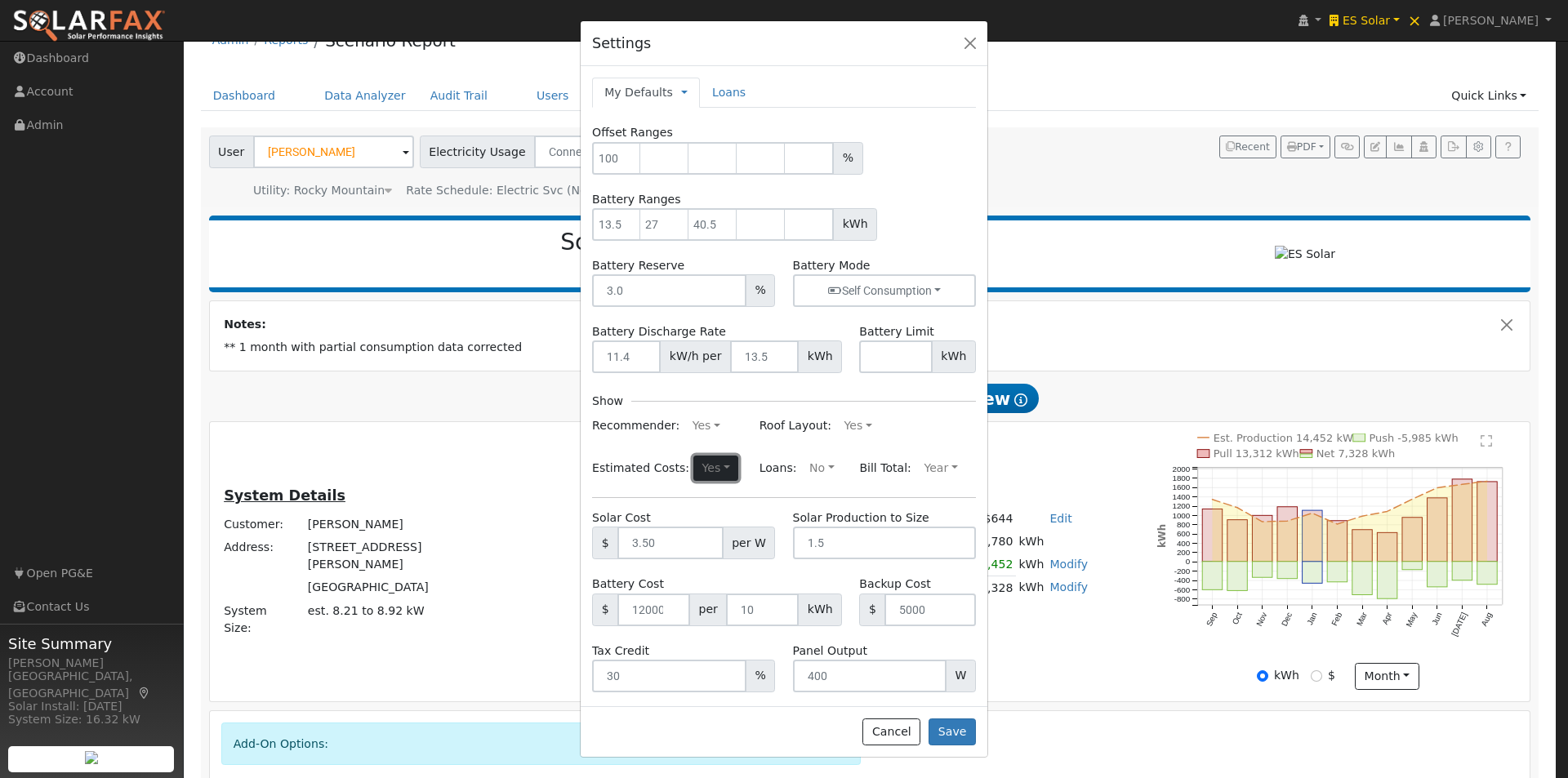
click at [711, 471] on button "Yes" at bounding box center [716, 468] width 45 height 26
click at [628, 524] on link "No" at bounding box center [677, 524] width 114 height 23
click at [949, 726] on button "Save" at bounding box center [952, 732] width 47 height 28
type input "100"
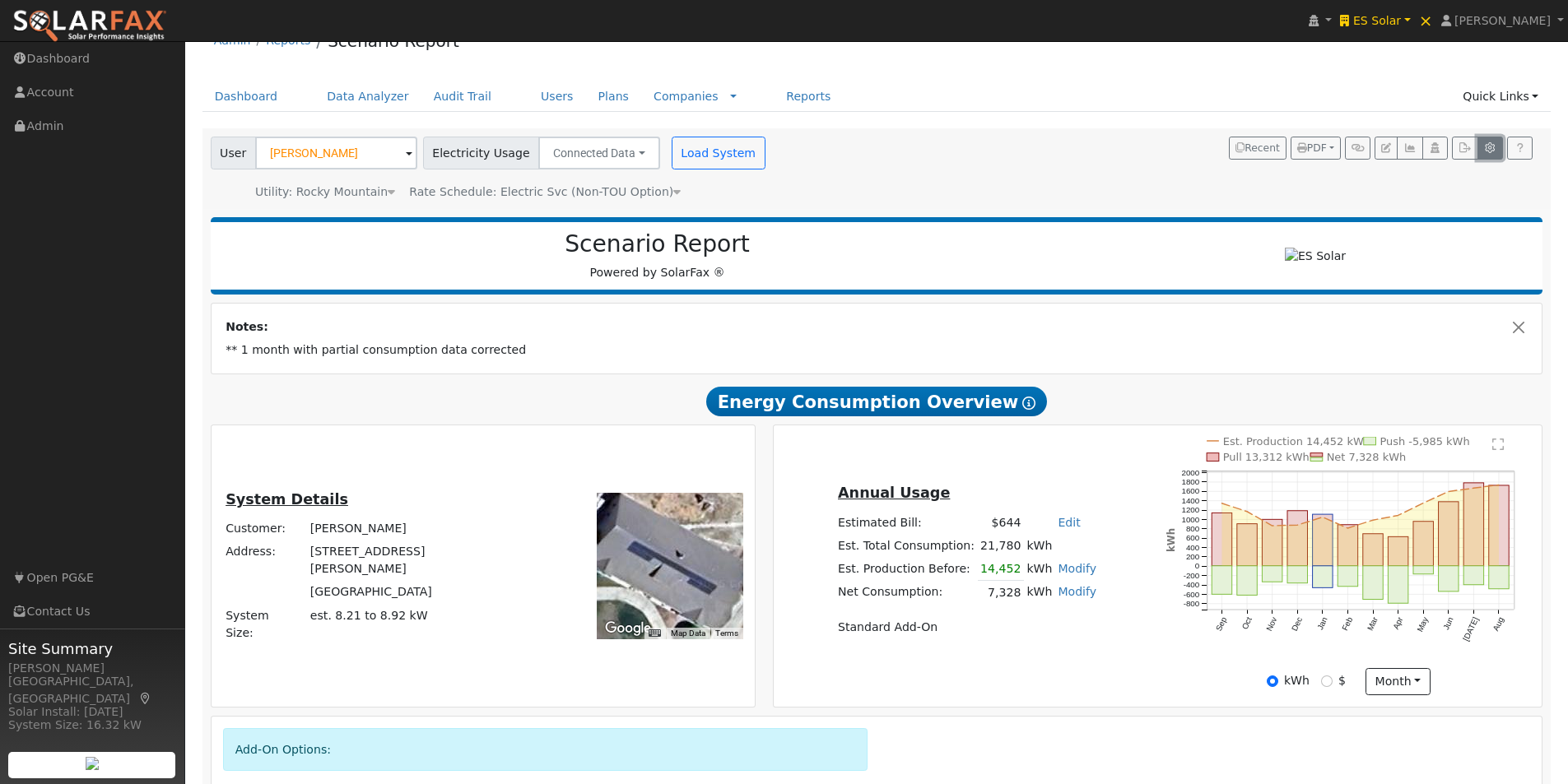
click at [1491, 141] on button "button" at bounding box center [1490, 149] width 26 height 23
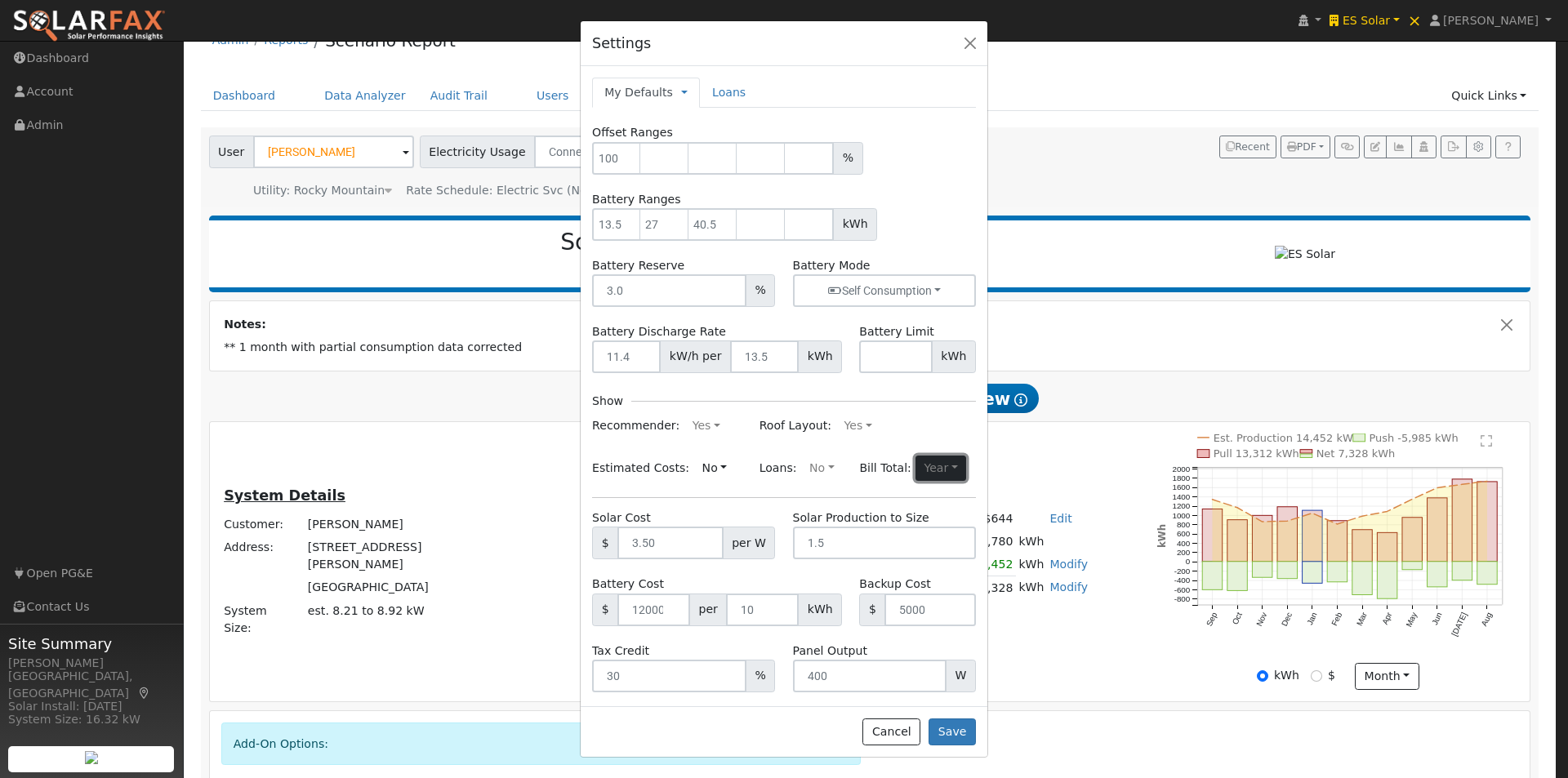
click at [936, 468] on button "Year" at bounding box center [940, 468] width 51 height 26
click at [854, 504] on link "Month" at bounding box center [903, 501] width 114 height 23
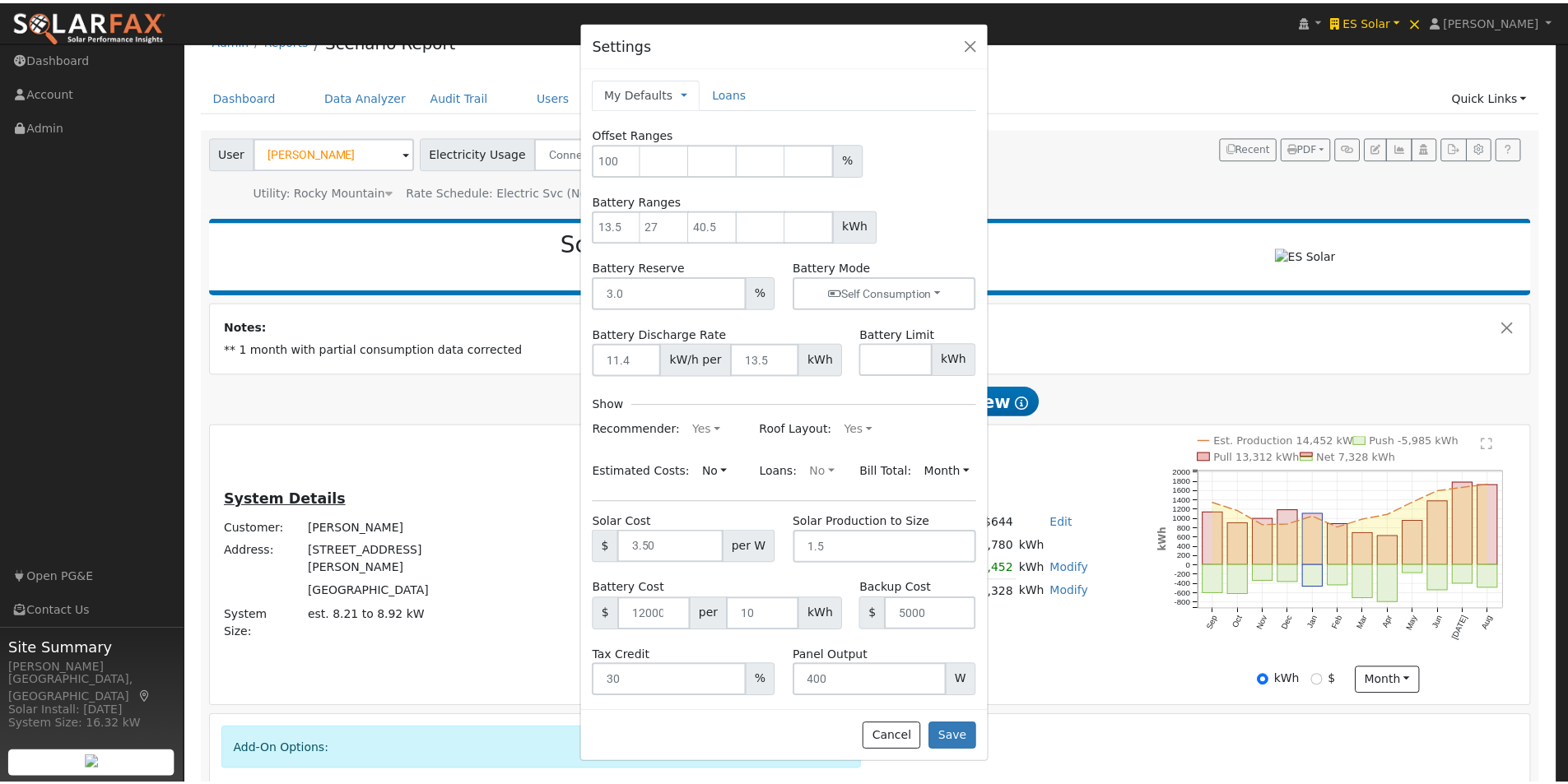
scroll to position [14, 0]
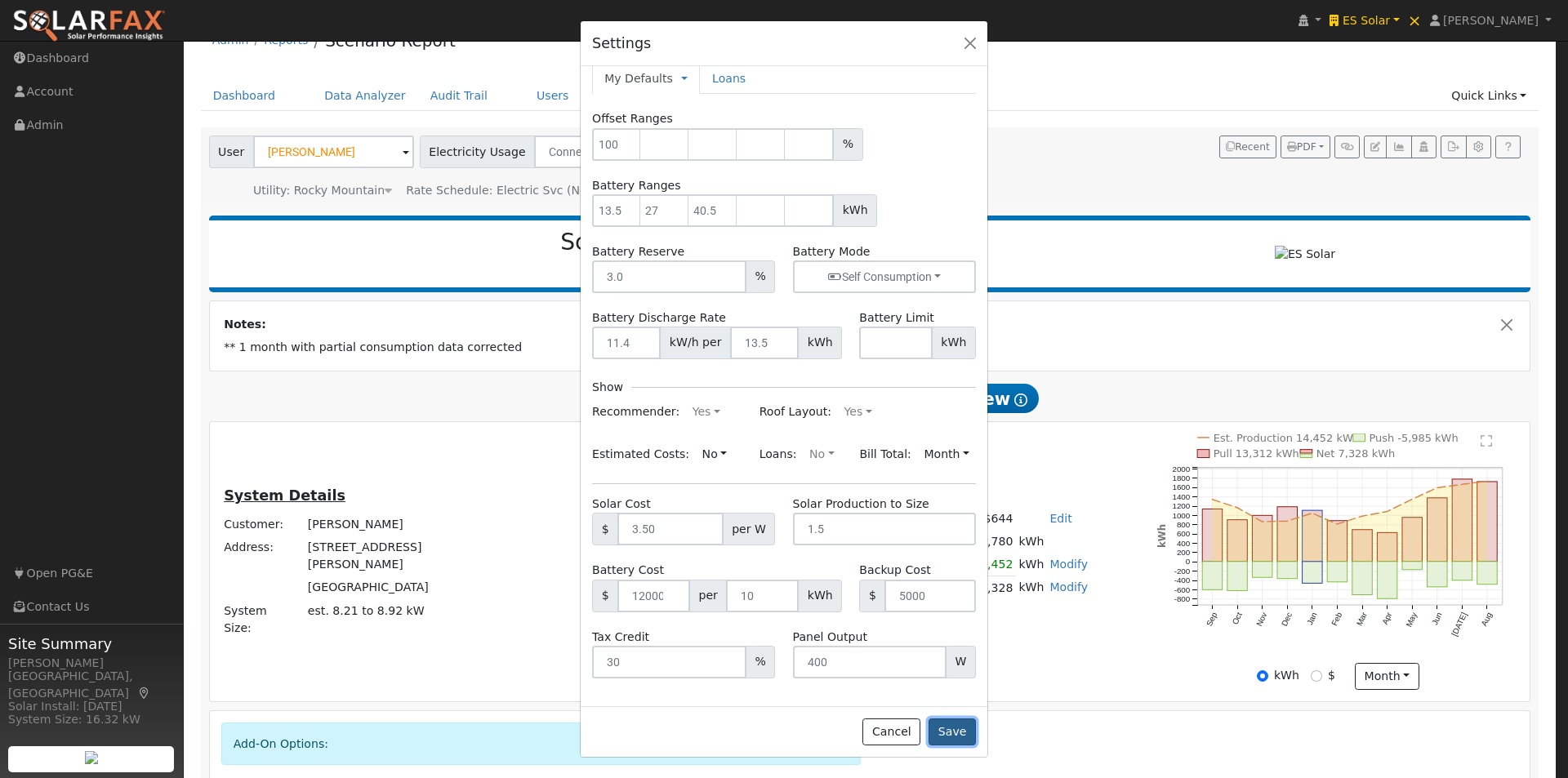
click at [953, 730] on button "Save" at bounding box center [952, 732] width 47 height 28
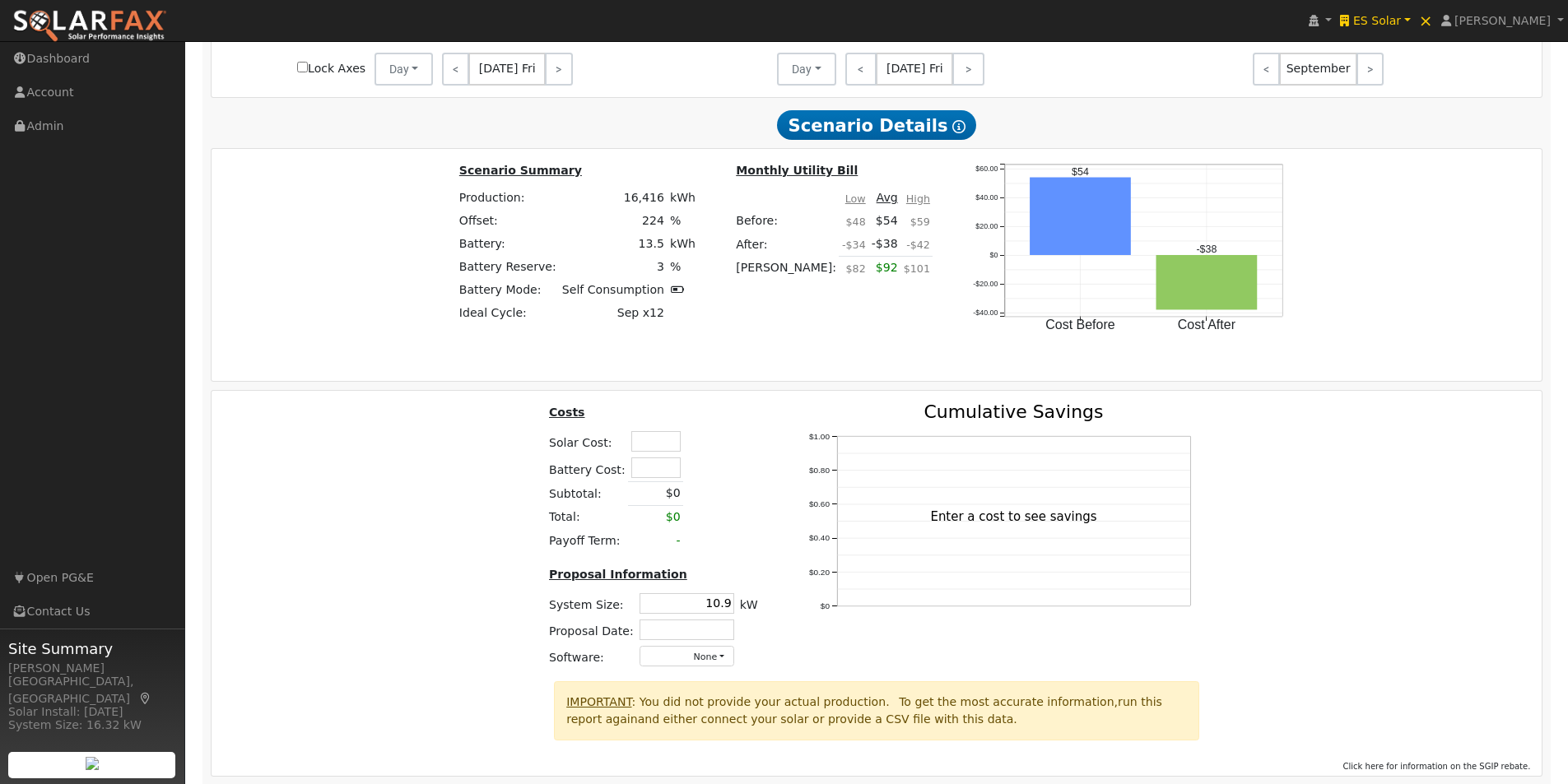
scroll to position [2499, 0]
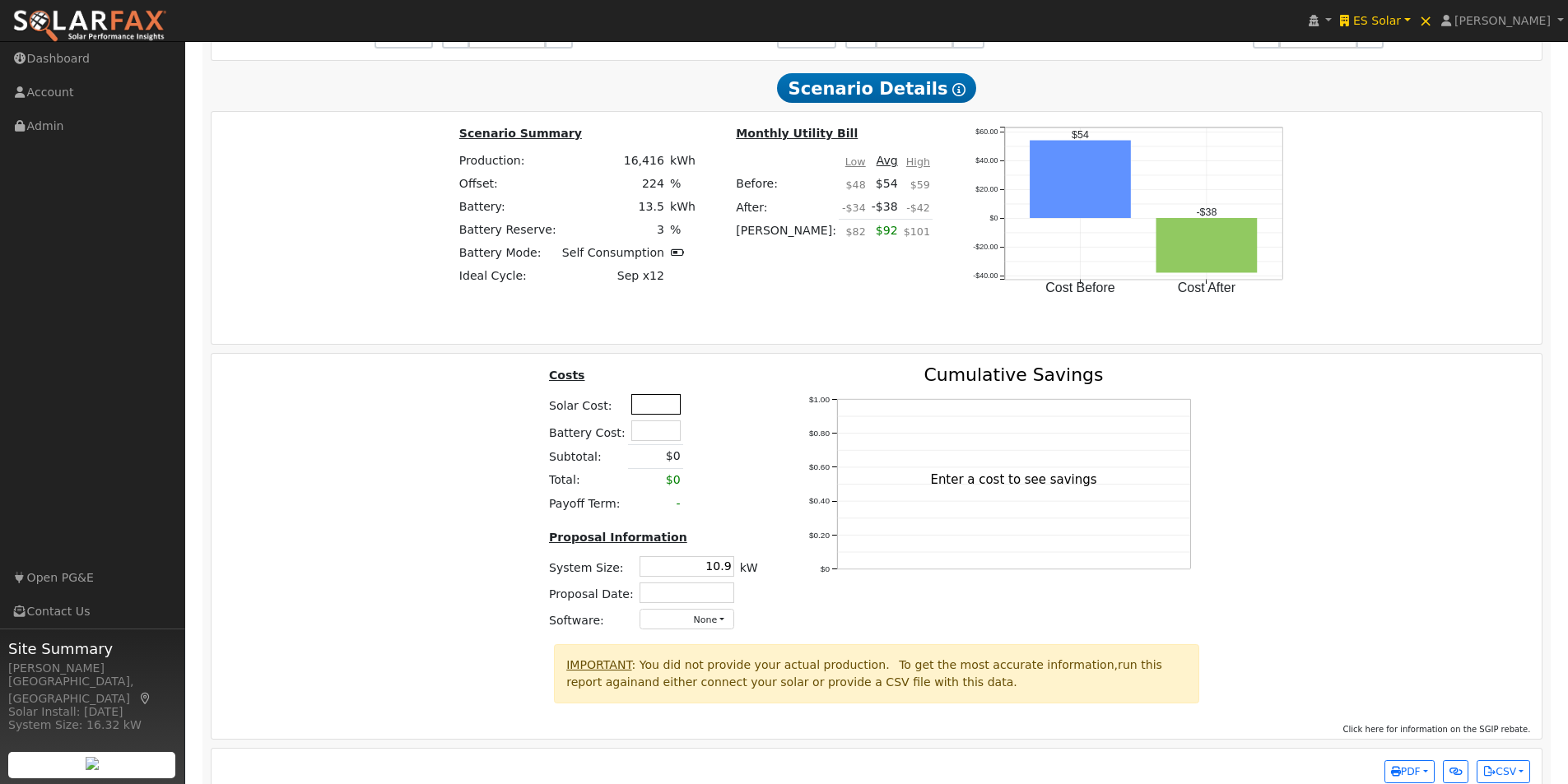
click at [657, 412] on input "text" at bounding box center [655, 404] width 49 height 21
click at [650, 438] on input "text" at bounding box center [655, 430] width 49 height 21
type input "$15,000"
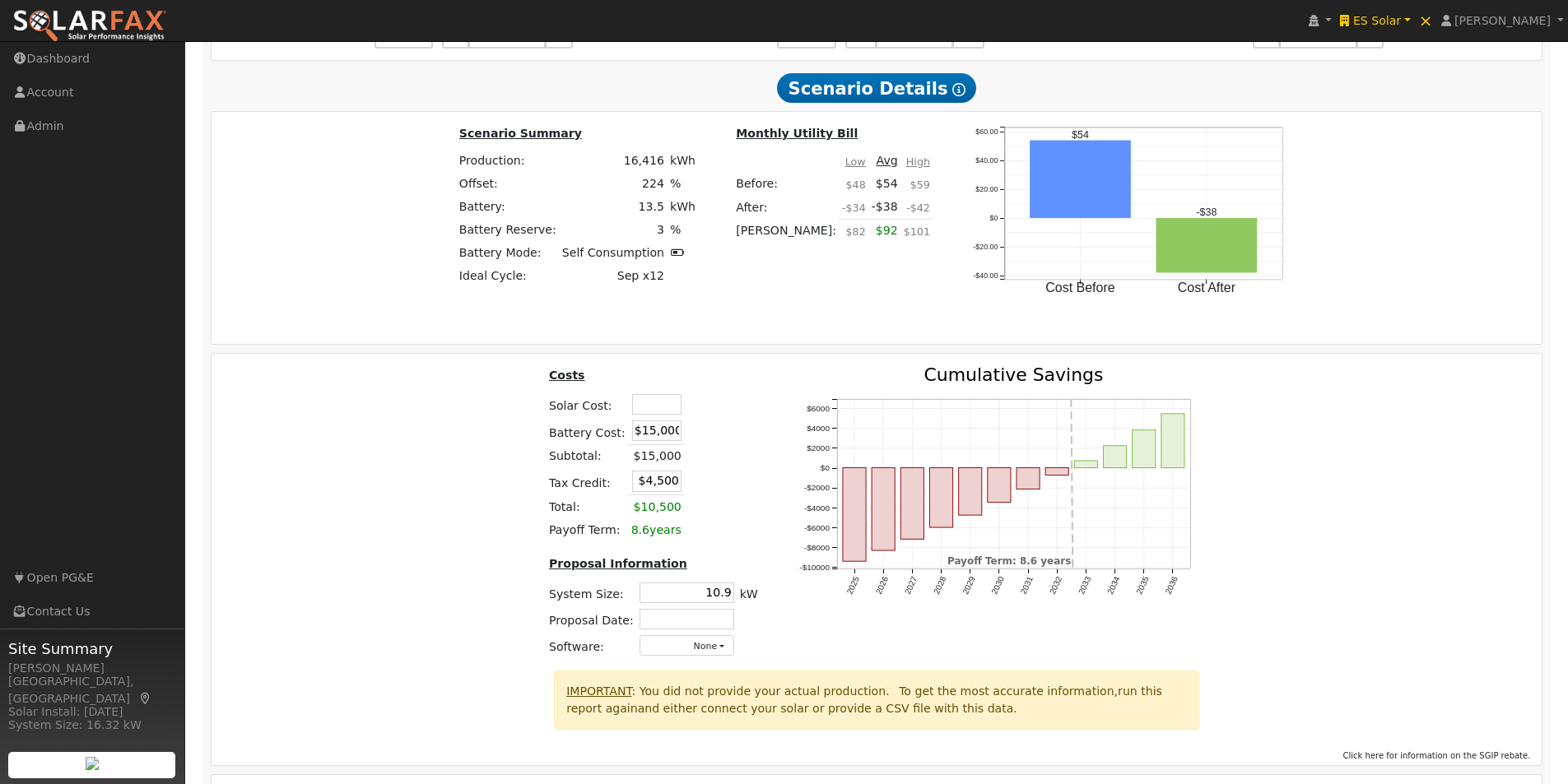
drag, startPoint x: 738, startPoint y: 408, endPoint x: 757, endPoint y: 417, distance: 21.0
click at [746, 417] on table "Costs Solar Cost: Battery Cost: $15,000 Subtotal: $15,000 Tax Credit: $4,500 To…" at bounding box center [653, 454] width 215 height 176
drag, startPoint x: 637, startPoint y: 485, endPoint x: 766, endPoint y: 459, distance: 131.6
click at [688, 483] on tr "Tax Credit: $4,500" at bounding box center [653, 481] width 215 height 27
click at [1300, 439] on div "Costs Solar Cost: Battery Cost: $15,000 Subtotal: $15,000 Tax Credit: $4,500 To…" at bounding box center [877, 518] width 1342 height 304
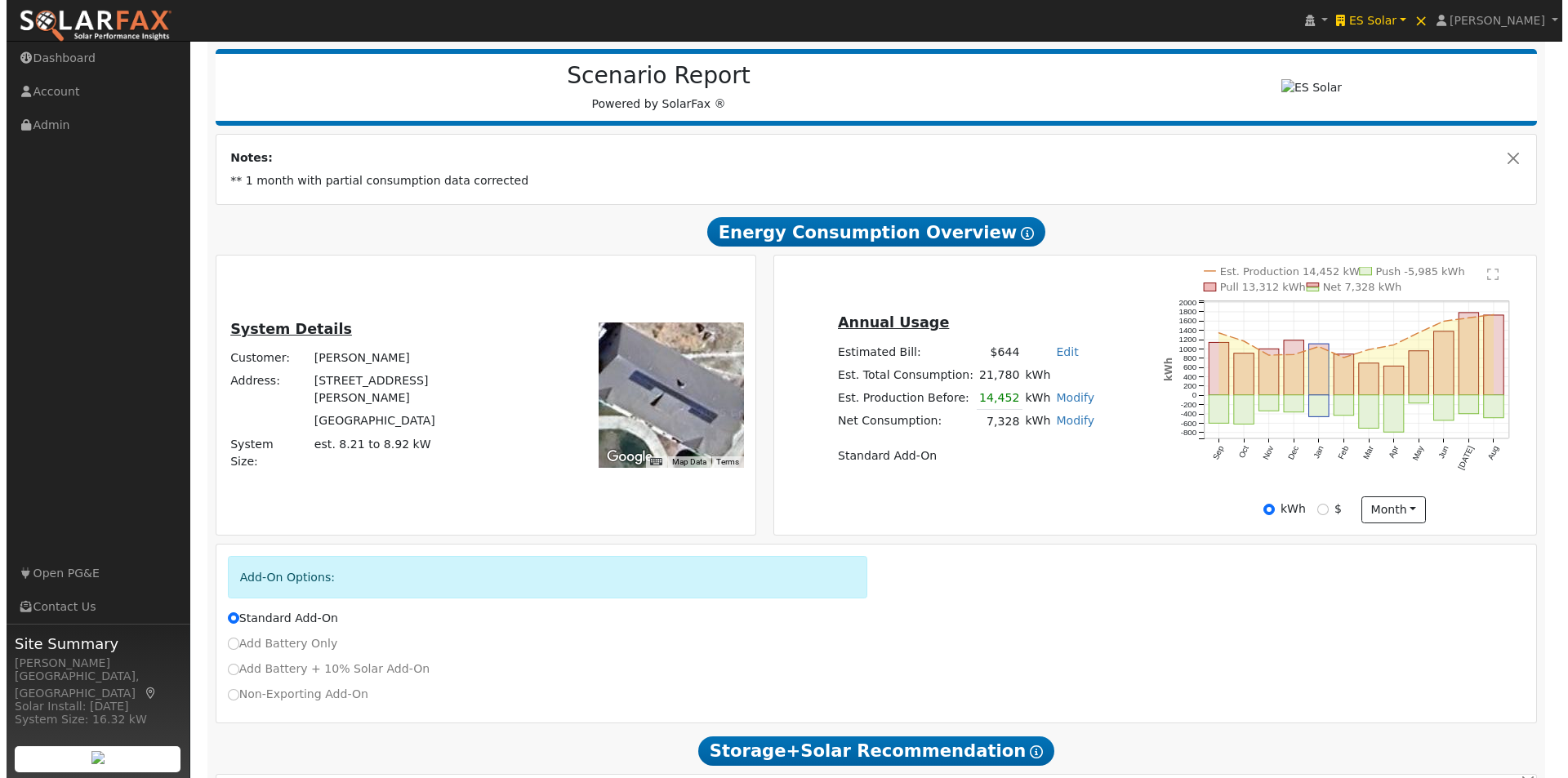
scroll to position [0, 0]
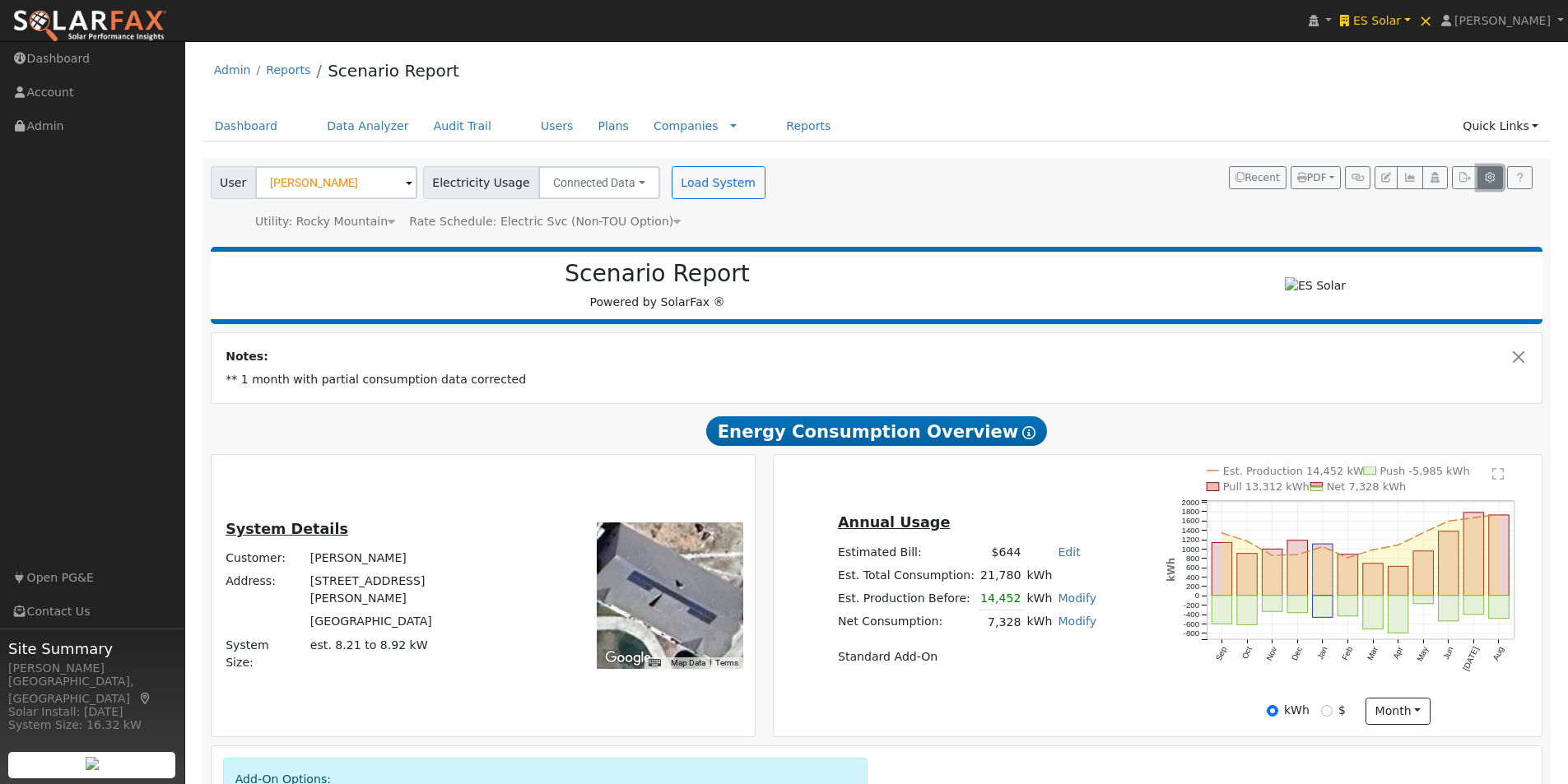
click at [1497, 175] on button "button" at bounding box center [1490, 178] width 26 height 23
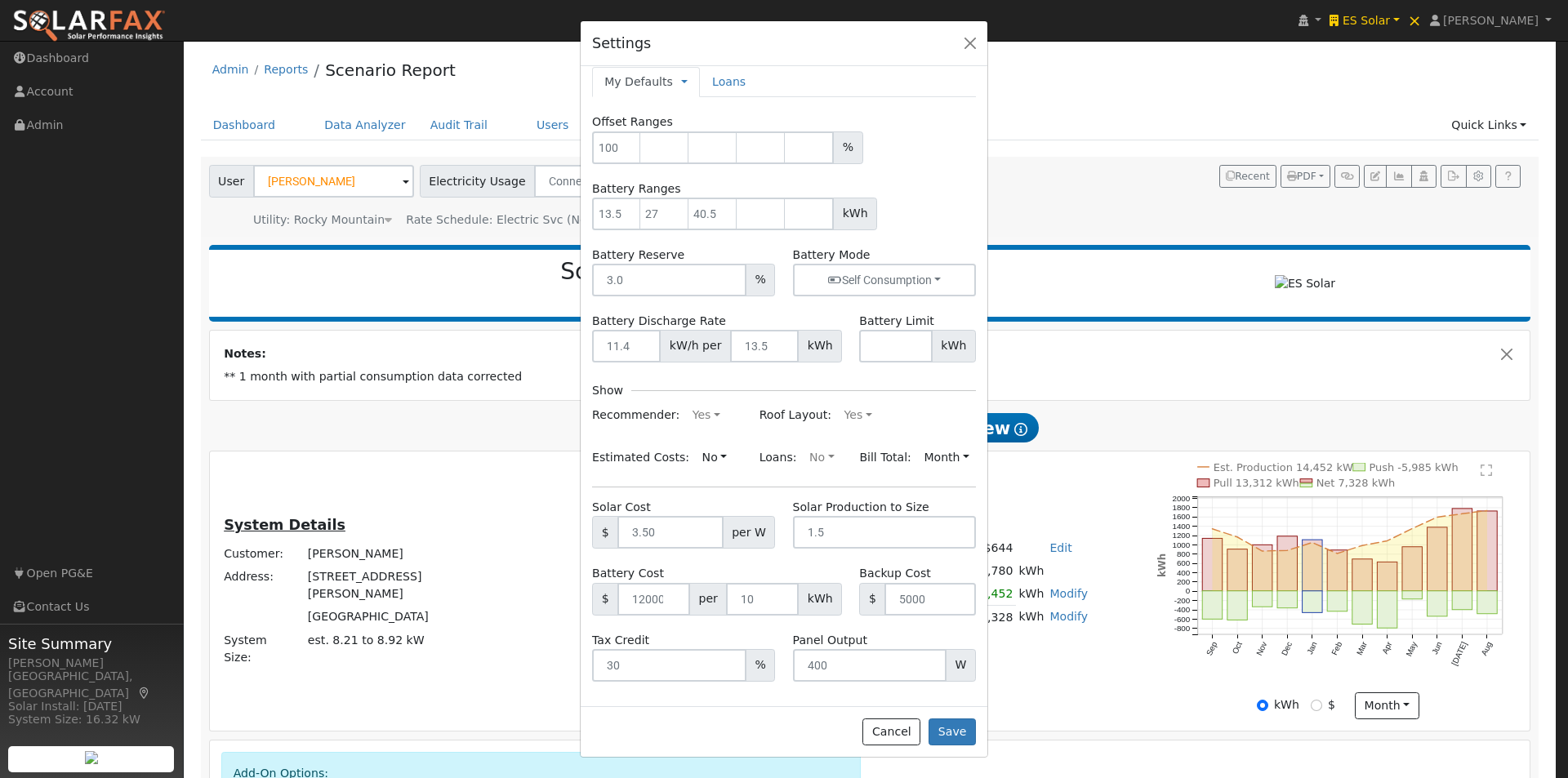
scroll to position [14, 0]
drag, startPoint x: 640, startPoint y: 663, endPoint x: 561, endPoint y: 661, distance: 79.0
click at [490, 663] on div "Settings My Defaults Temporary My Defaults Company Defaults System Defaults Loa…" at bounding box center [784, 389] width 1568 height 778
click at [818, 448] on button "No" at bounding box center [821, 455] width 43 height 26
click at [736, 485] on link "Yes" at bounding box center [787, 487] width 114 height 23
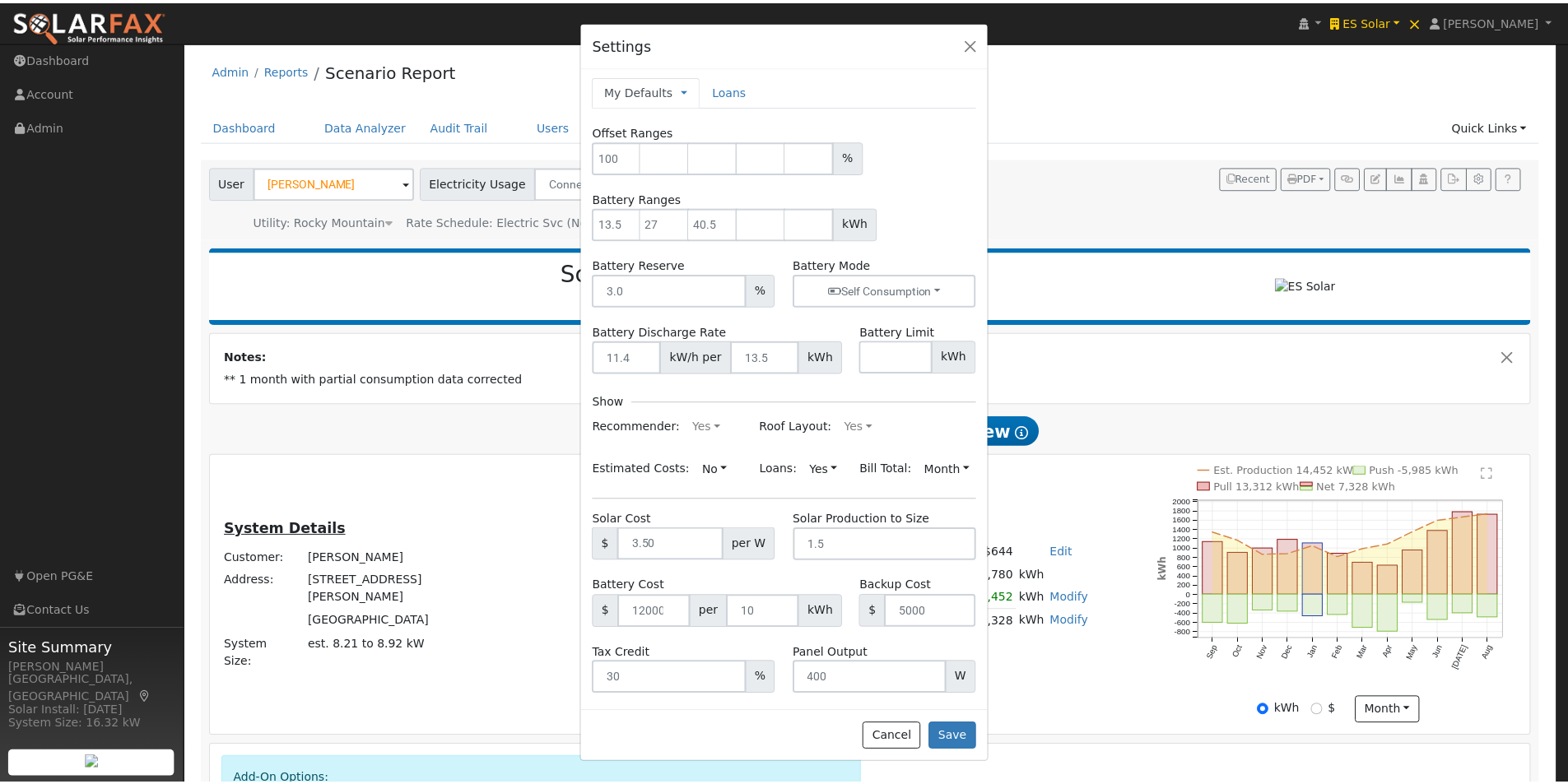
scroll to position [0, 0]
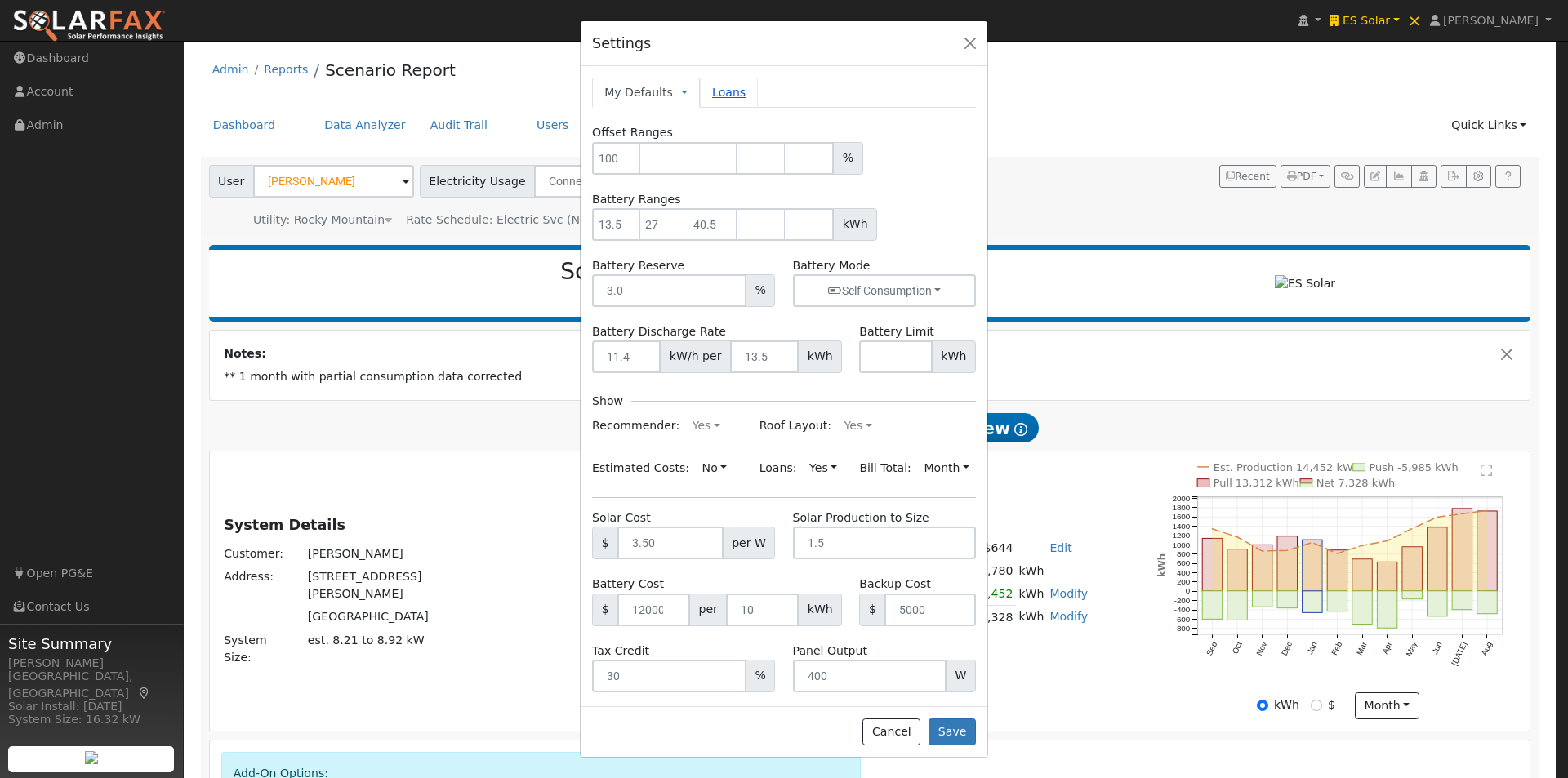
click at [719, 92] on link "Loans" at bounding box center [728, 92] width 58 height 30
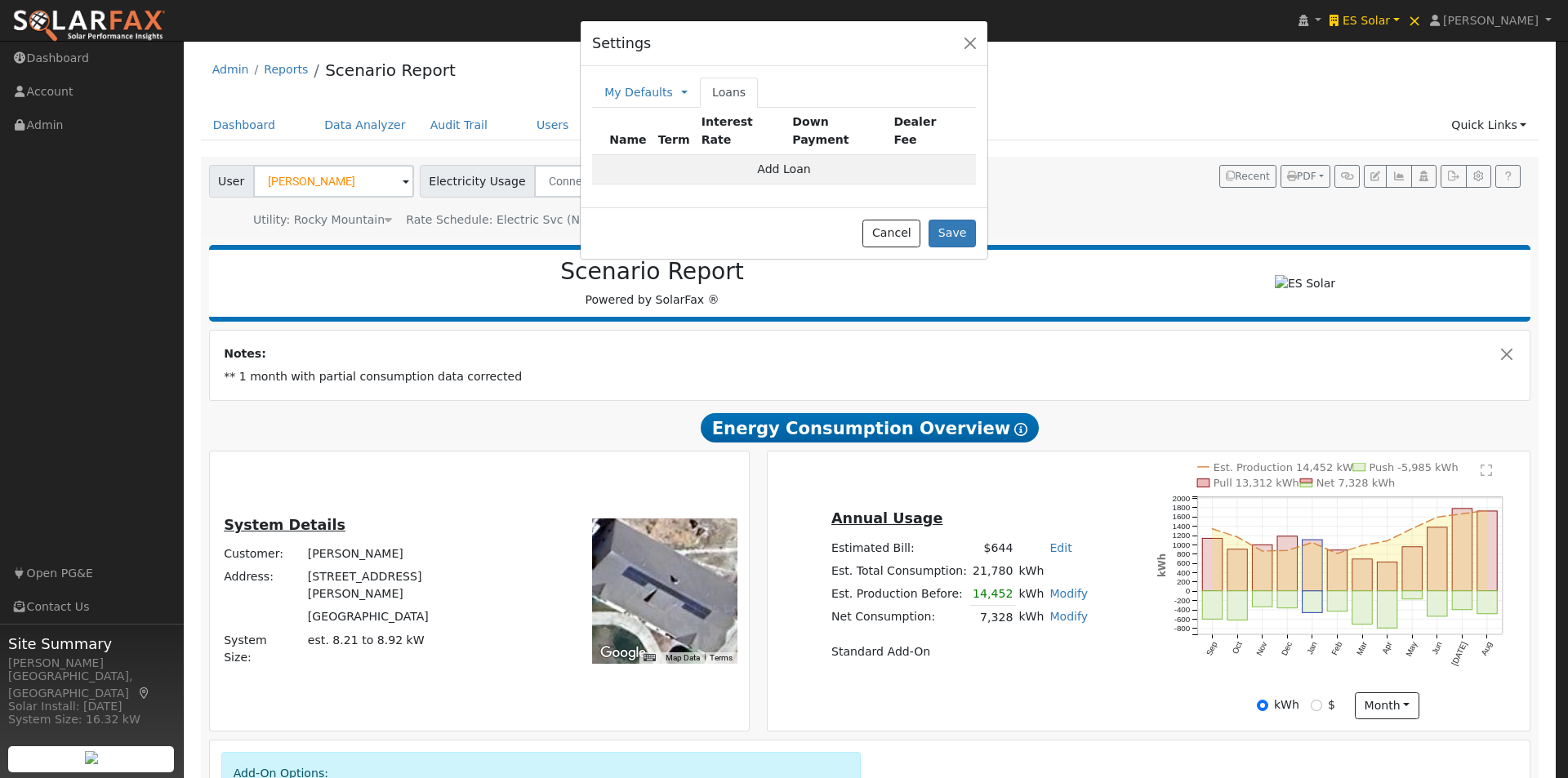
click at [787, 155] on td "Add Loan" at bounding box center [784, 169] width 384 height 29
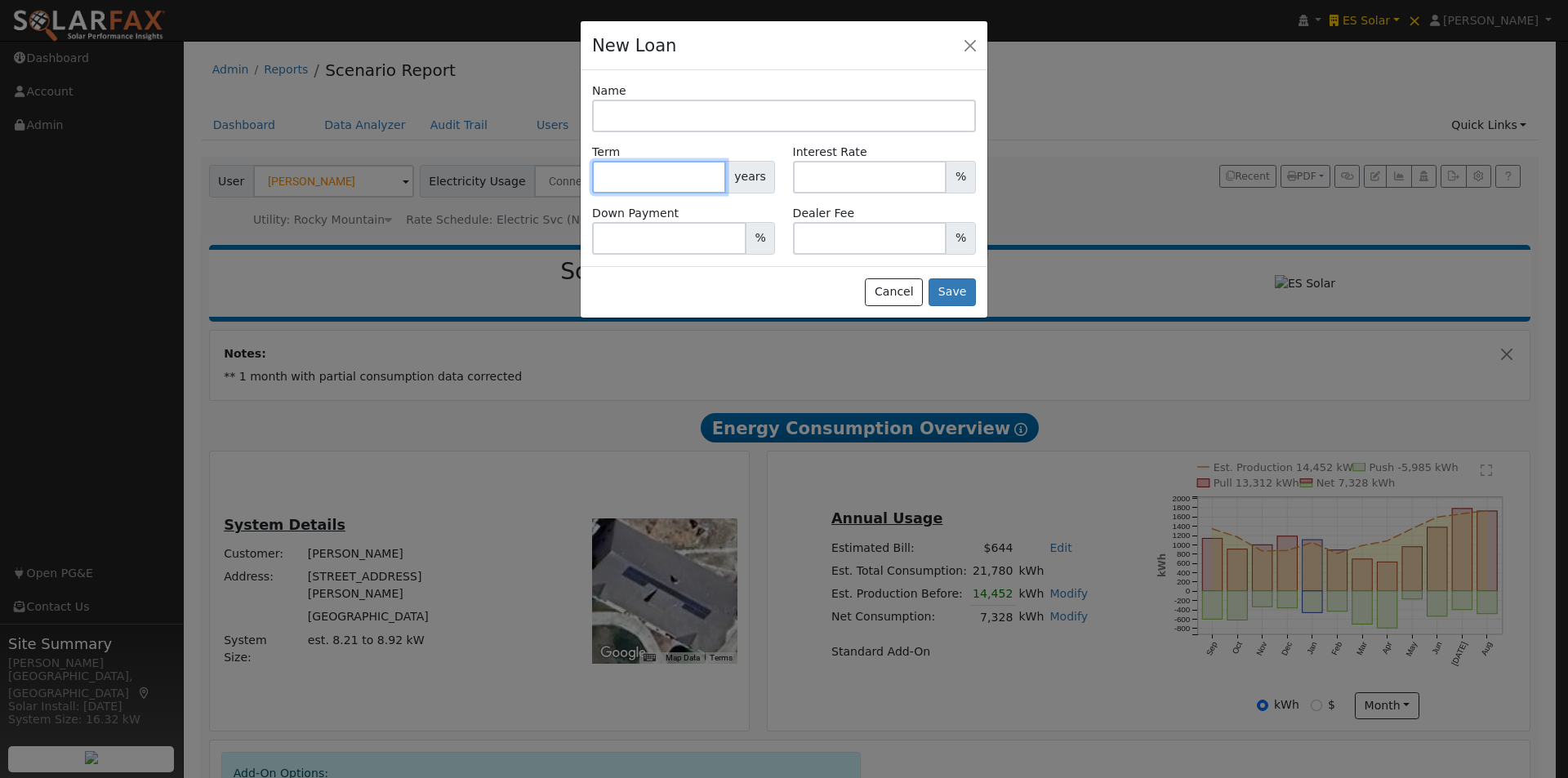
drag, startPoint x: 678, startPoint y: 177, endPoint x: 761, endPoint y: 157, distance: 85.4
click at [685, 171] on input "number" at bounding box center [659, 177] width 134 height 33
click at [858, 175] on input "number" at bounding box center [870, 177] width 154 height 33
click at [661, 243] on input "number" at bounding box center [669, 238] width 154 height 33
click at [841, 232] on input "number" at bounding box center [870, 238] width 154 height 33
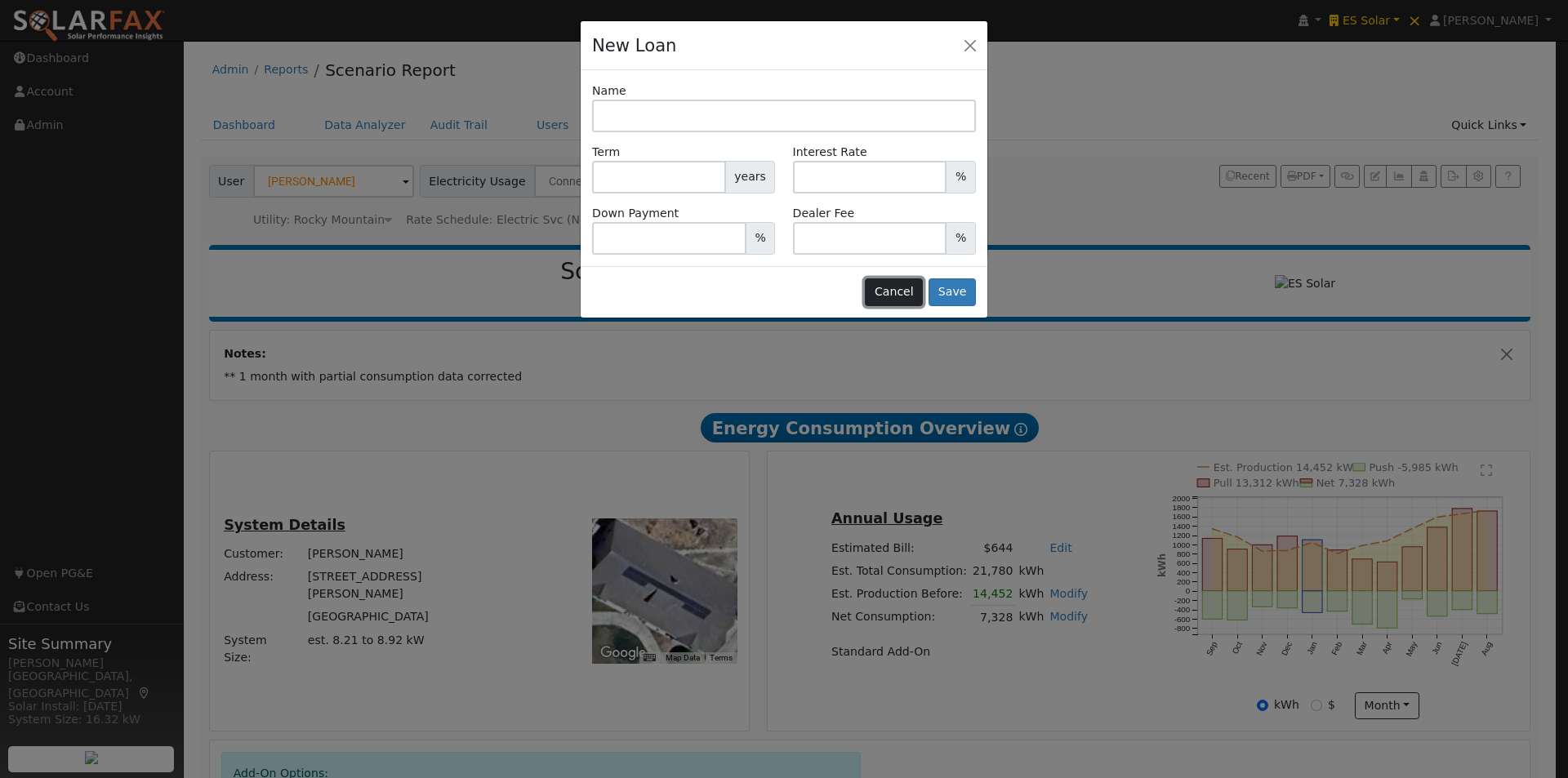
click at [903, 288] on button "Cancel" at bounding box center [893, 292] width 58 height 28
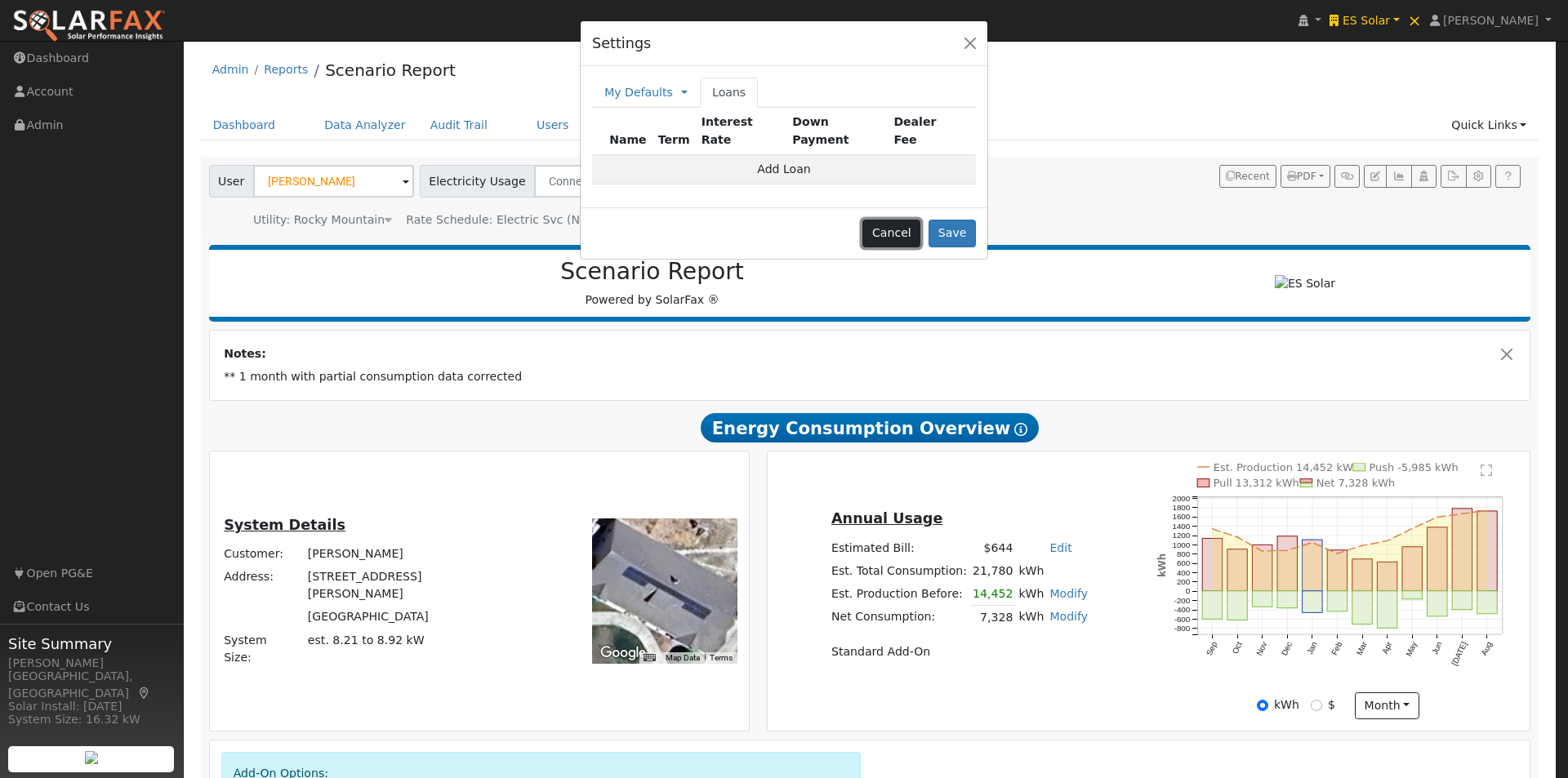
click at [895, 223] on button "Cancel" at bounding box center [891, 233] width 58 height 28
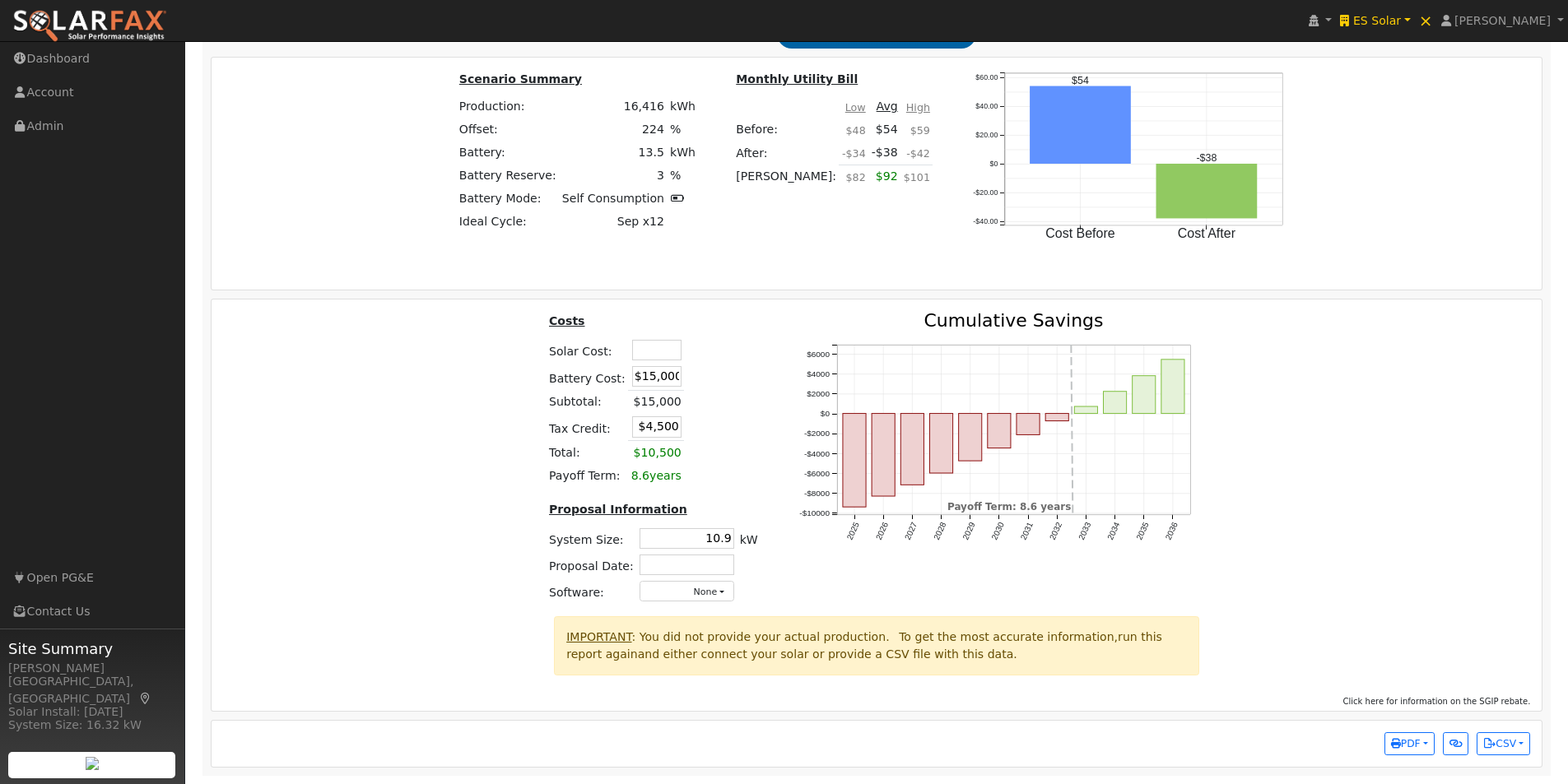
scroll to position [2561, 0]
drag, startPoint x: 625, startPoint y: 374, endPoint x: 702, endPoint y: 376, distance: 77.0
click at [697, 375] on tr "Battery Cost: $15,000" at bounding box center [653, 377] width 215 height 27
click at [1415, 744] on span "PDF" at bounding box center [1405, 744] width 30 height 12
drag, startPoint x: 1328, startPoint y: 603, endPoint x: 1281, endPoint y: 670, distance: 81.8
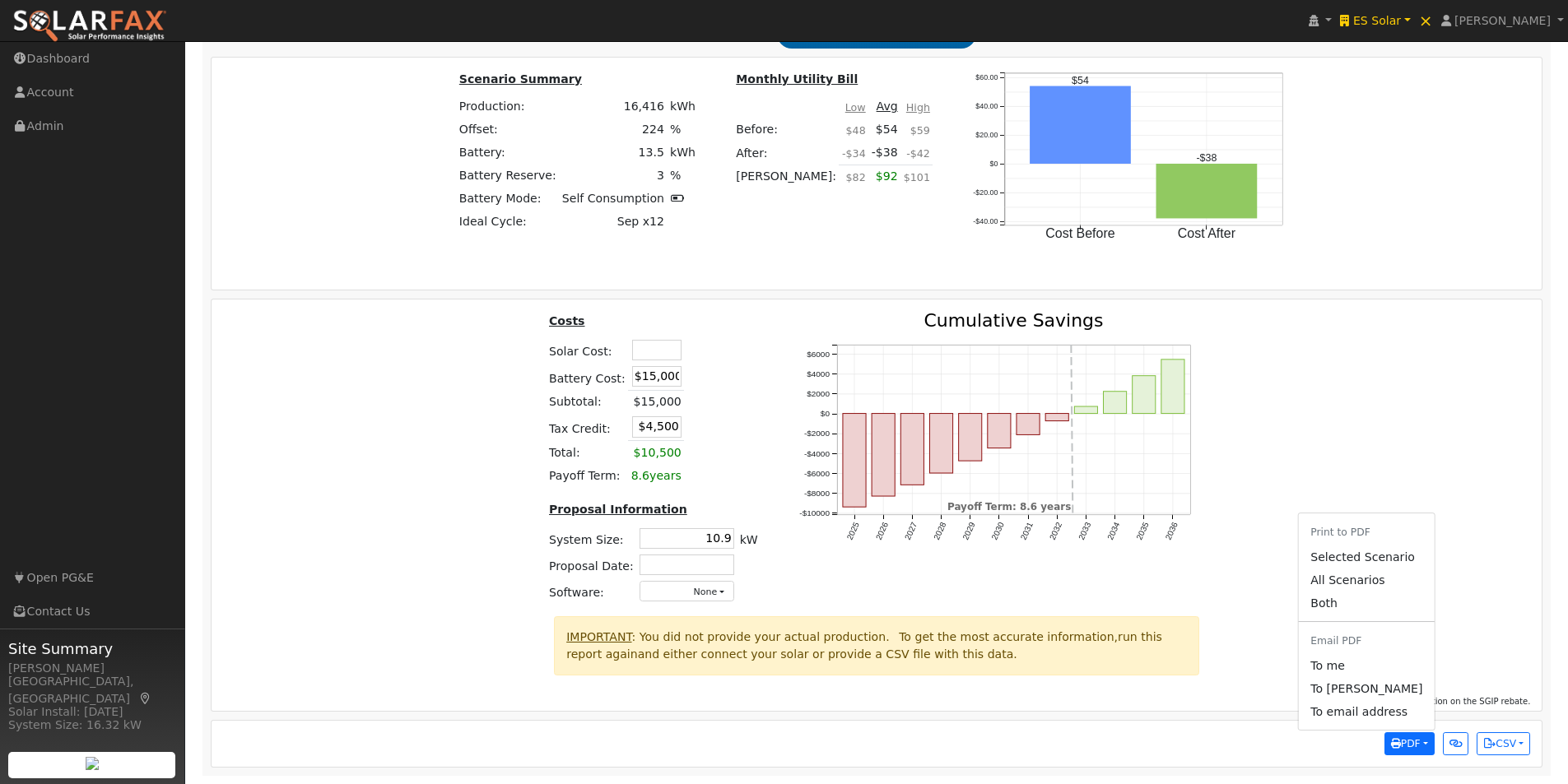
click at [1329, 603] on link "Both" at bounding box center [1366, 604] width 135 height 23
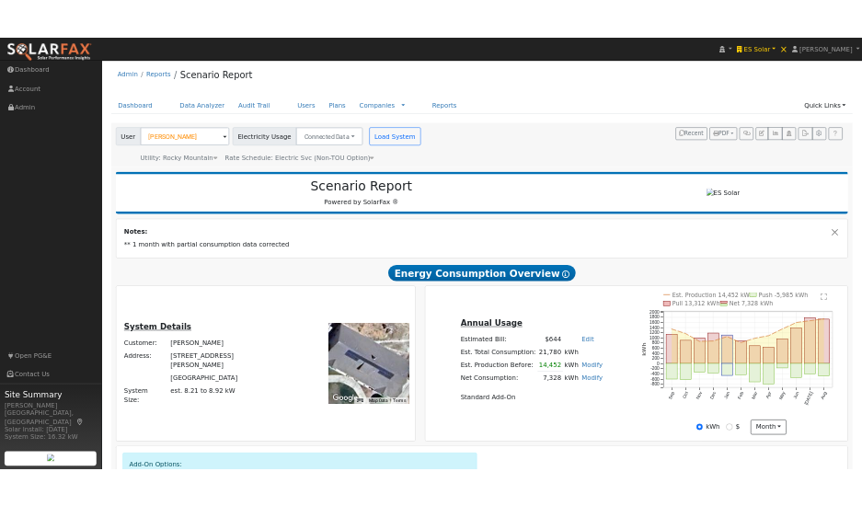
scroll to position [0, 0]
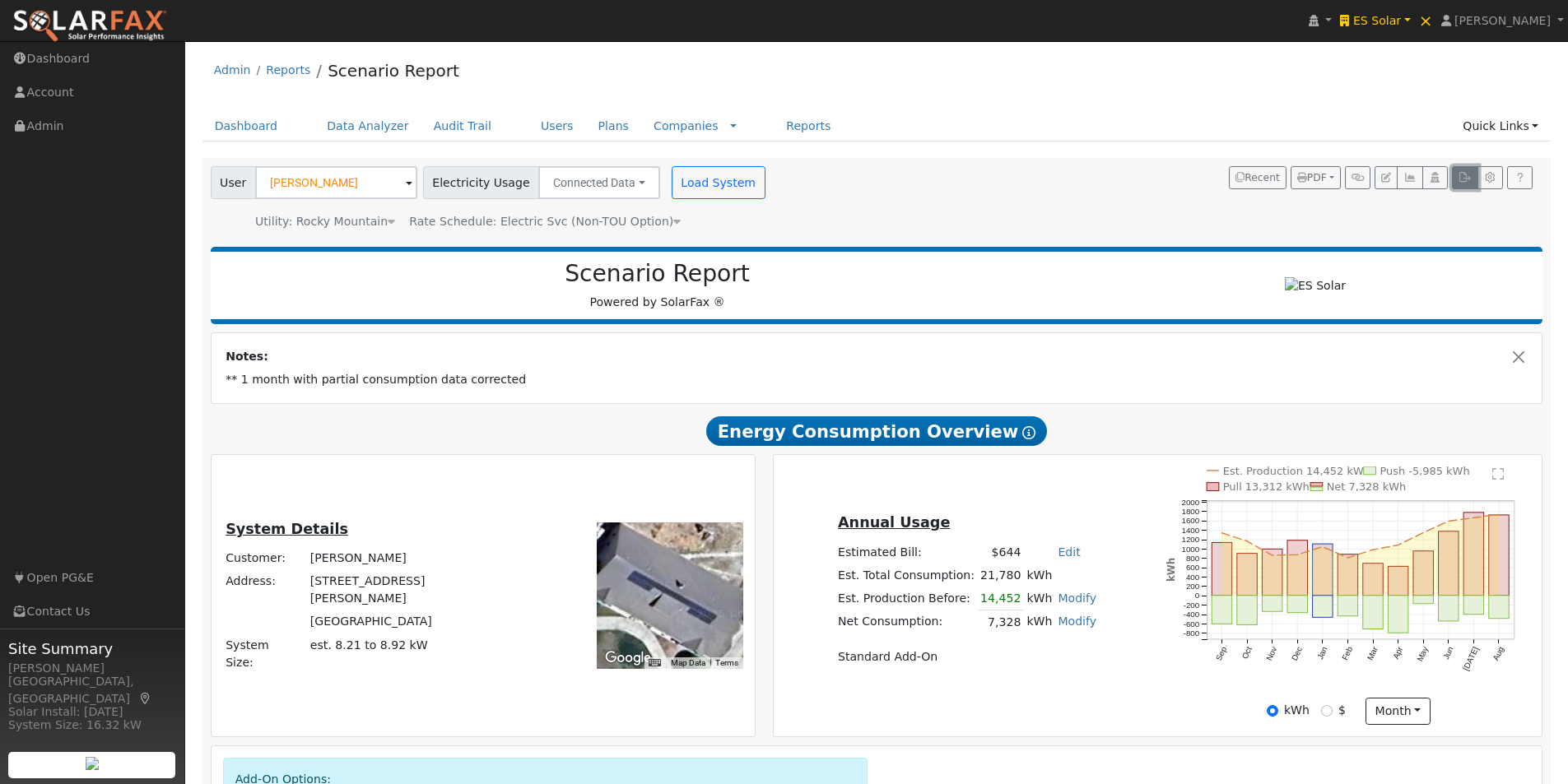
click at [1465, 173] on icon "button" at bounding box center [1465, 177] width 13 height 10
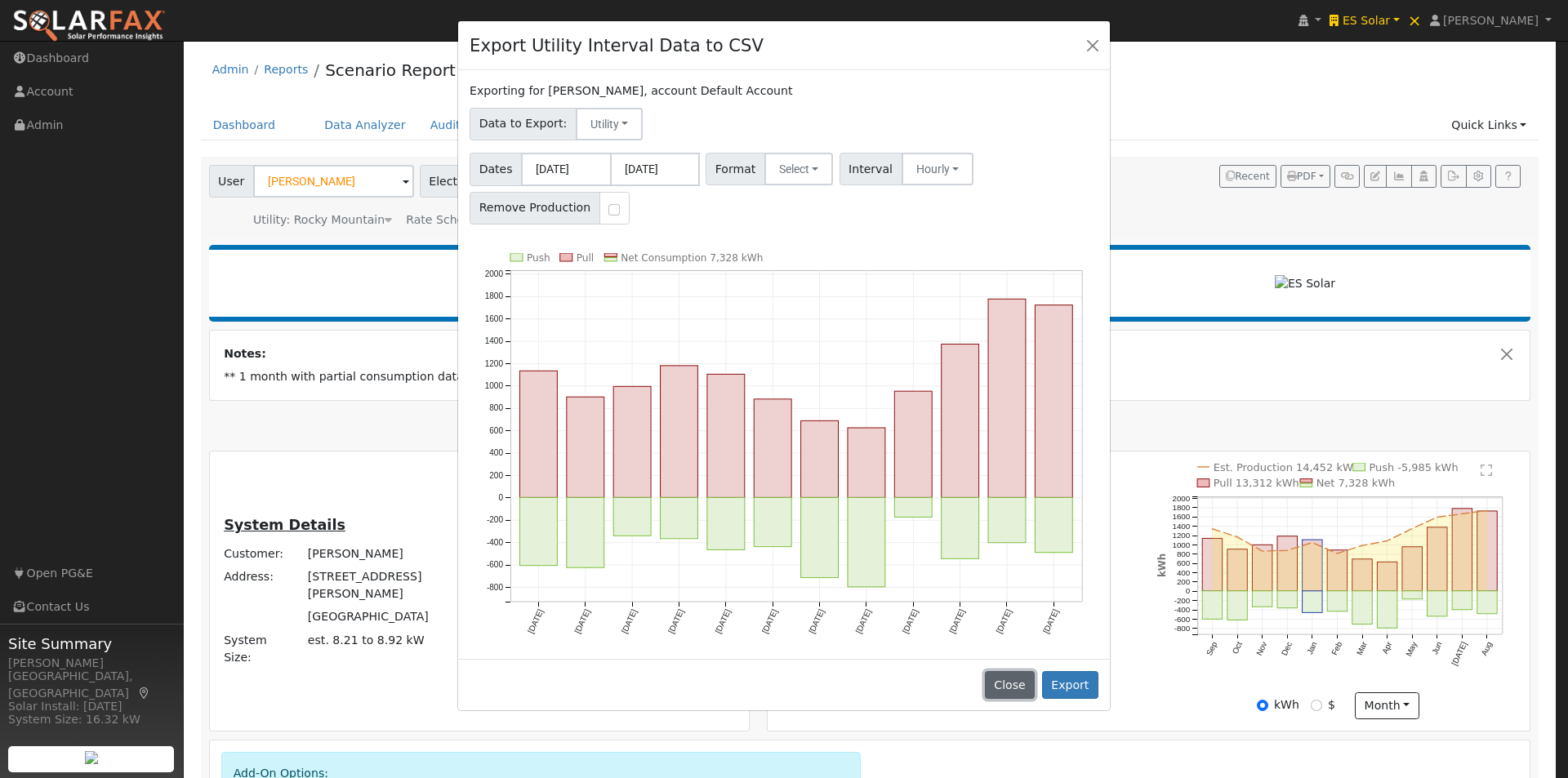
drag, startPoint x: 1010, startPoint y: 684, endPoint x: 1028, endPoint y: 654, distance: 35.0
click at [1011, 683] on button "Close" at bounding box center [1010, 685] width 50 height 28
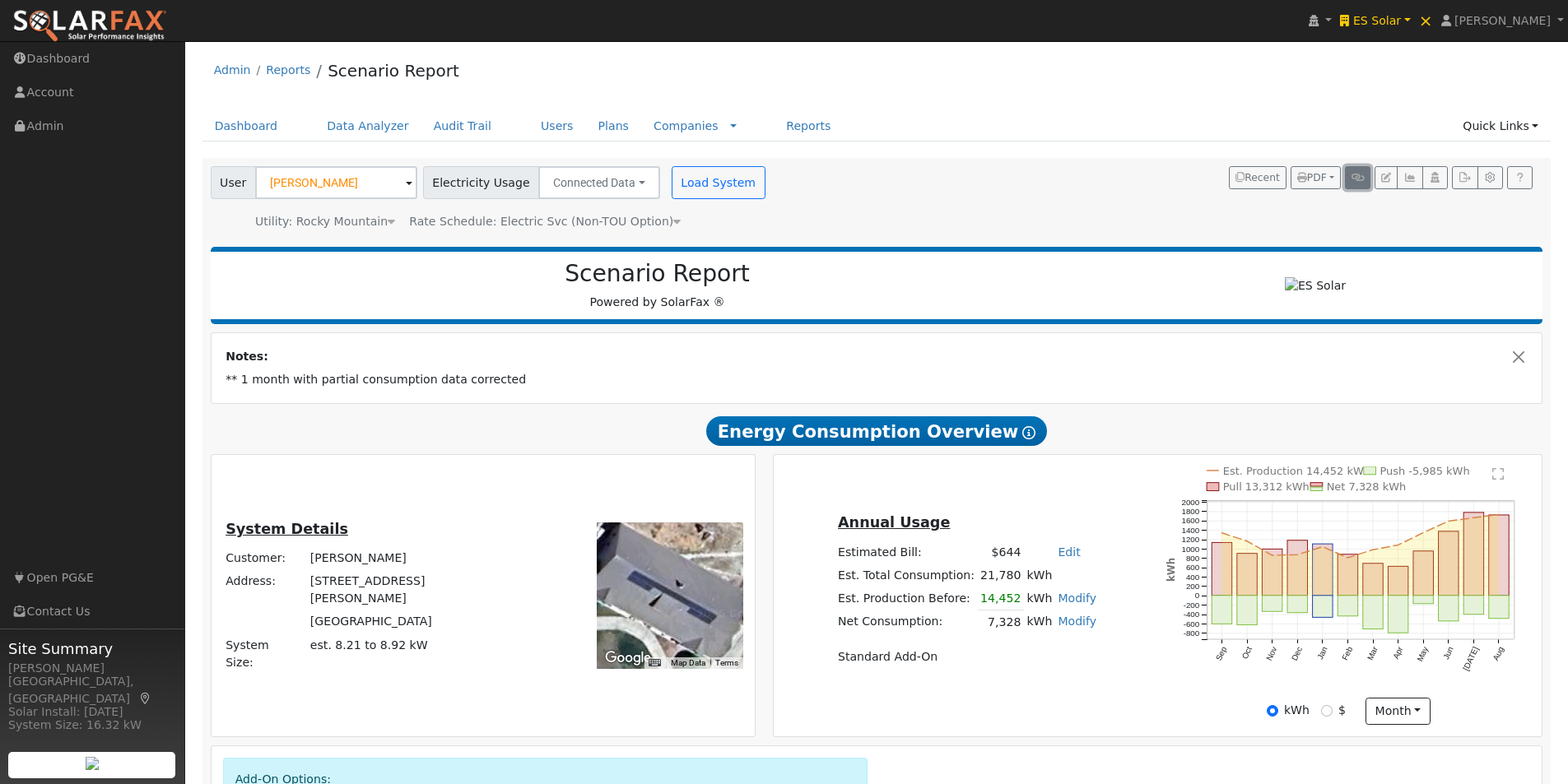
click at [1355, 177] on icon "button" at bounding box center [1358, 177] width 13 height 10
